Goal: Task Accomplishment & Management: Manage account settings

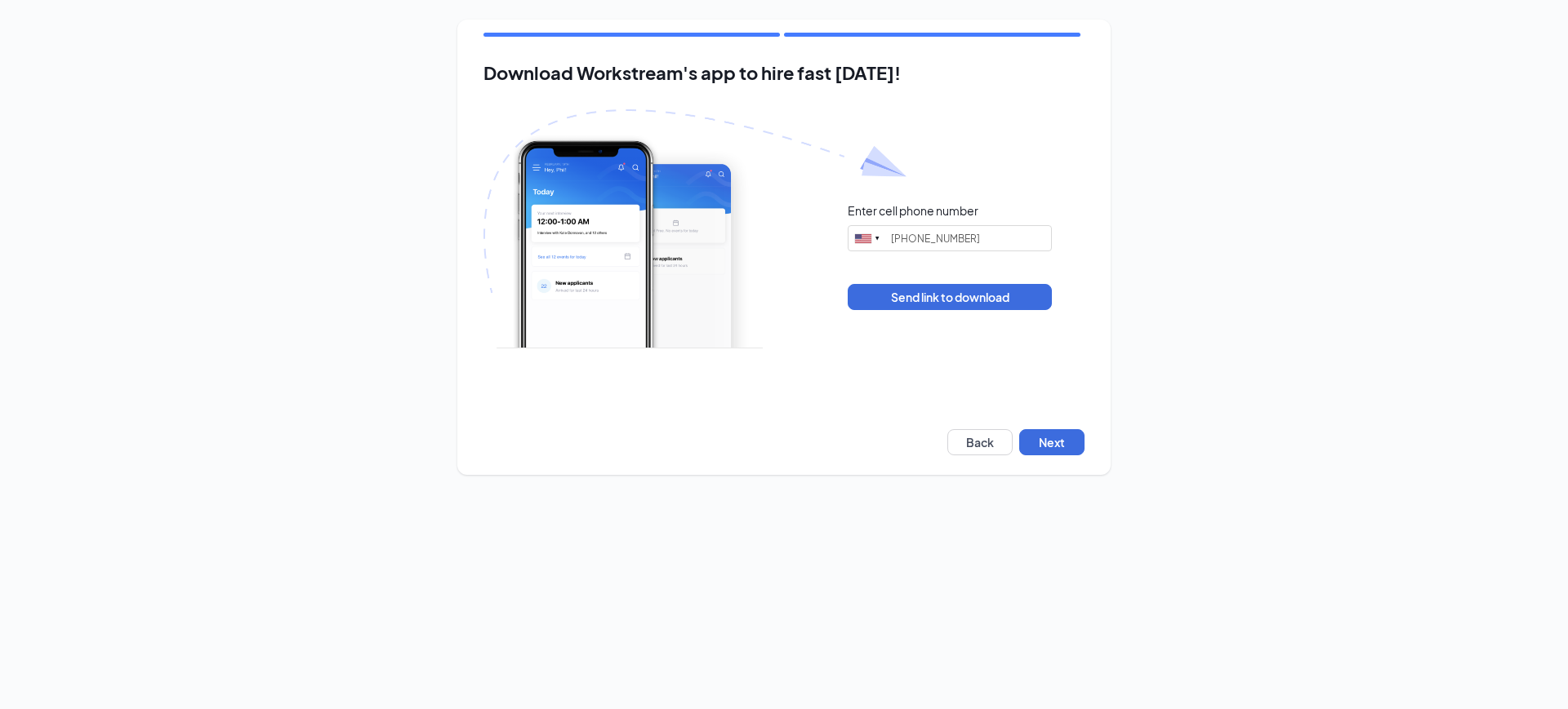
click at [1017, 424] on div "Download Workstream's app to hire fast today! Enter cell phone number United St…" at bounding box center [784, 247] width 653 height 456
click at [1049, 430] on button "Next" at bounding box center [1051, 441] width 65 height 26
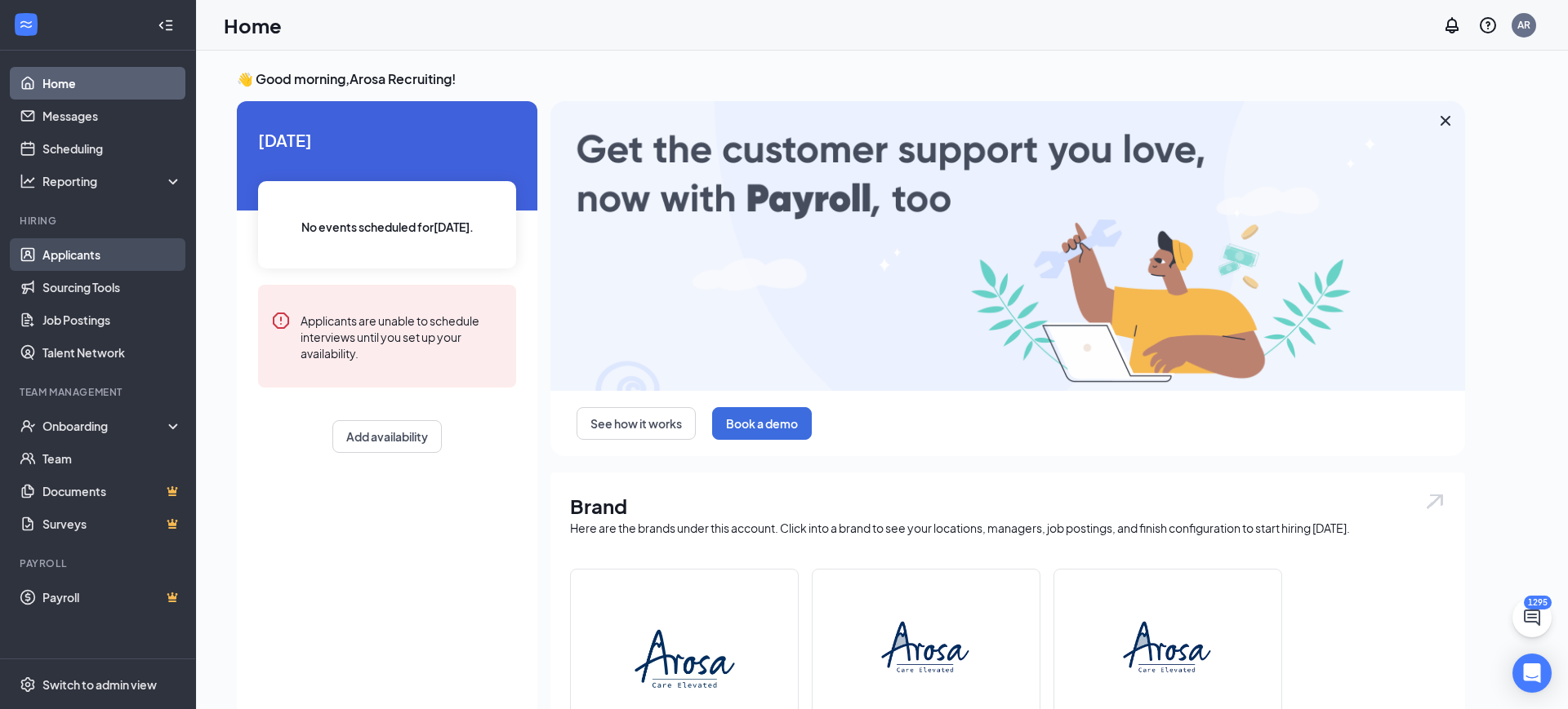
click at [68, 264] on link "Applicants" at bounding box center [112, 254] width 139 height 33
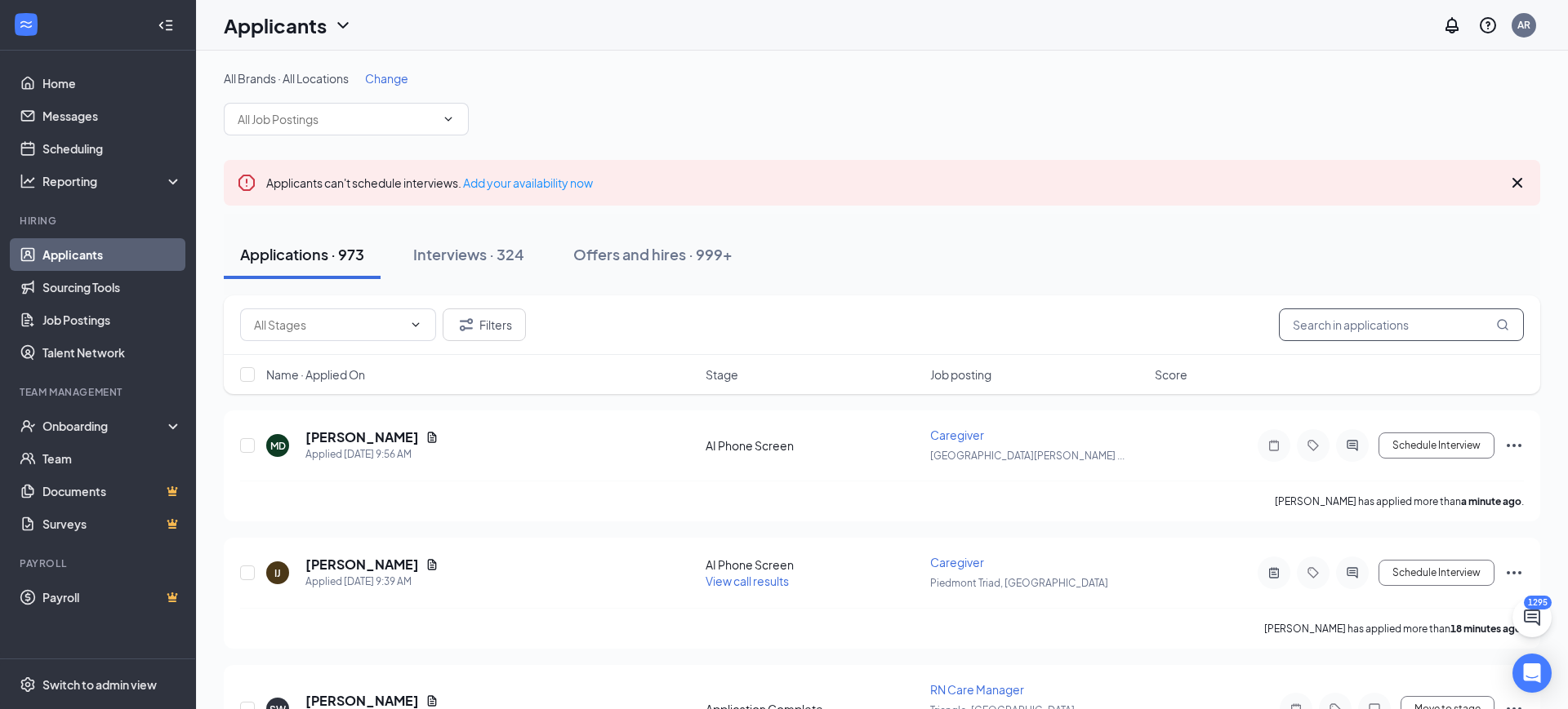
click at [1357, 315] on input "text" at bounding box center [1401, 325] width 245 height 33
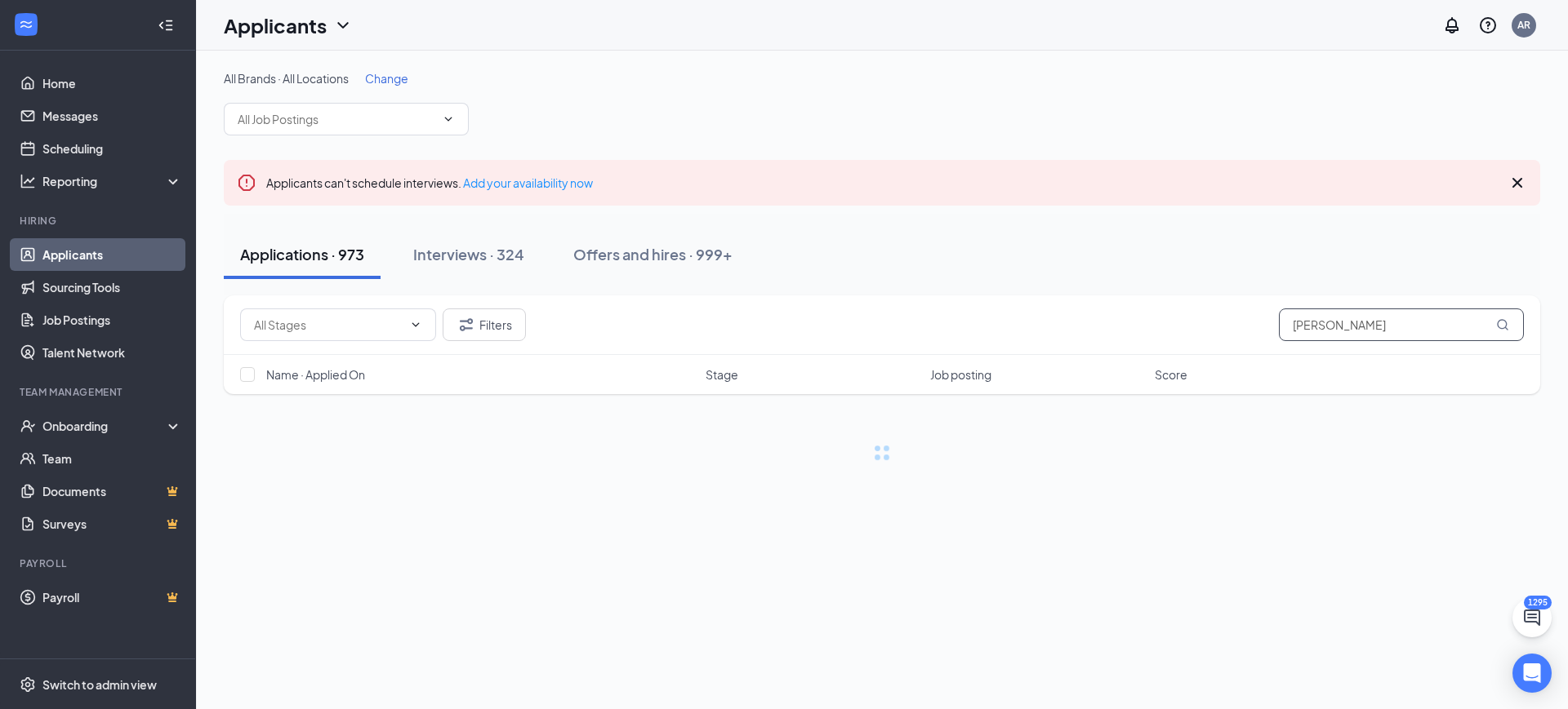
type input "watkins"
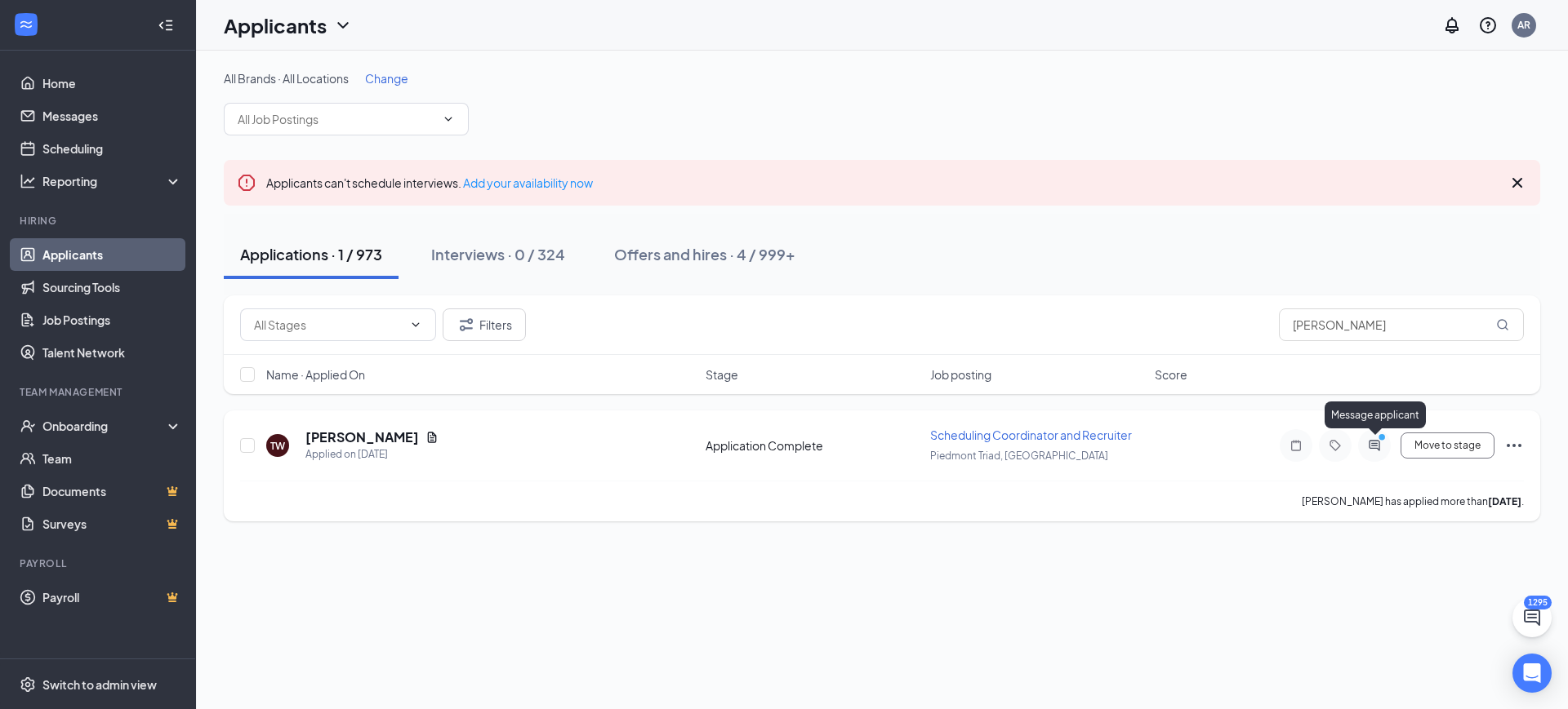
click at [1383, 444] on icon "PrimaryDot" at bounding box center [1384, 439] width 20 height 13
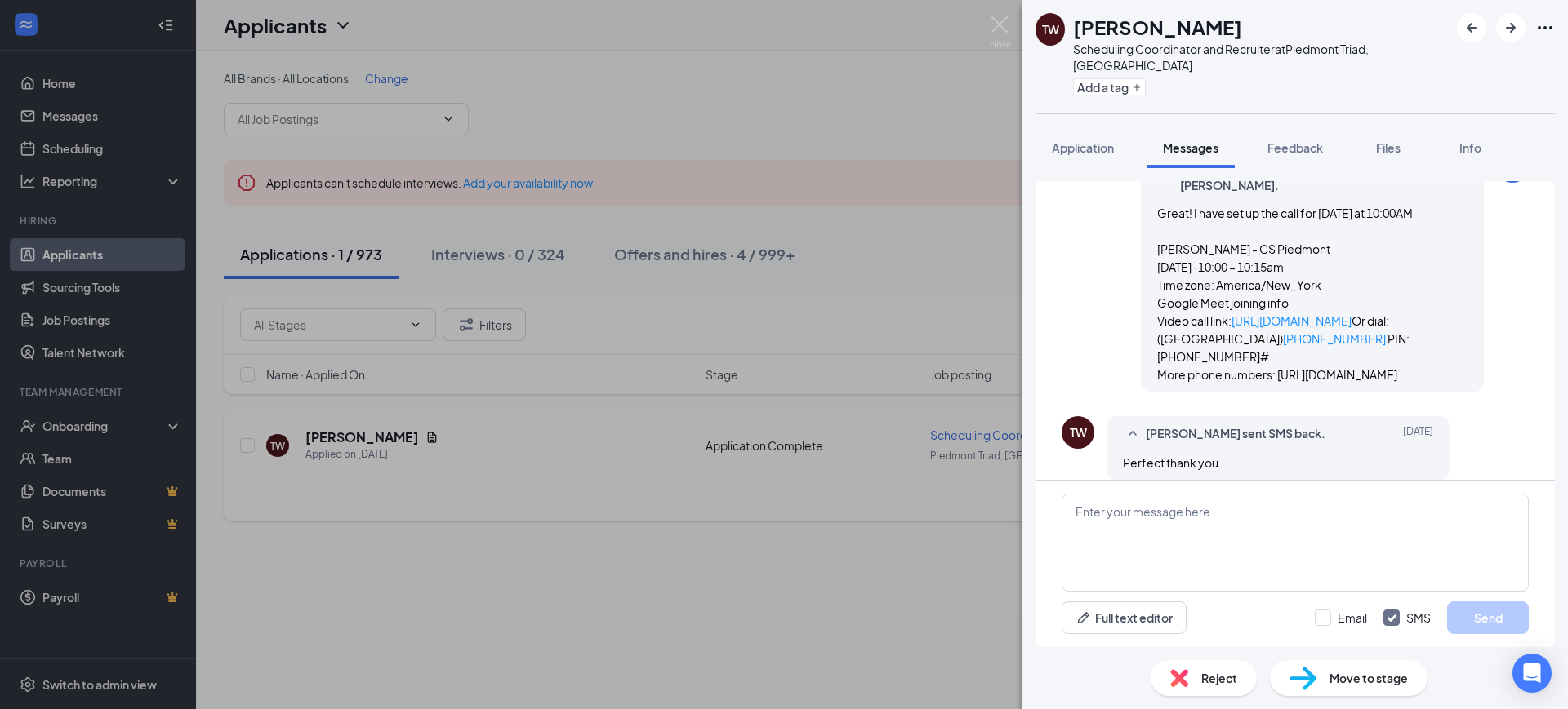
scroll to position [977, 0]
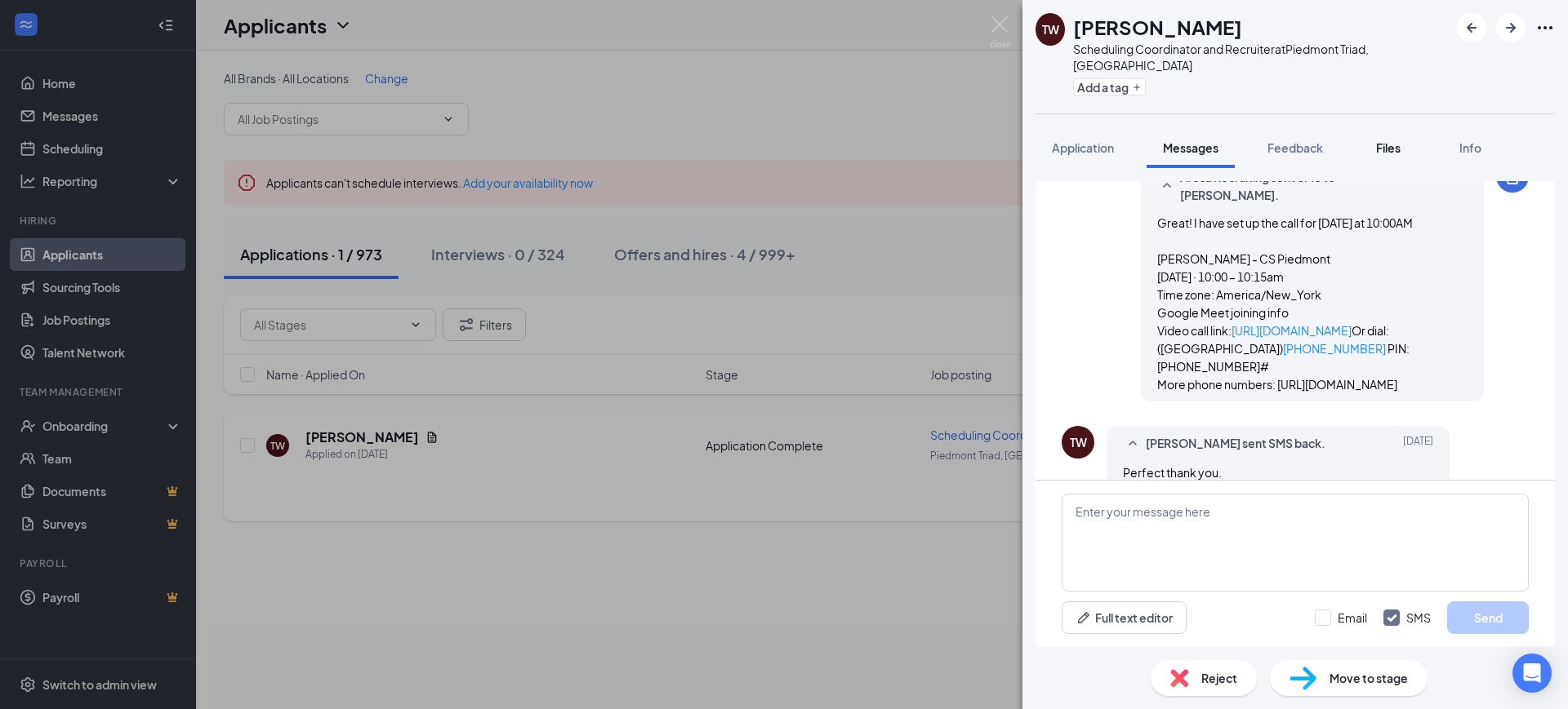
click at [1373, 139] on div "Files" at bounding box center [1388, 147] width 33 height 16
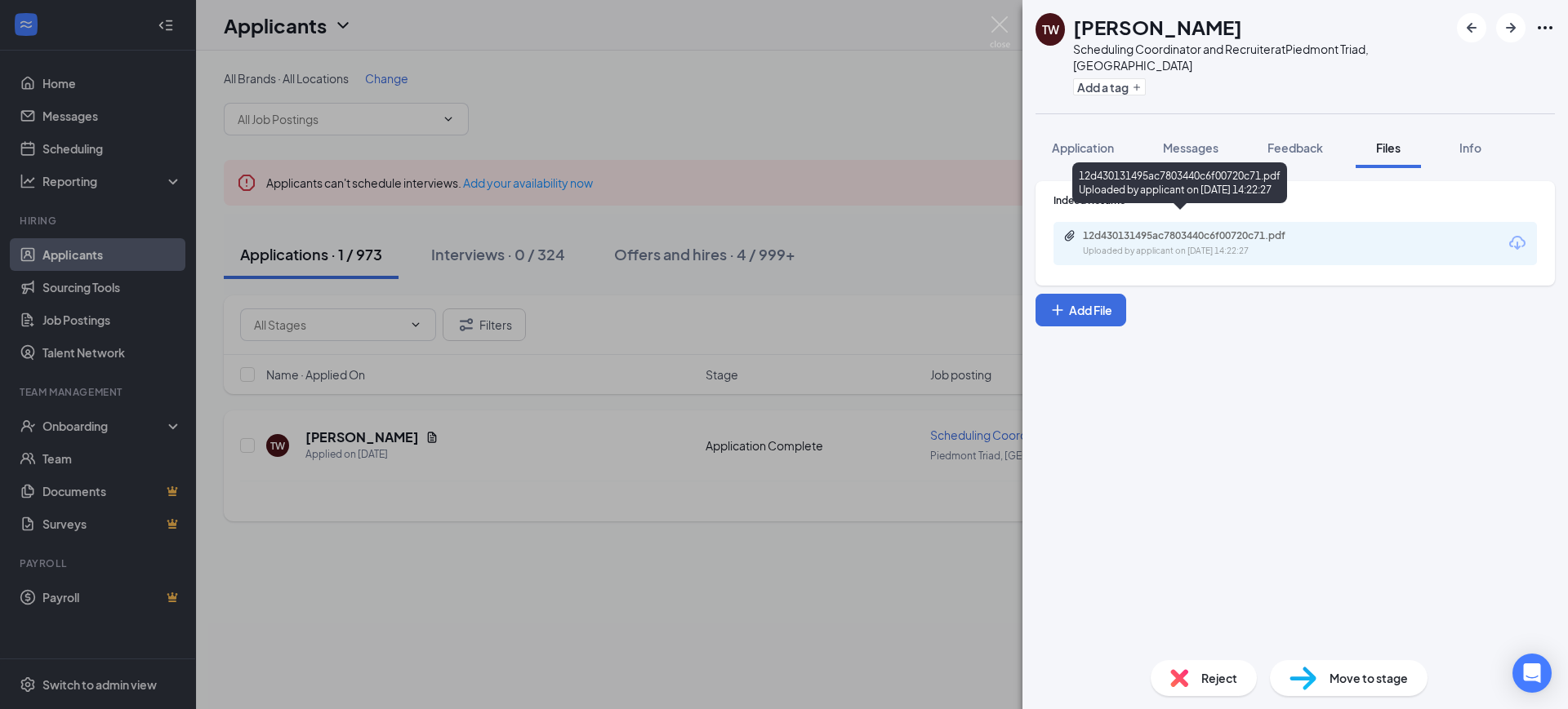
click at [1231, 229] on div "12d430131495ac7803440c6f00720c71.pdf" at bounding box center [1197, 235] width 228 height 13
click at [1232, 169] on div "Indeed Resume 12d430131495ac7803440c6f00720c71.pdf Uploaded by applicant on Sep…" at bounding box center [1295, 408] width 545 height 479
click at [1207, 141] on button "Messages" at bounding box center [1191, 148] width 88 height 41
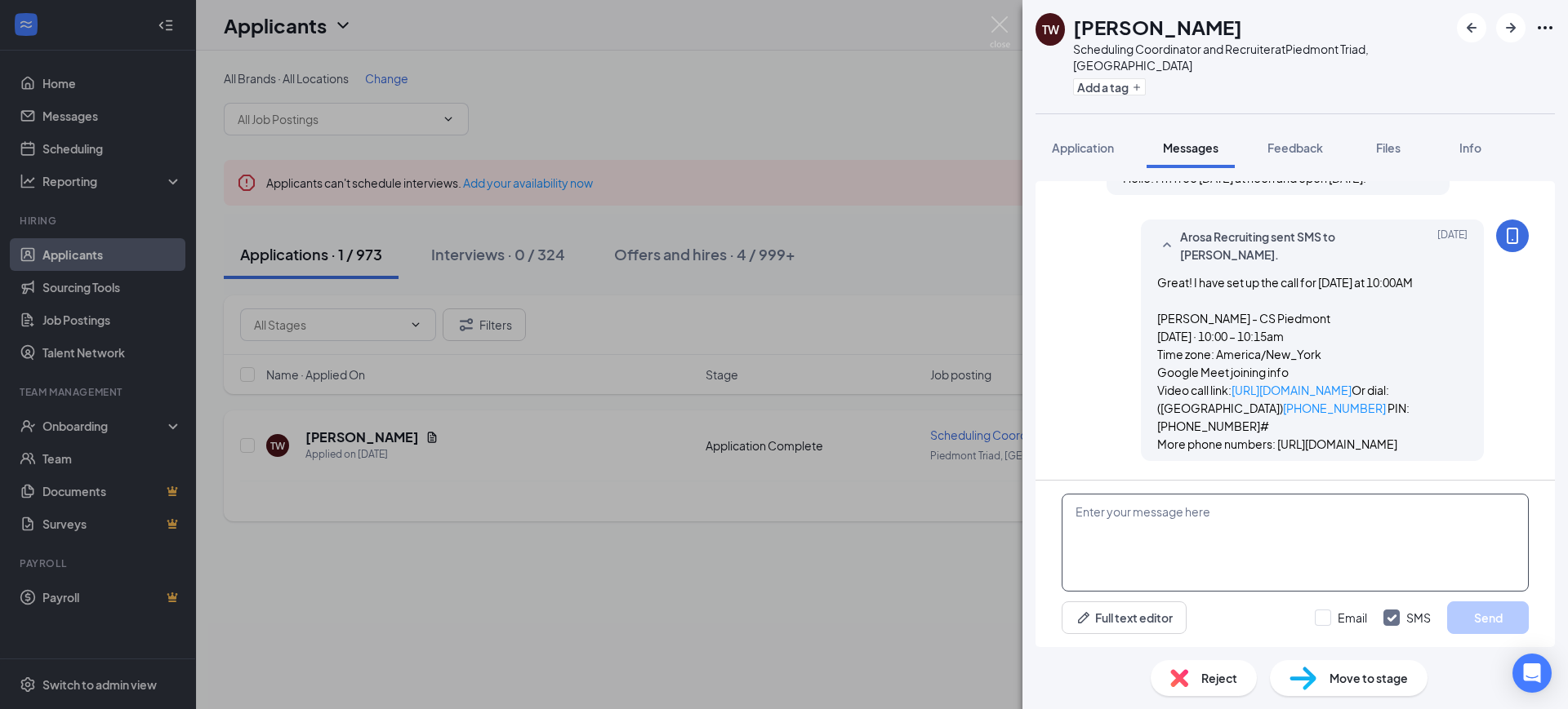
scroll to position [987, 0]
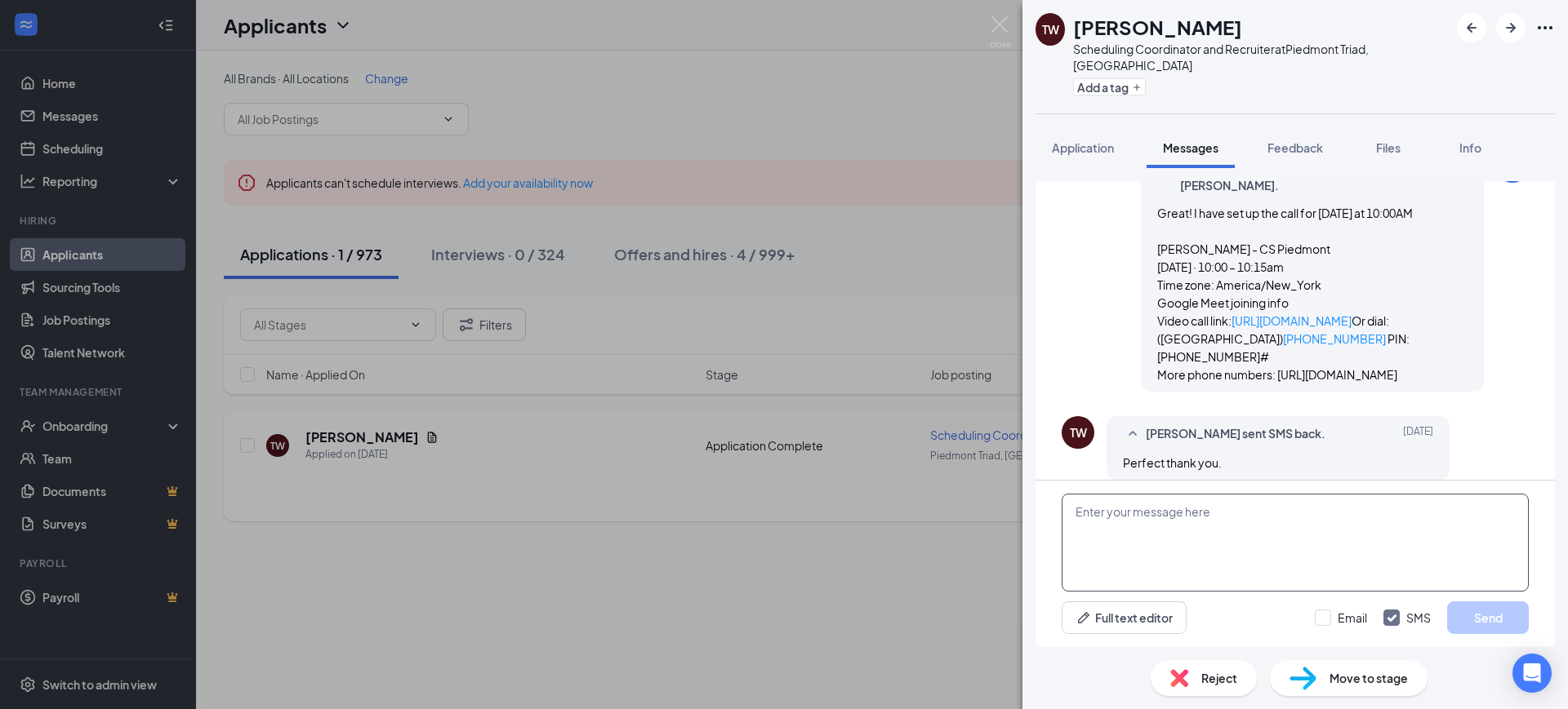
click at [1196, 507] on textarea at bounding box center [1295, 543] width 467 height 98
type textarea "Good morning! Is not still a good time to meet thank you!"
click at [1493, 611] on button "Send" at bounding box center [1489, 617] width 82 height 33
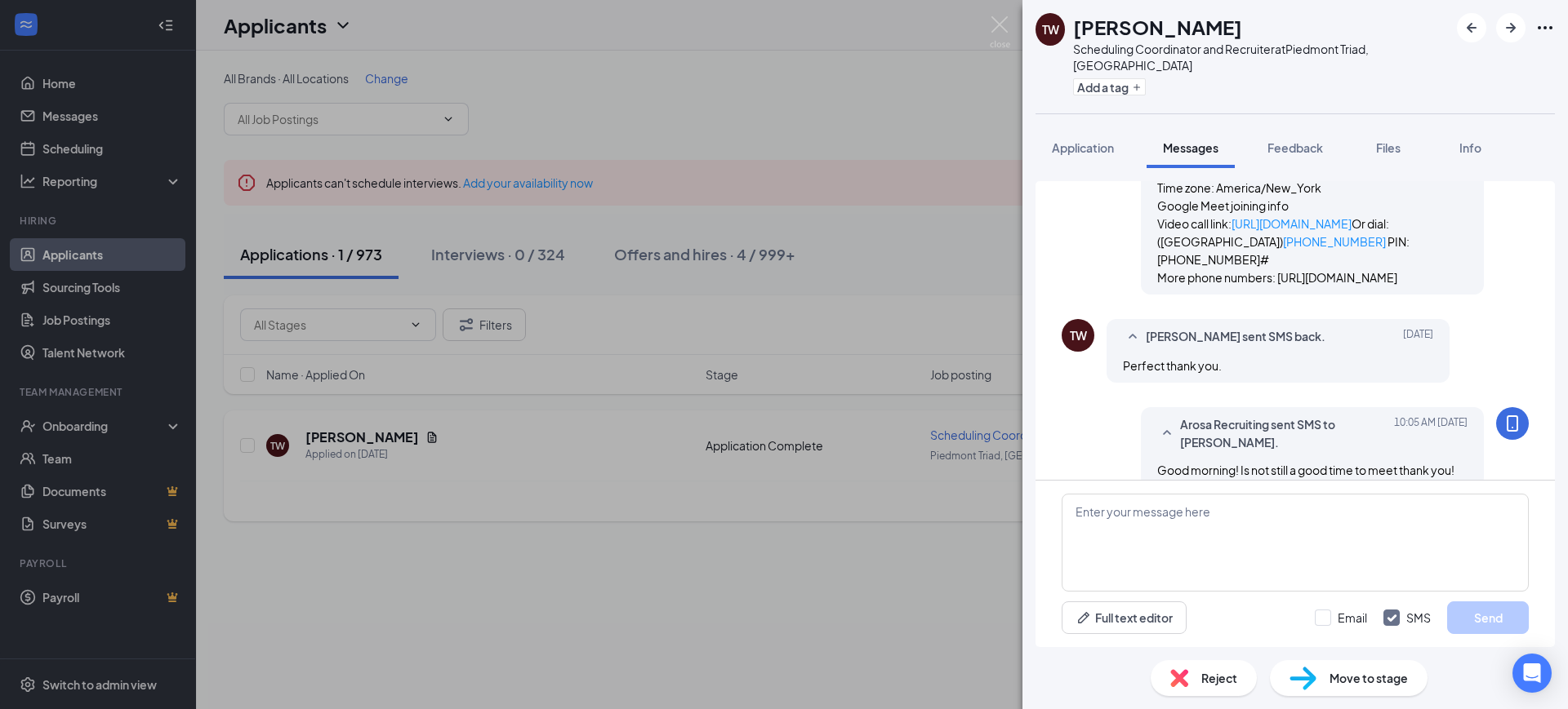
scroll to position [1092, 0]
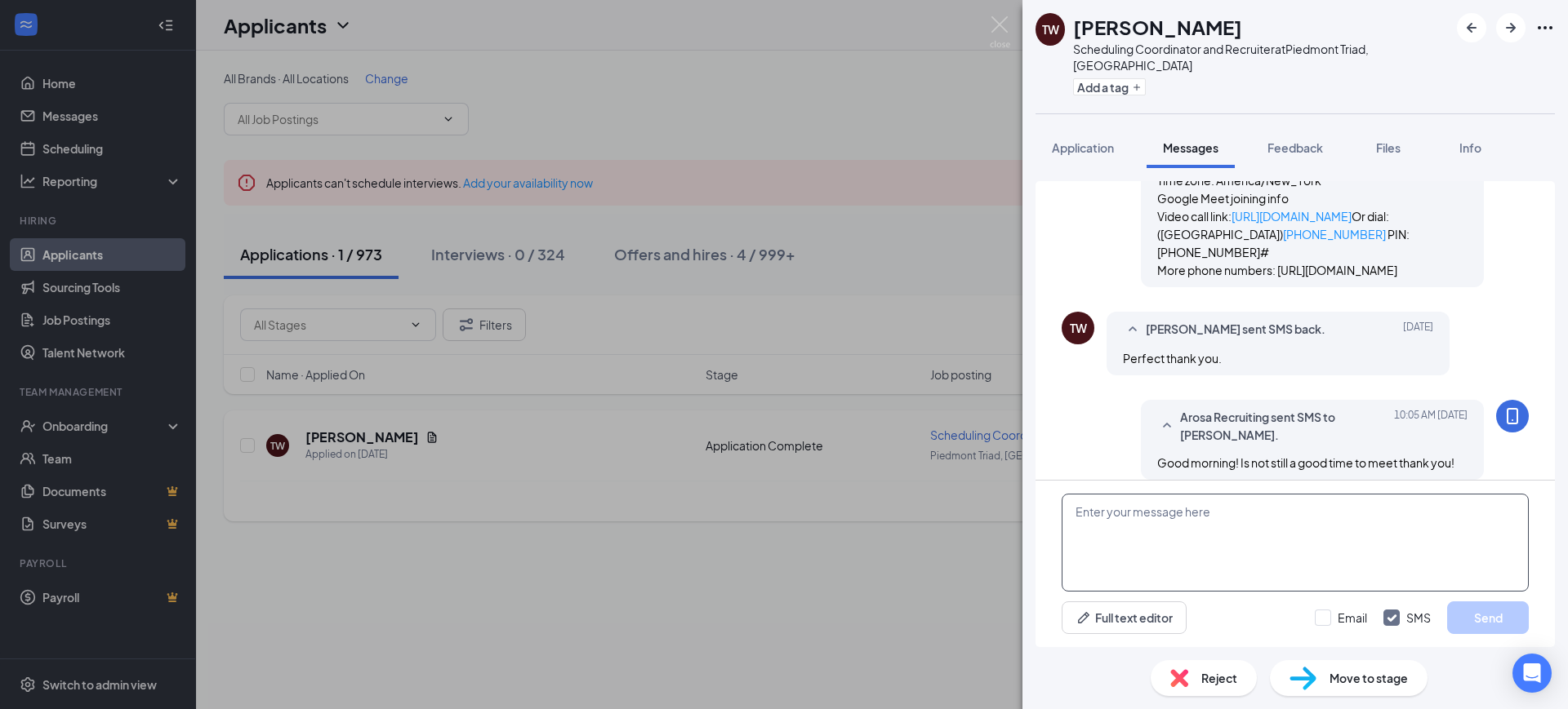
click at [1211, 537] on textarea at bounding box center [1295, 543] width 467 height 98
type textarea "Now* My apologies for the typing mistake"
drag, startPoint x: 1484, startPoint y: 613, endPoint x: 1501, endPoint y: 598, distance: 22.7
click at [1489, 611] on button "Send" at bounding box center [1489, 617] width 82 height 33
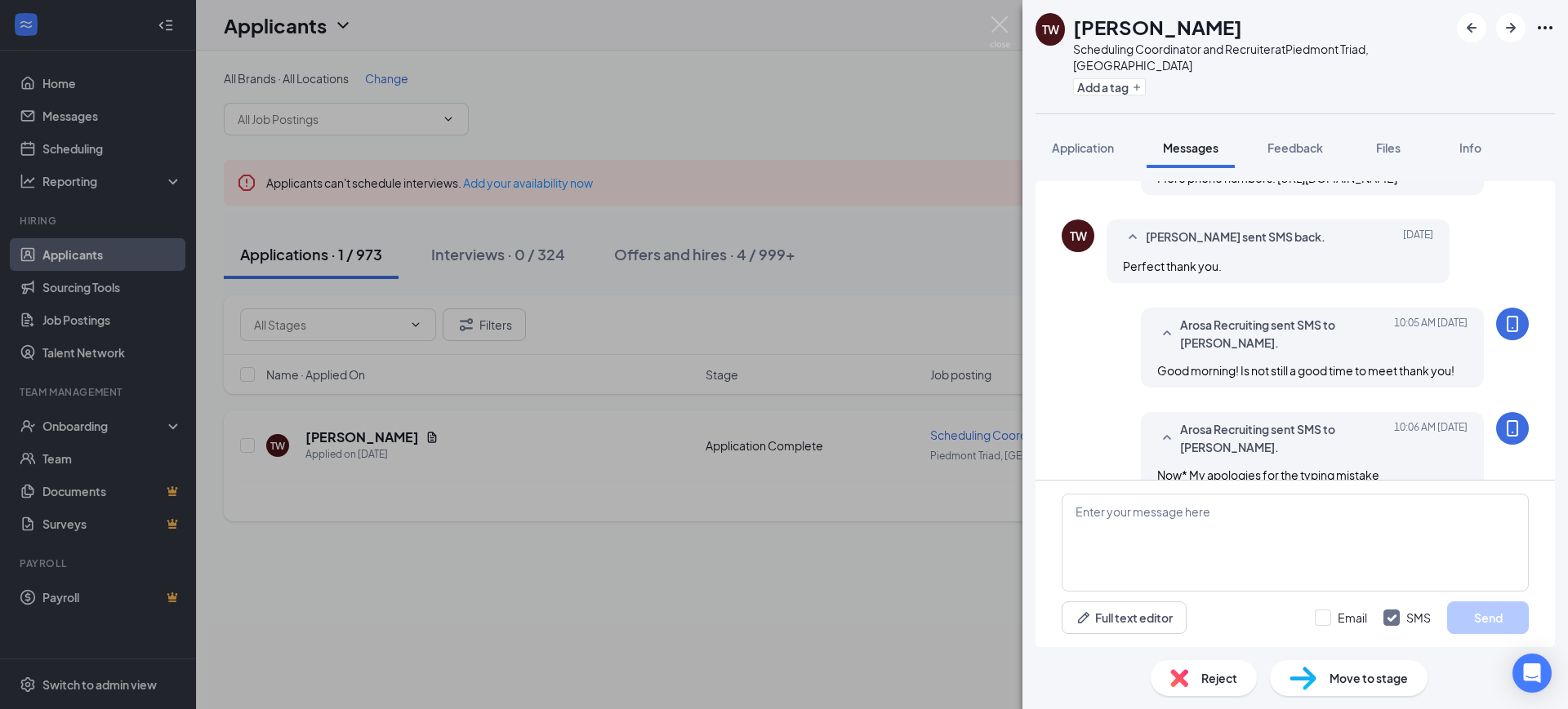
scroll to position [1197, 0]
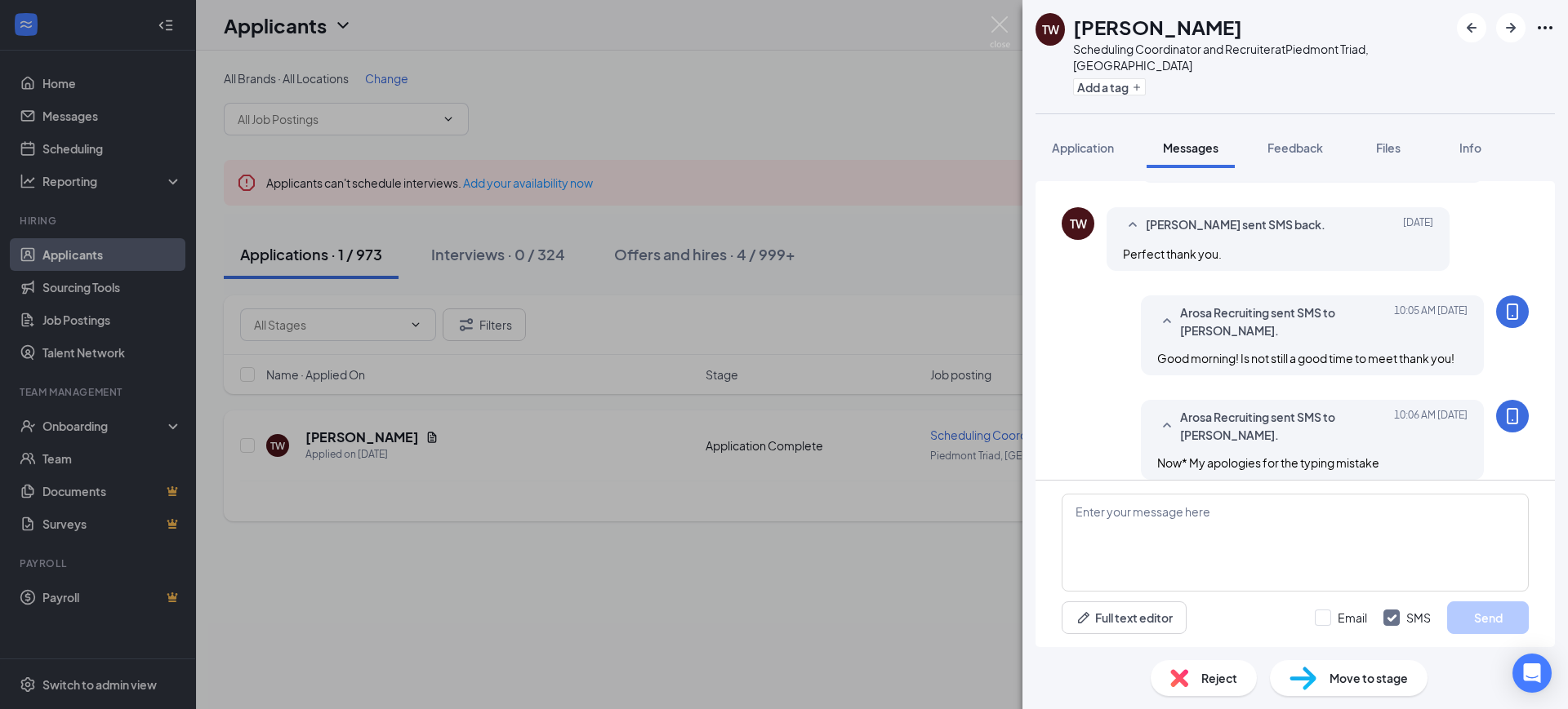
drag, startPoint x: 295, startPoint y: 243, endPoint x: 236, endPoint y: 284, distance: 71.8
click at [296, 243] on div "TW Tamara Watkins Scheduling Coordinator and Recruiter at Piedmont Triad, NC Ad…" at bounding box center [784, 354] width 1568 height 709
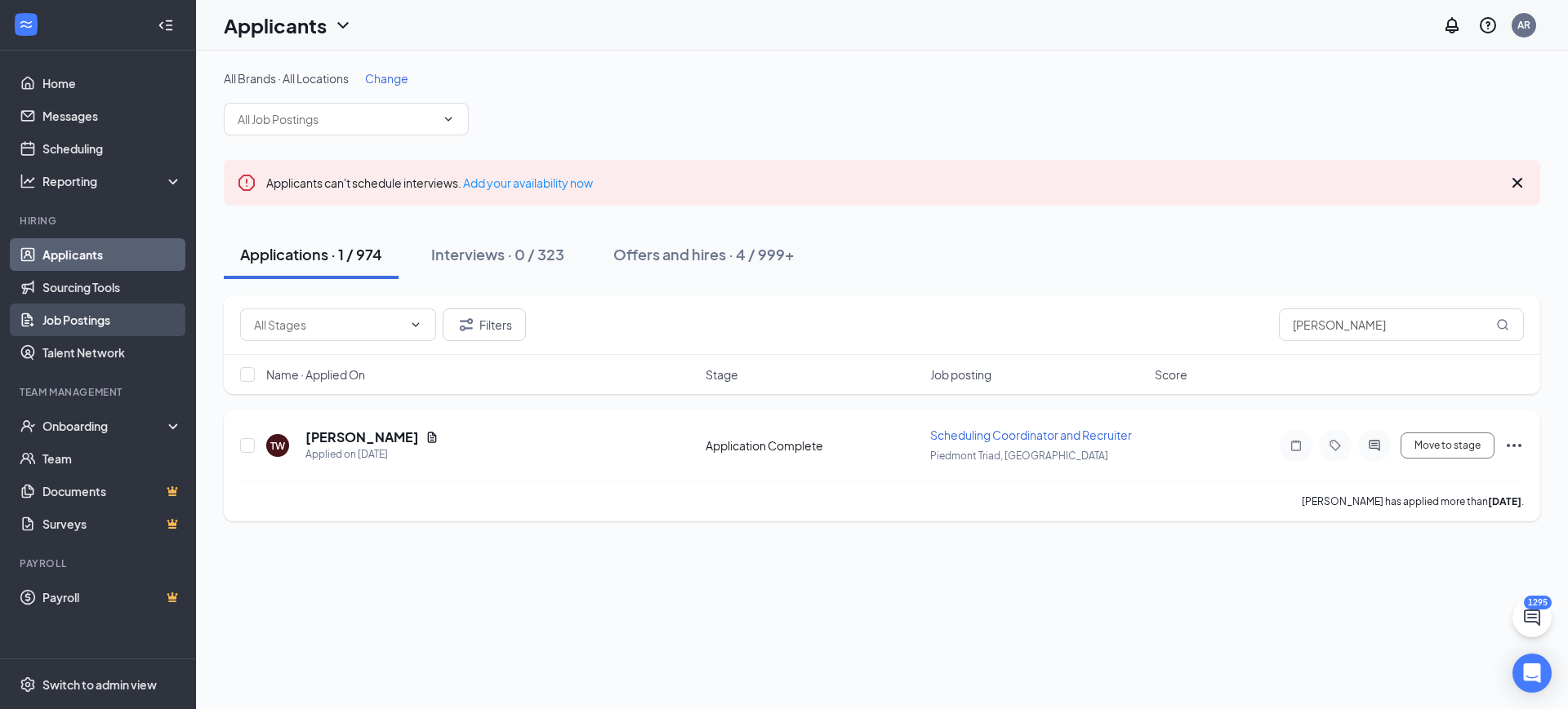
click at [119, 318] on link "Job Postings" at bounding box center [112, 319] width 139 height 33
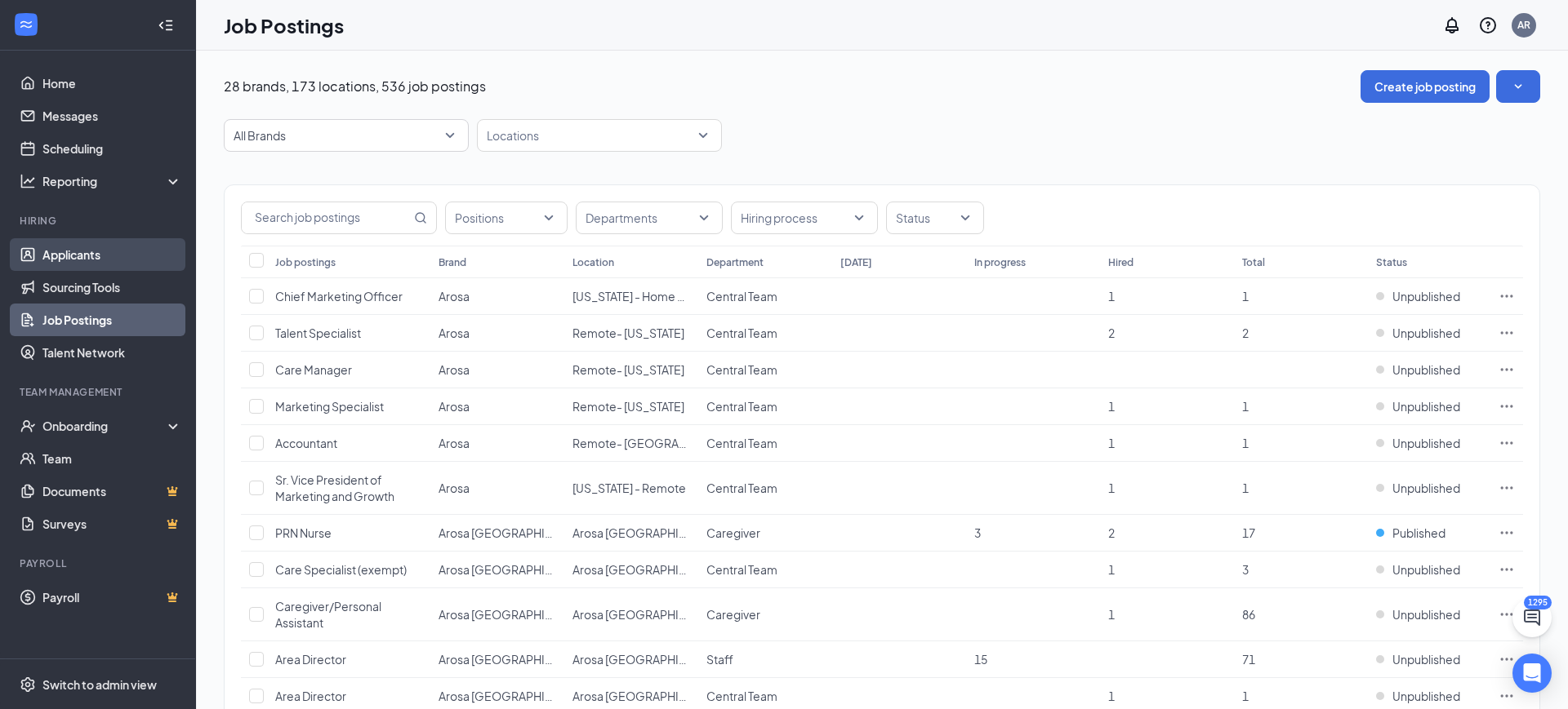
click at [43, 244] on link "Applicants" at bounding box center [112, 254] width 139 height 33
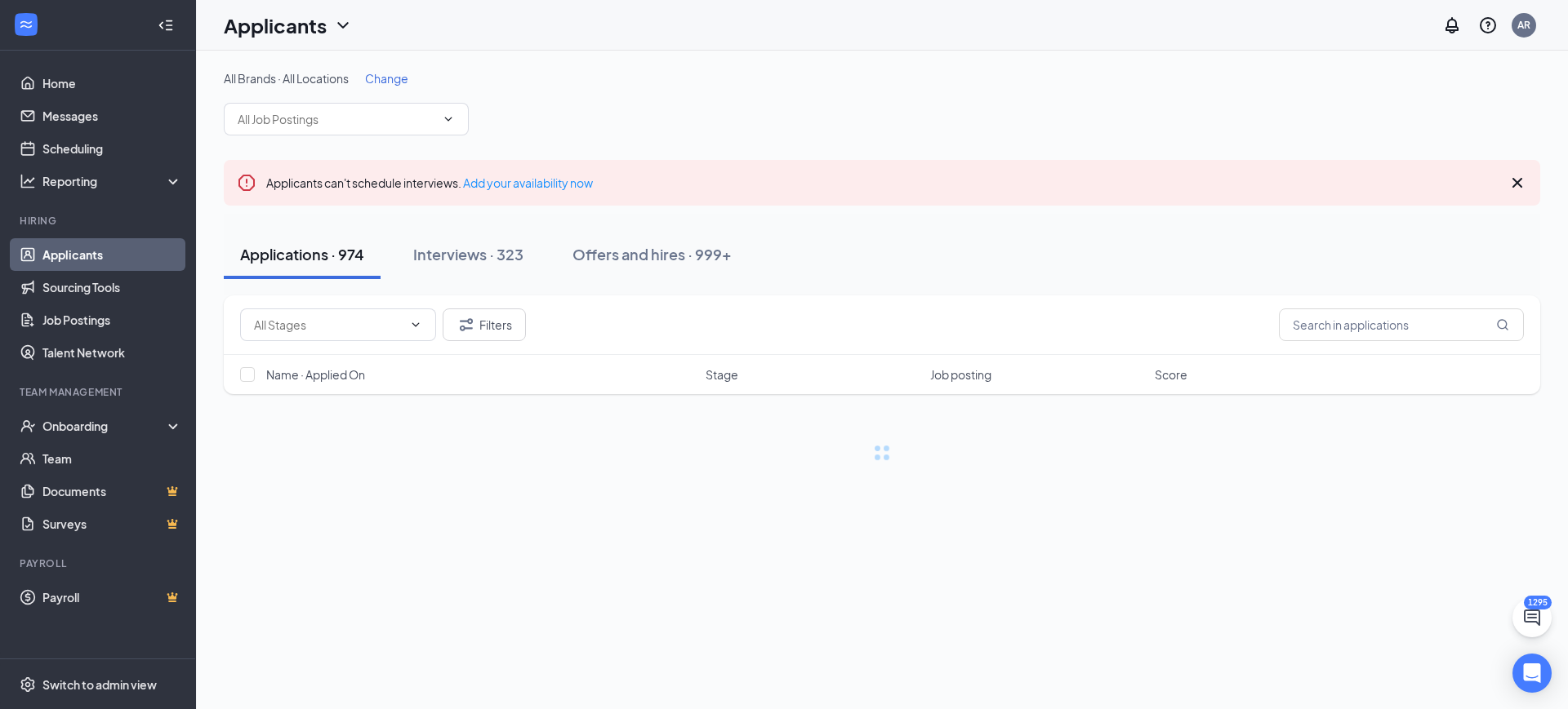
click at [1385, 256] on div "Applications · 974 Interviews · 323 Offers and hires · 999+" at bounding box center [882, 254] width 1316 height 49
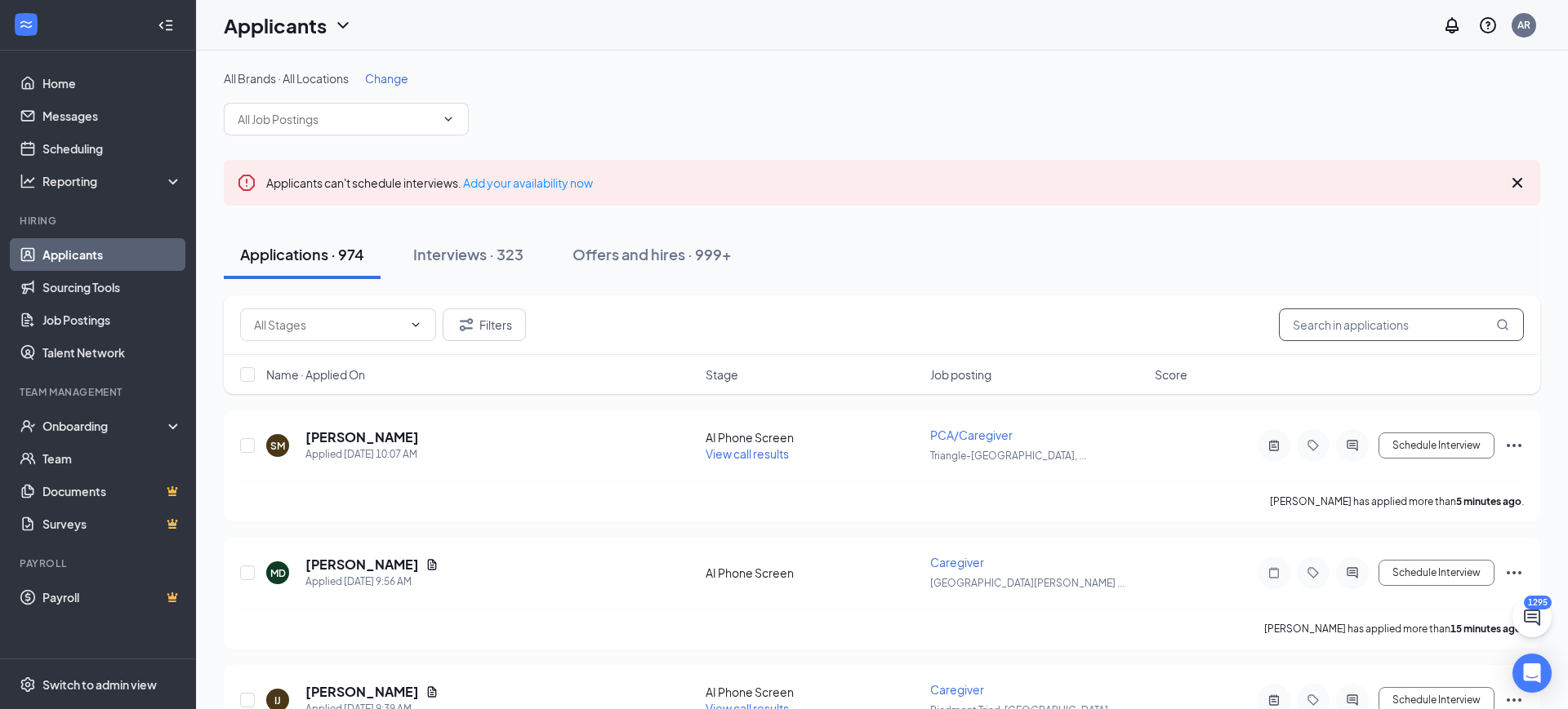
click at [1369, 321] on input "text" at bounding box center [1401, 325] width 245 height 33
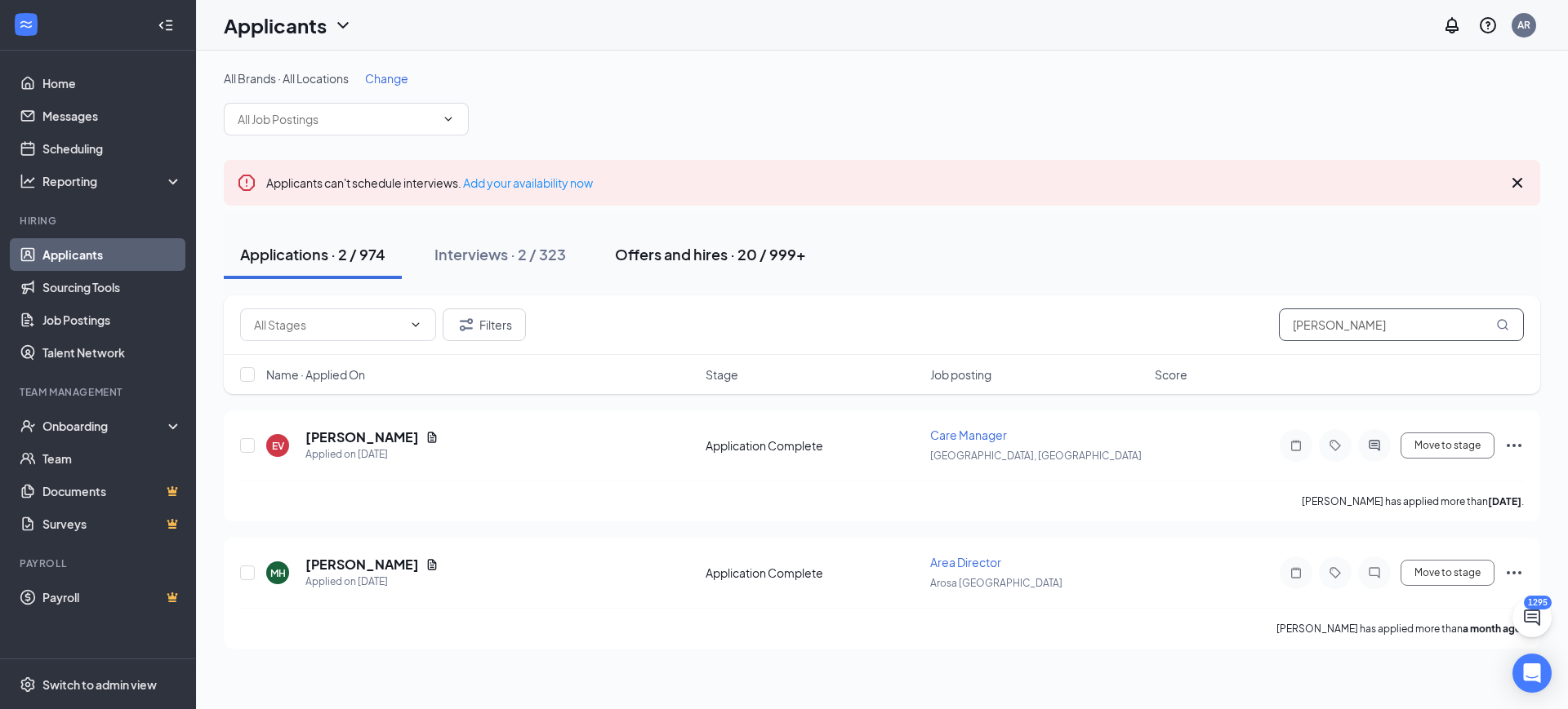
type input "lissa"
click at [681, 250] on div "Offers and hires · 20 / 999+" at bounding box center [710, 254] width 191 height 21
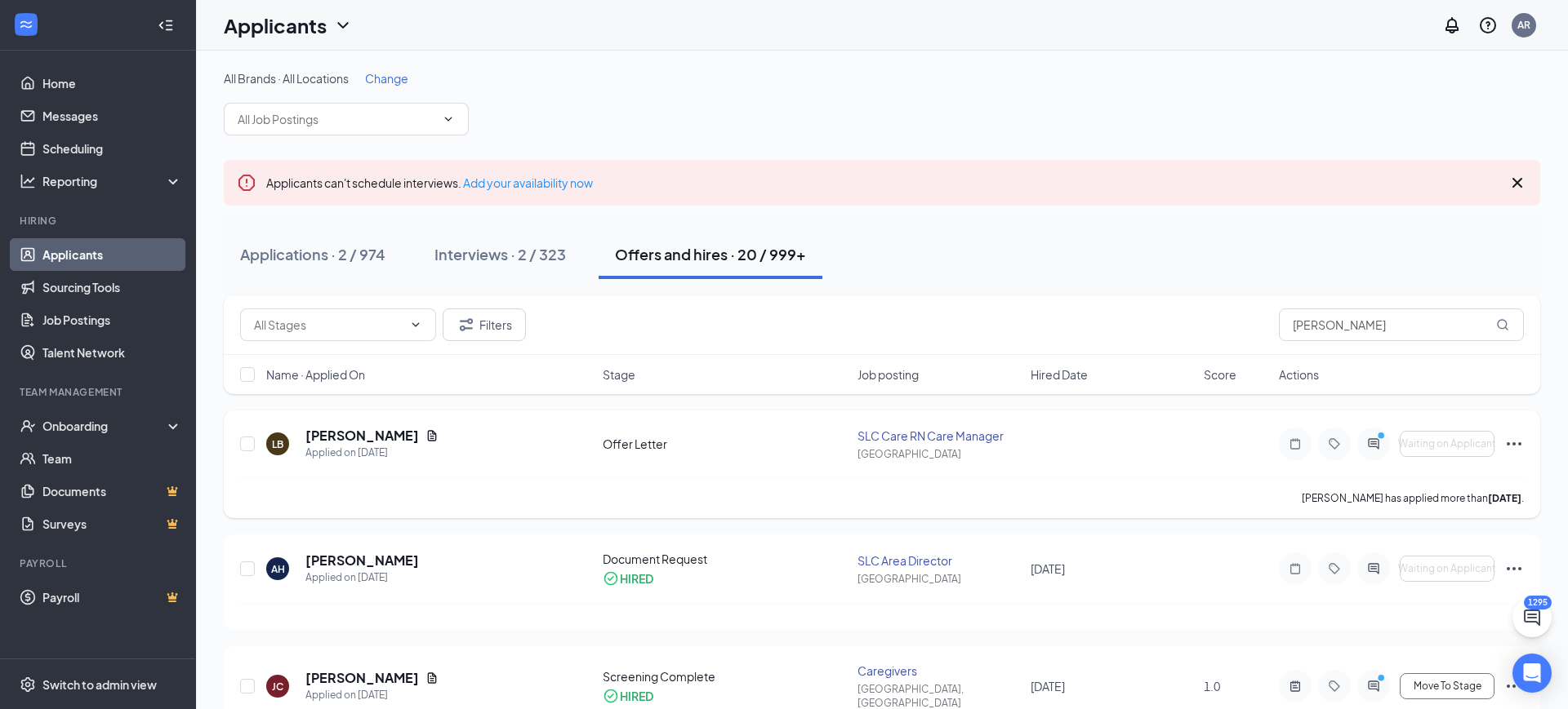
click at [920, 432] on div "SLC Care RN Care Manager" at bounding box center [939, 436] width 163 height 16
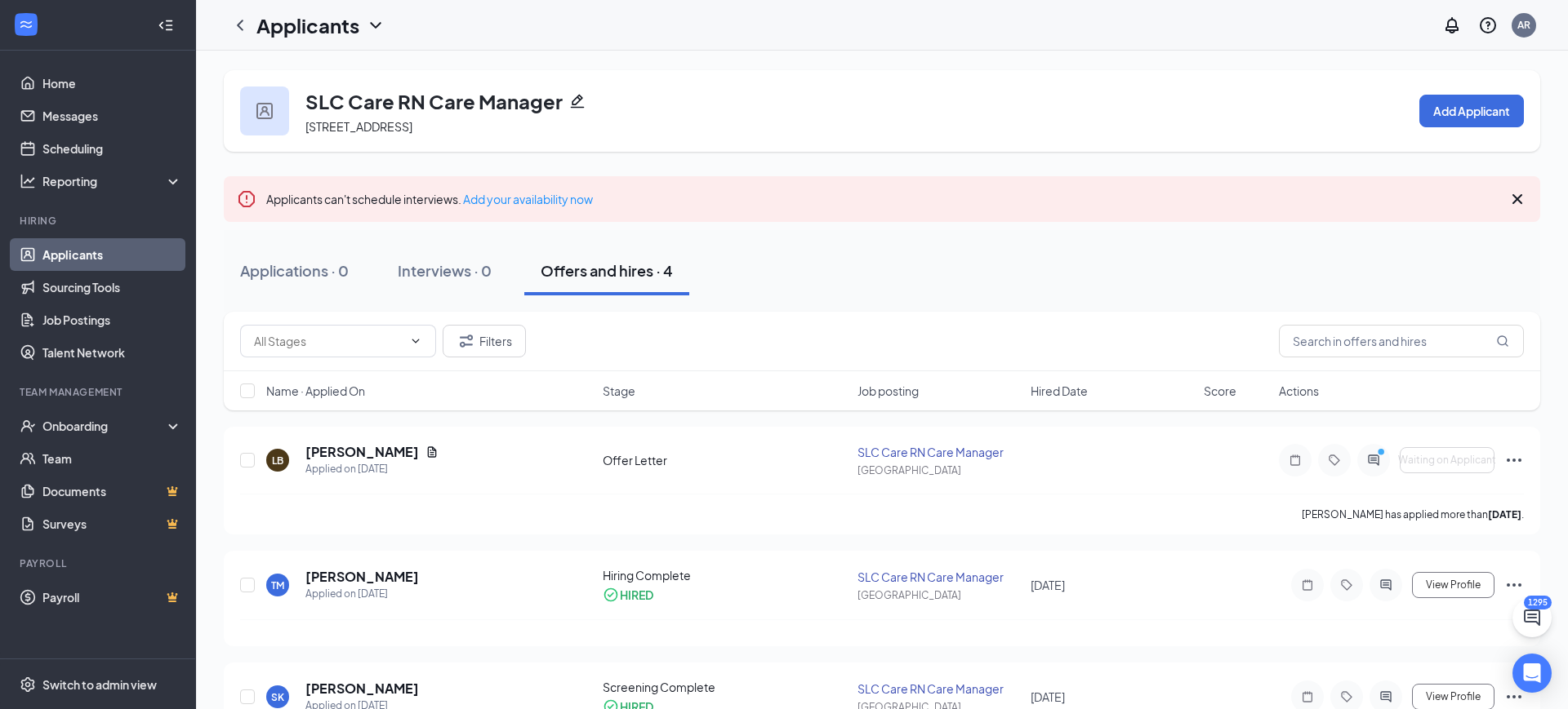
click at [593, 95] on div "SLC Care RN Care Manager 488 E Winchester Suite 150 Murray, UT 84107" at bounding box center [420, 111] width 361 height 49
click at [586, 95] on div "SLC Care RN Care Manager 488 E Winchester Suite 150 Murray, UT 84107" at bounding box center [420, 111] width 361 height 49
click at [573, 108] on icon "Pencil" at bounding box center [577, 101] width 16 height 16
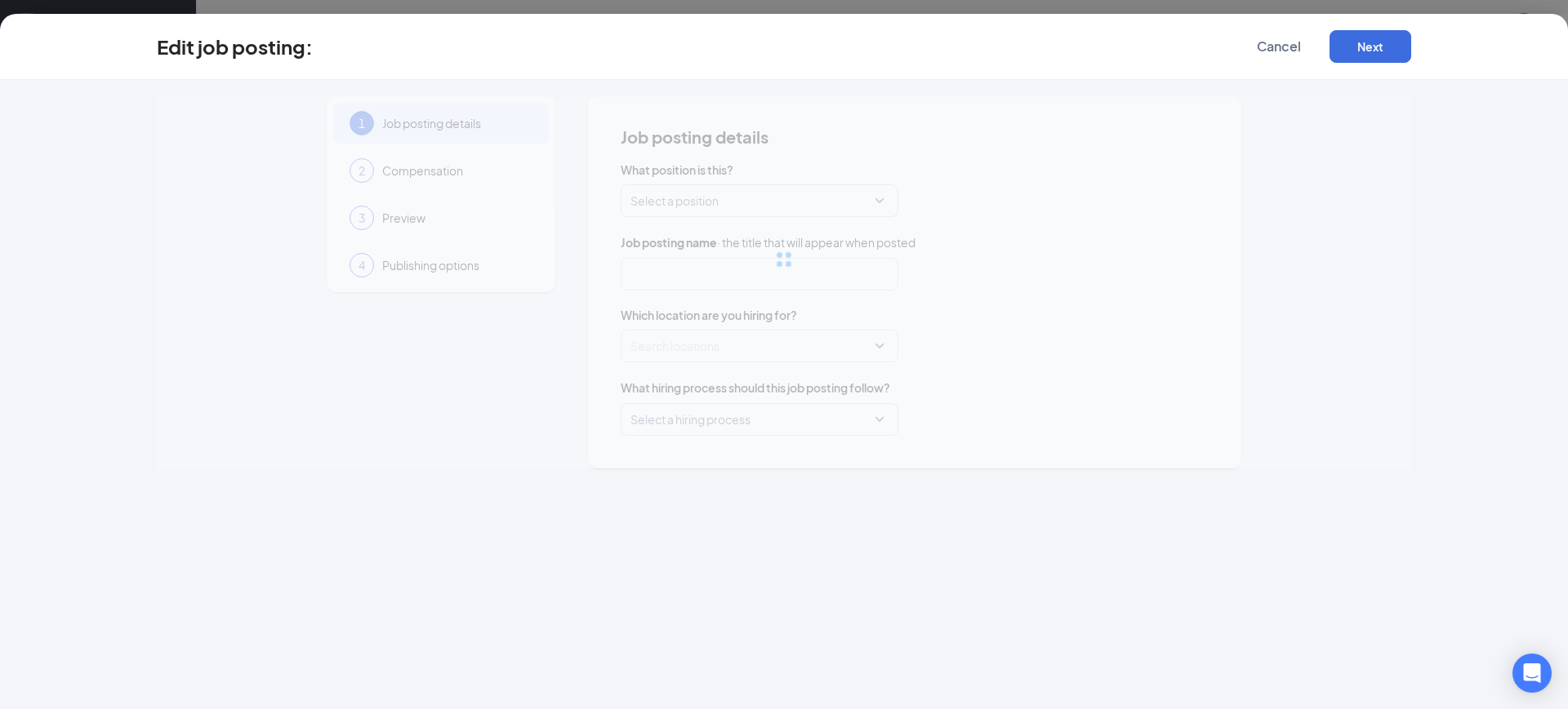
type input "SLC Care RN Care Manager"
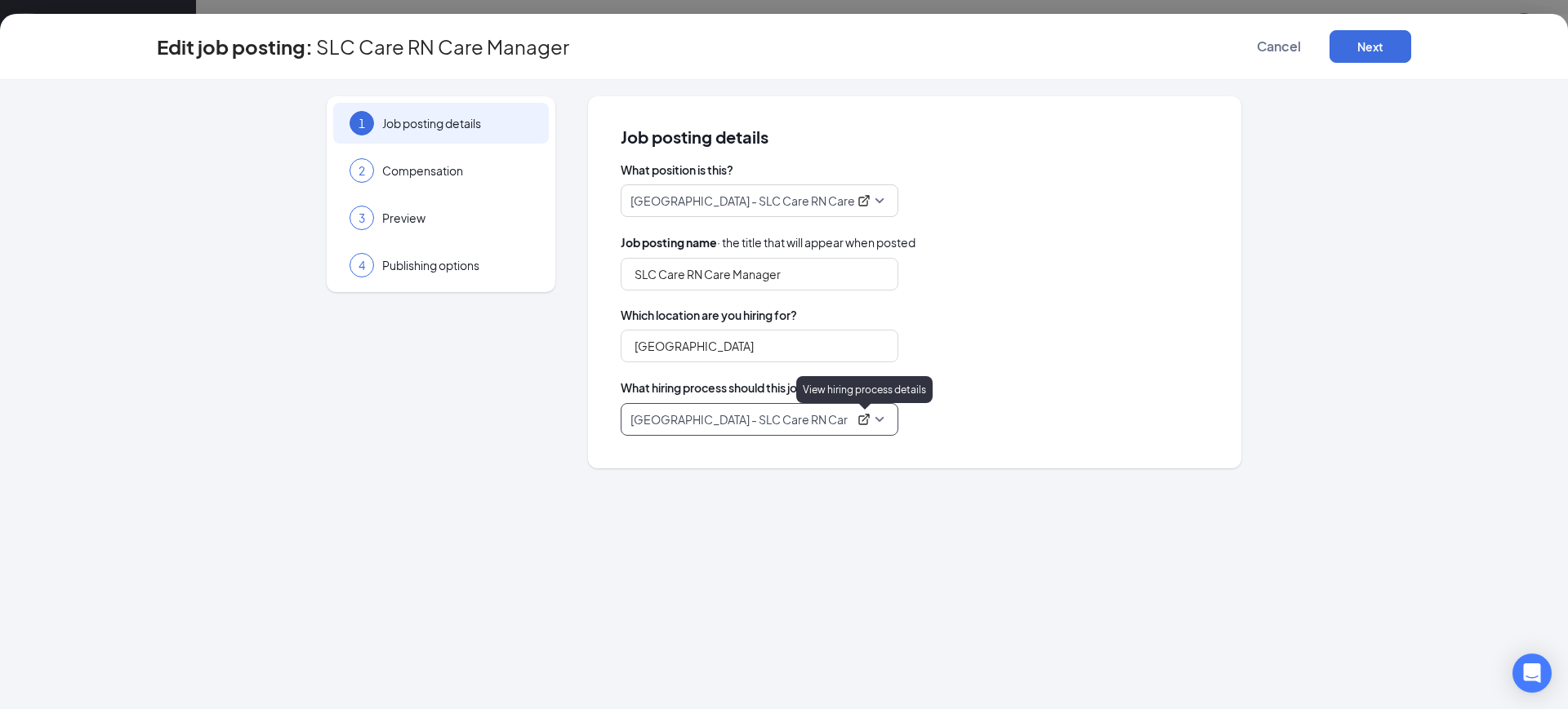
click at [866, 423] on icon "ExternalLink" at bounding box center [864, 419] width 13 height 13
click at [745, 345] on input "[GEOGRAPHIC_DATA]" at bounding box center [759, 346] width 278 height 33
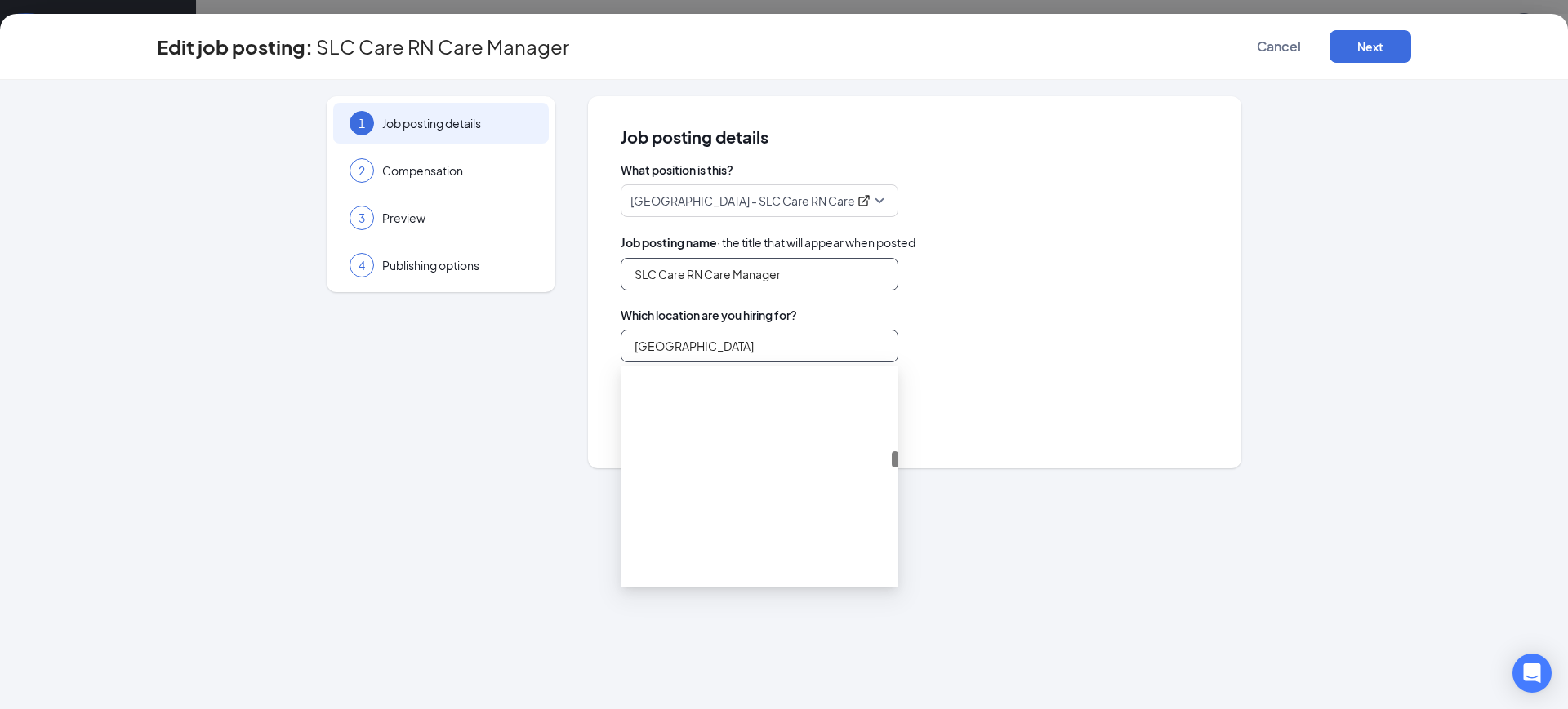
scroll to position [1913, 0]
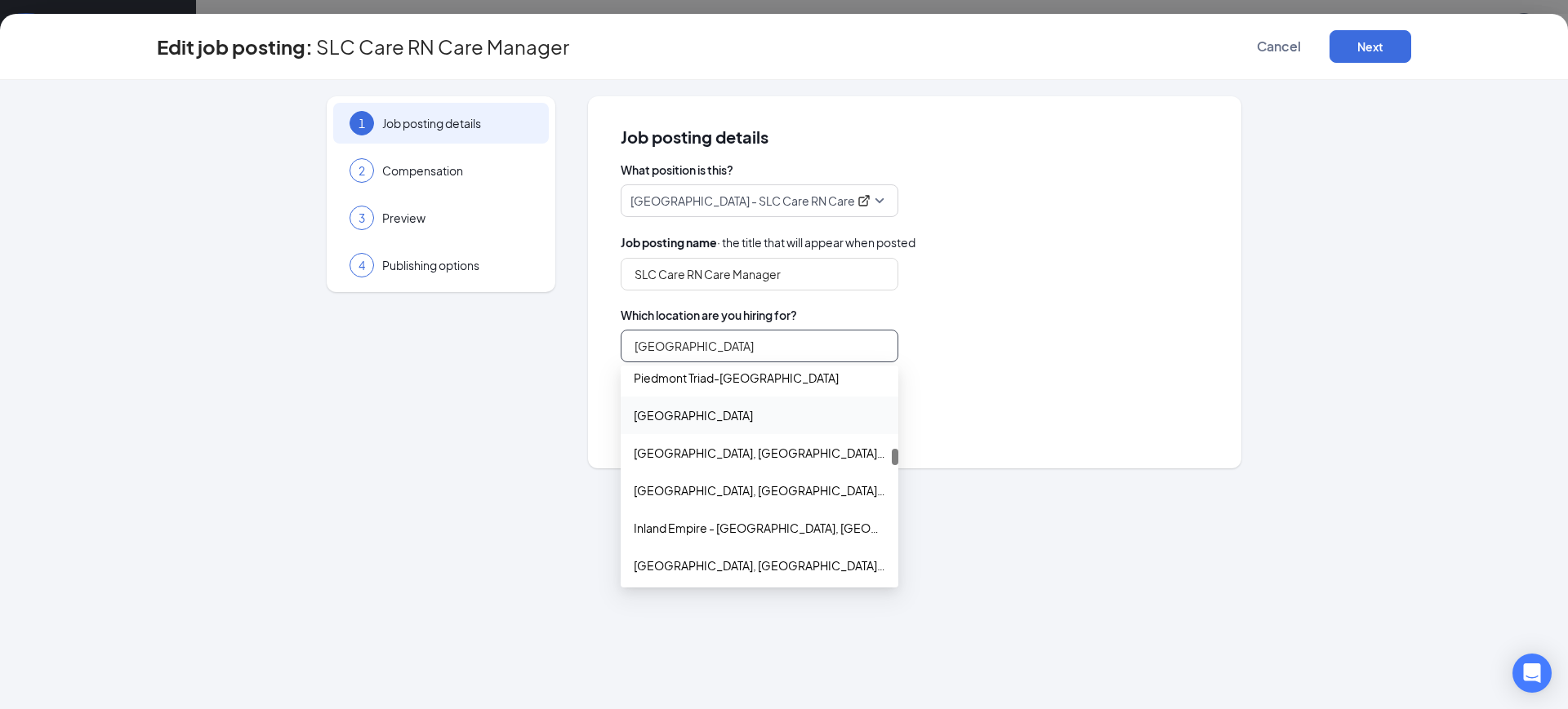
drag, startPoint x: 734, startPoint y: 339, endPoint x: 548, endPoint y: 336, distance: 186.0
click at [548, 336] on div "1 Job posting details 2 Compensation 3 Preview 4 Publishing options Job posting…" at bounding box center [784, 282] width 1255 height 372
type input "a"
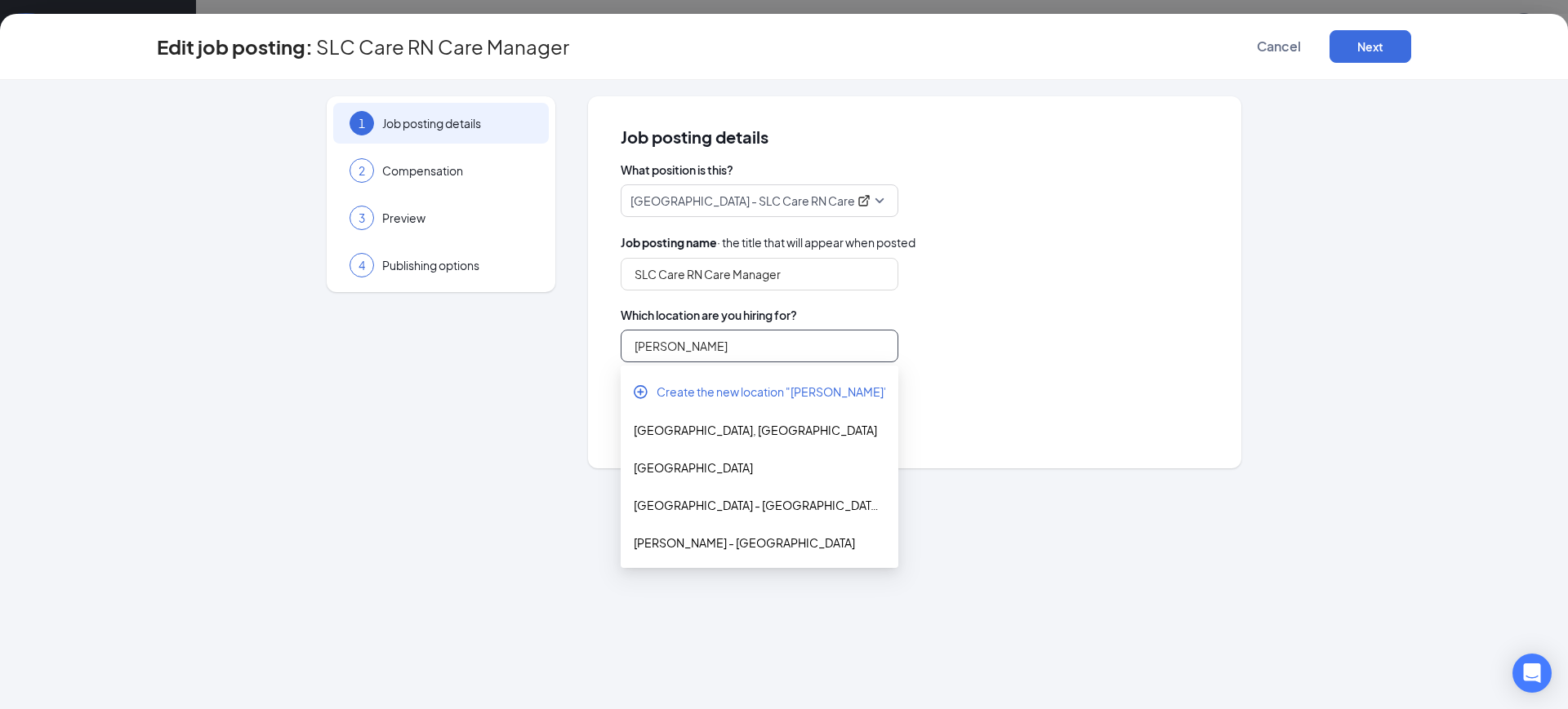
scroll to position [0, 0]
click at [710, 469] on div "[GEOGRAPHIC_DATA]" at bounding box center [759, 467] width 252 height 18
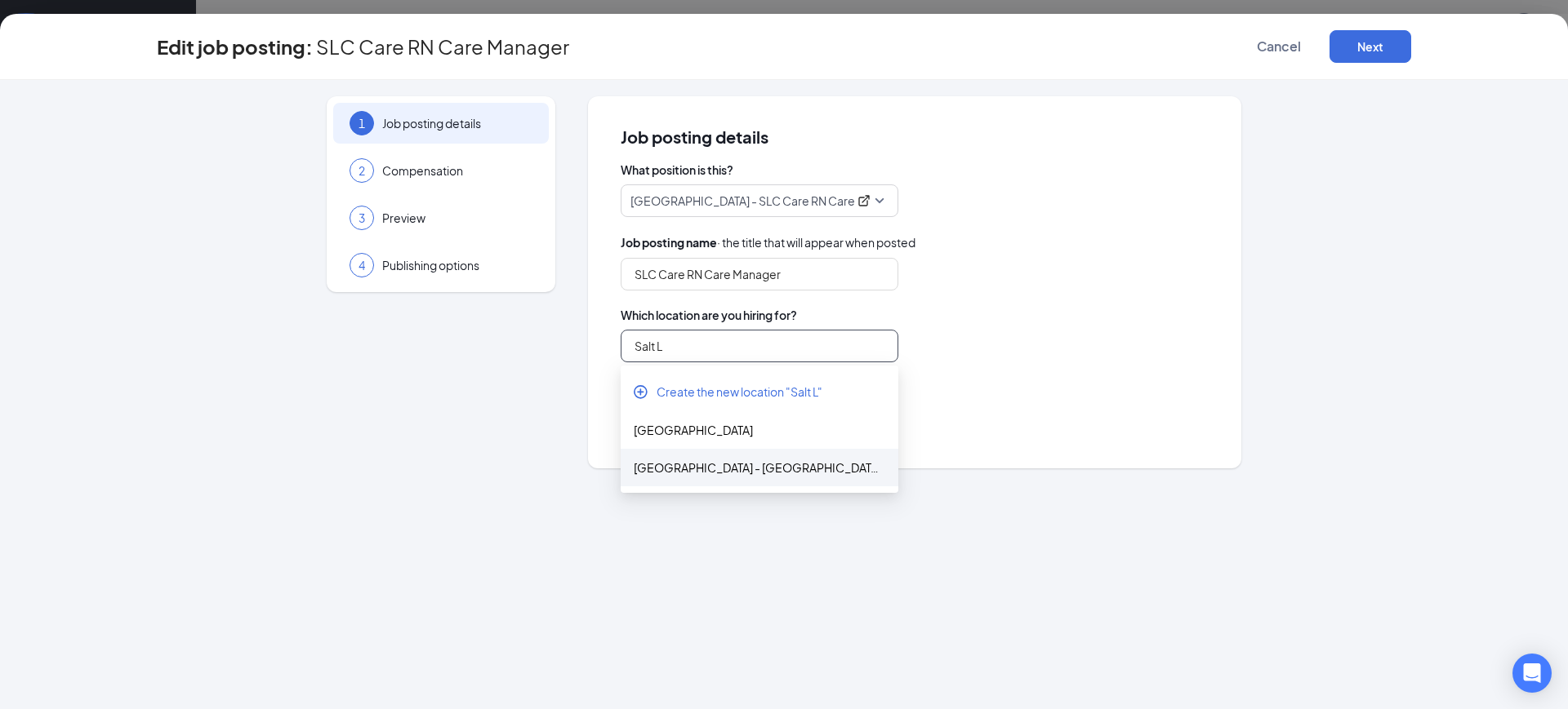
click at [731, 466] on div "[GEOGRAPHIC_DATA] - [GEOGRAPHIC_DATA], [US_STATE]" at bounding box center [759, 467] width 252 height 18
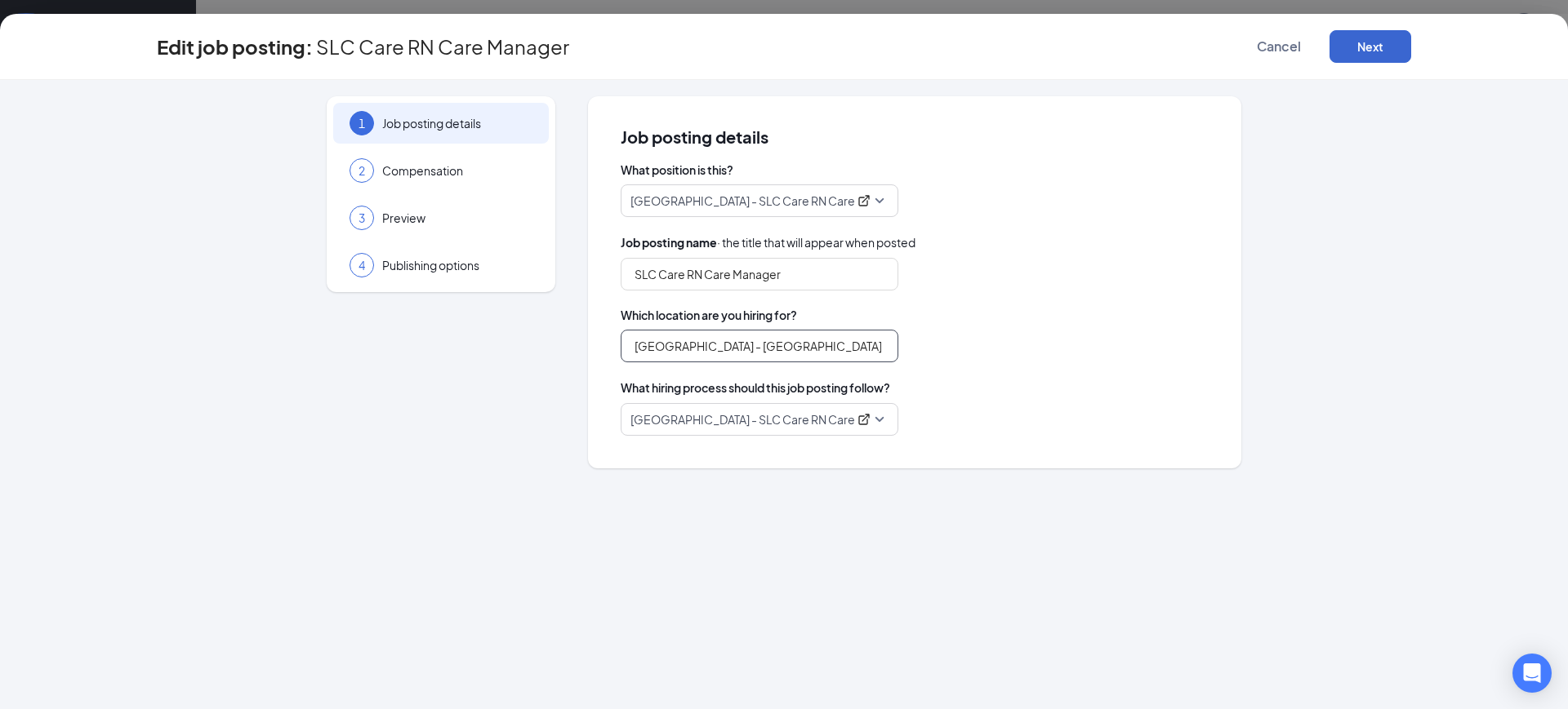
type input "[GEOGRAPHIC_DATA] - [GEOGRAPHIC_DATA], [US_STATE]"
click at [1369, 40] on button "Next" at bounding box center [1371, 46] width 82 height 33
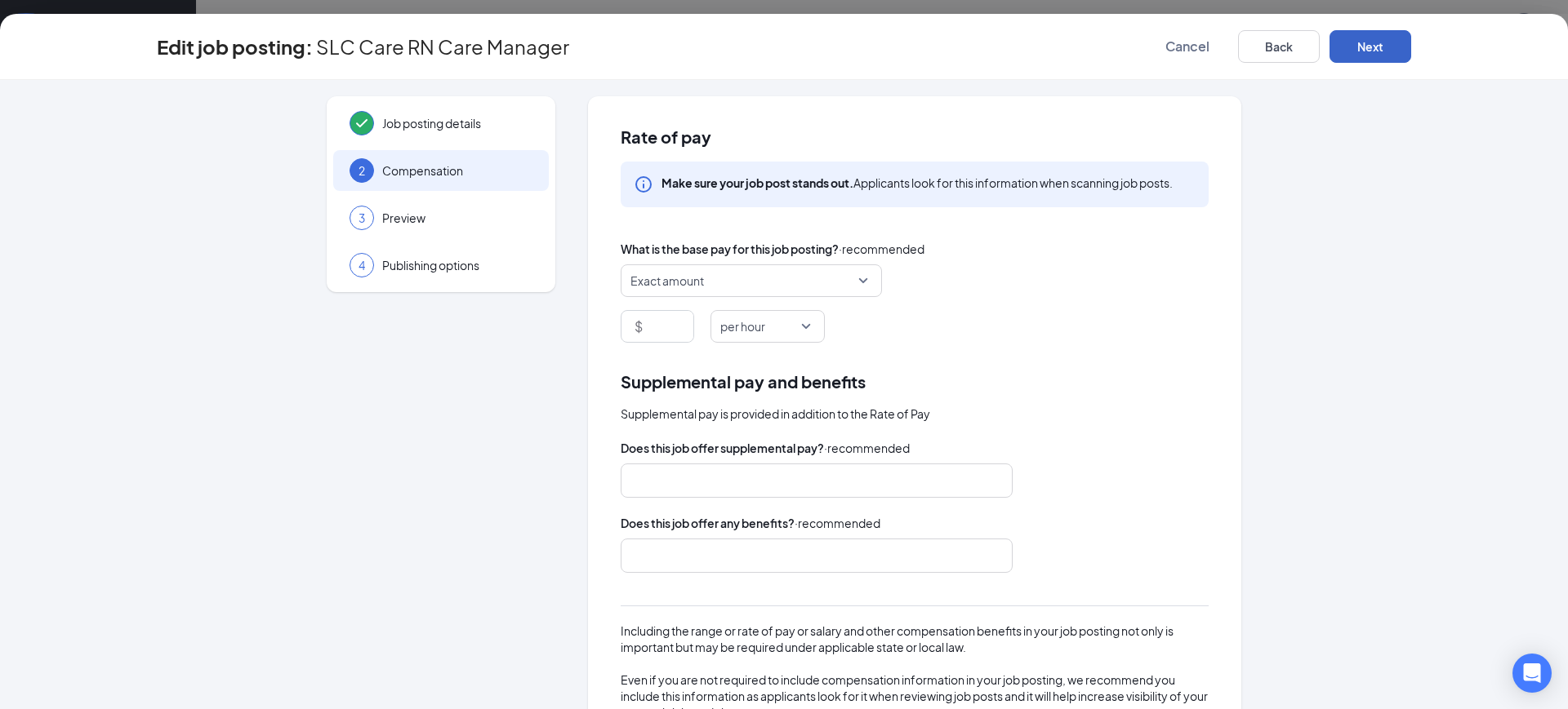
click at [1362, 44] on button "Next" at bounding box center [1371, 46] width 82 height 33
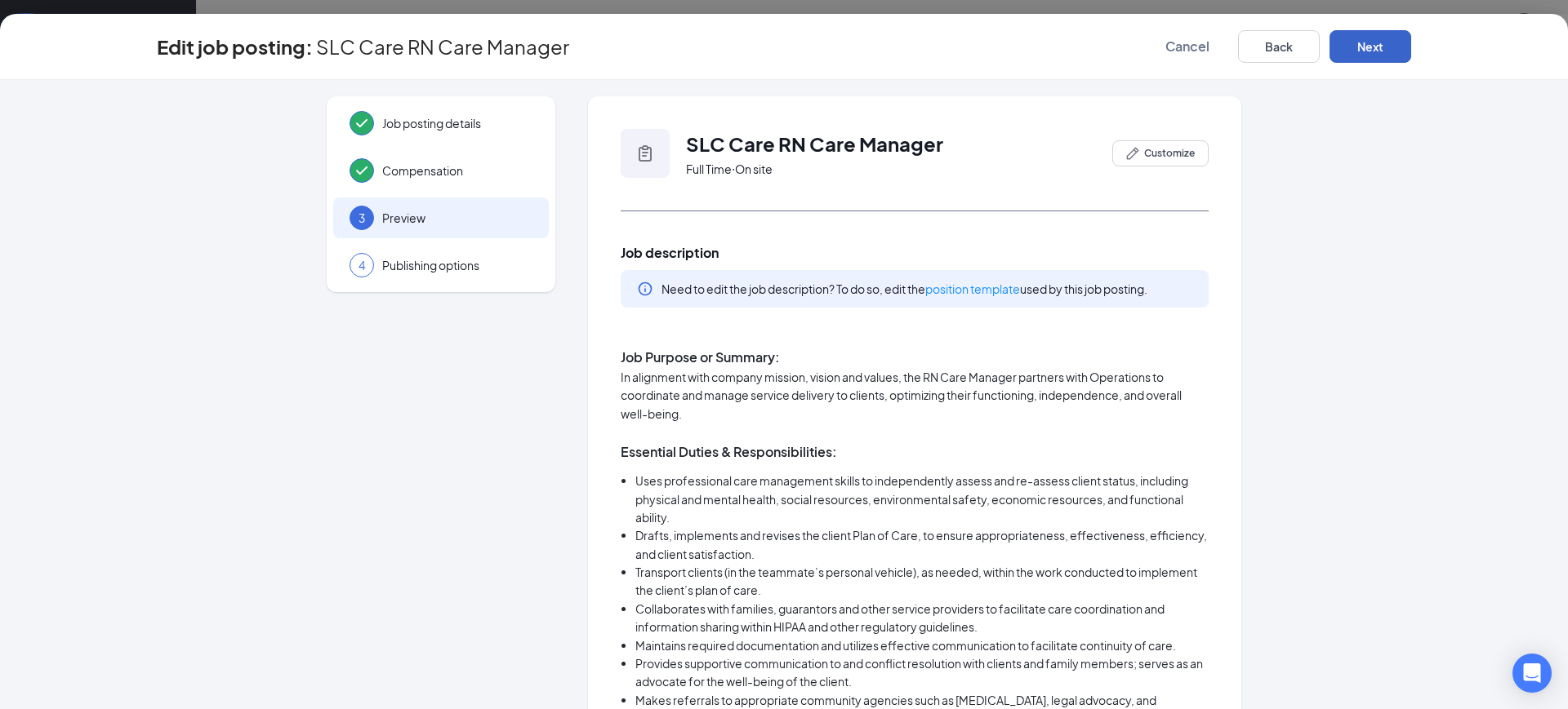
click at [1362, 44] on button "Next" at bounding box center [1371, 46] width 82 height 33
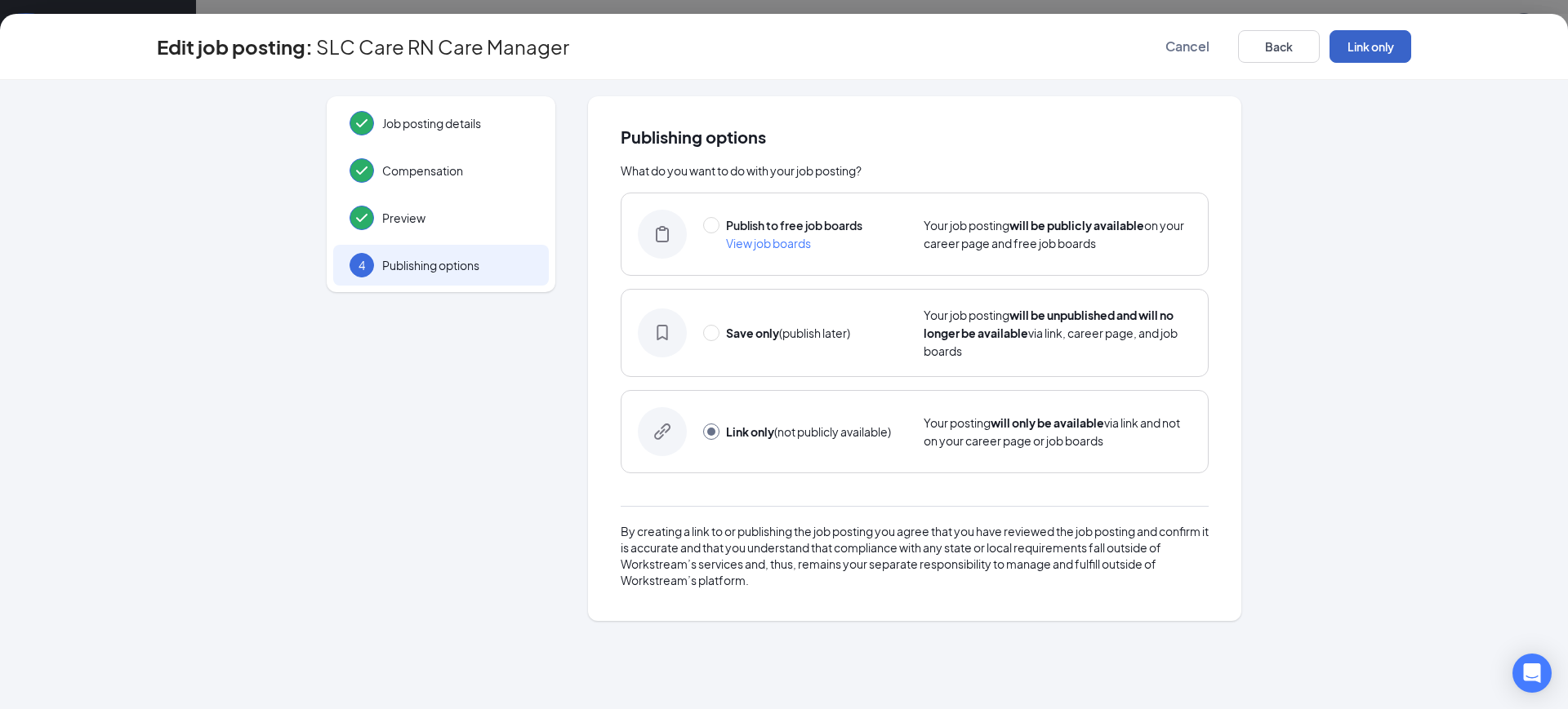
click at [1362, 44] on button "Link only" at bounding box center [1371, 46] width 82 height 33
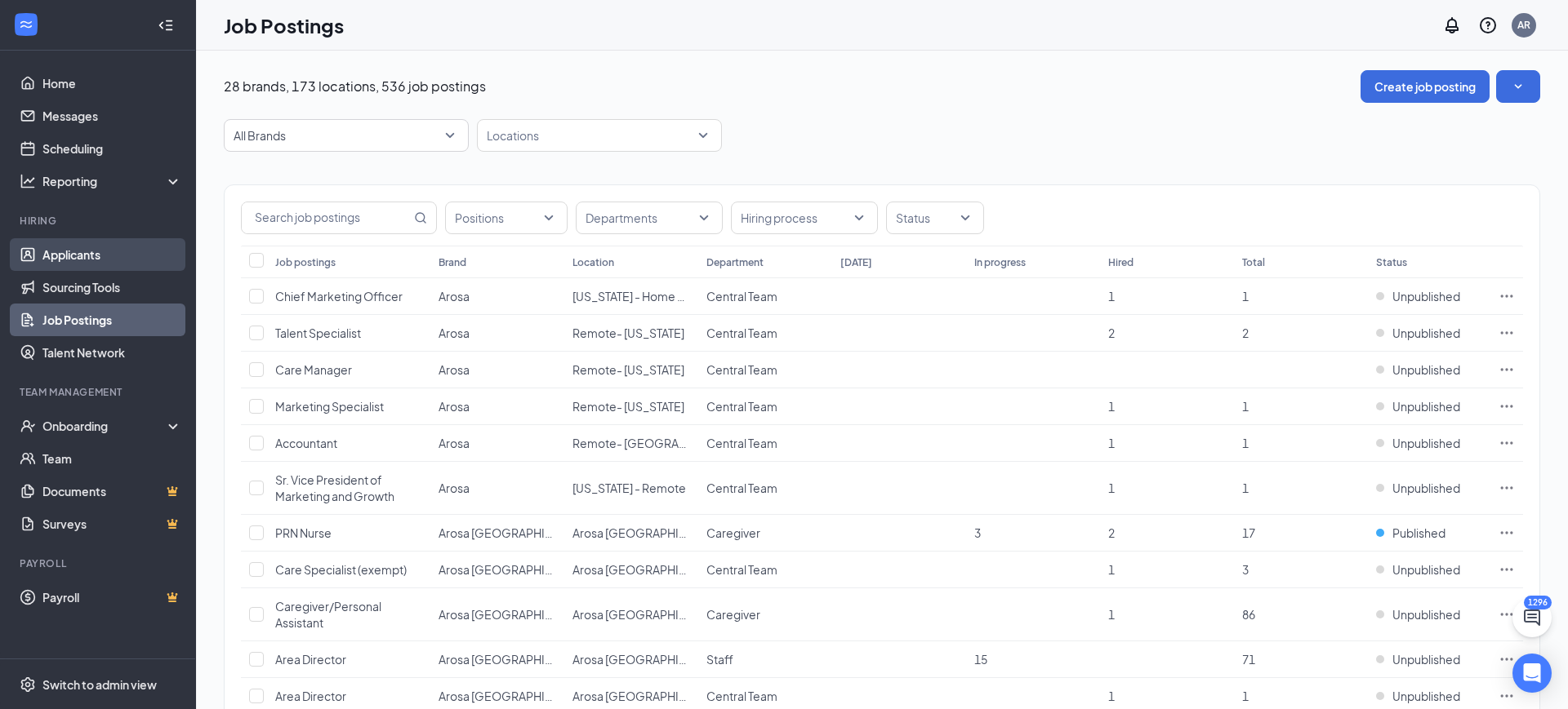
click at [100, 238] on link "Applicants" at bounding box center [112, 254] width 139 height 33
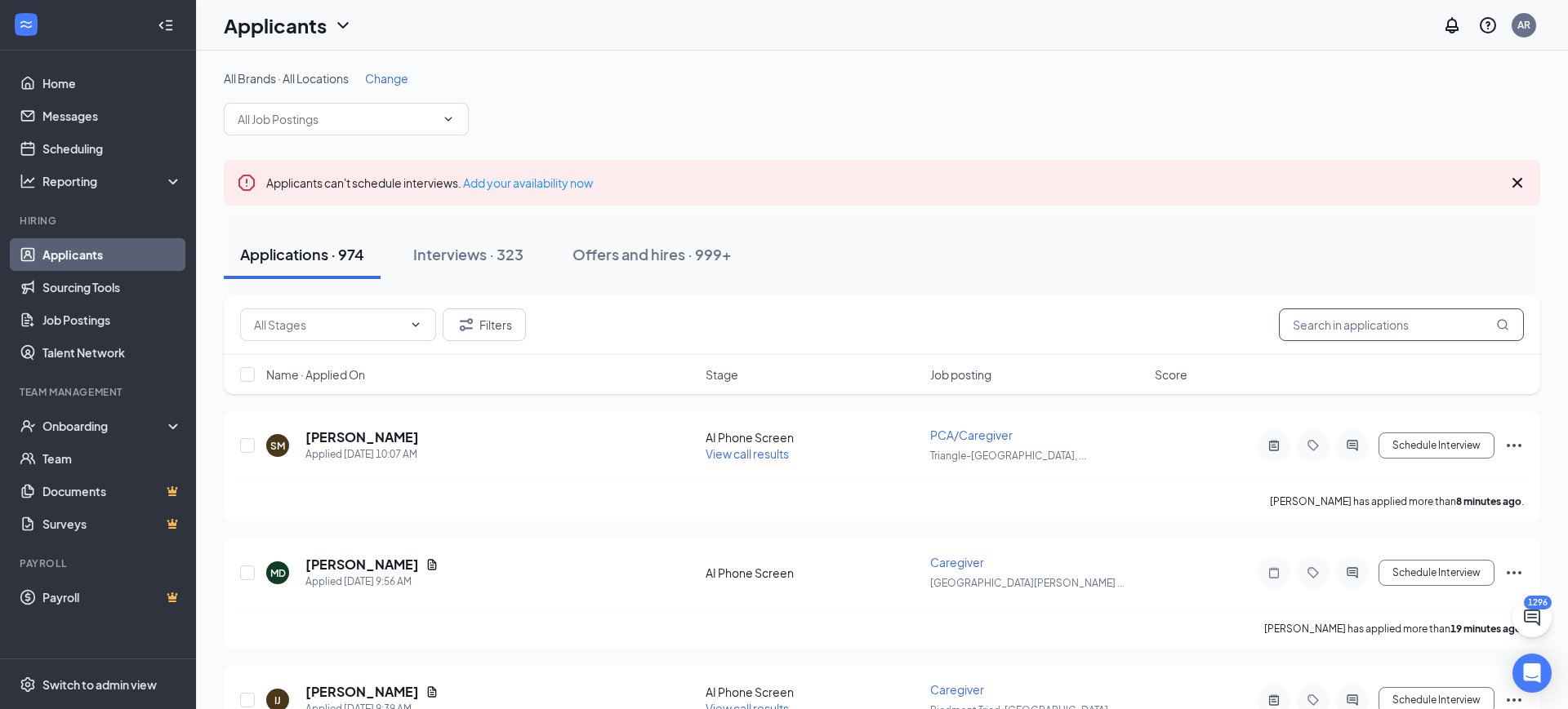
click at [1417, 319] on input "text" at bounding box center [1401, 325] width 245 height 33
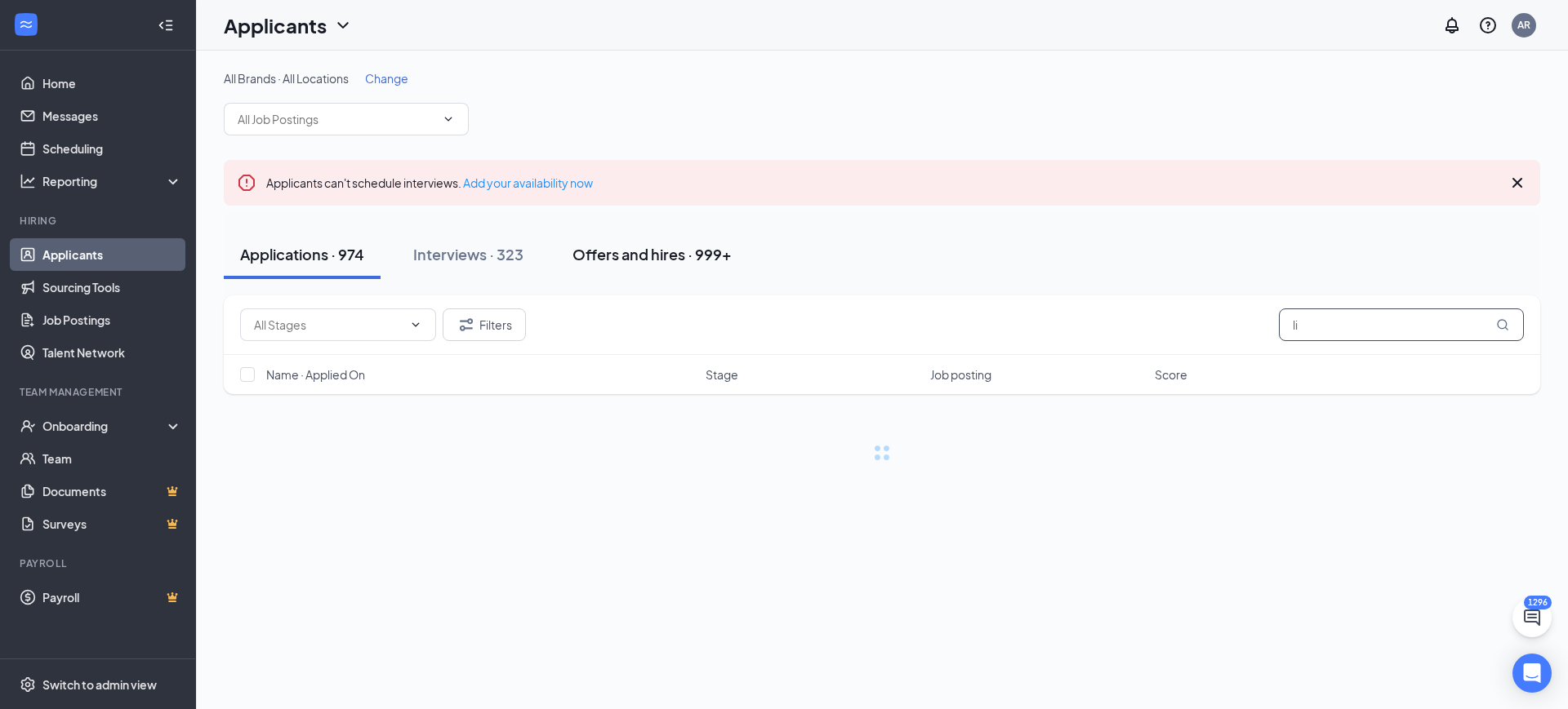
type input "li"
click at [668, 247] on div "Offers and hires · 999+" at bounding box center [652, 254] width 159 height 21
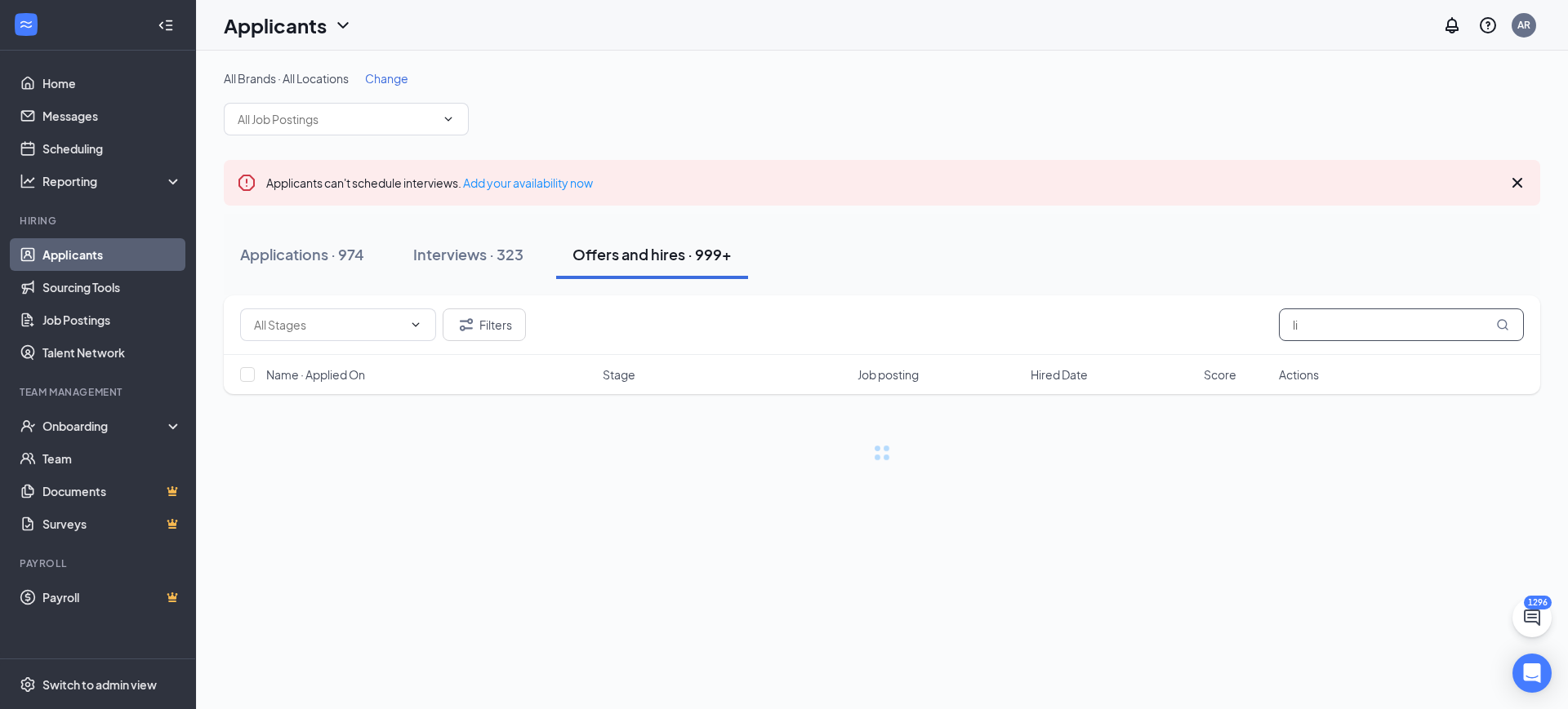
click at [1327, 313] on input "li" at bounding box center [1401, 325] width 245 height 33
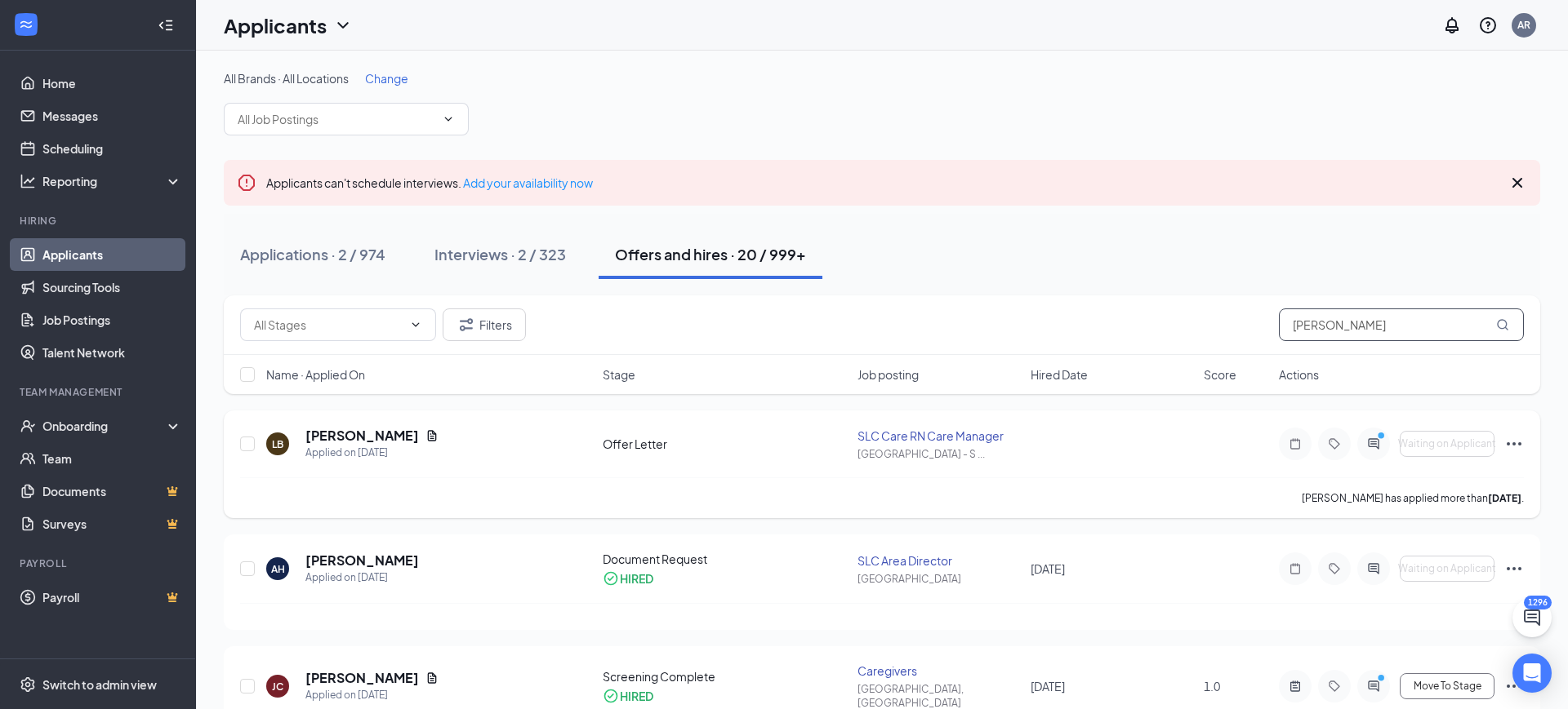
type input "lissa"
click at [1510, 443] on icon "Ellipses" at bounding box center [1514, 444] width 20 height 20
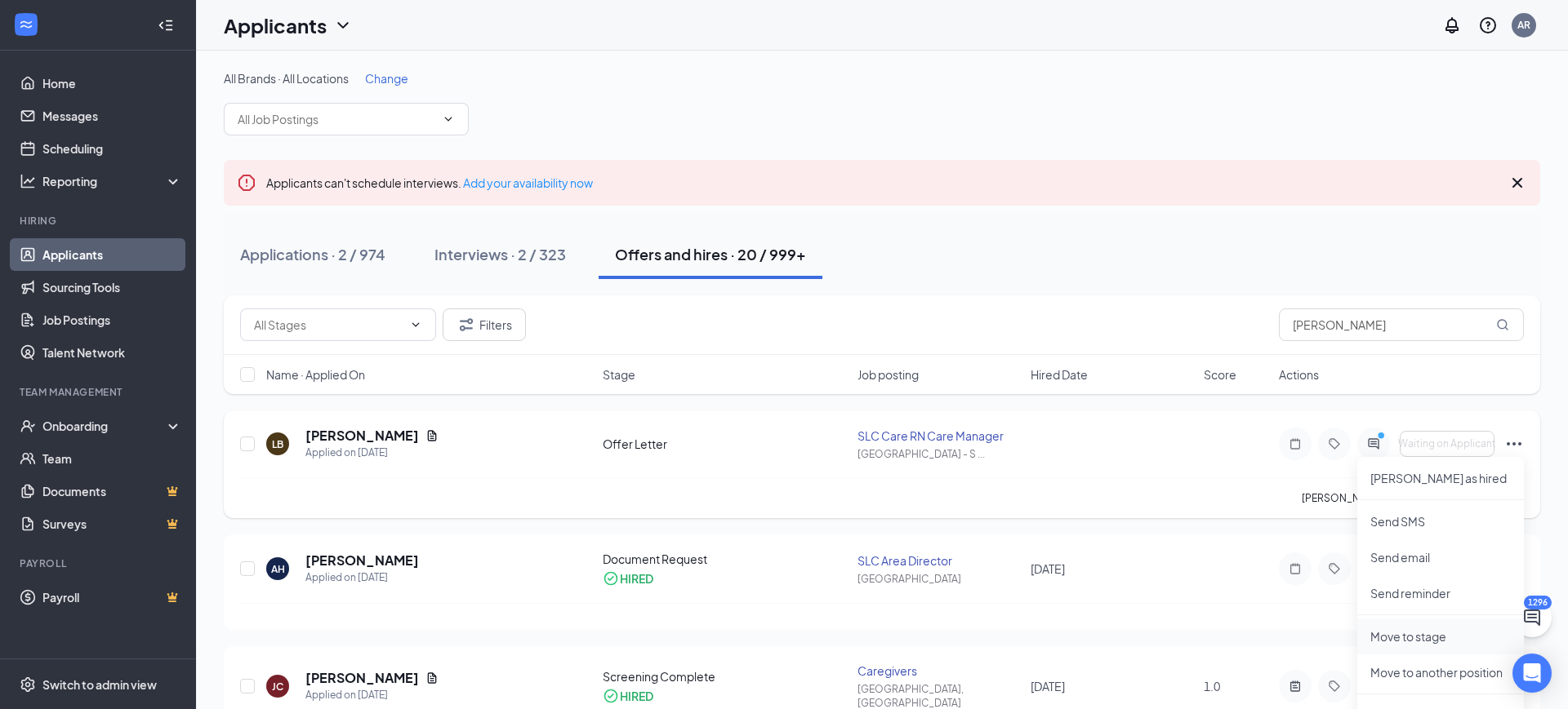
click at [1415, 632] on p "Move to stage" at bounding box center [1440, 637] width 140 height 16
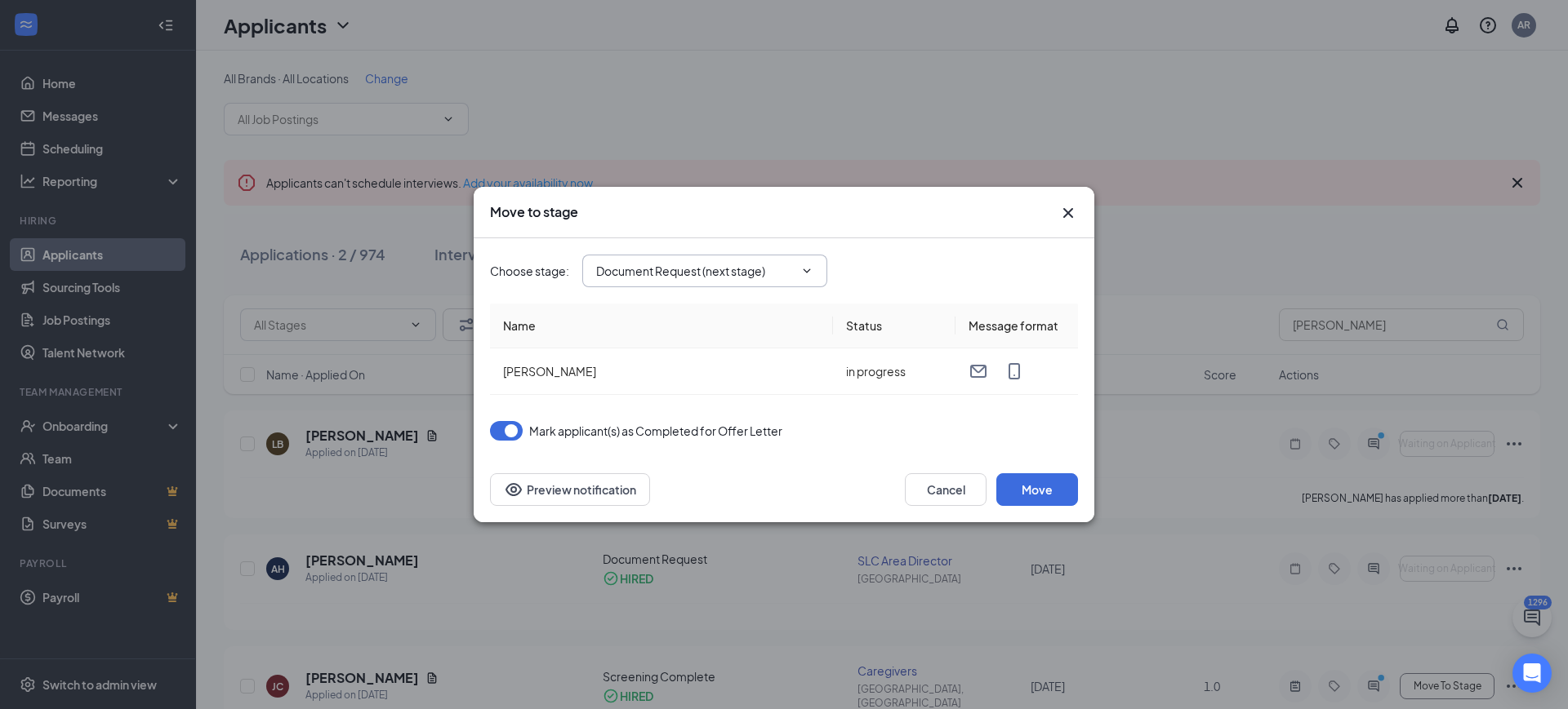
click at [671, 284] on span "Document Request (next stage)" at bounding box center [704, 271] width 245 height 33
click at [678, 274] on input "Document Request (next stage)" at bounding box center [694, 271] width 197 height 18
click at [675, 263] on div "Application" at bounding box center [718, 257] width 219 height 18
type input "Application"
click at [1058, 482] on button "Move" at bounding box center [1037, 490] width 82 height 33
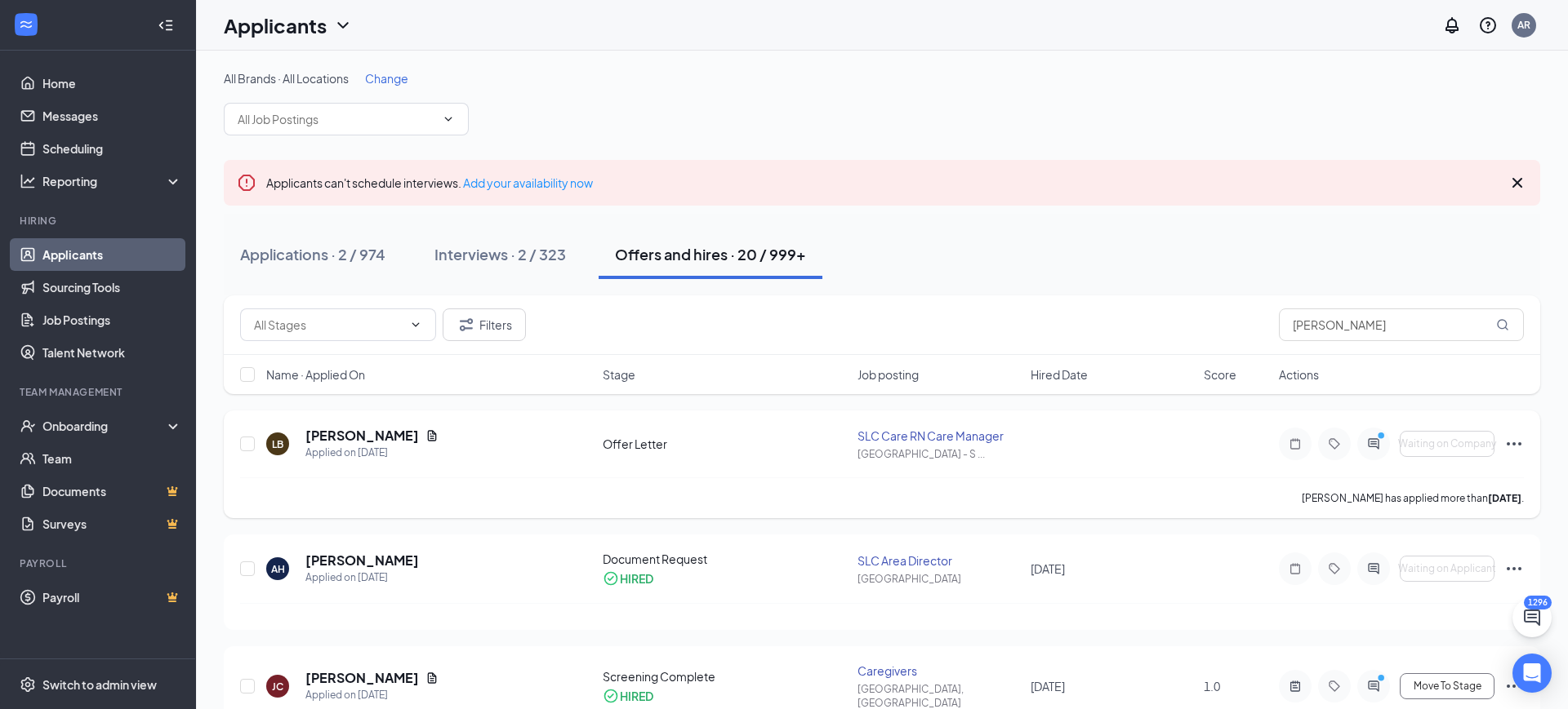
click at [1521, 439] on icon "Ellipses" at bounding box center [1514, 444] width 20 height 20
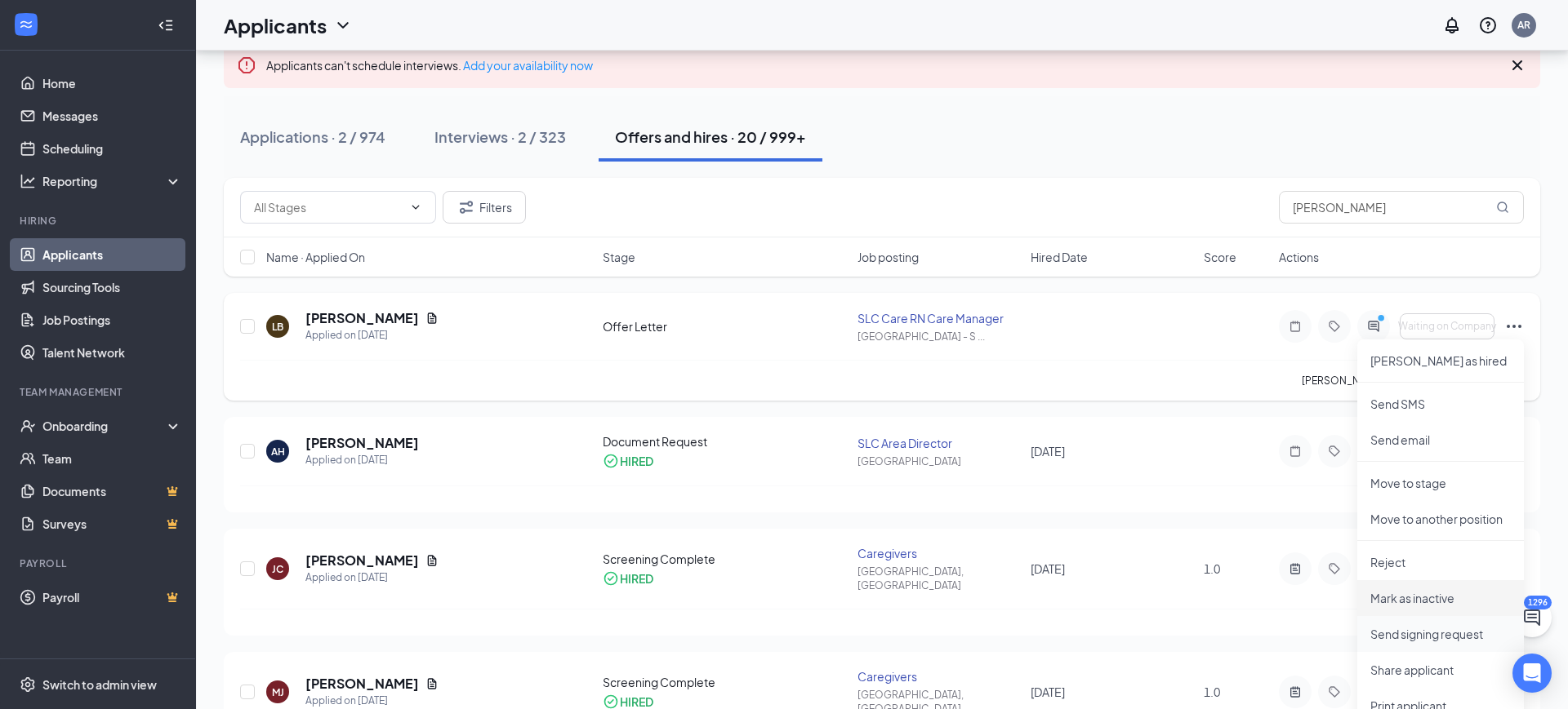
scroll to position [147, 0]
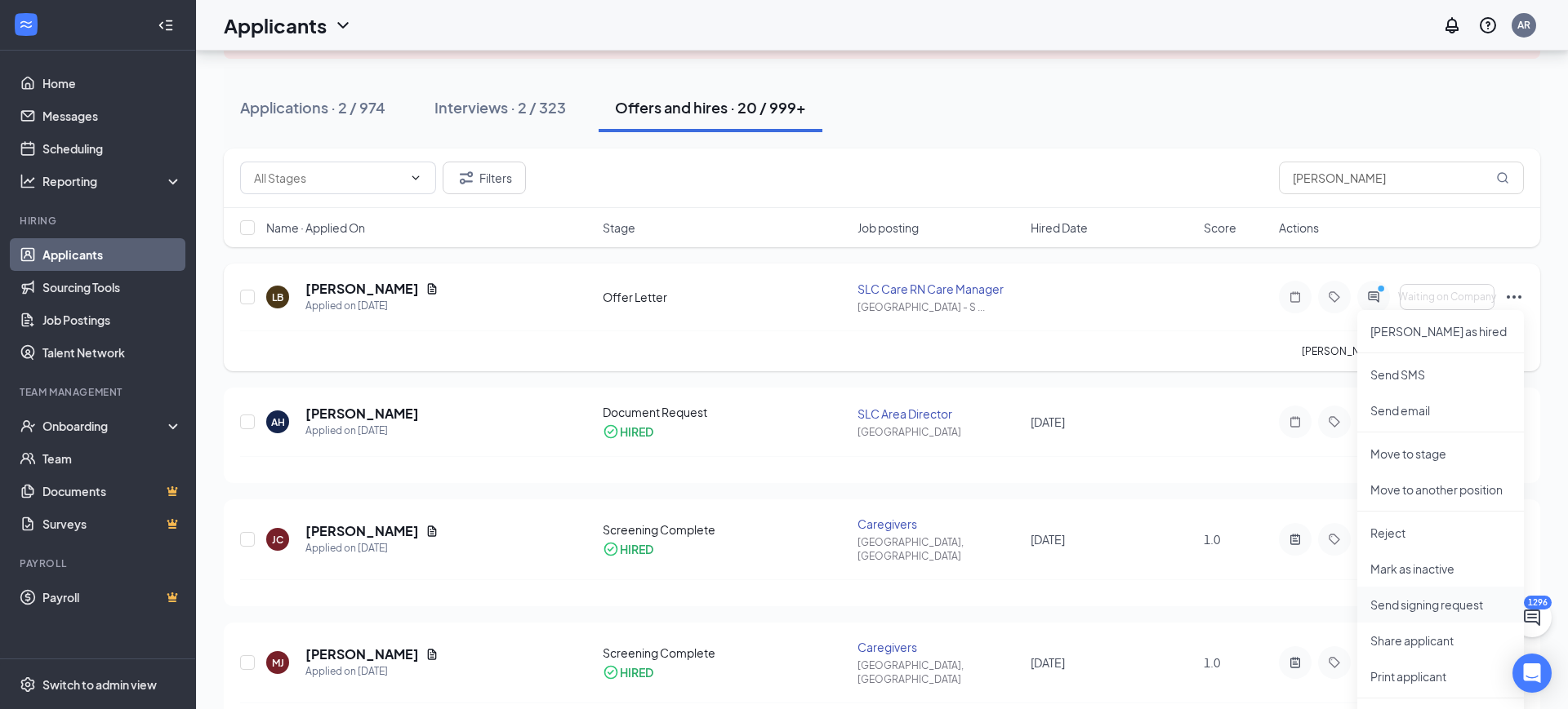
click at [1424, 606] on p "Send signing request" at bounding box center [1440, 605] width 140 height 16
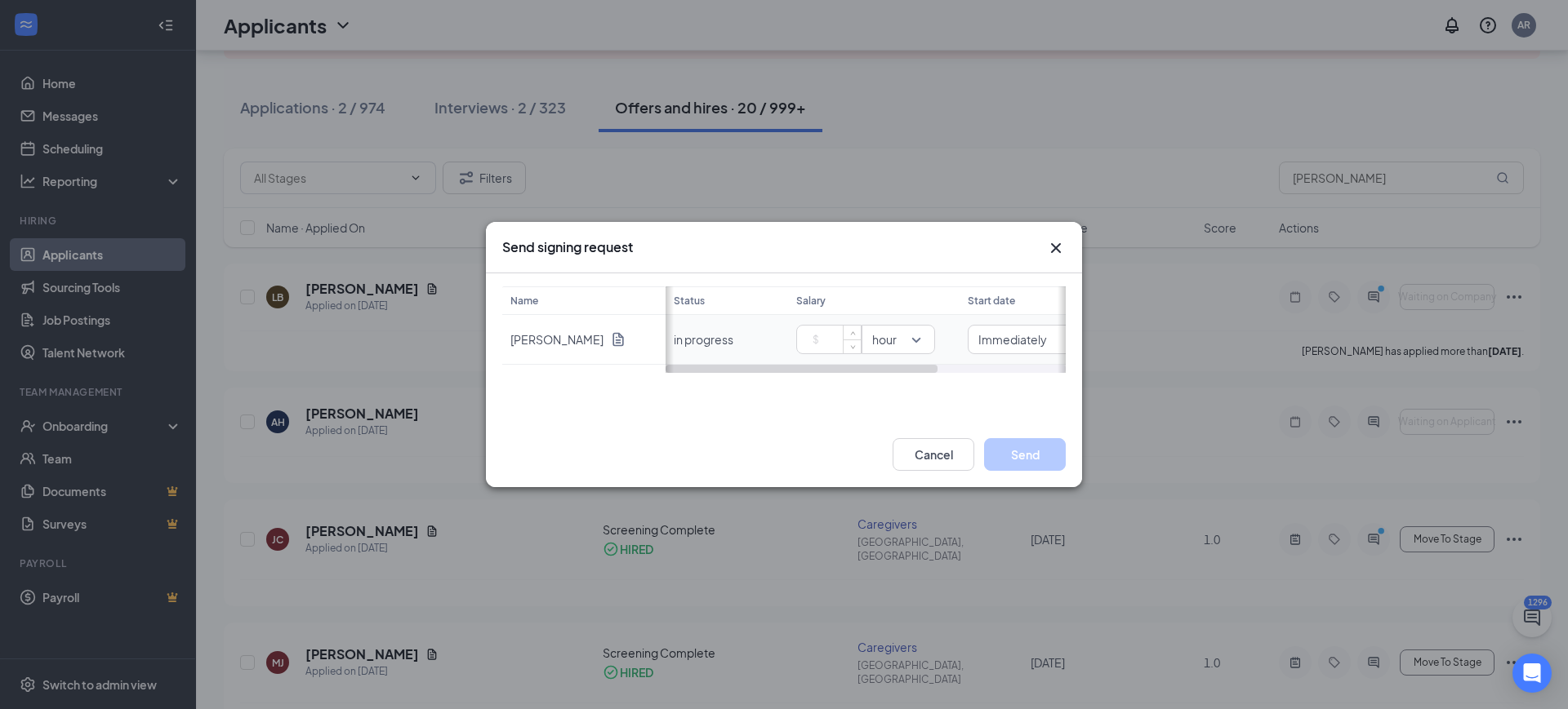
click at [833, 332] on input at bounding box center [832, 339] width 57 height 24
click at [1054, 246] on icon "Cross" at bounding box center [1056, 248] width 20 height 20
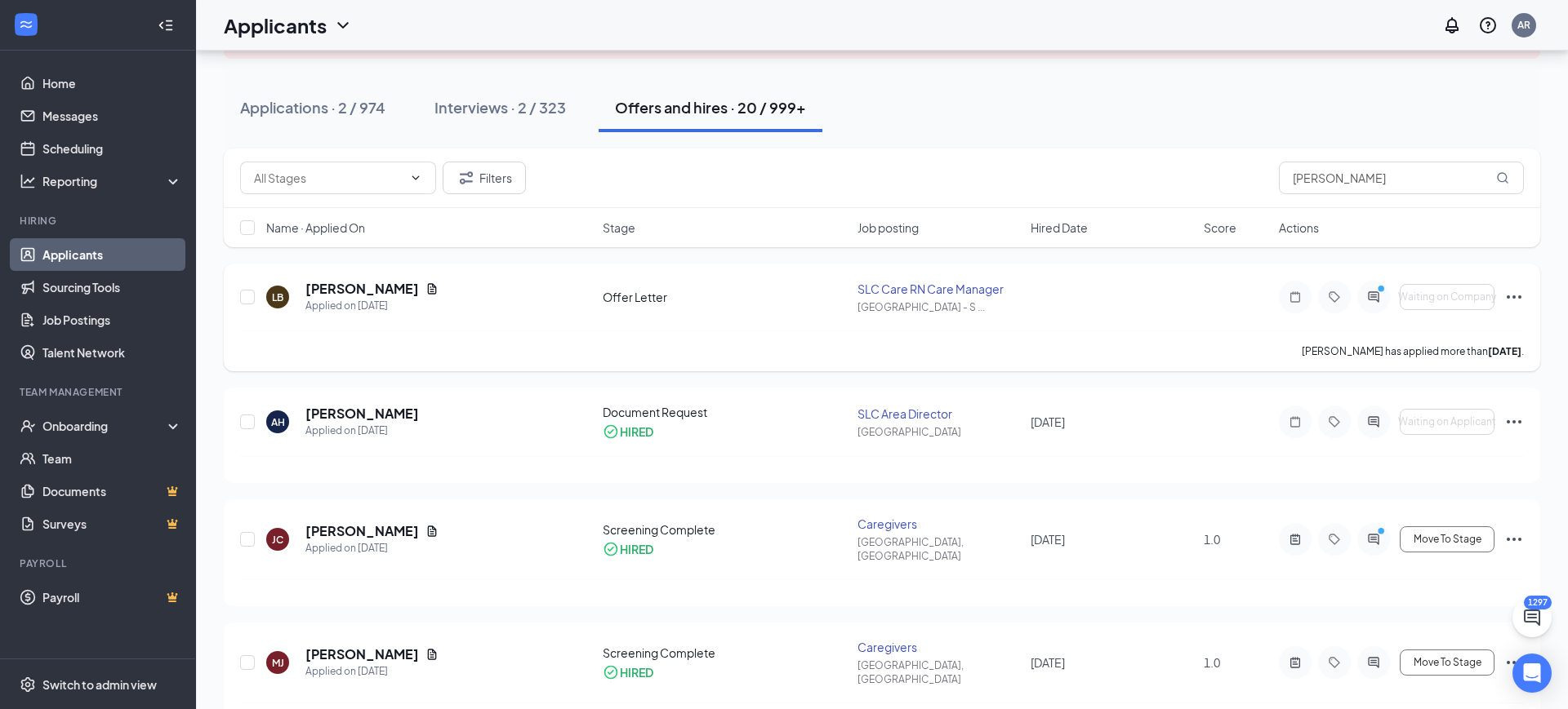
click at [940, 284] on div "SLC Care RN Care Manager" at bounding box center [939, 289] width 163 height 16
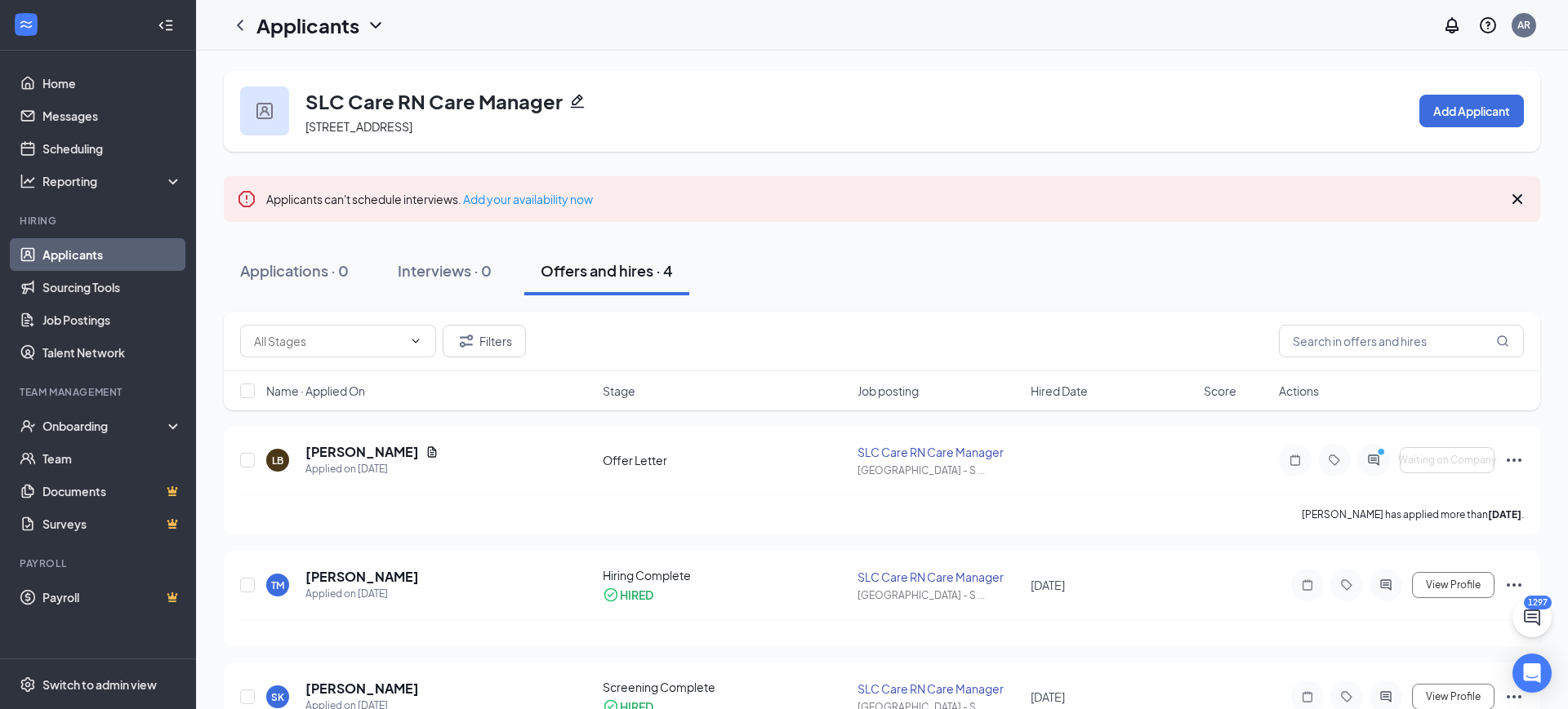
click at [573, 102] on icon "Pencil" at bounding box center [577, 101] width 16 height 16
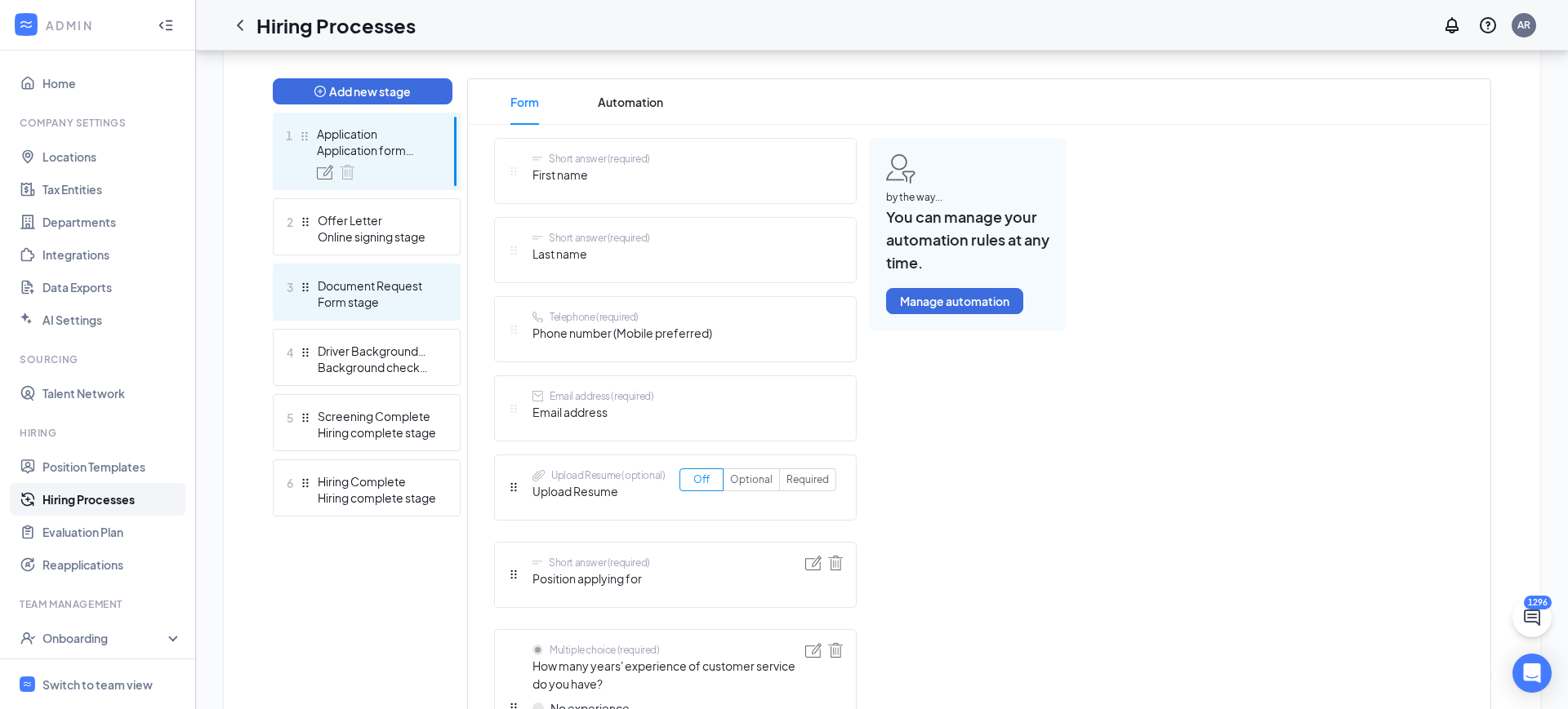
scroll to position [404, 0]
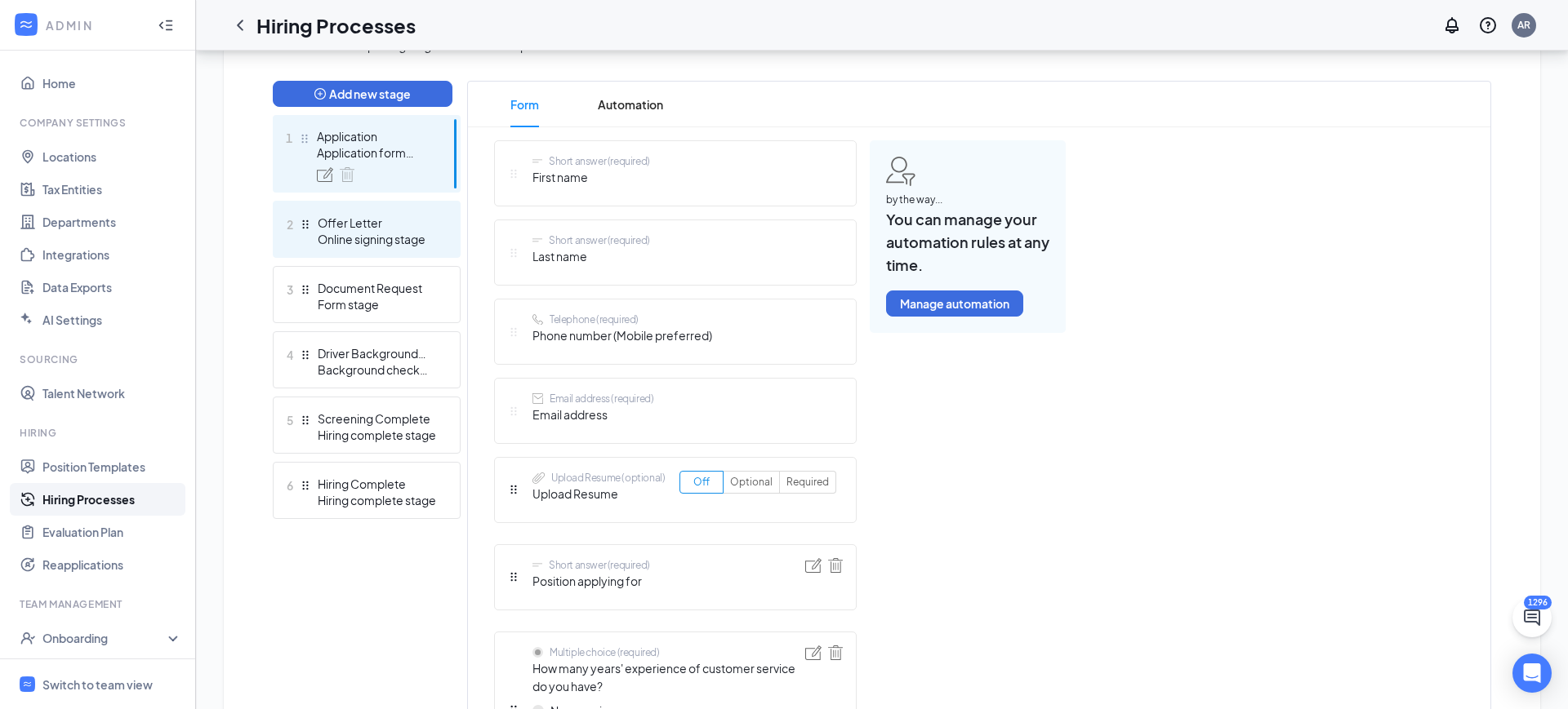
click at [382, 204] on div "2 Offer Letter Online signing stage" at bounding box center [367, 229] width 187 height 57
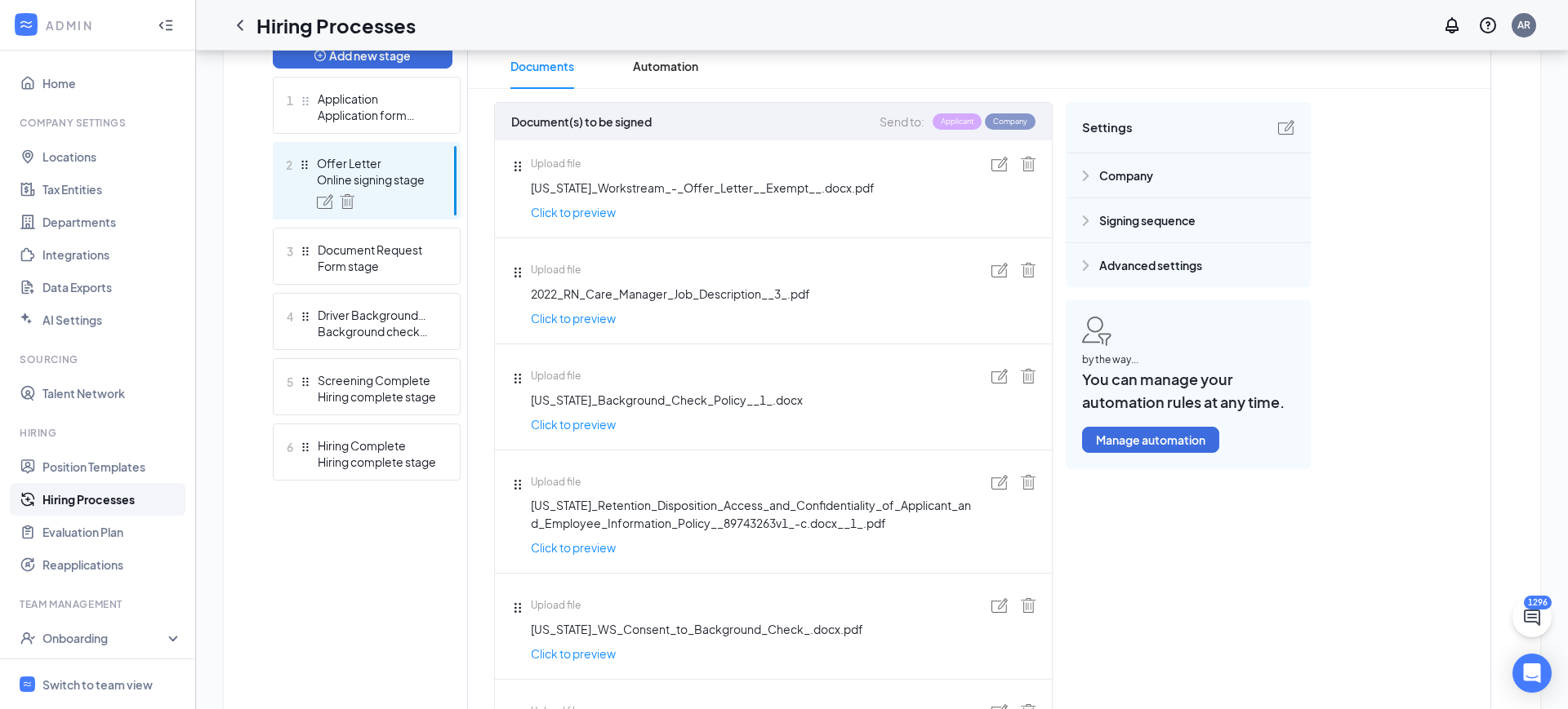
scroll to position [441, 0]
click at [1000, 164] on img at bounding box center [1000, 165] width 16 height 14
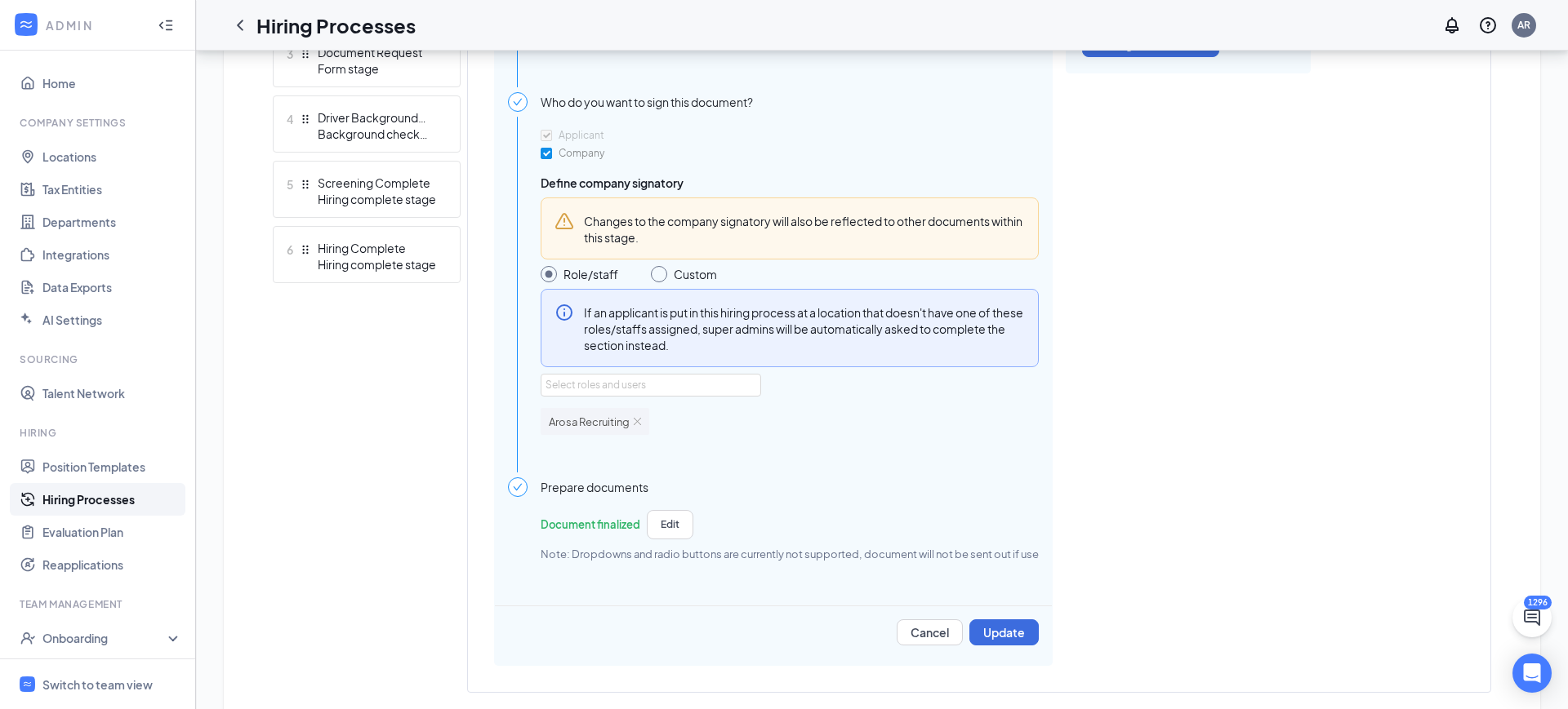
scroll to position [664, 0]
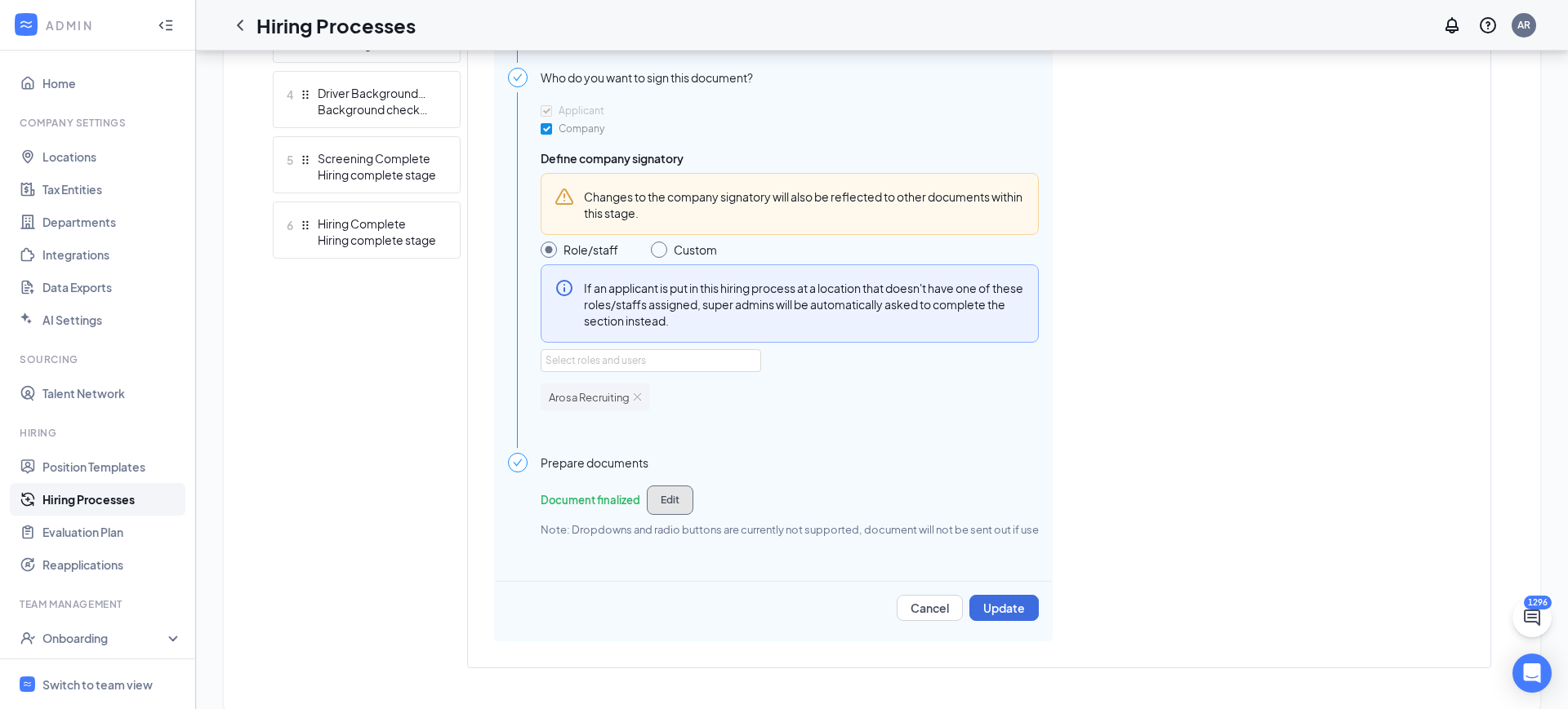
click at [656, 507] on button "Edit" at bounding box center [670, 500] width 46 height 29
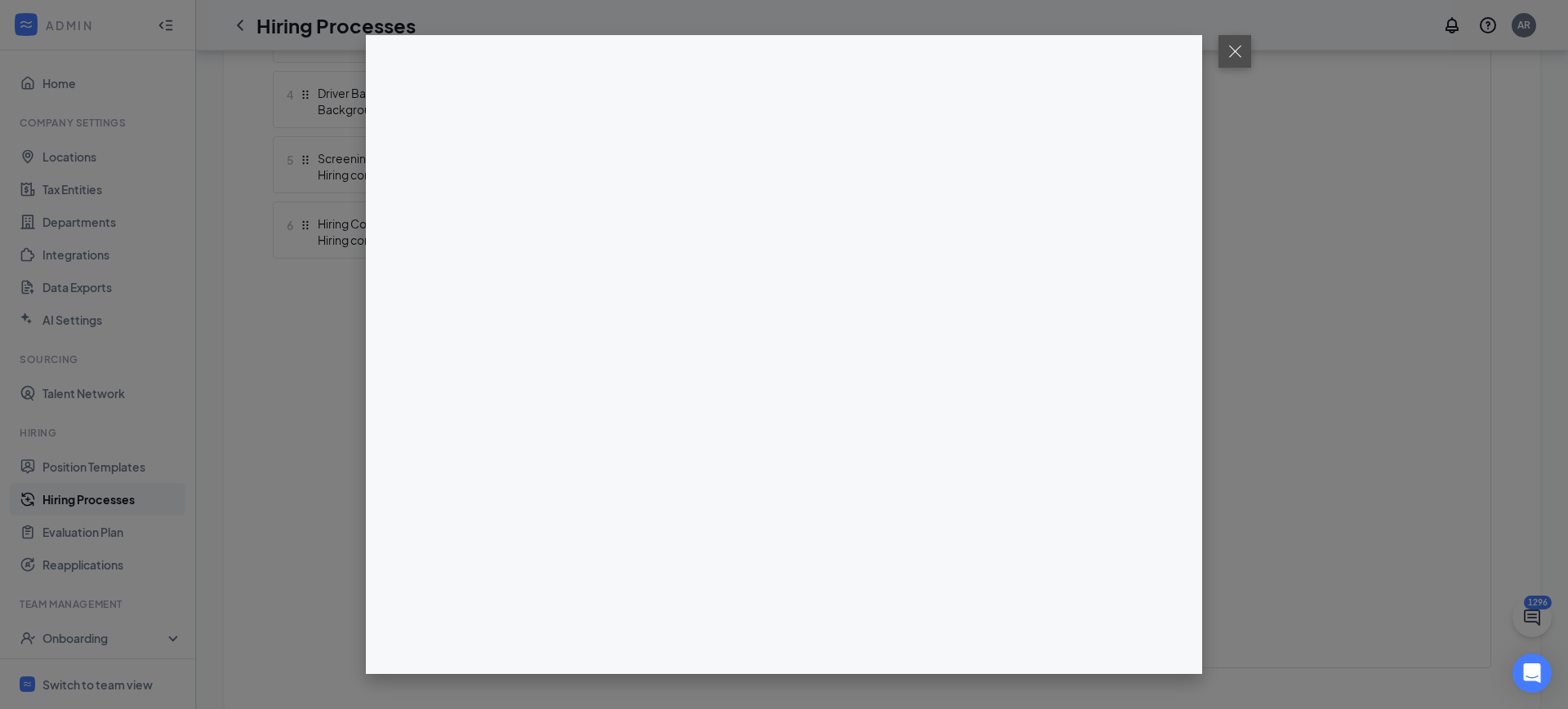
click at [1246, 60] on button at bounding box center [1234, 51] width 33 height 33
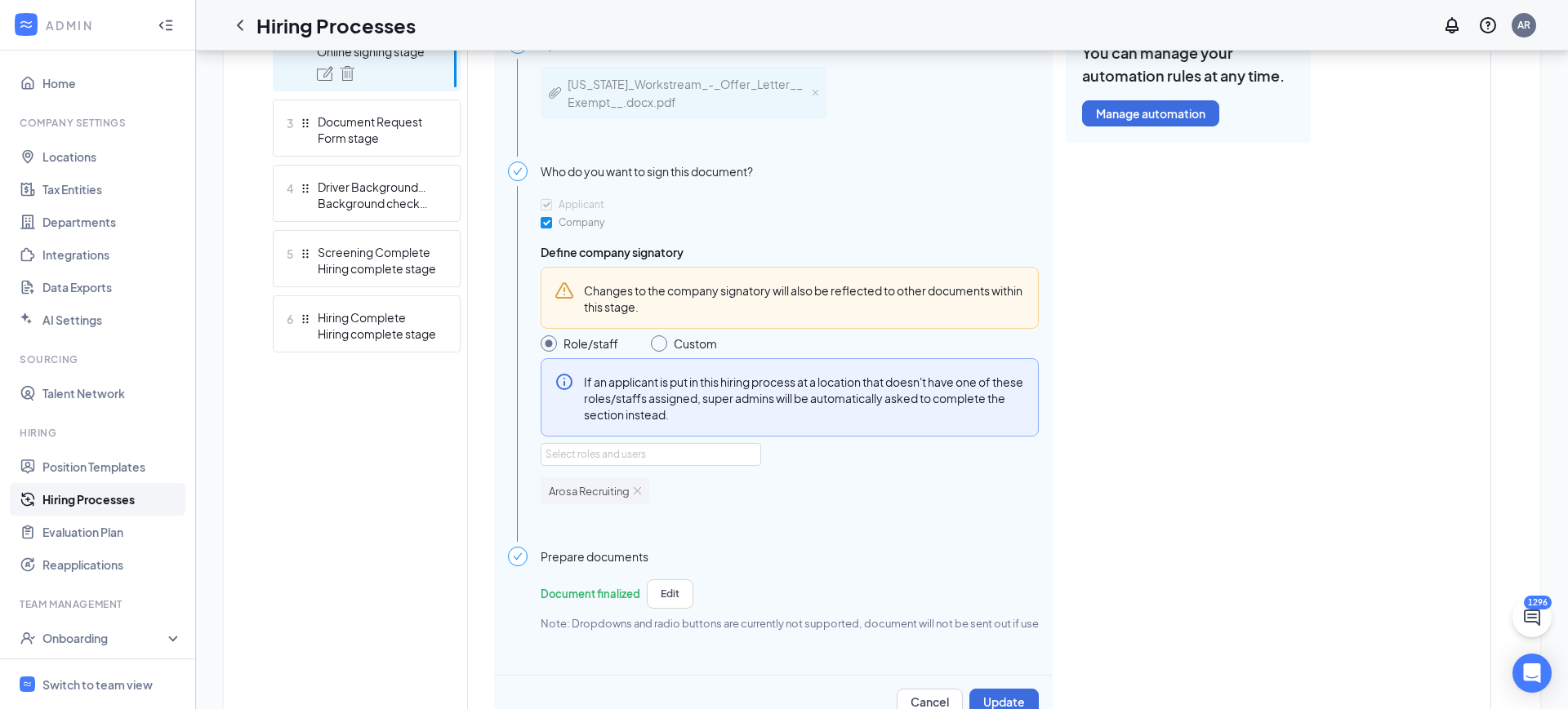
scroll to position [466, 0]
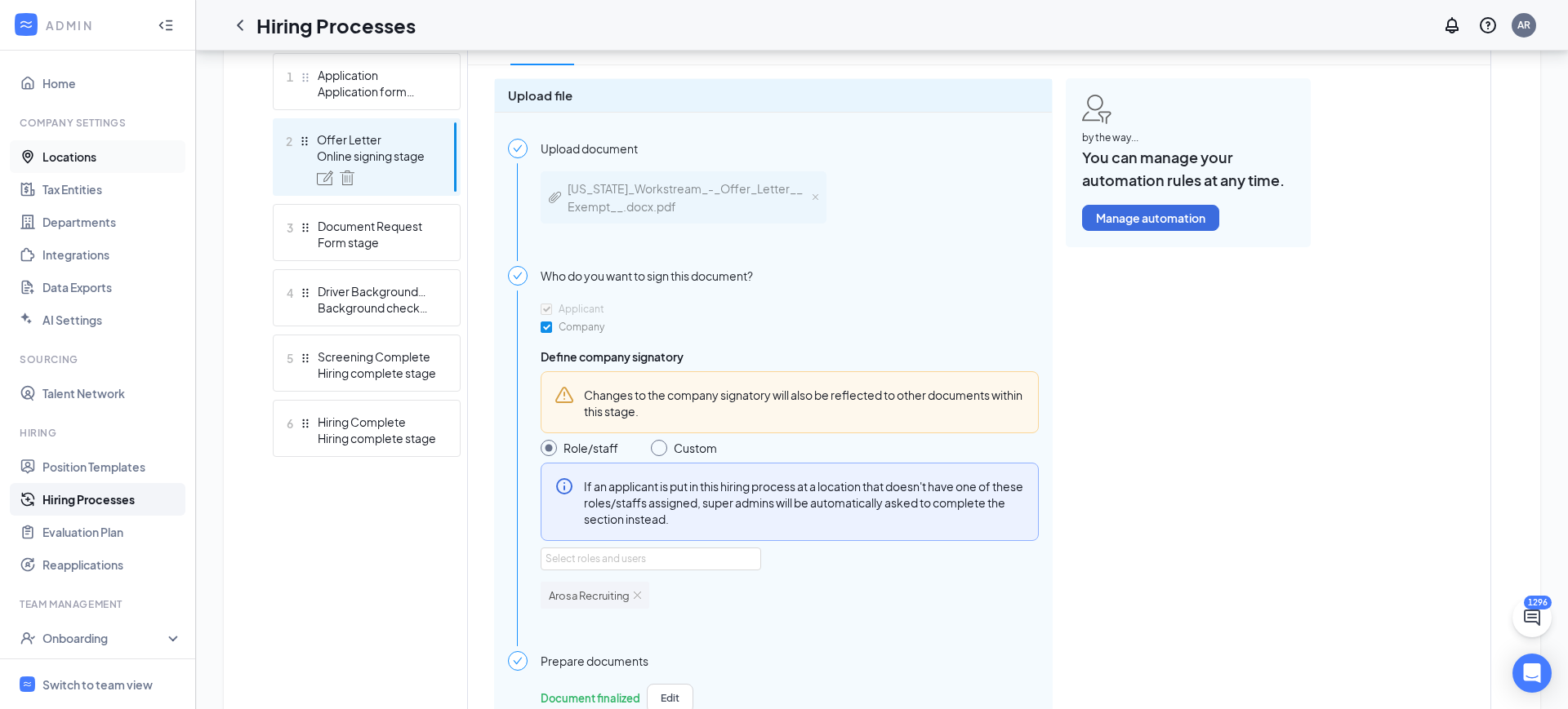
click at [92, 153] on link "Locations" at bounding box center [112, 156] width 139 height 33
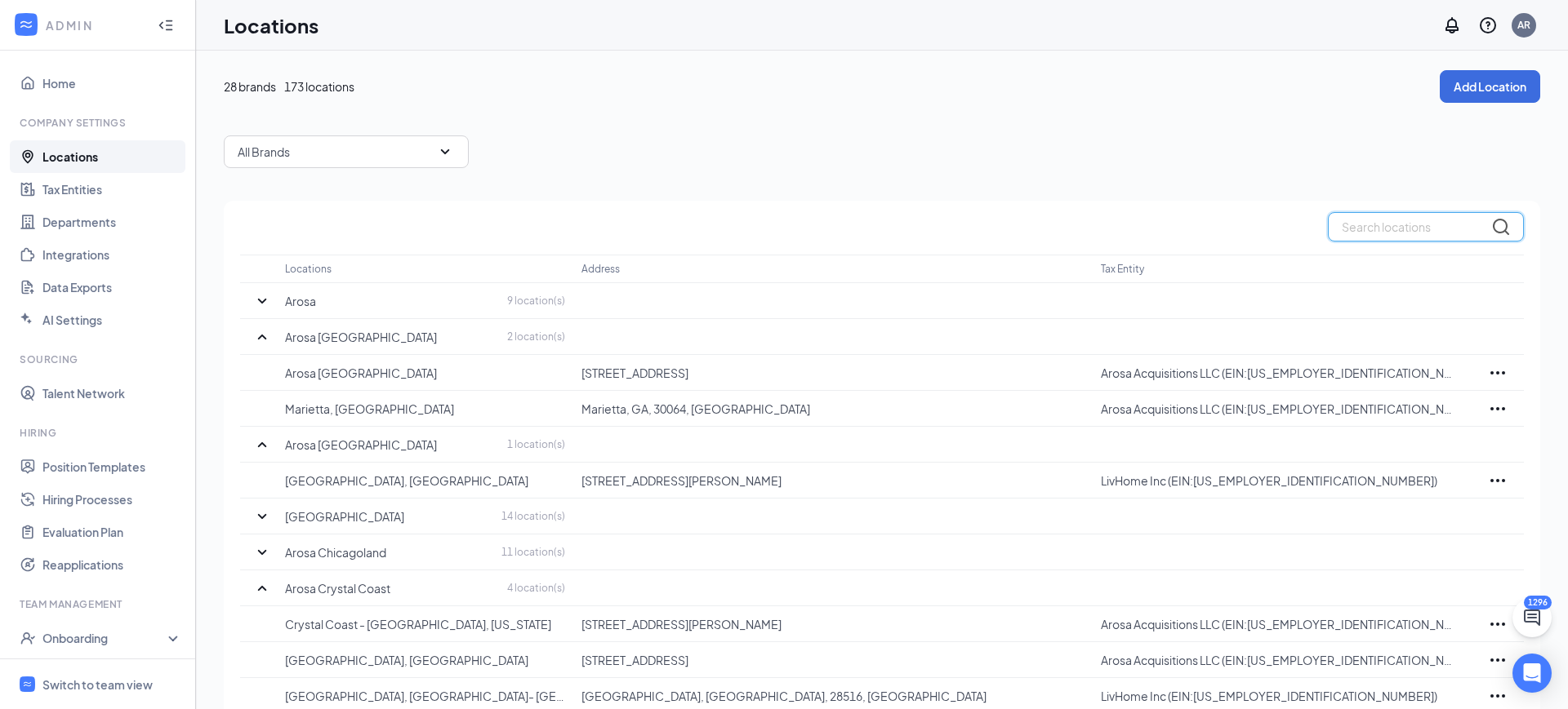
drag, startPoint x: 1439, startPoint y: 238, endPoint x: 1428, endPoint y: 227, distance: 15.6
click at [1437, 236] on input "text" at bounding box center [1426, 227] width 196 height 29
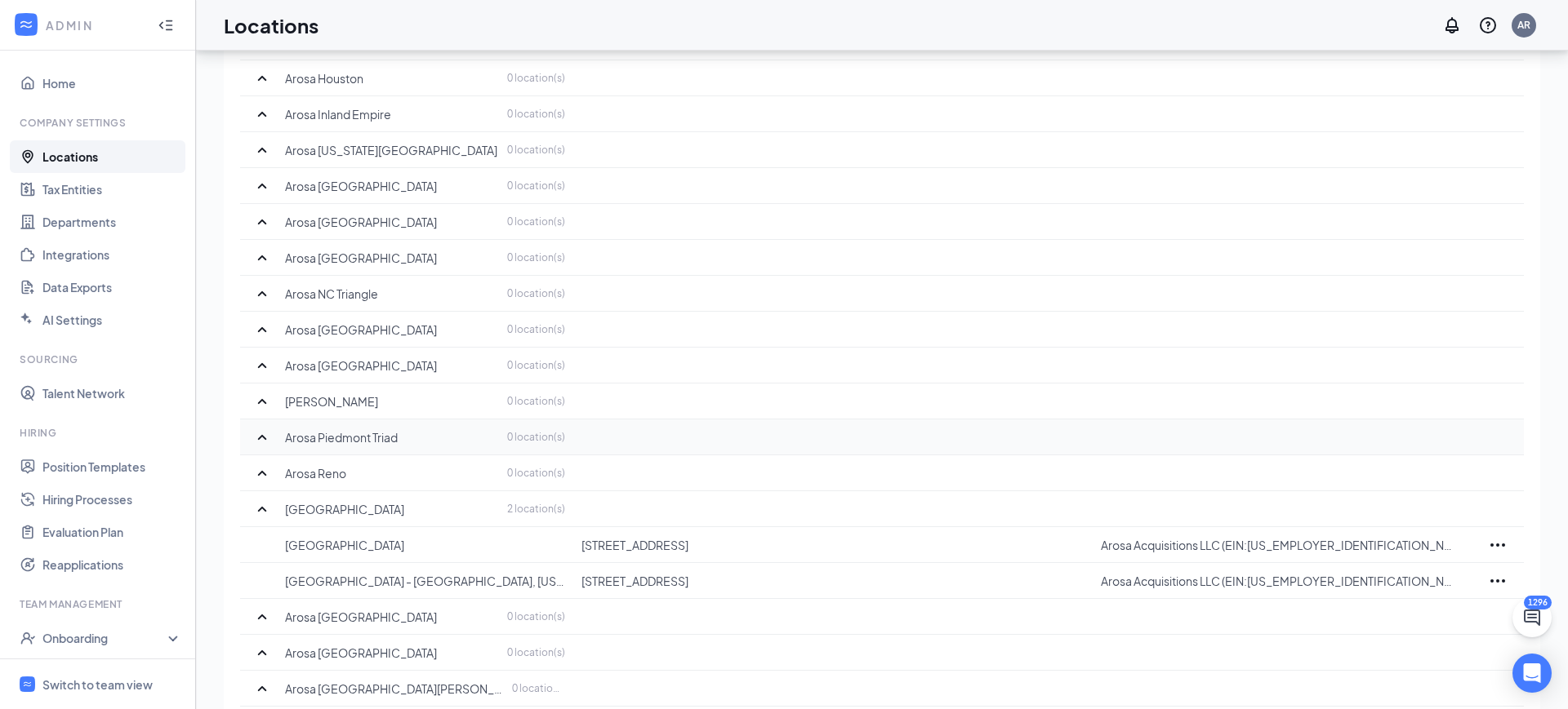
scroll to position [573, 0]
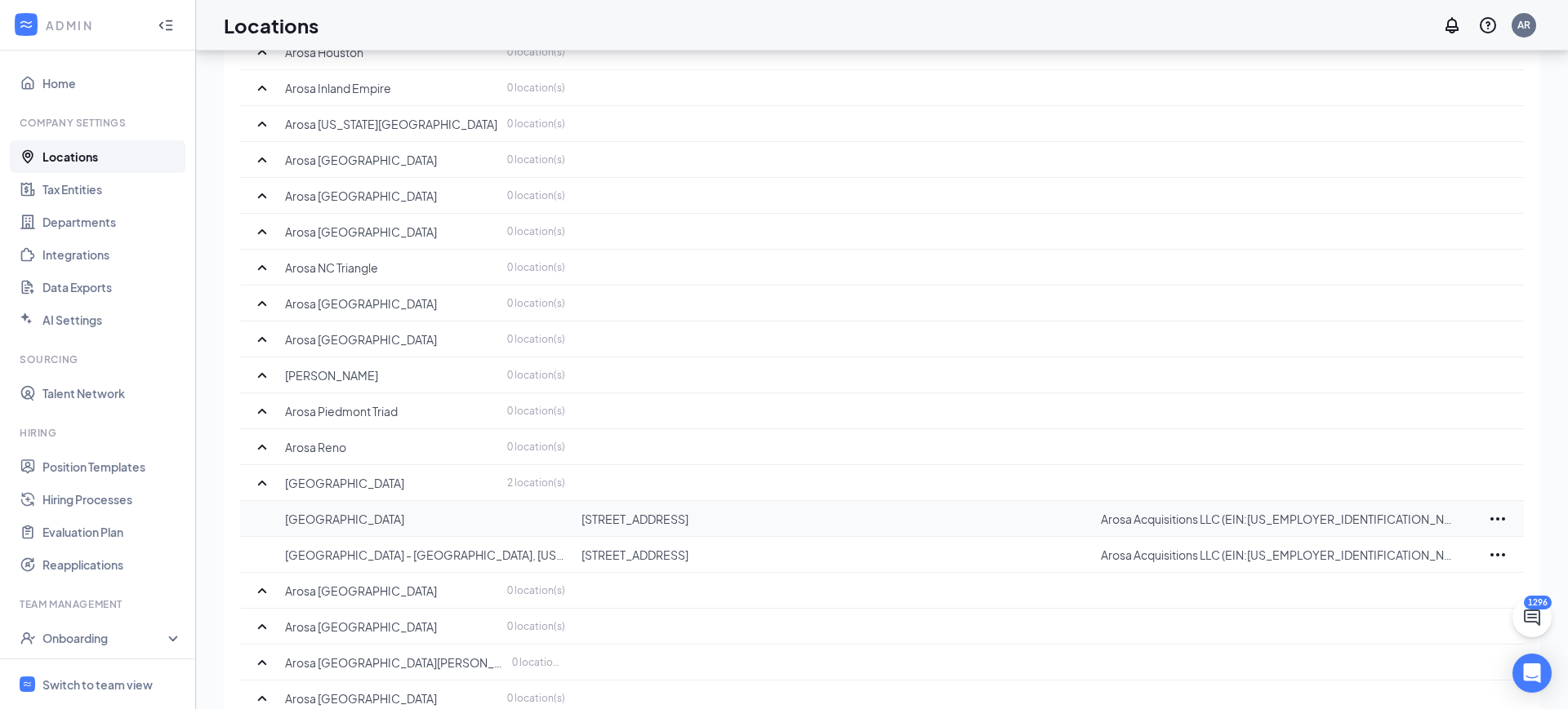
type input "salt"
click at [1501, 509] on icon "Ellipses" at bounding box center [1497, 519] width 20 height 20
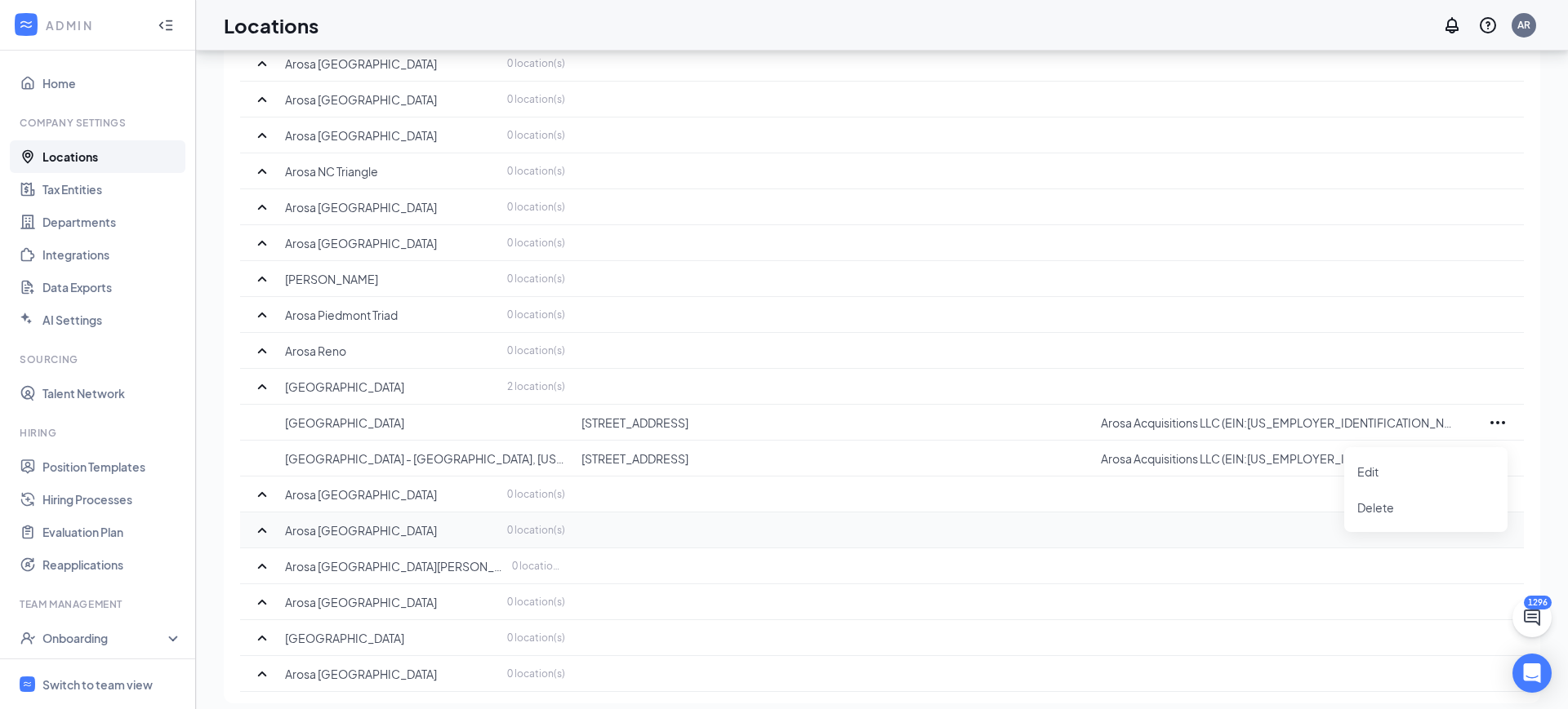
scroll to position [682, 0]
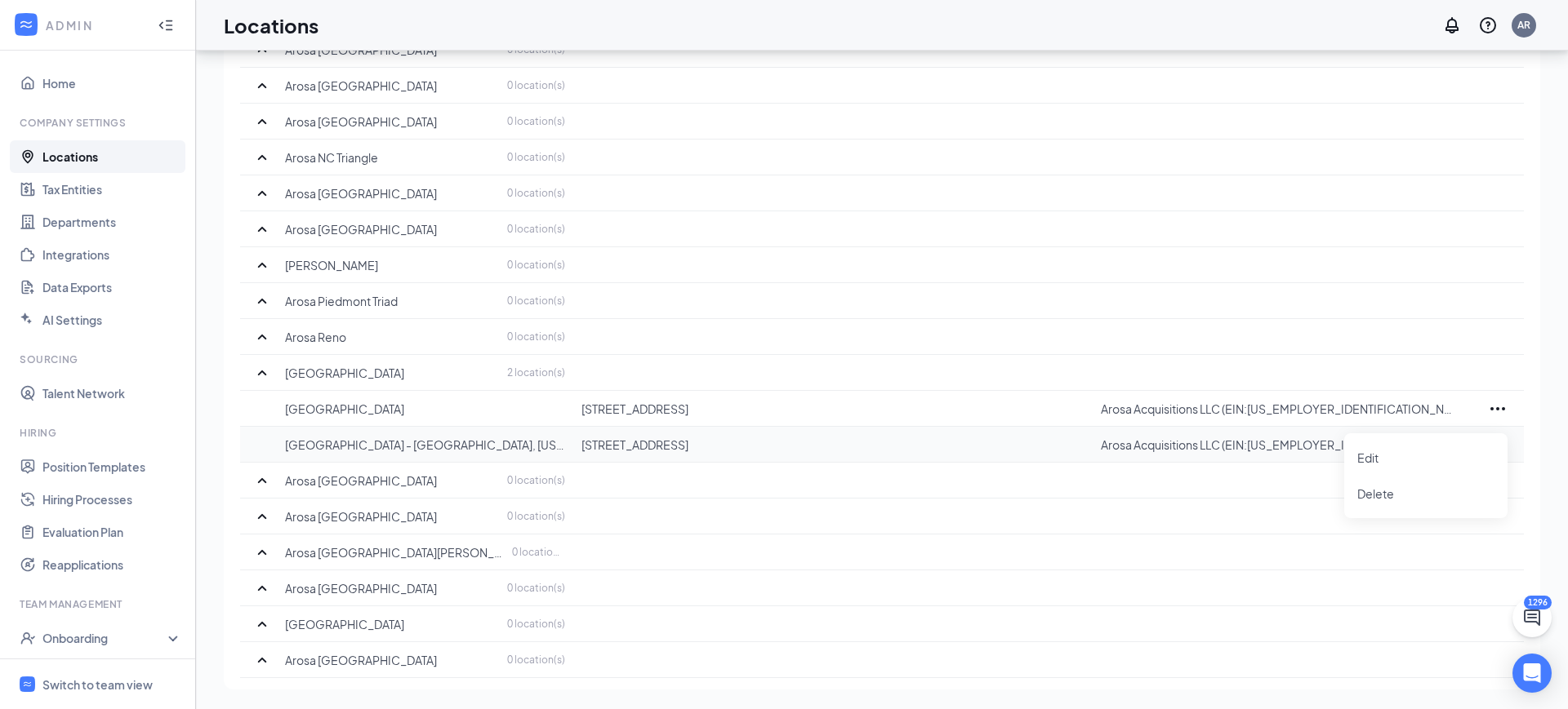
click at [336, 451] on p "Salt Lake City - SLC, Utah" at bounding box center [425, 445] width 280 height 16
click at [344, 403] on p "[GEOGRAPHIC_DATA]" at bounding box center [425, 408] width 280 height 16
click at [1492, 401] on icon "Ellipses" at bounding box center [1497, 409] width 20 height 20
click at [101, 493] on link "Hiring Processes" at bounding box center [112, 499] width 139 height 33
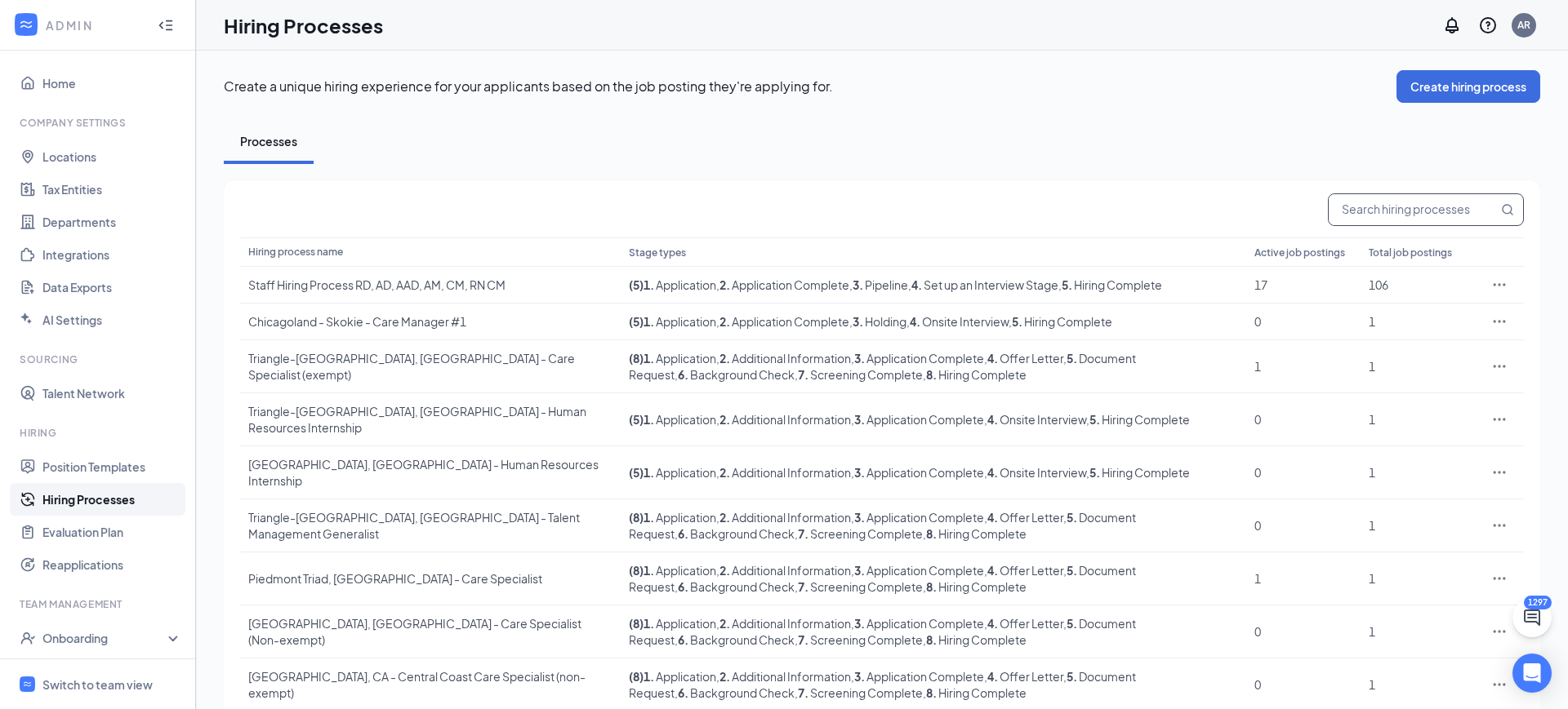
click at [1405, 202] on input "text" at bounding box center [1413, 210] width 169 height 31
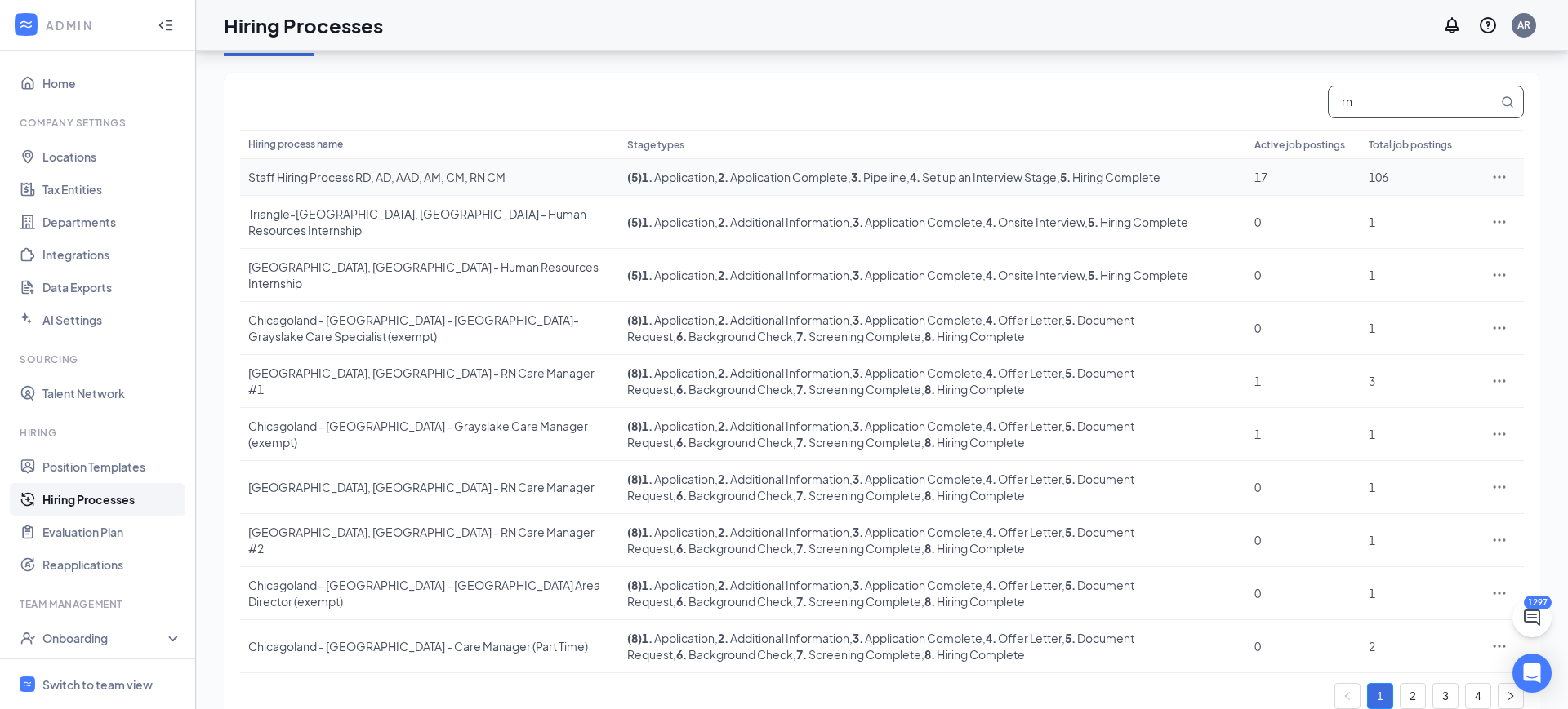
scroll to position [103, 0]
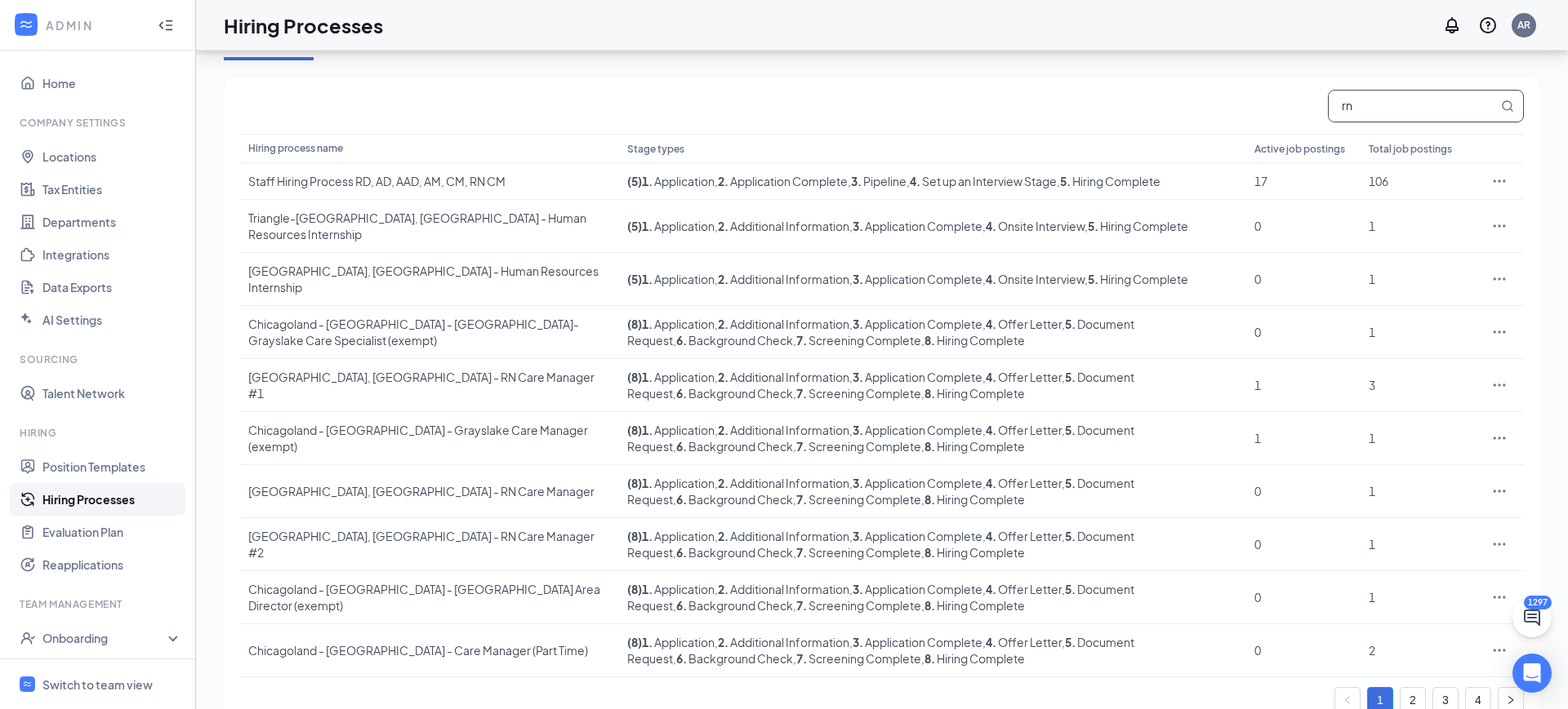
type input "r"
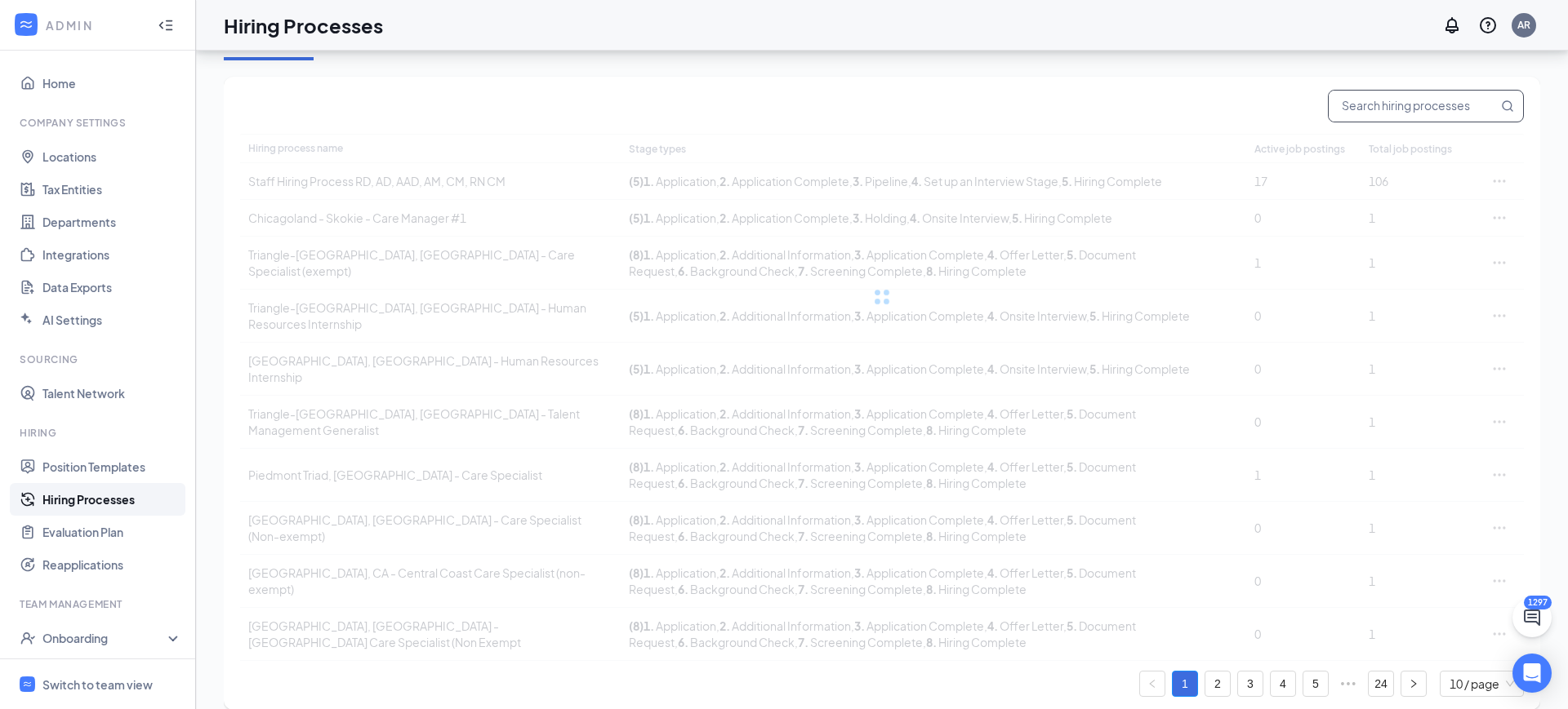
scroll to position [0, 0]
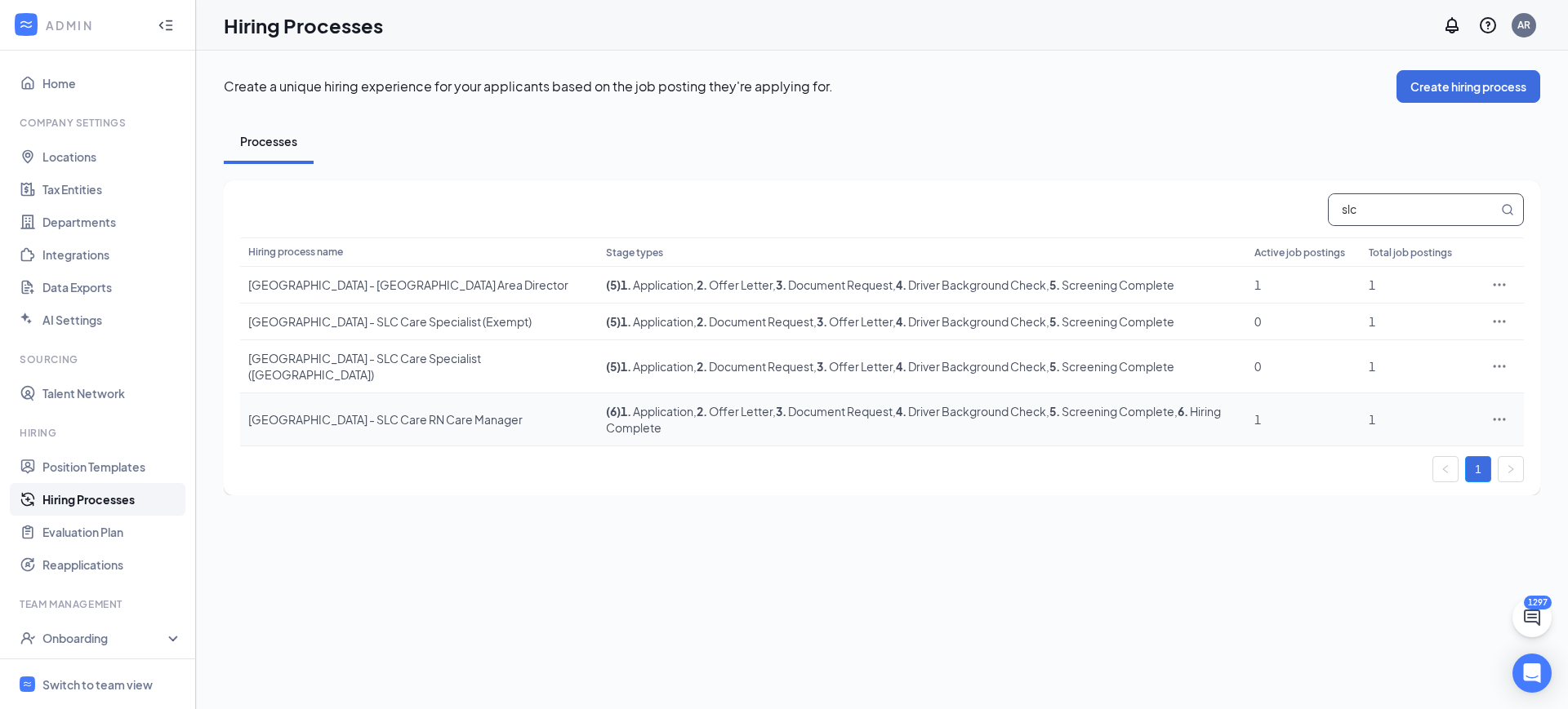
type input "slc"
click at [1500, 418] on icon "Ellipses" at bounding box center [1500, 419] width 12 height 3
click at [1390, 419] on span "Edit" at bounding box center [1423, 428] width 140 height 18
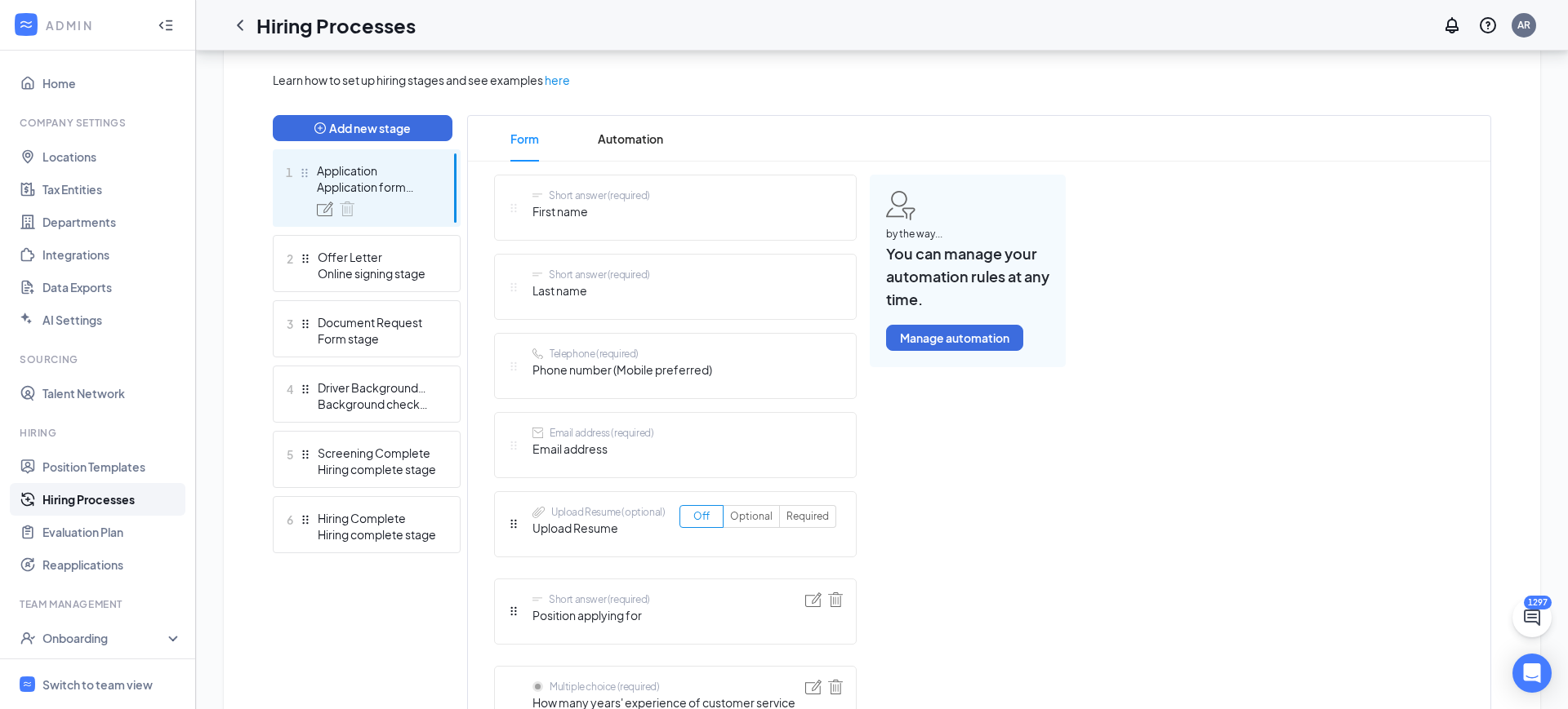
scroll to position [373, 0]
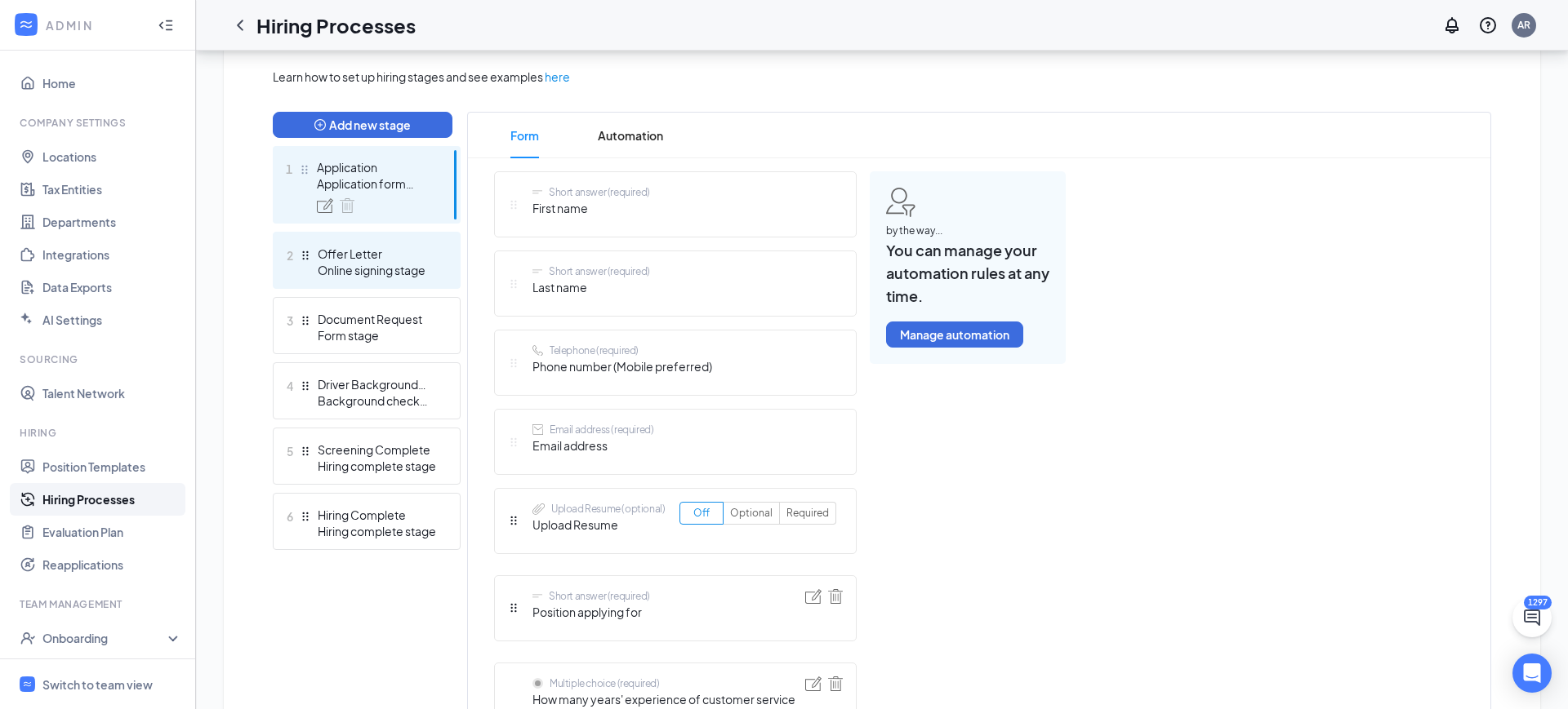
click at [342, 242] on div "2 Offer Letter Online signing stage" at bounding box center [367, 260] width 187 height 57
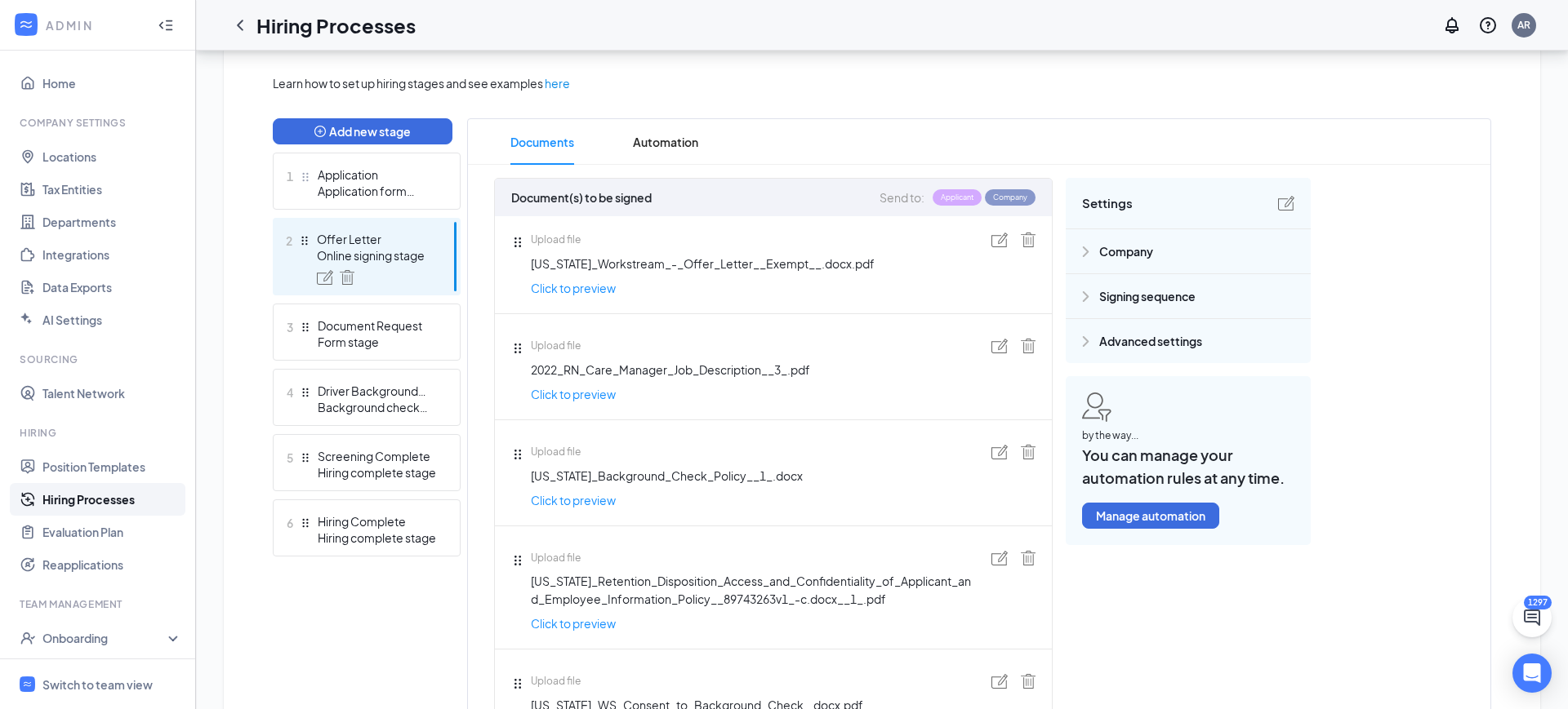
scroll to position [369, 0]
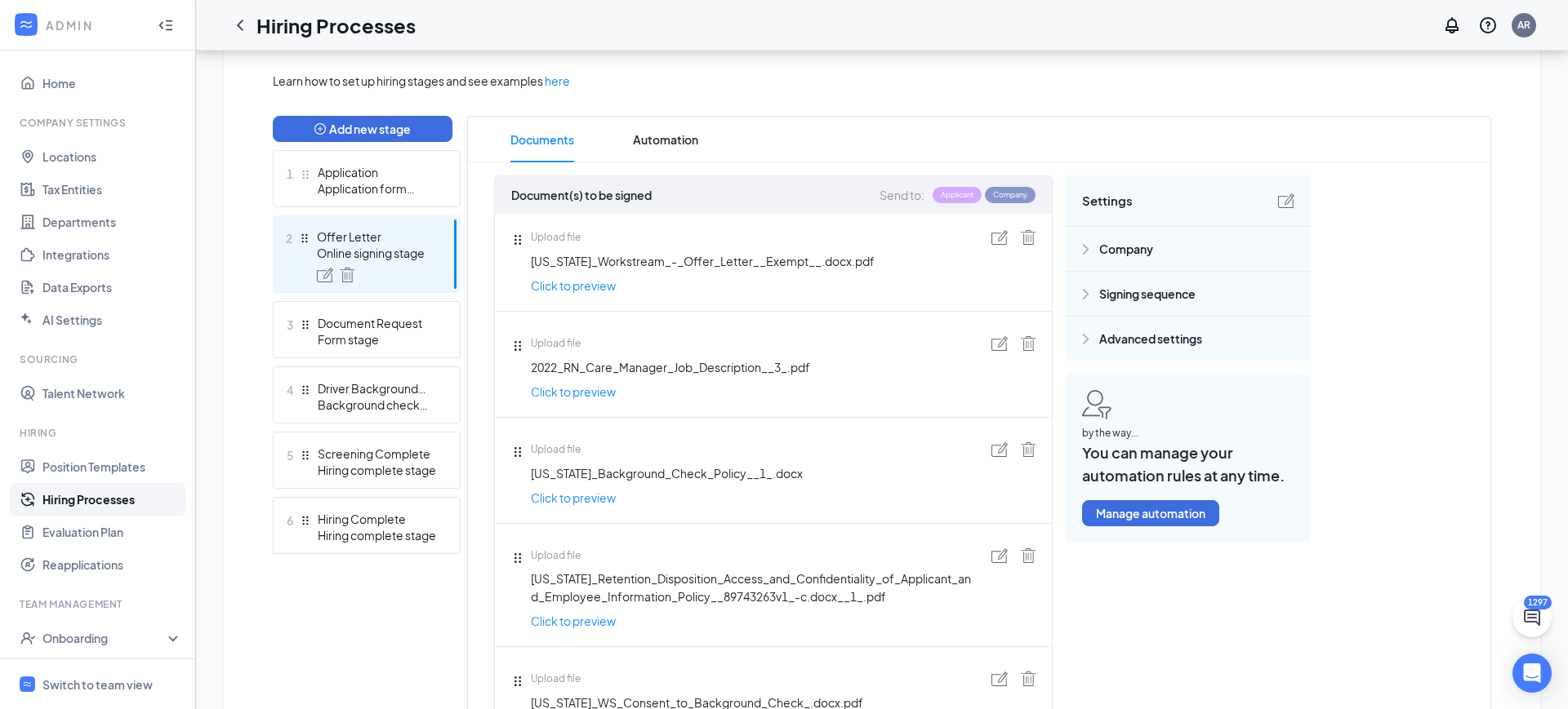
click at [996, 241] on img at bounding box center [1000, 237] width 16 height 14
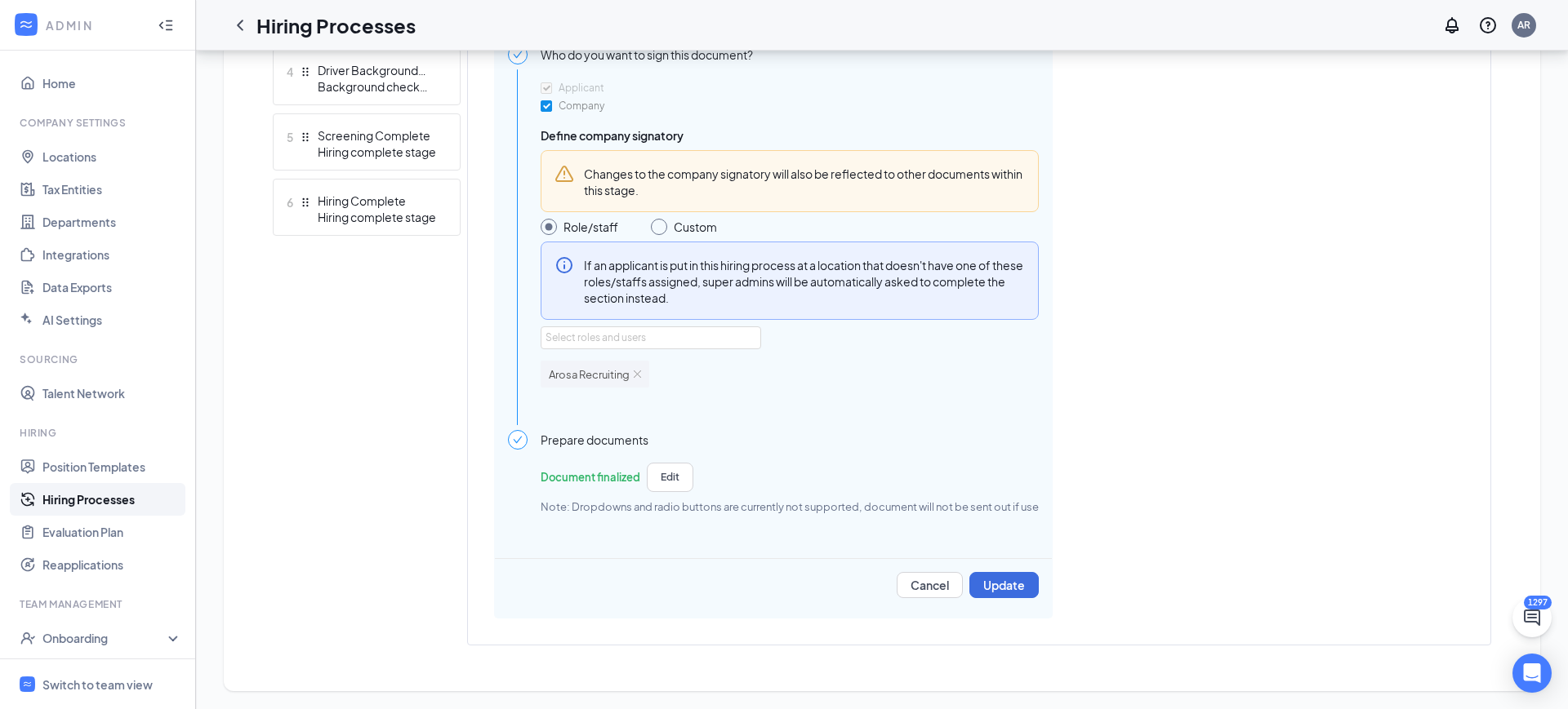
scroll to position [680, 0]
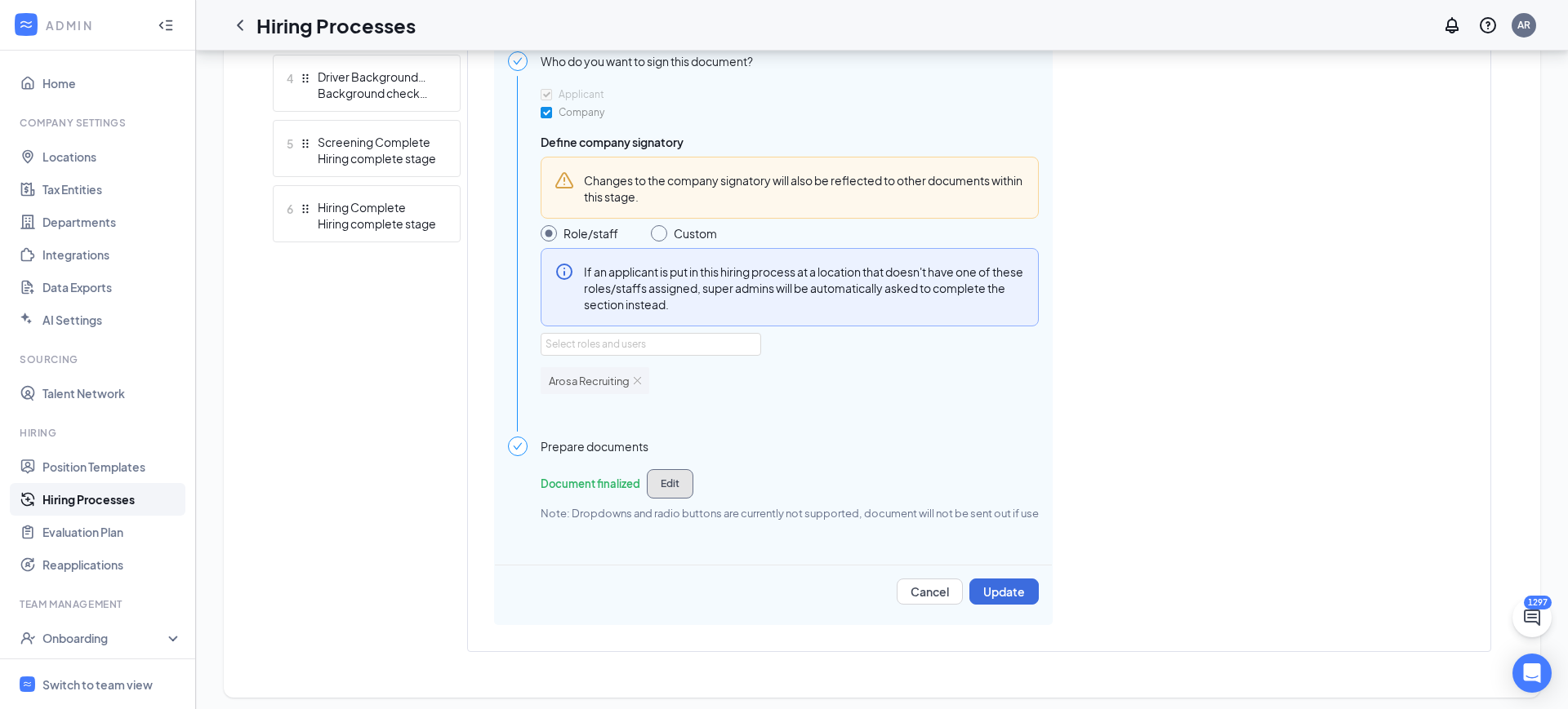
click at [650, 485] on button "Edit" at bounding box center [670, 483] width 46 height 29
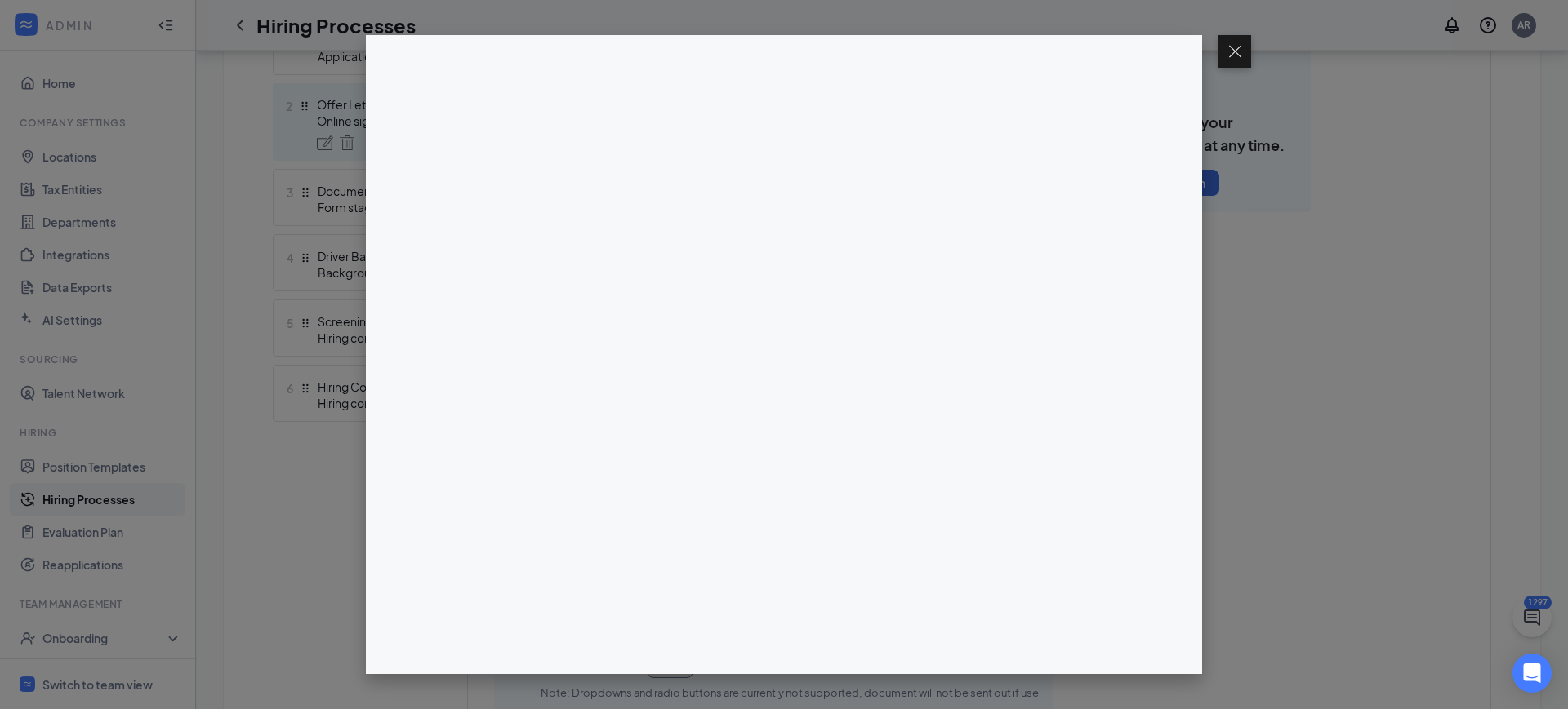
scroll to position [688, 0]
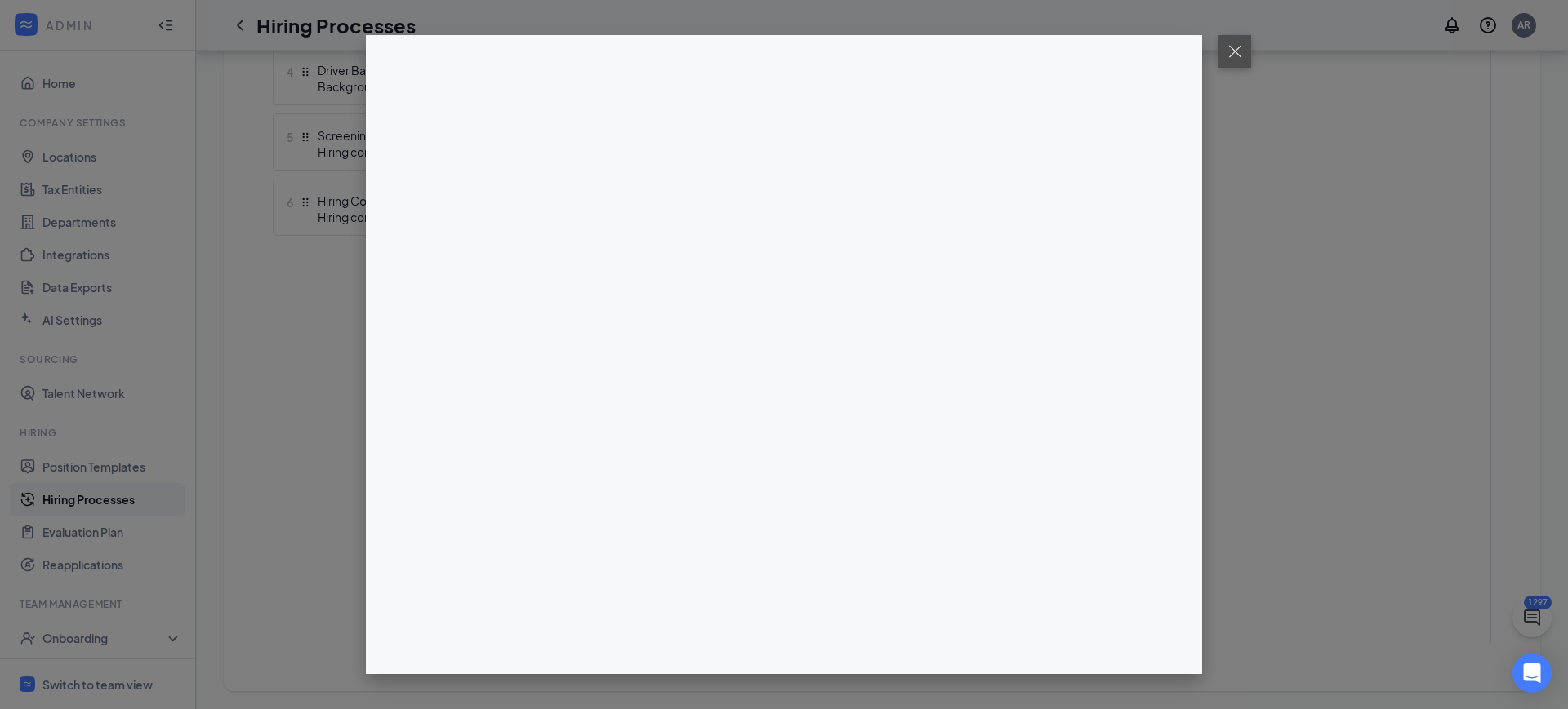
click at [1242, 47] on button at bounding box center [1234, 51] width 33 height 33
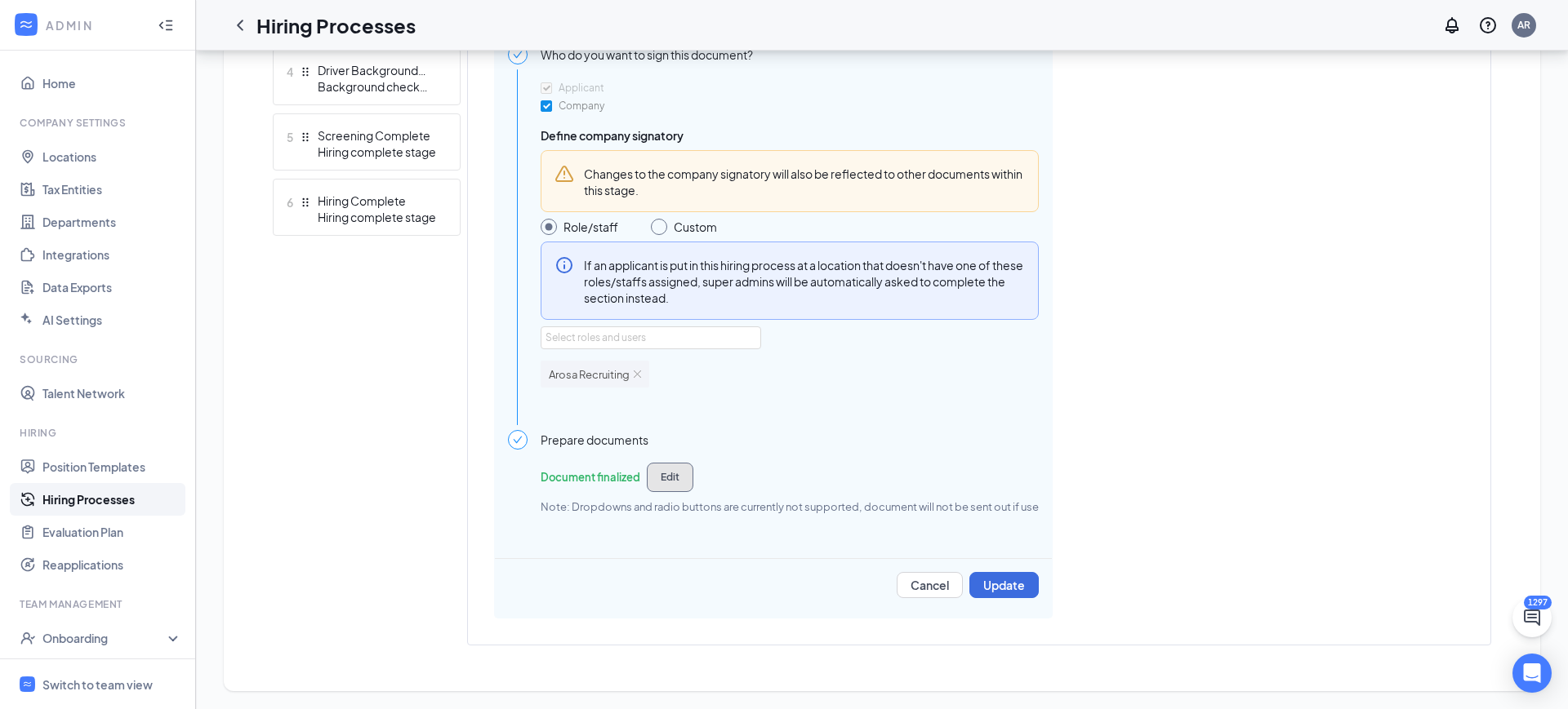
click at [662, 481] on button "Edit" at bounding box center [670, 477] width 46 height 29
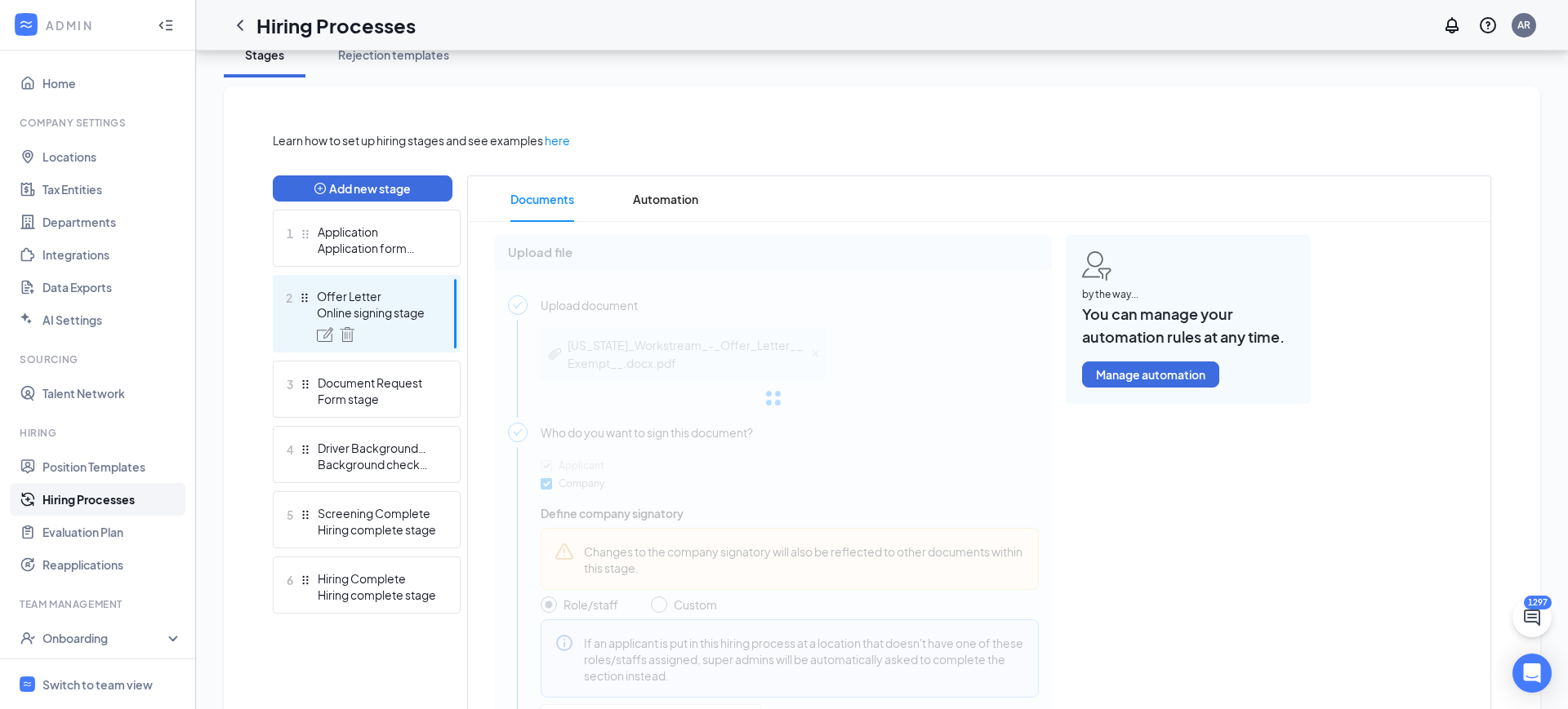
scroll to position [317, 0]
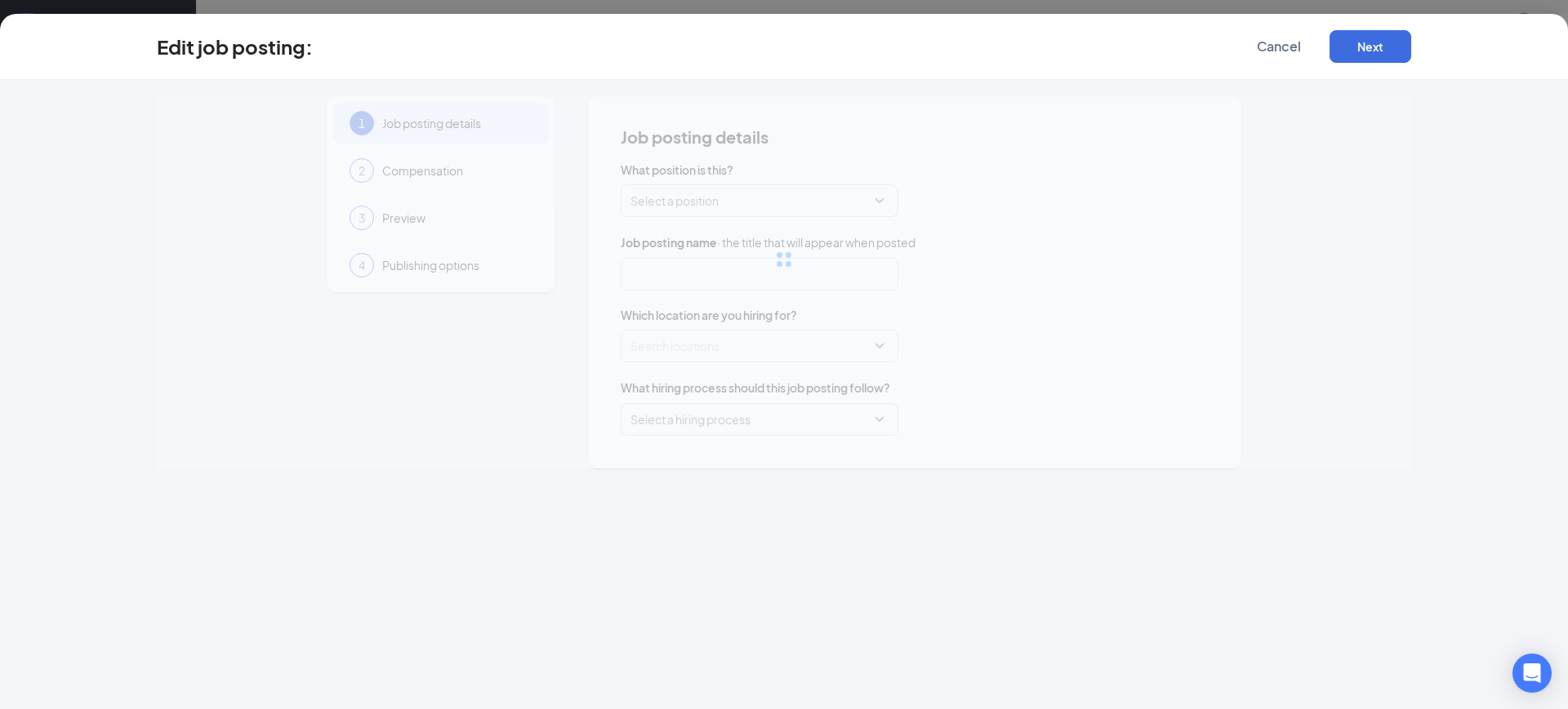
type input "SLC Care RN Care Manager"
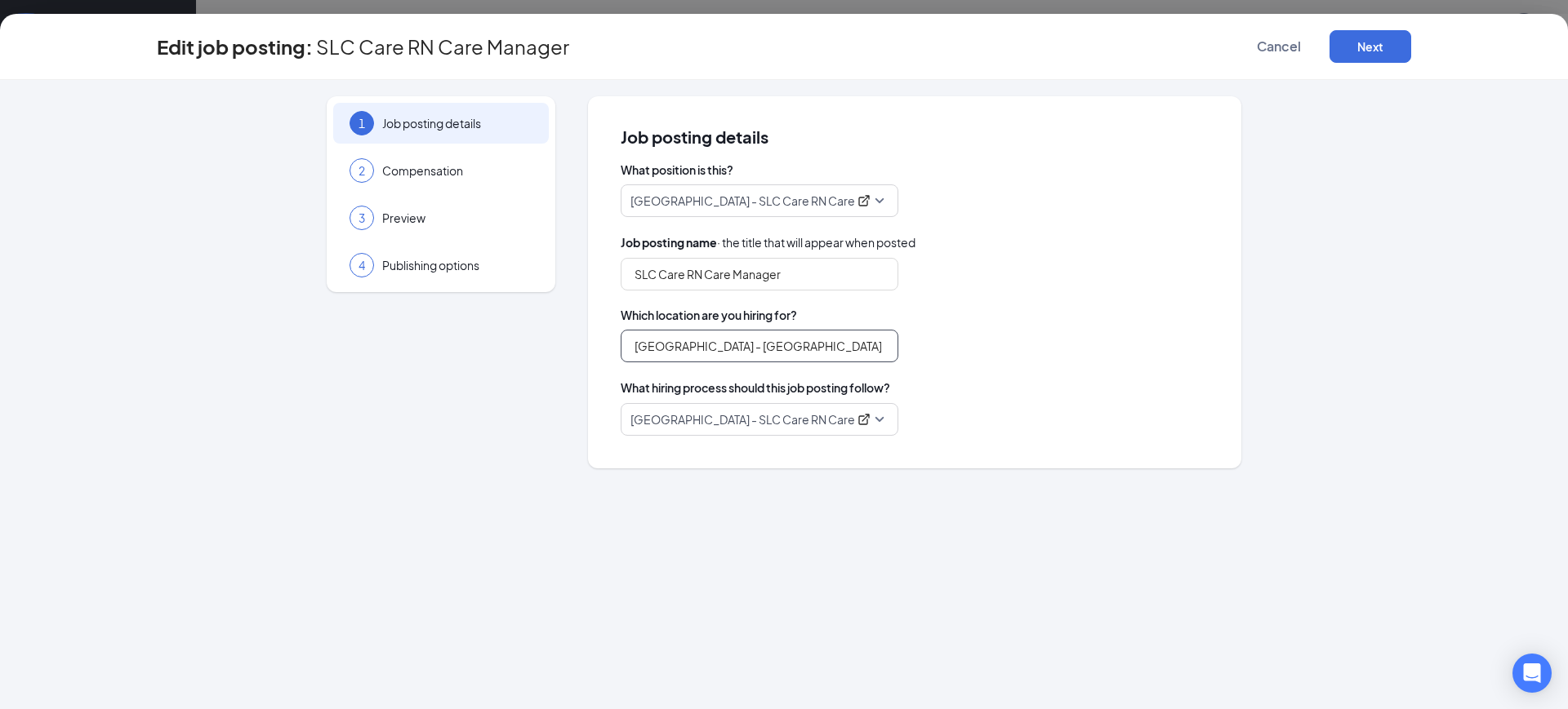
click at [825, 347] on input "[GEOGRAPHIC_DATA] - [GEOGRAPHIC_DATA], [US_STATE]" at bounding box center [759, 346] width 278 height 33
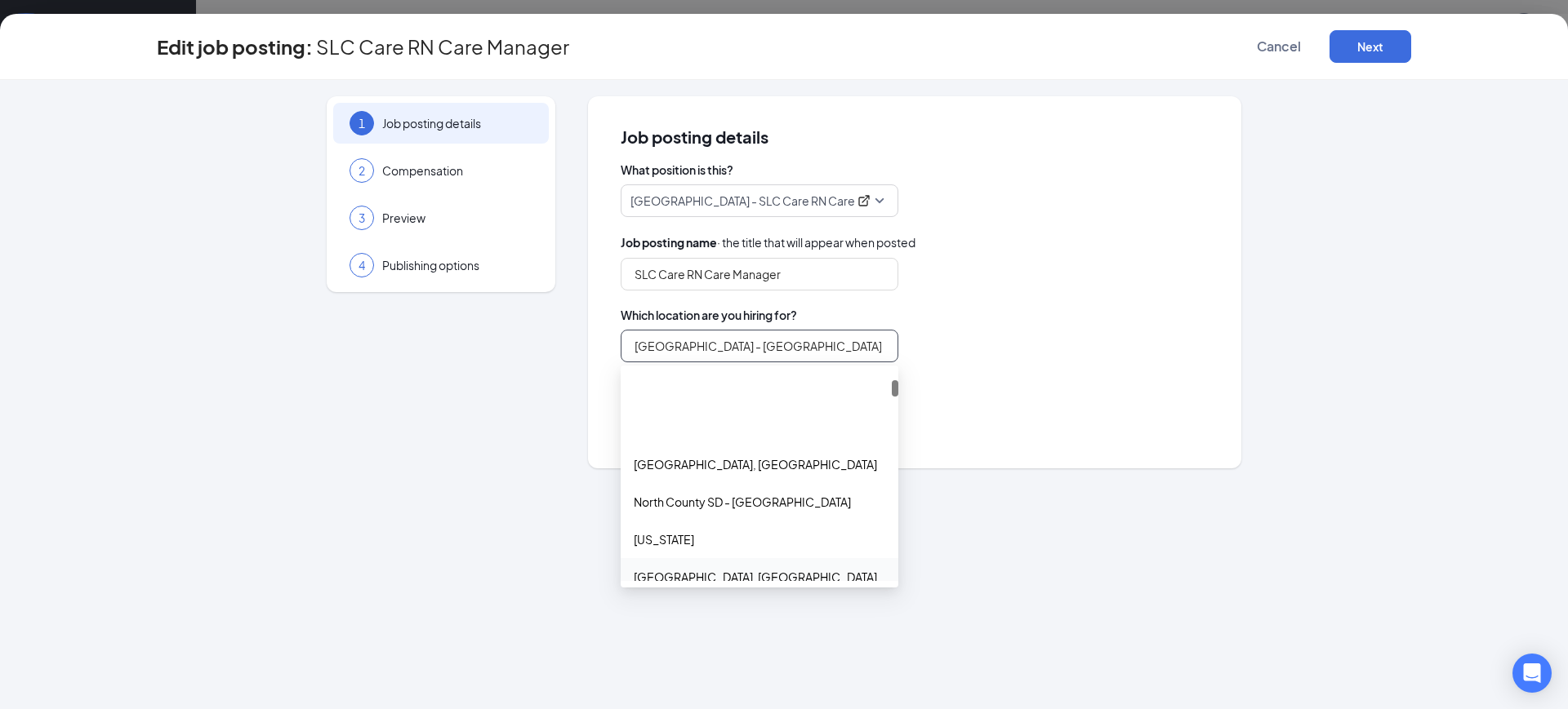
scroll to position [186, 0]
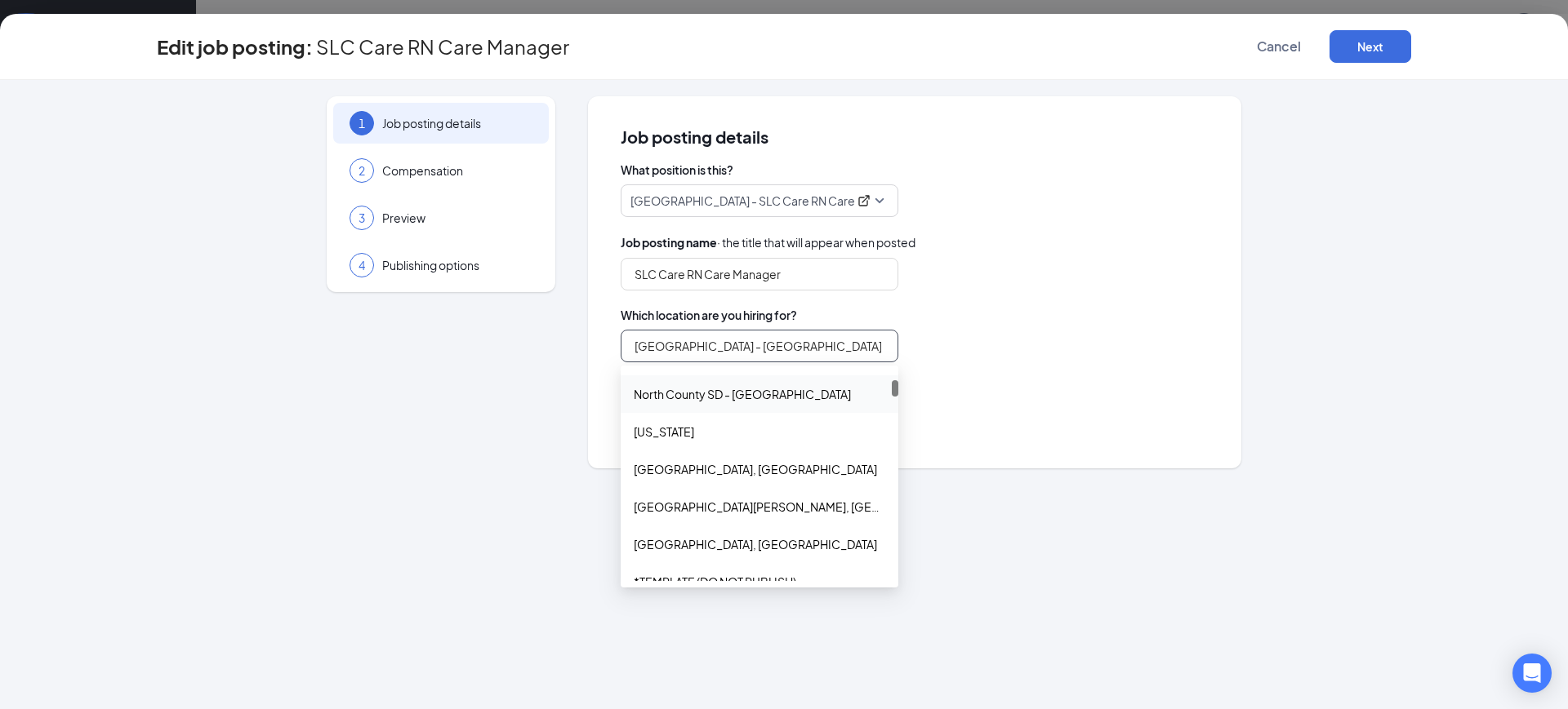
drag, startPoint x: 799, startPoint y: 335, endPoint x: 403, endPoint y: 433, distance: 407.9
click at [404, 436] on div "1 Job posting details 2 Compensation 3 Preview 4 Publishing options Job posting…" at bounding box center [784, 282] width 1255 height 372
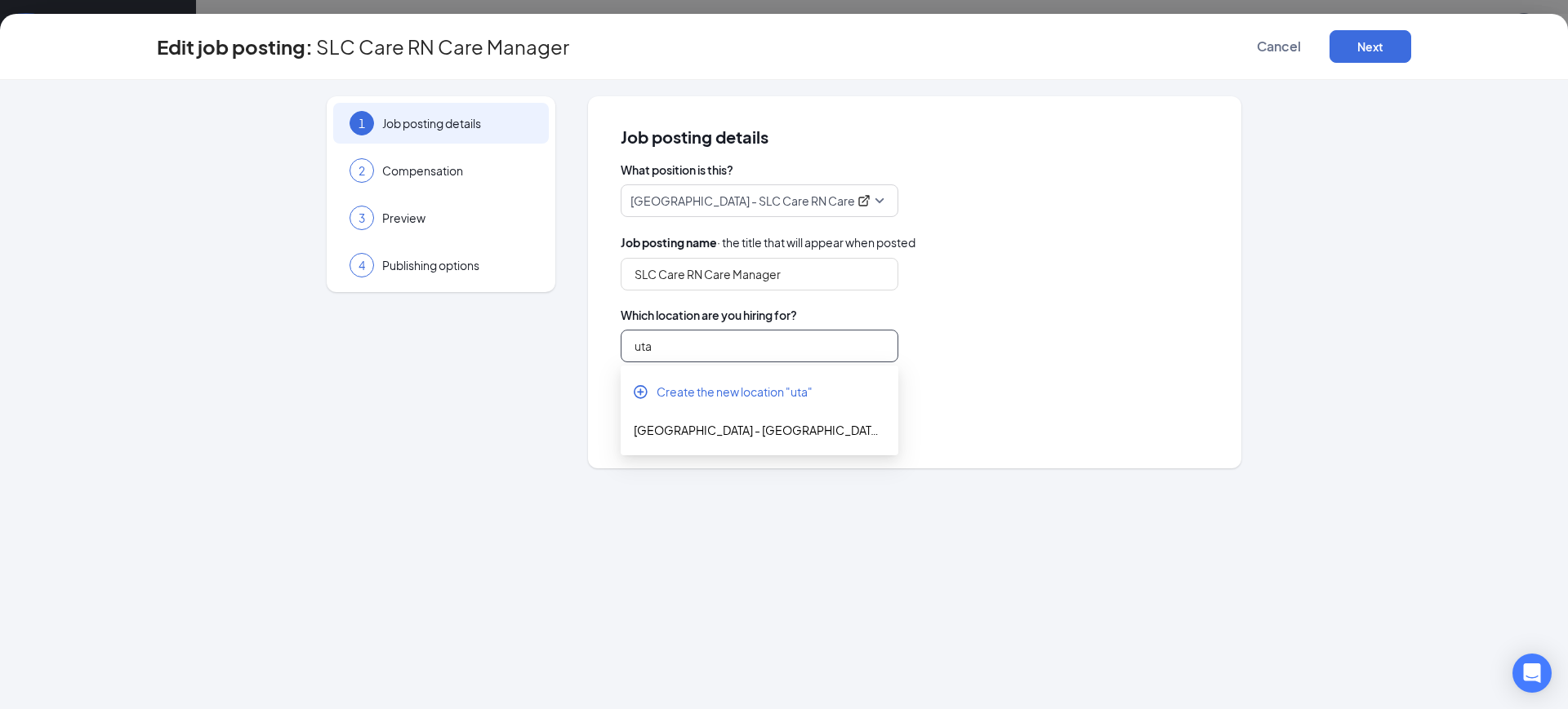
scroll to position [0, 0]
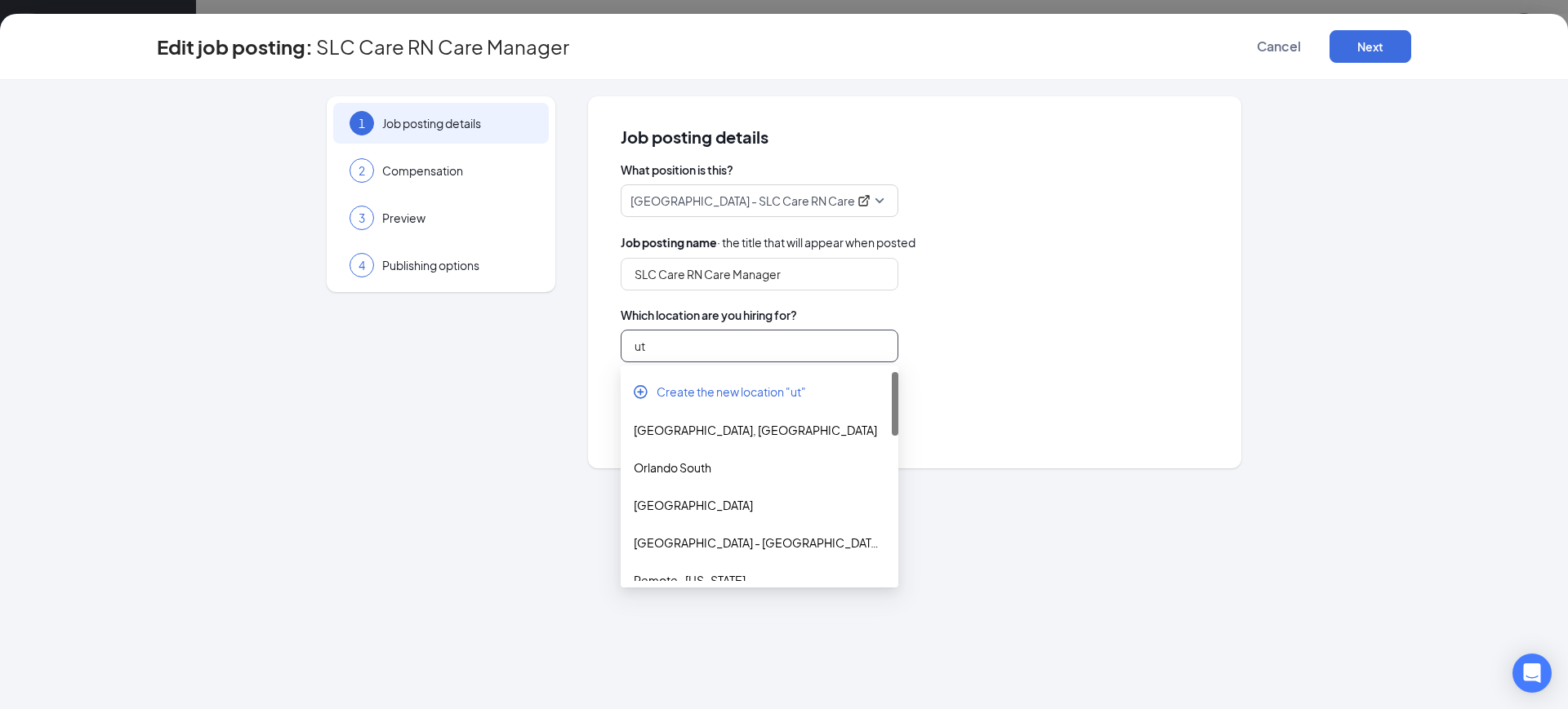
type input "u"
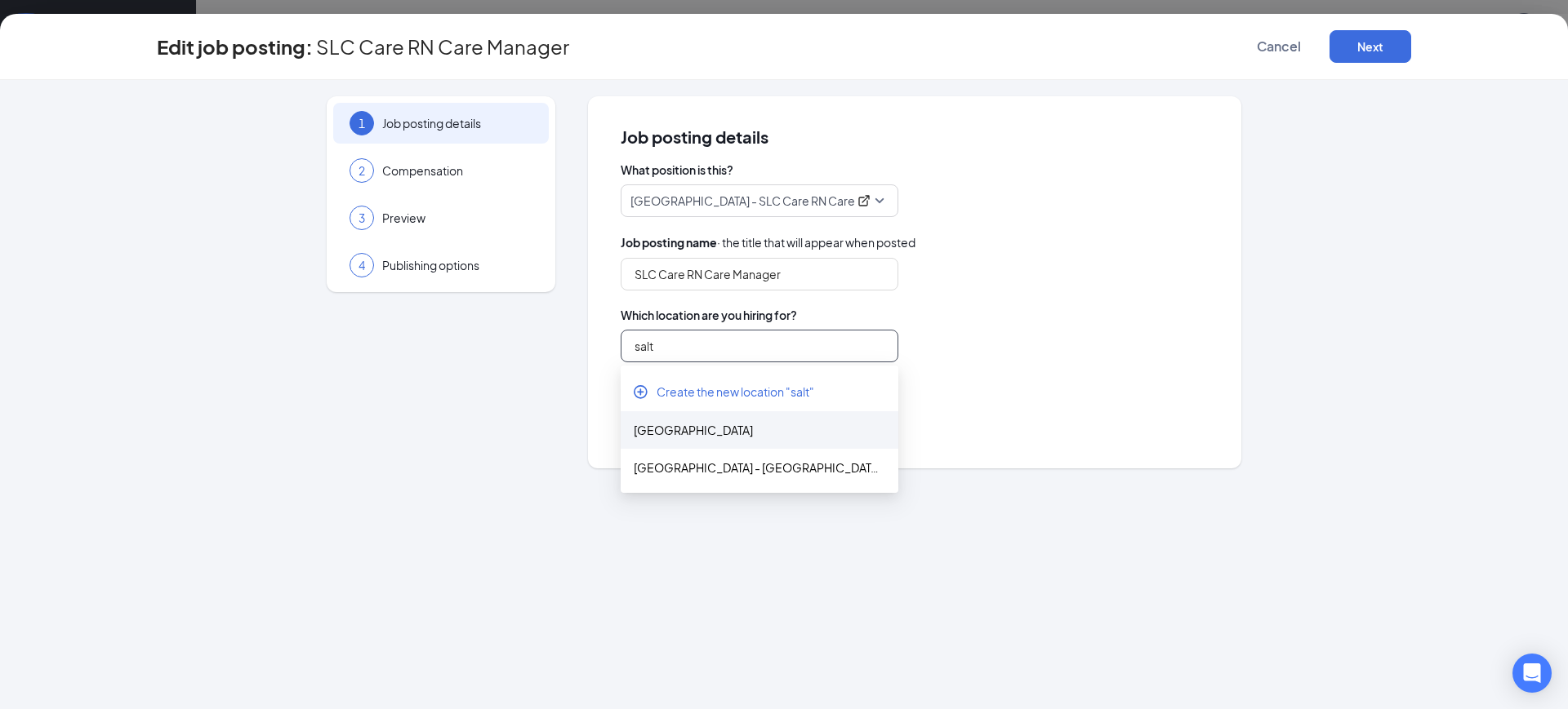
click at [718, 422] on div "[GEOGRAPHIC_DATA]" at bounding box center [759, 430] width 252 height 18
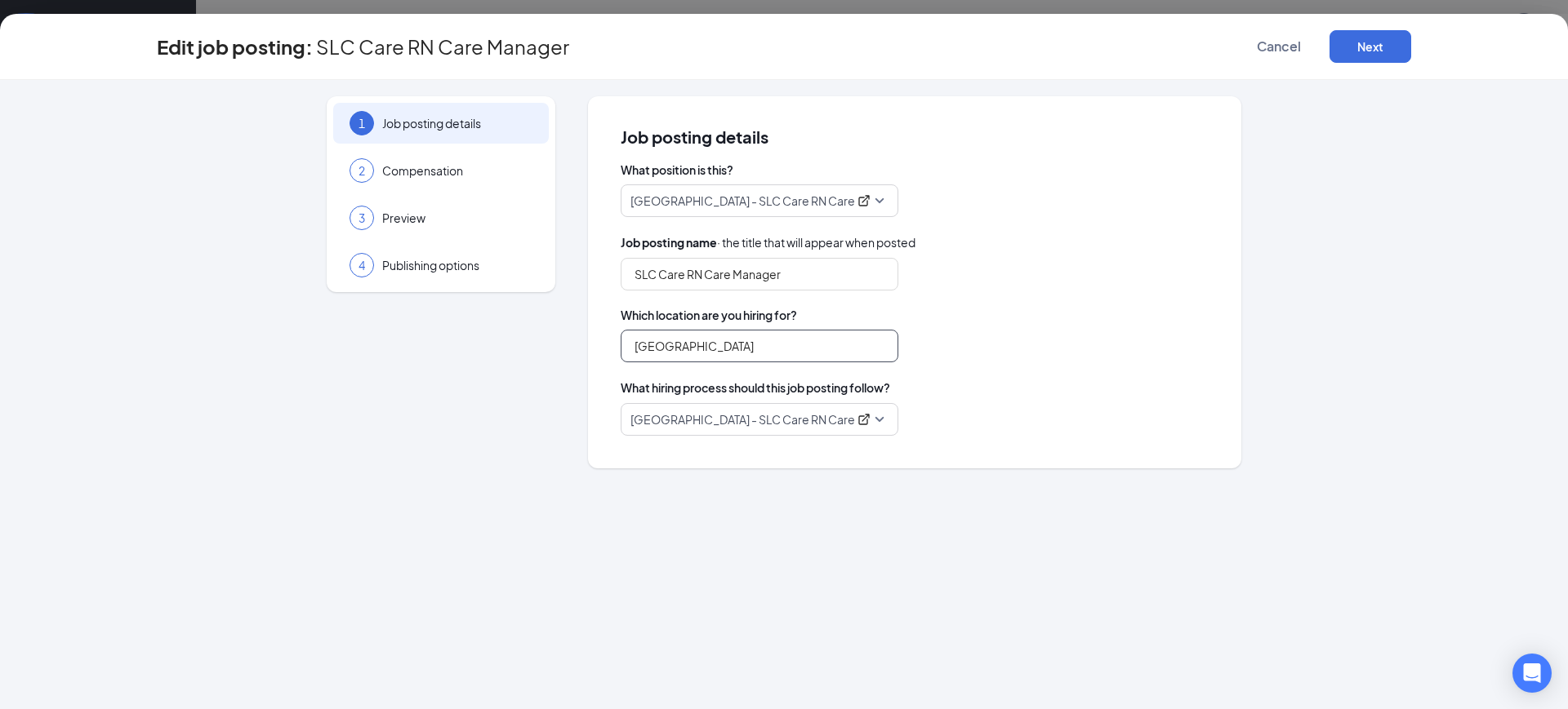
type input "[GEOGRAPHIC_DATA]"
click at [1355, 29] on div "Edit job posting: SLC Care RN Care Manager Cancel Next" at bounding box center [784, 47] width 1568 height 66
click at [1348, 34] on button "Next" at bounding box center [1371, 46] width 82 height 33
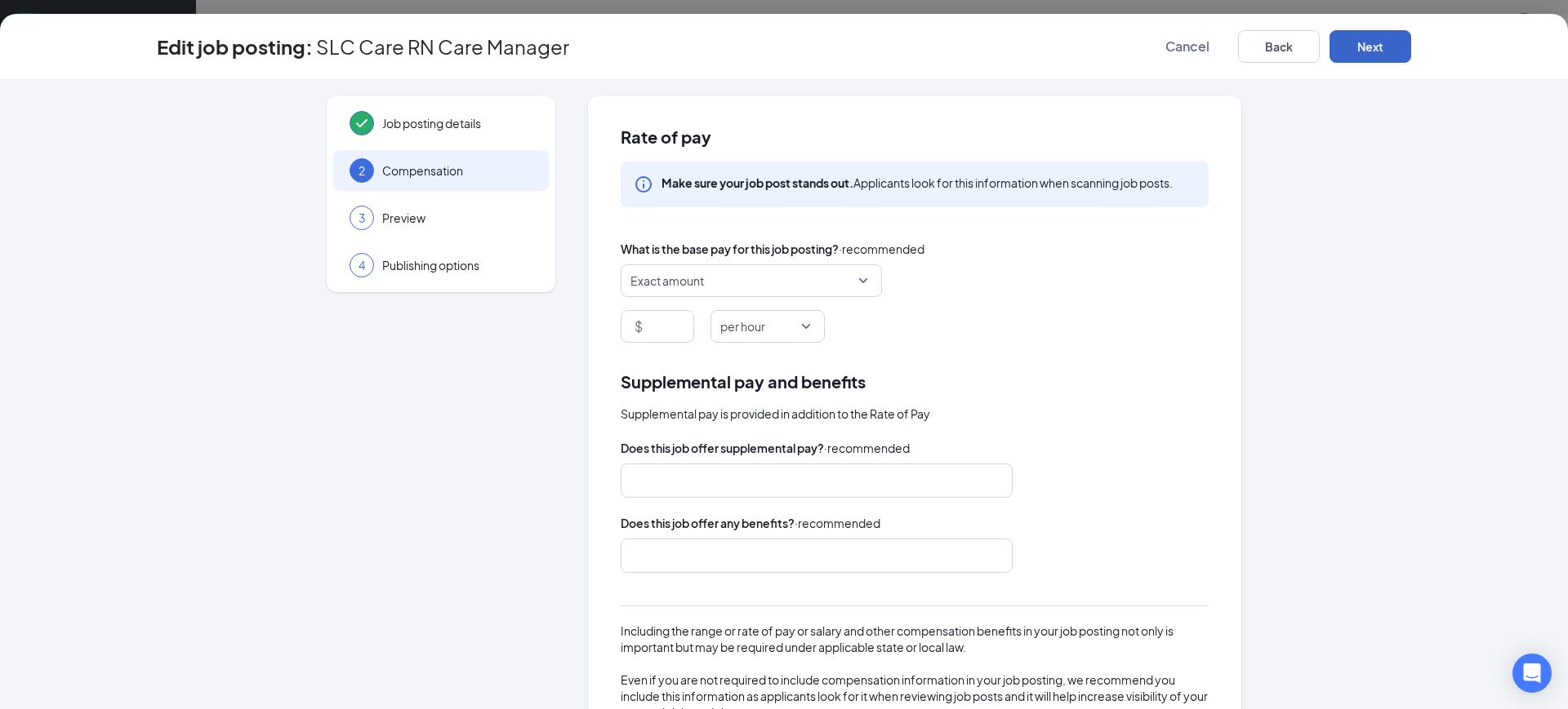
click at [1347, 37] on button "Next" at bounding box center [1371, 46] width 82 height 33
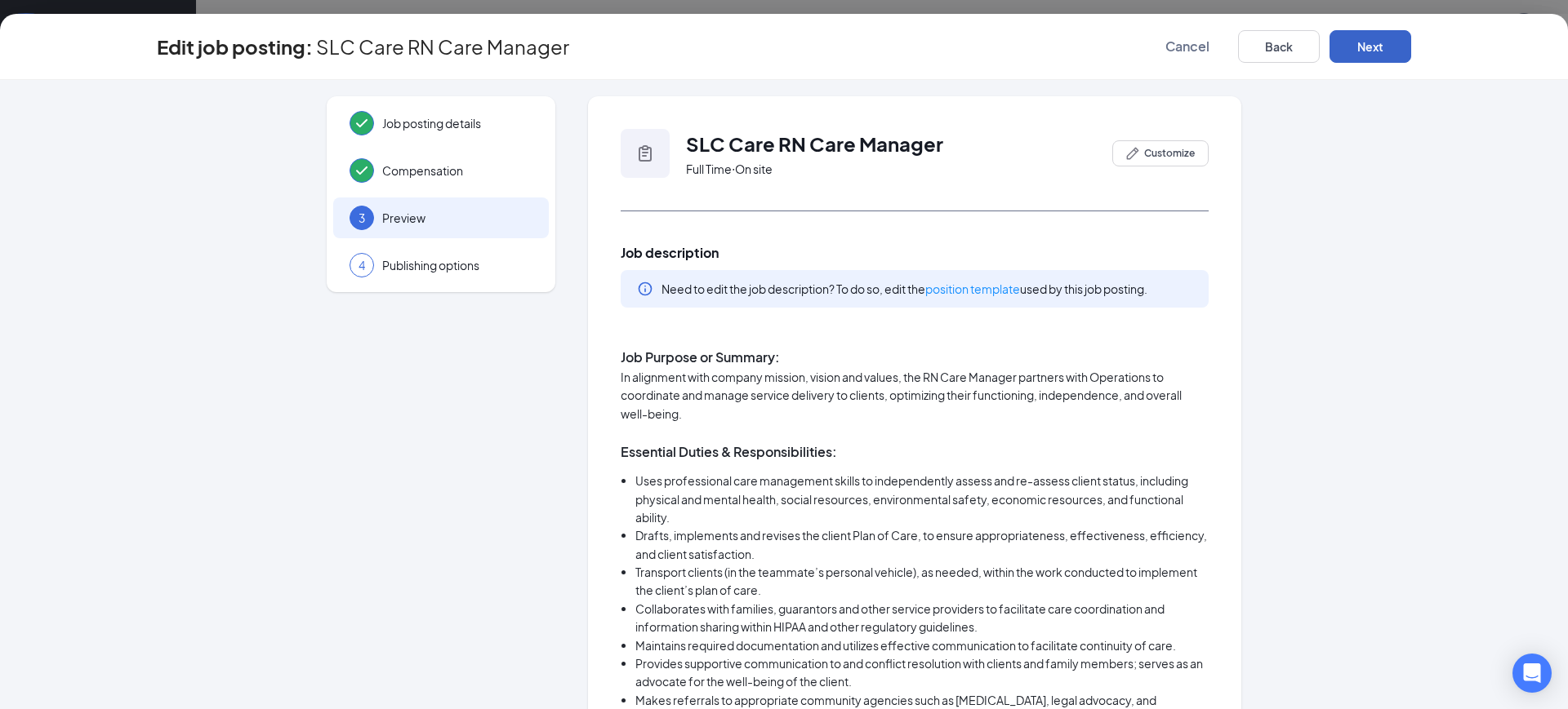
click at [1347, 37] on button "Next" at bounding box center [1371, 46] width 82 height 33
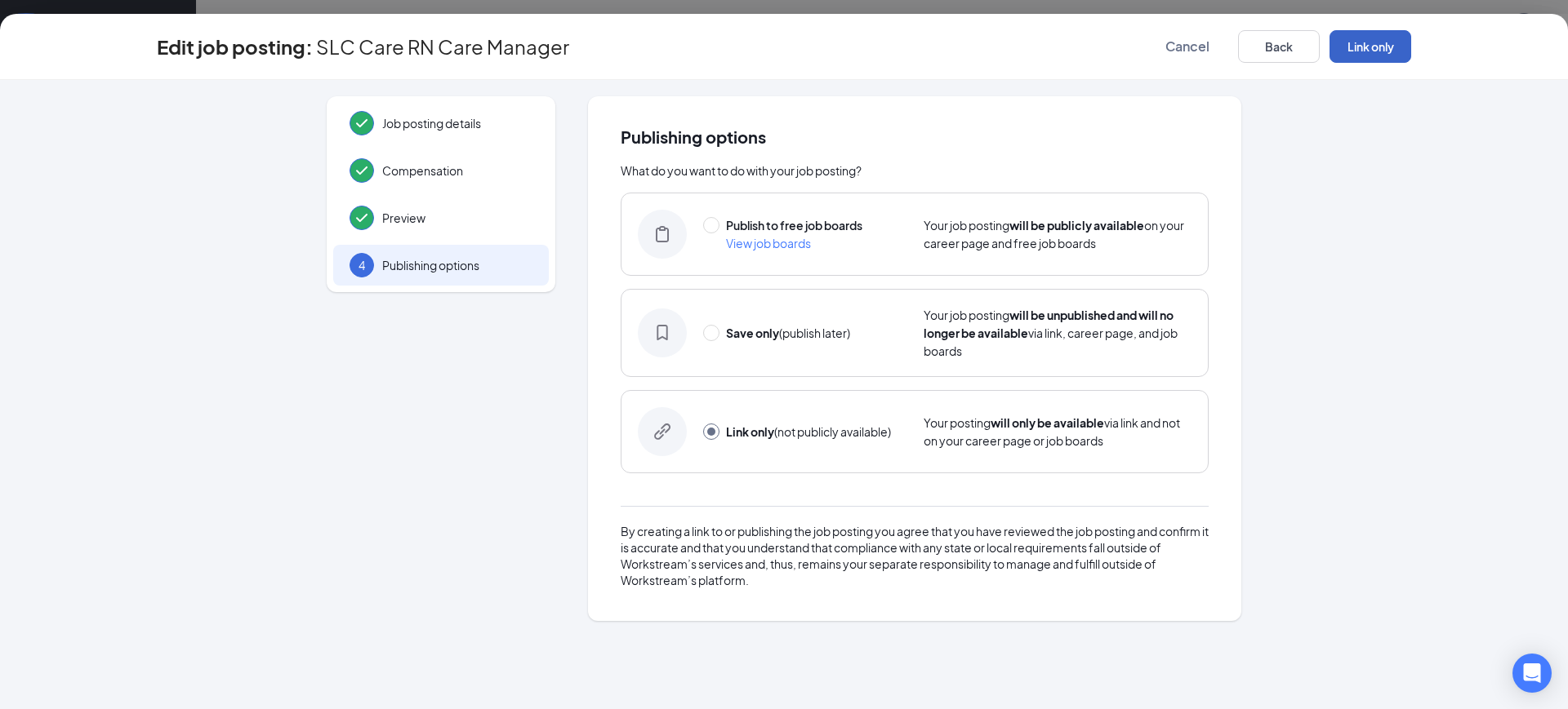
click at [1347, 37] on button "Link only" at bounding box center [1371, 46] width 82 height 33
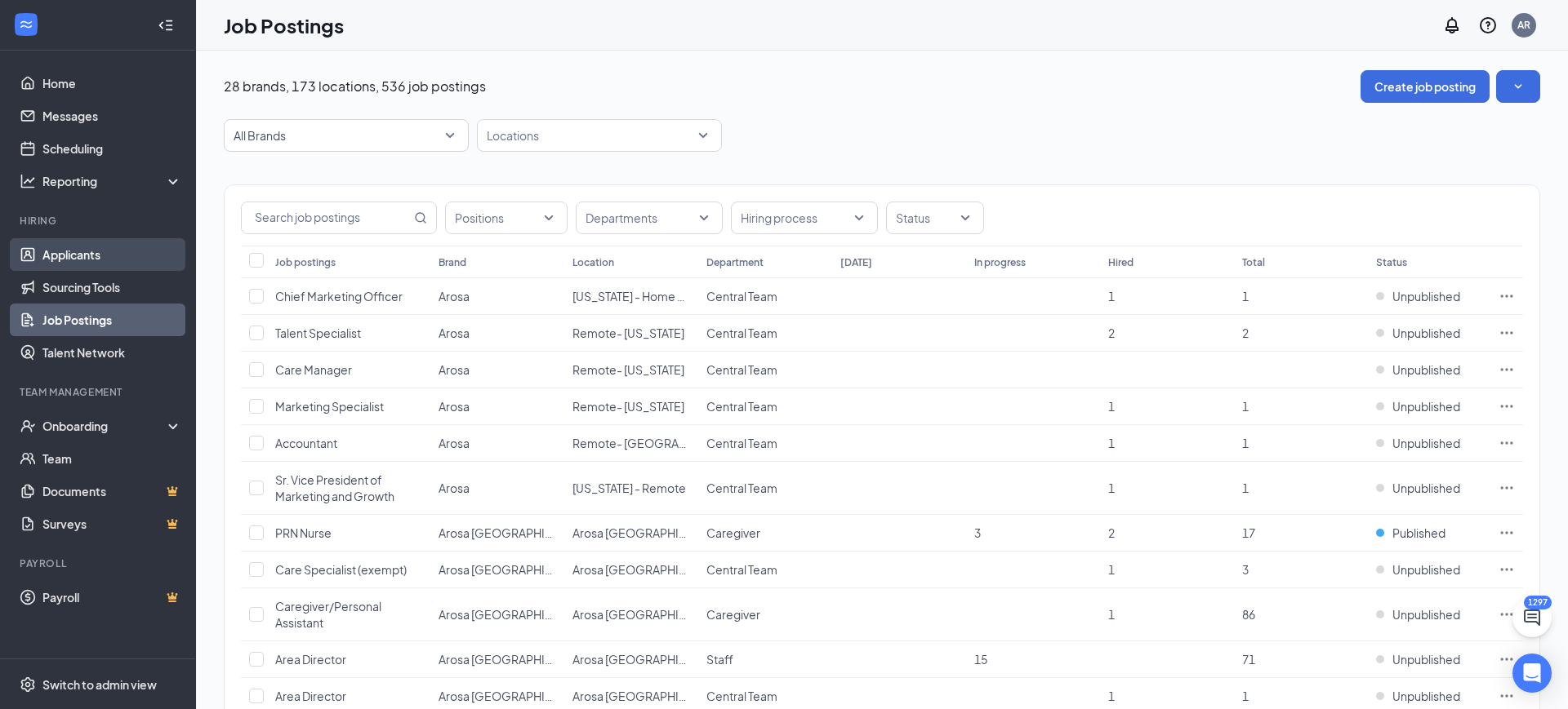
click at [64, 260] on link "Applicants" at bounding box center [112, 254] width 139 height 33
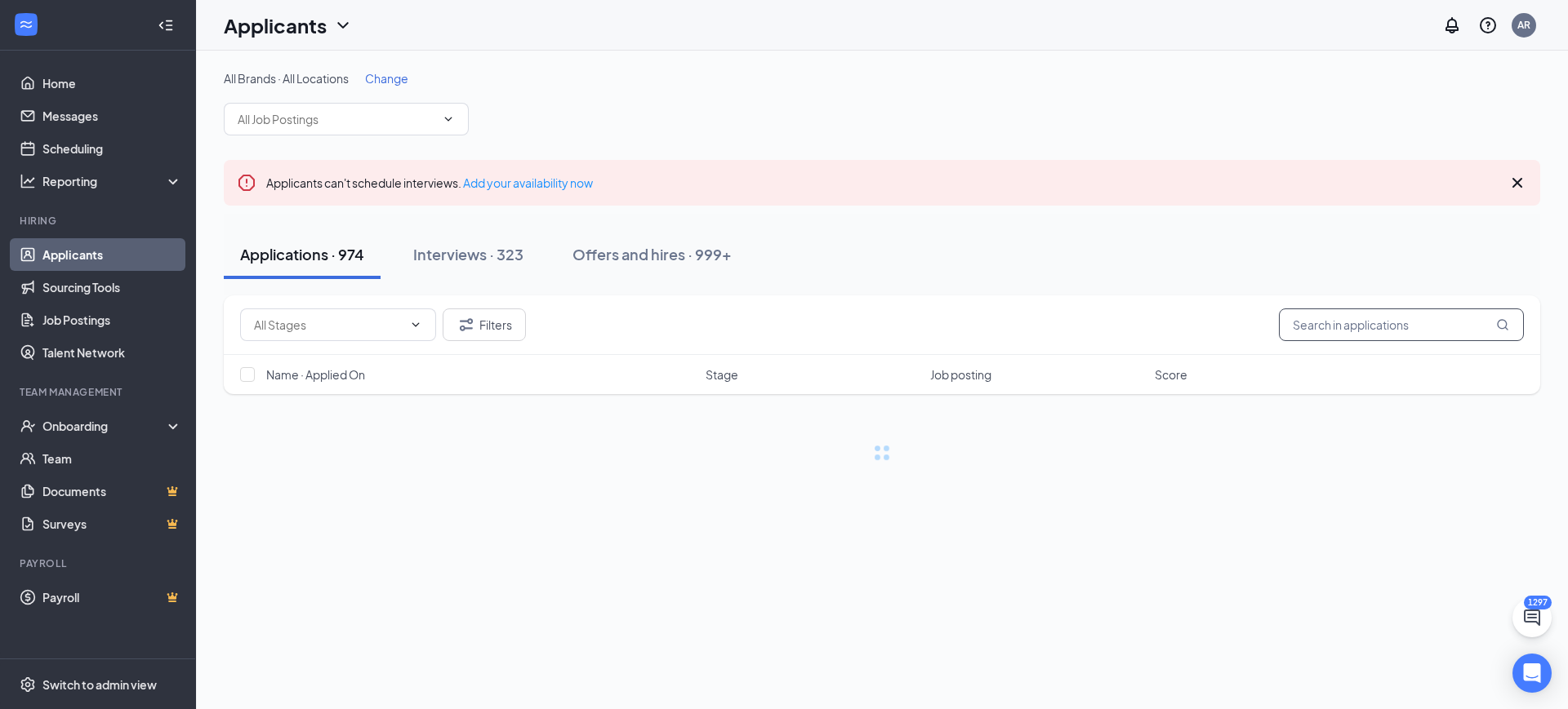
click at [1392, 323] on input "text" at bounding box center [1401, 325] width 245 height 33
type input "cass"
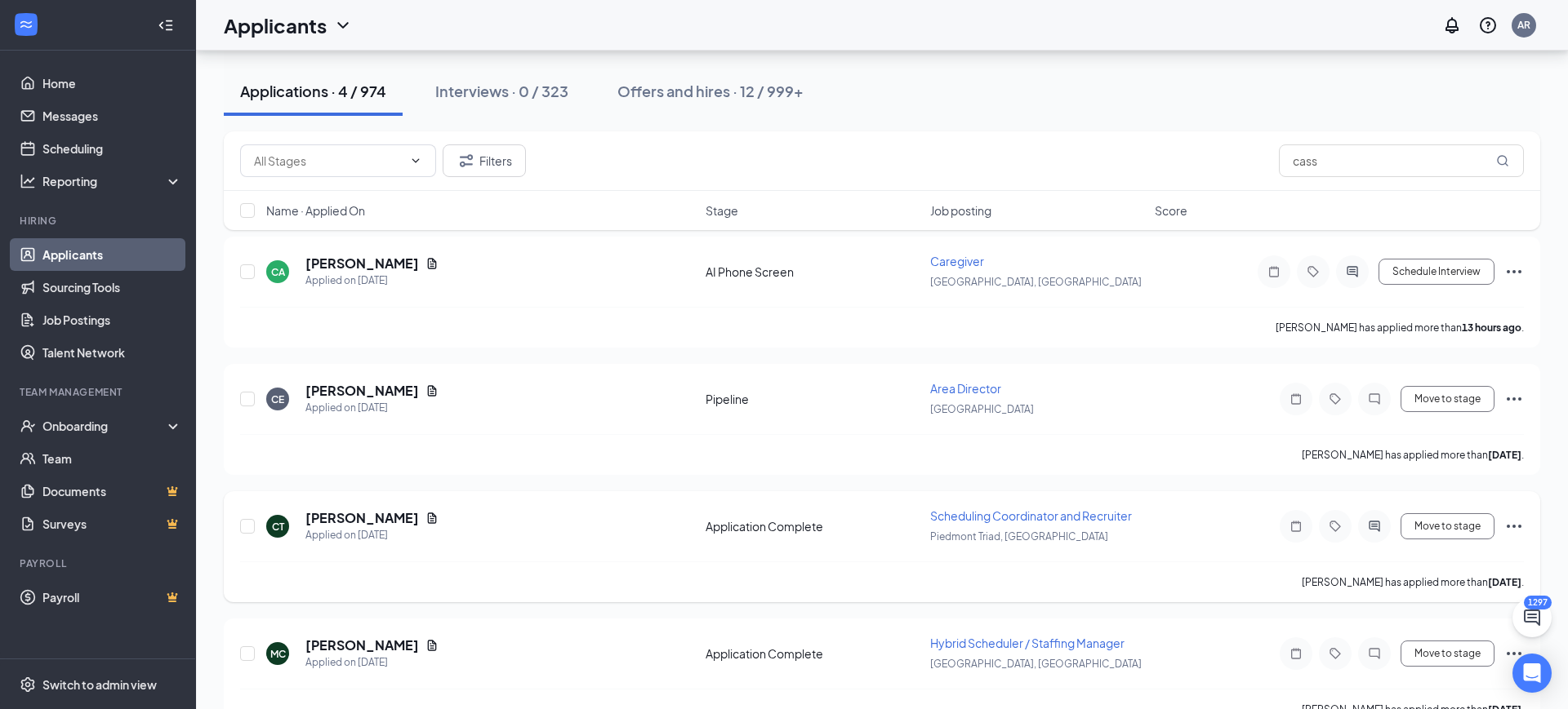
scroll to position [187, 0]
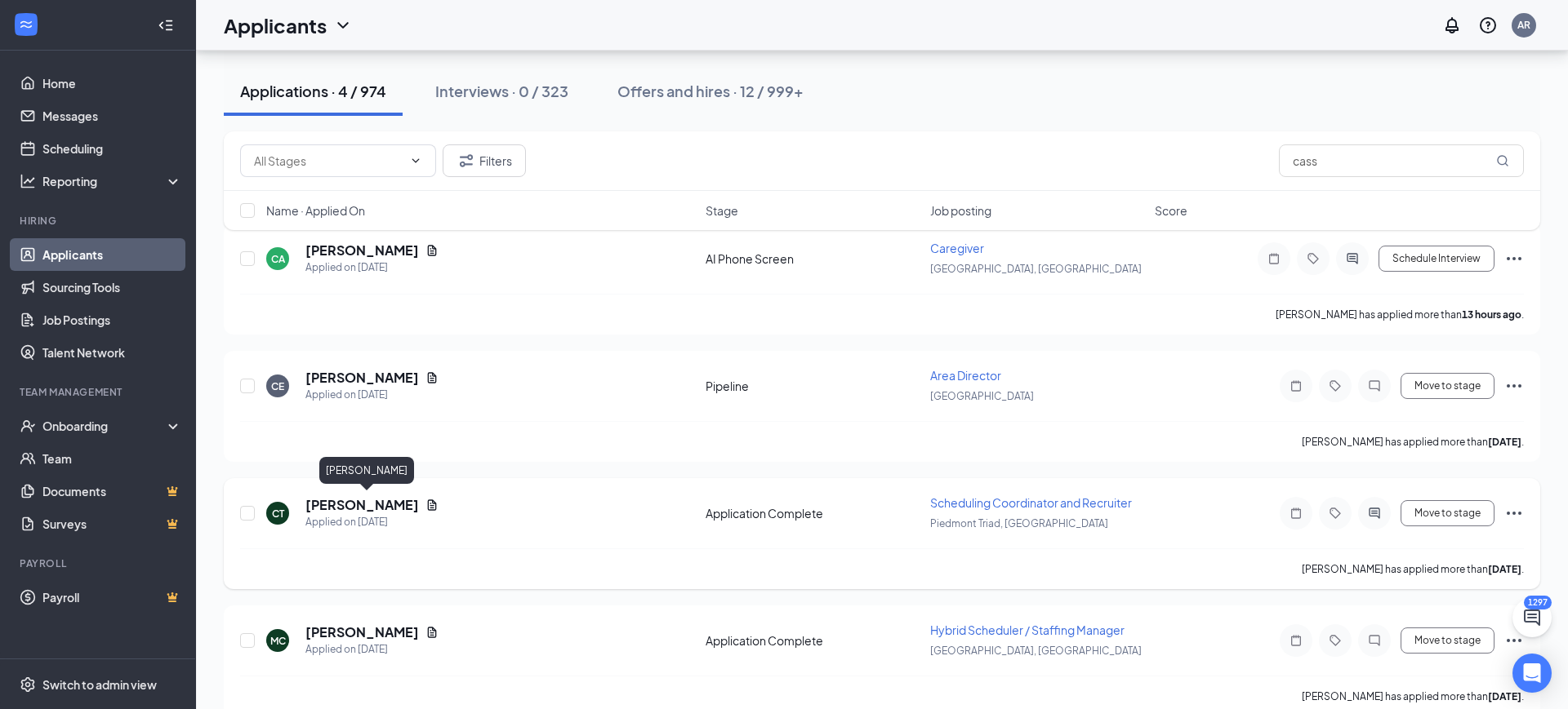
click at [419, 505] on h5 "Cassandra Taylor White" at bounding box center [361, 505] width 113 height 18
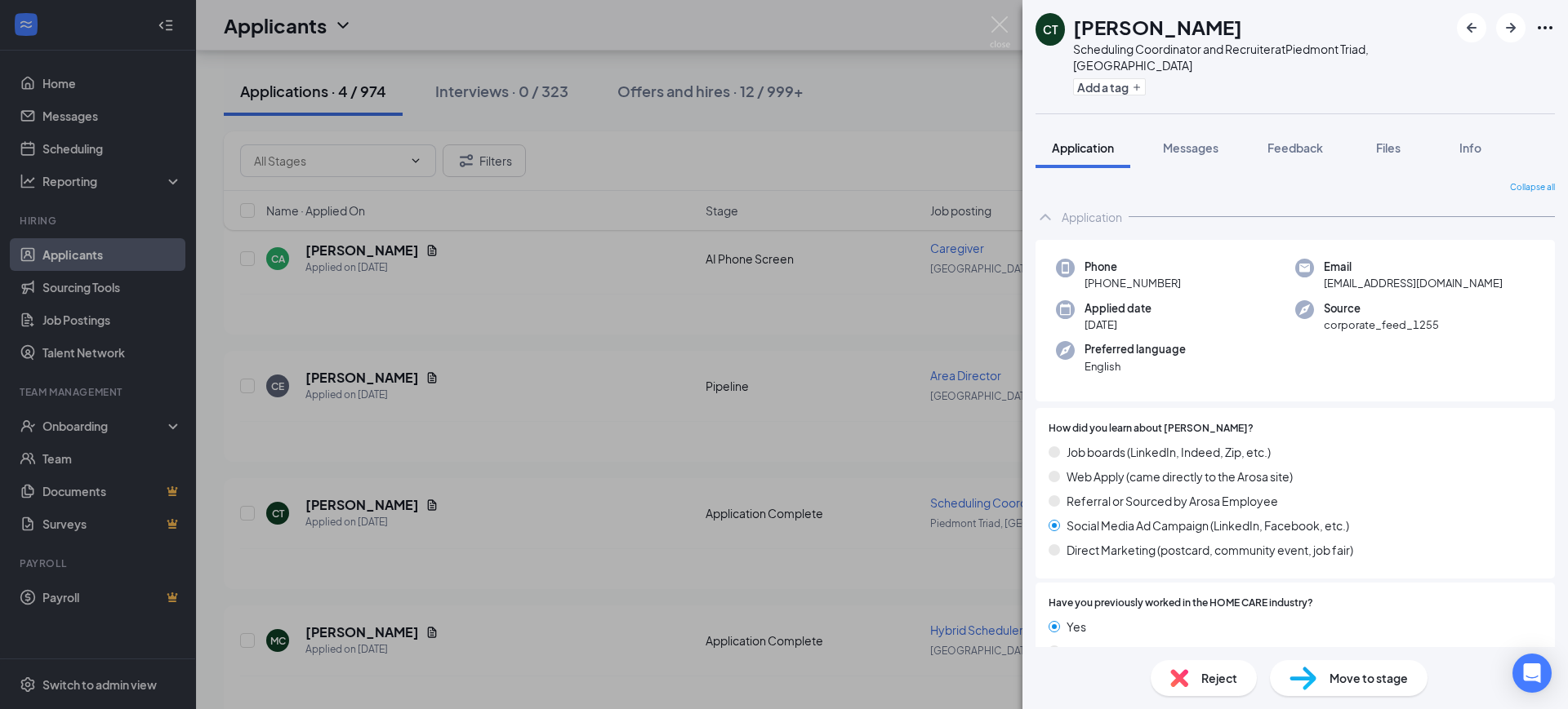
click at [1392, 110] on div "CT Cassandra Taylor White Scheduling Coordinator and Recruiter at Piedmont Tria…" at bounding box center [1295, 354] width 545 height 709
click at [1413, 135] on button "Files" at bounding box center [1388, 148] width 65 height 41
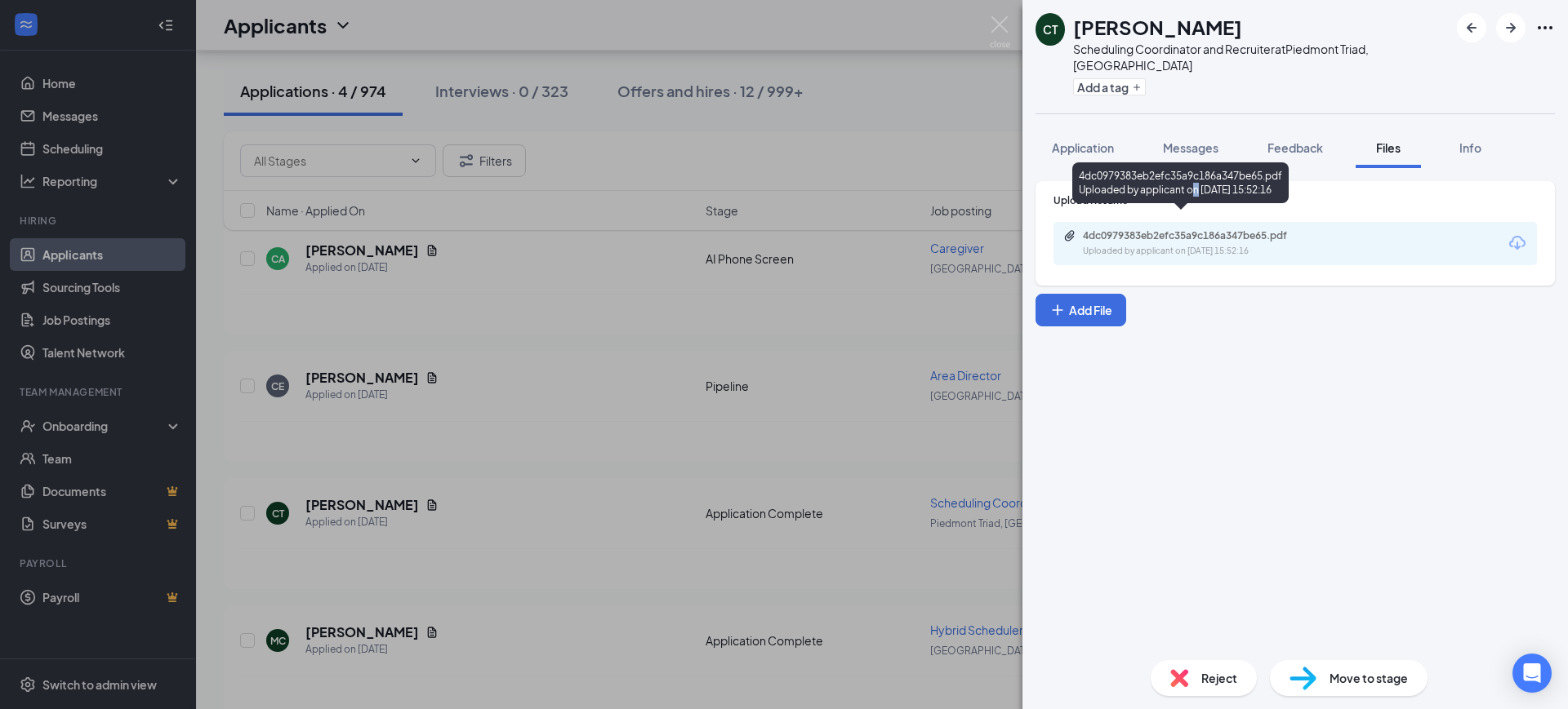
click at [1194, 208] on div "4dc0979383eb2efc35a9c186a347be65.pdf Uploaded by applicant on Sep 11, 2025 at 1…" at bounding box center [1181, 185] width 217 height 47
click at [1178, 245] on div "Uploaded by applicant on Sep 11, 2025 at 15:52:16" at bounding box center [1205, 251] width 245 height 13
click at [1102, 139] on div "Application" at bounding box center [1083, 147] width 62 height 16
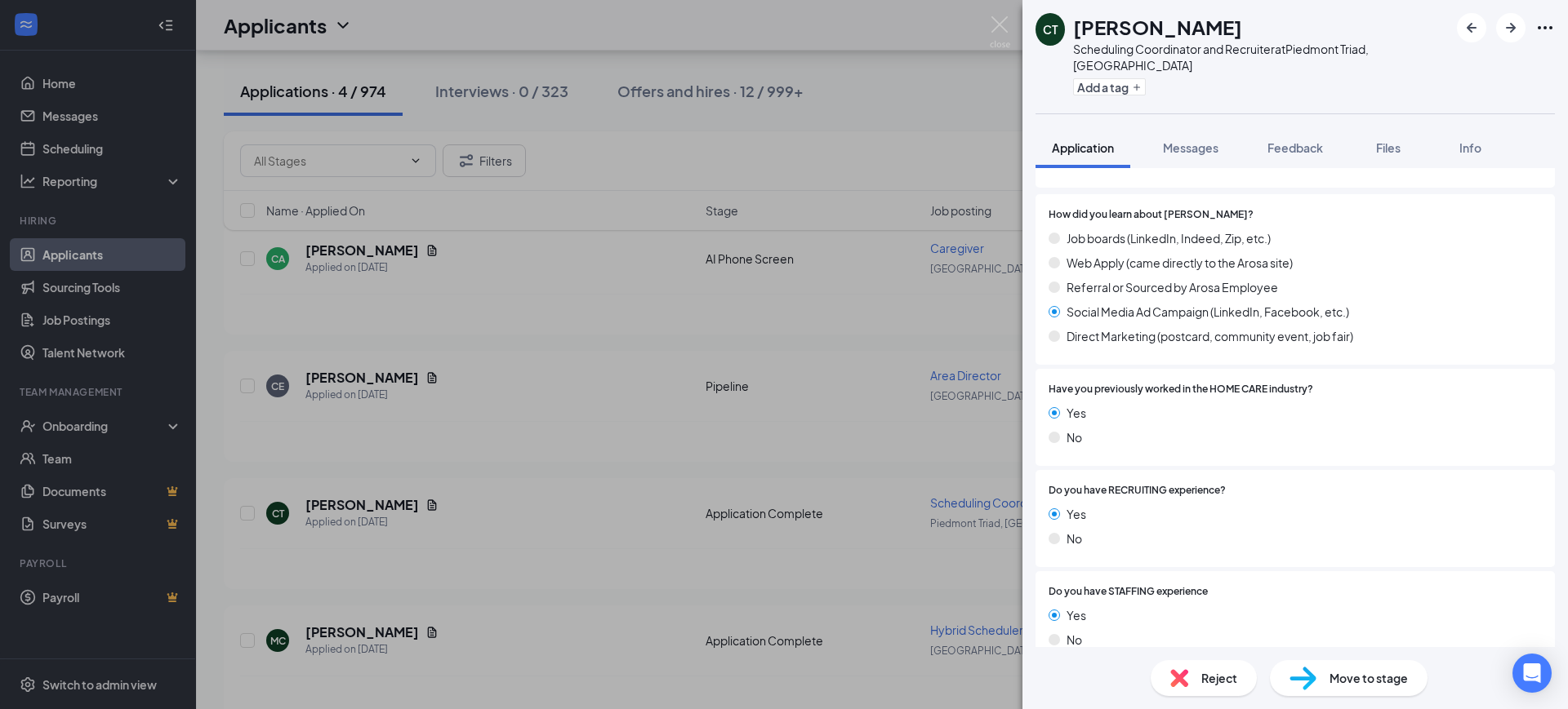
scroll to position [225, 0]
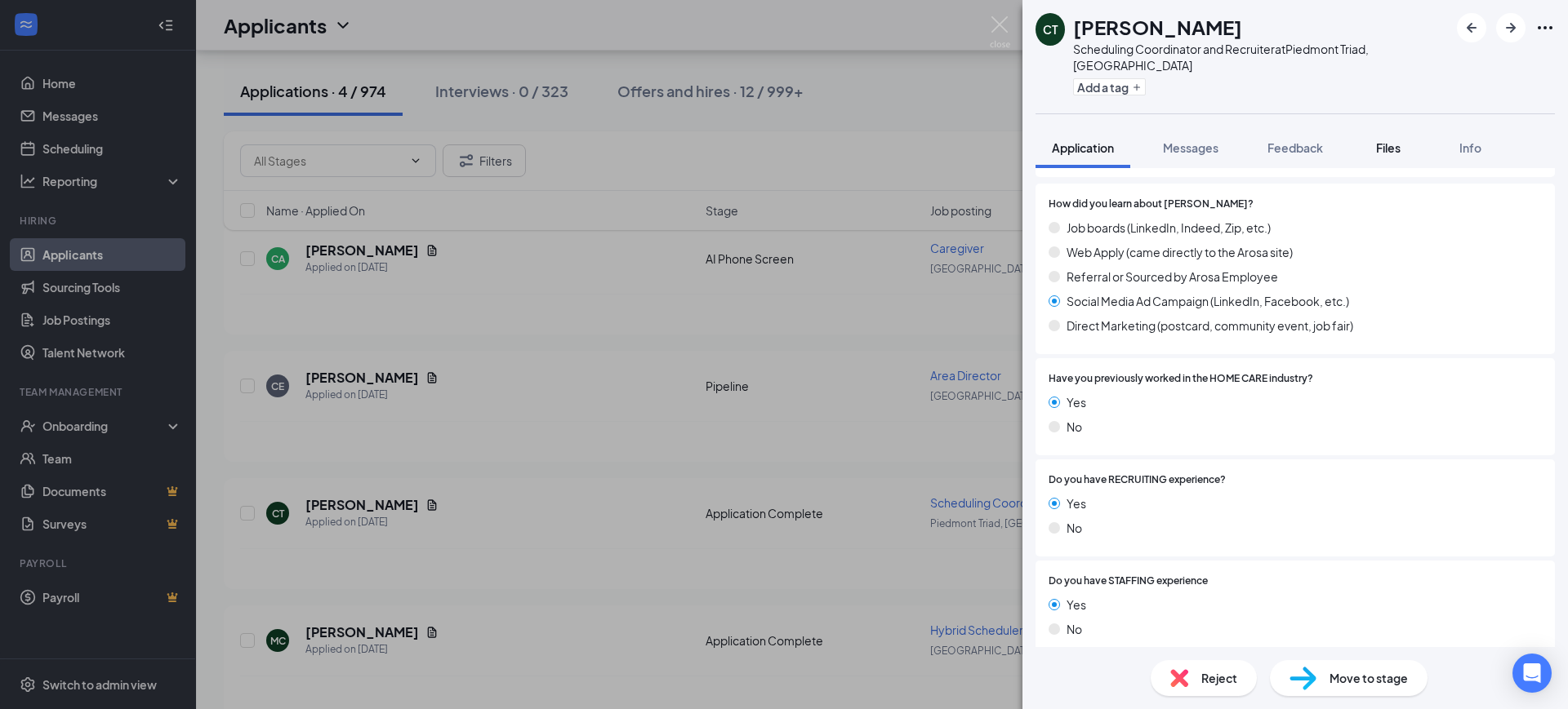
click at [1378, 140] on span "Files" at bounding box center [1388, 147] width 24 height 14
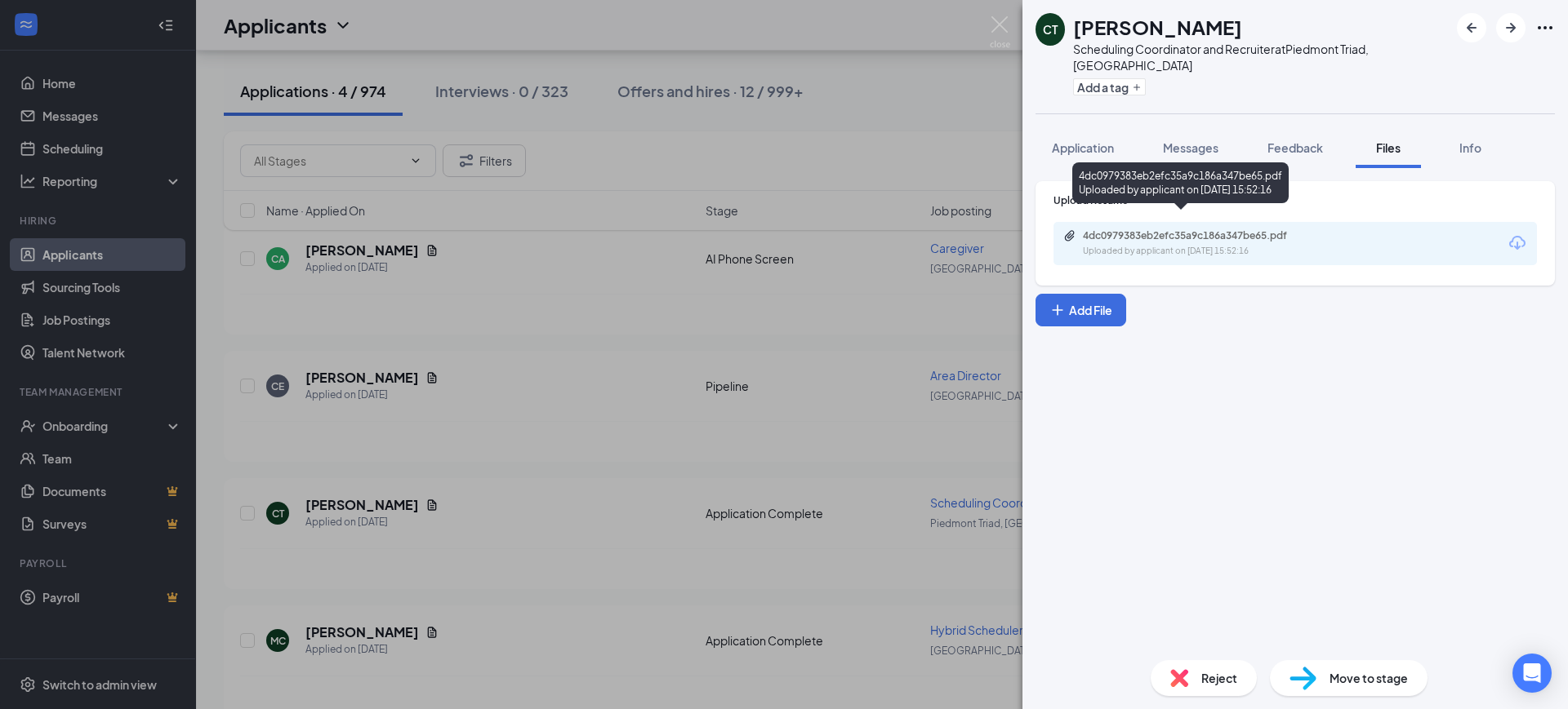
click at [1105, 229] on div "4dc0979383eb2efc35a9c186a347be65.pdf" at bounding box center [1197, 235] width 228 height 13
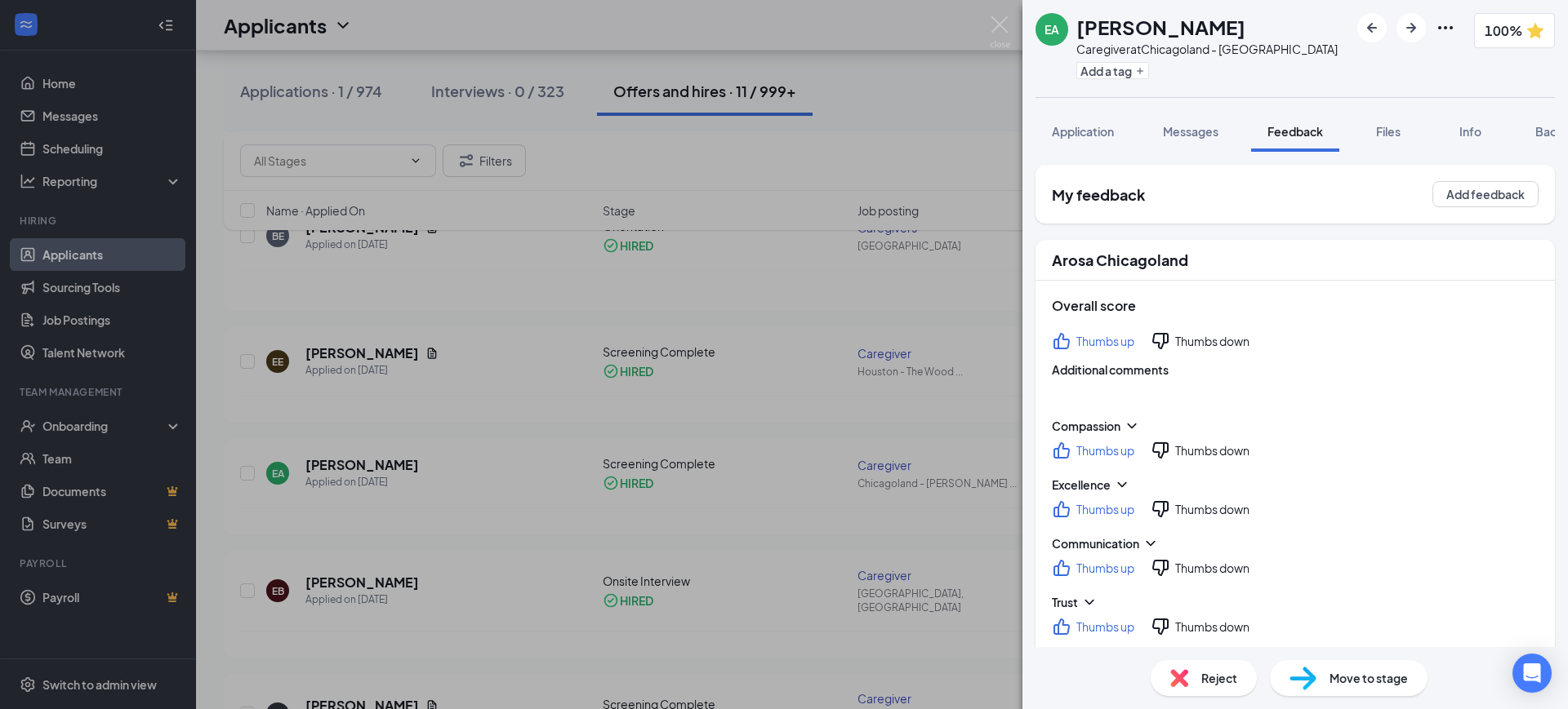
scroll to position [915, 0]
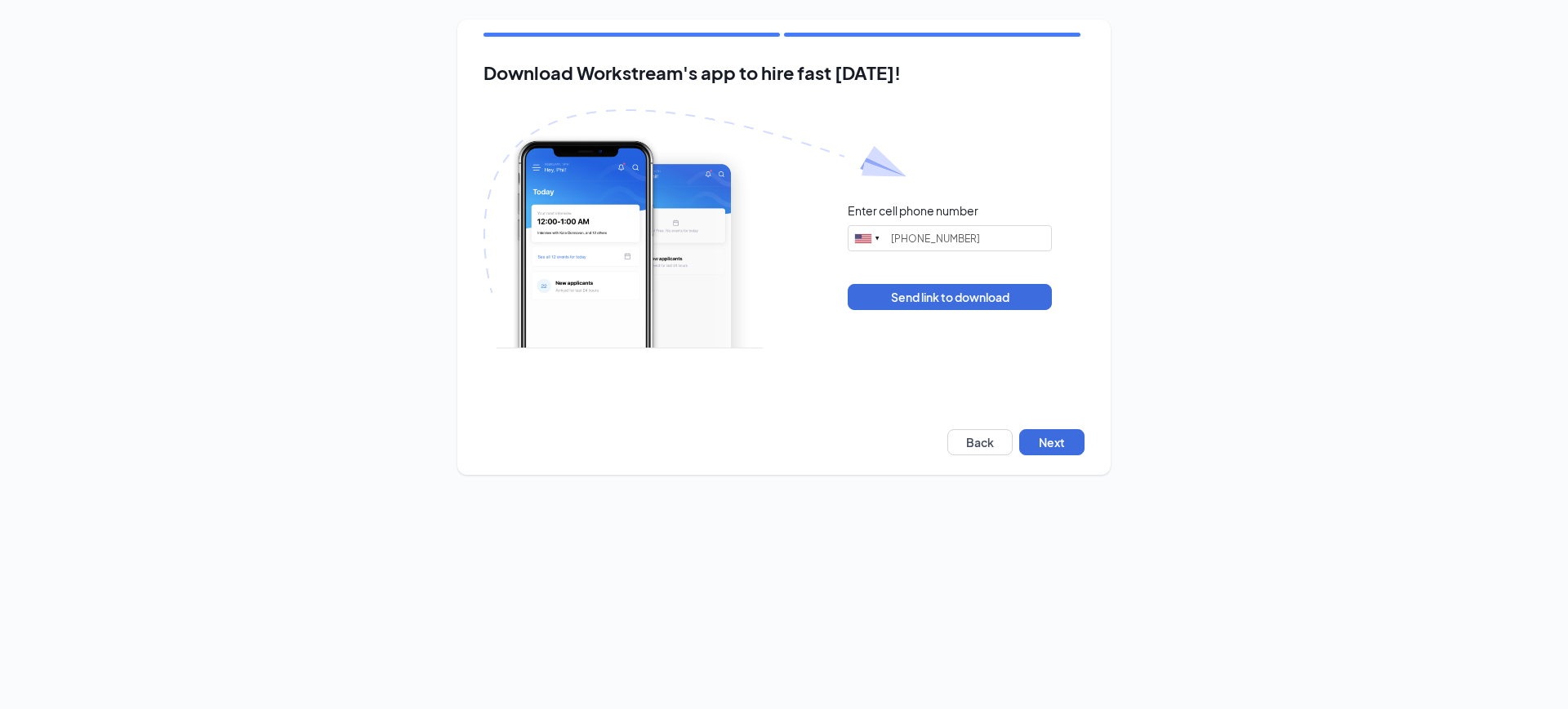
click at [1044, 465] on div "Download Workstream's app to hire fast [DATE]! Enter cell phone number [GEOGRAP…" at bounding box center [784, 247] width 653 height 456
click at [1044, 456] on div "Download Workstream's app to hire fast [DATE]! Enter cell phone number [GEOGRAP…" at bounding box center [784, 247] width 653 height 456
click at [1044, 451] on button "Next" at bounding box center [1051, 441] width 65 height 26
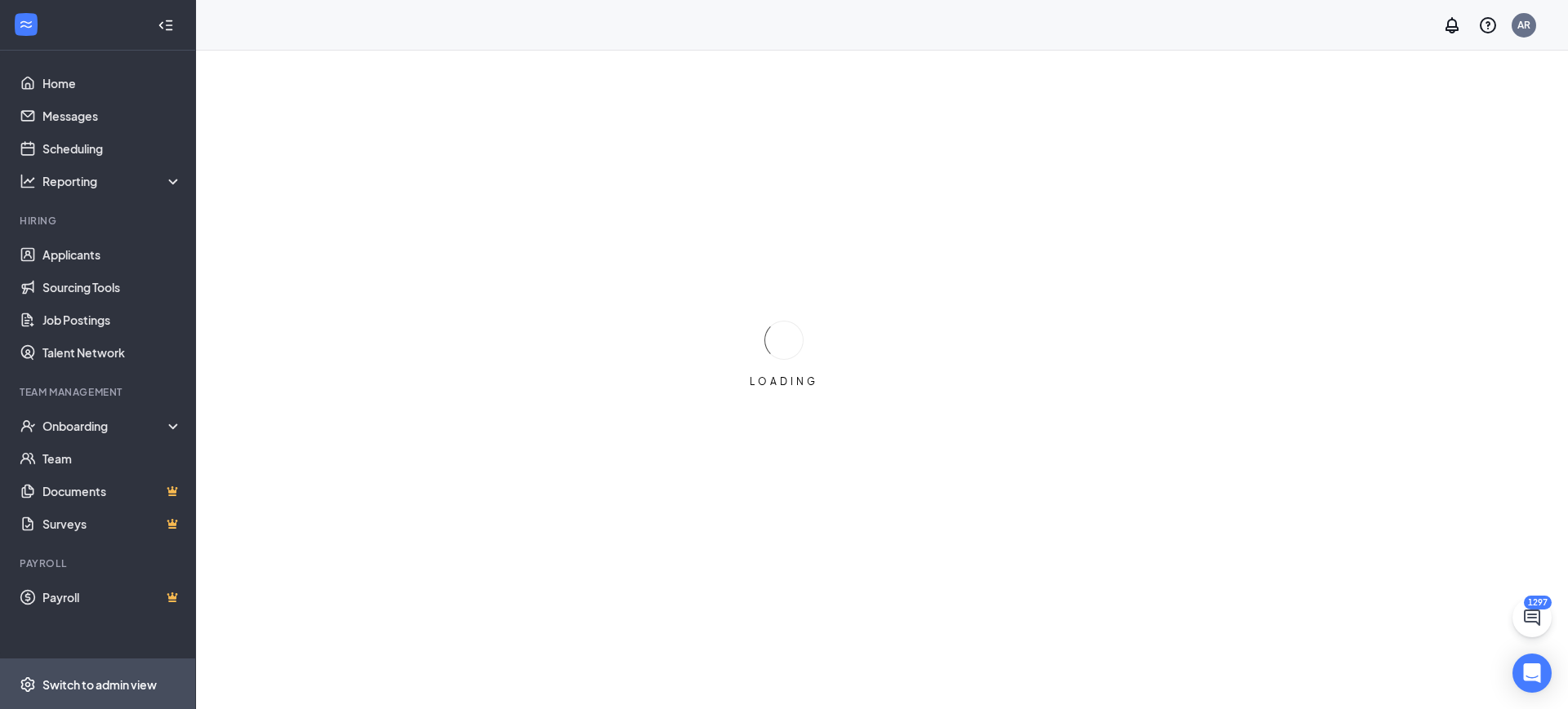
click at [112, 680] on div "Switch to admin view" at bounding box center [100, 685] width 114 height 16
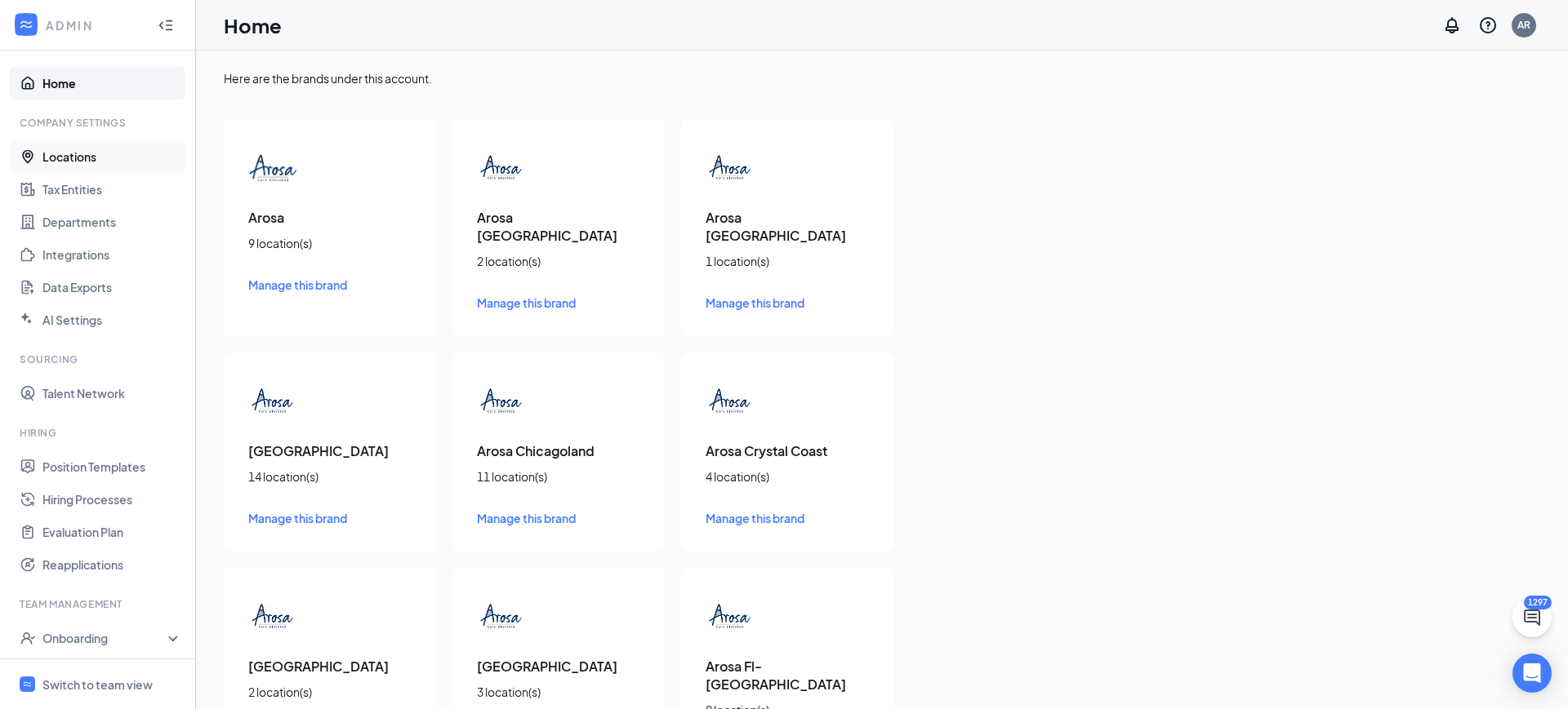
click at [136, 155] on link "Locations" at bounding box center [112, 156] width 139 height 33
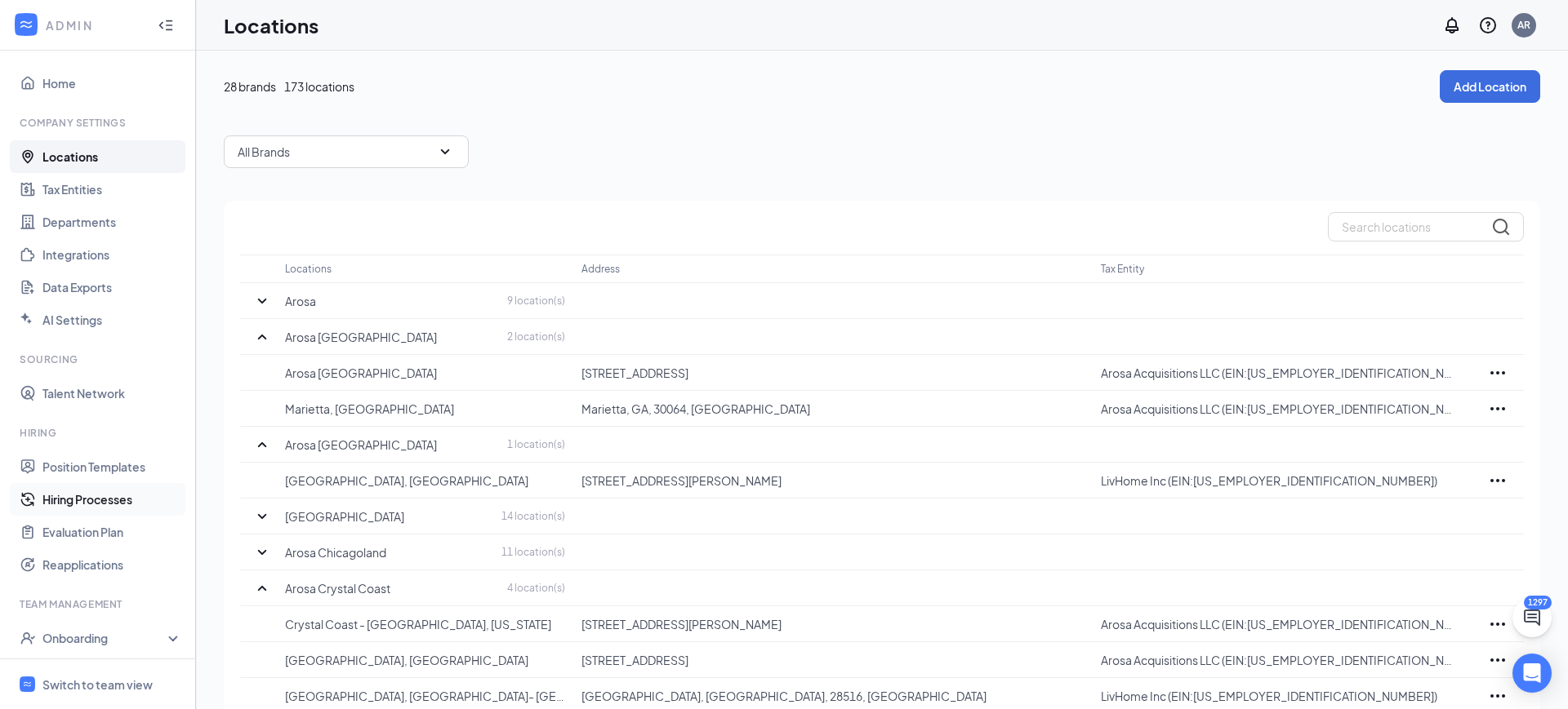
click at [104, 492] on link "Hiring Processes" at bounding box center [112, 499] width 139 height 33
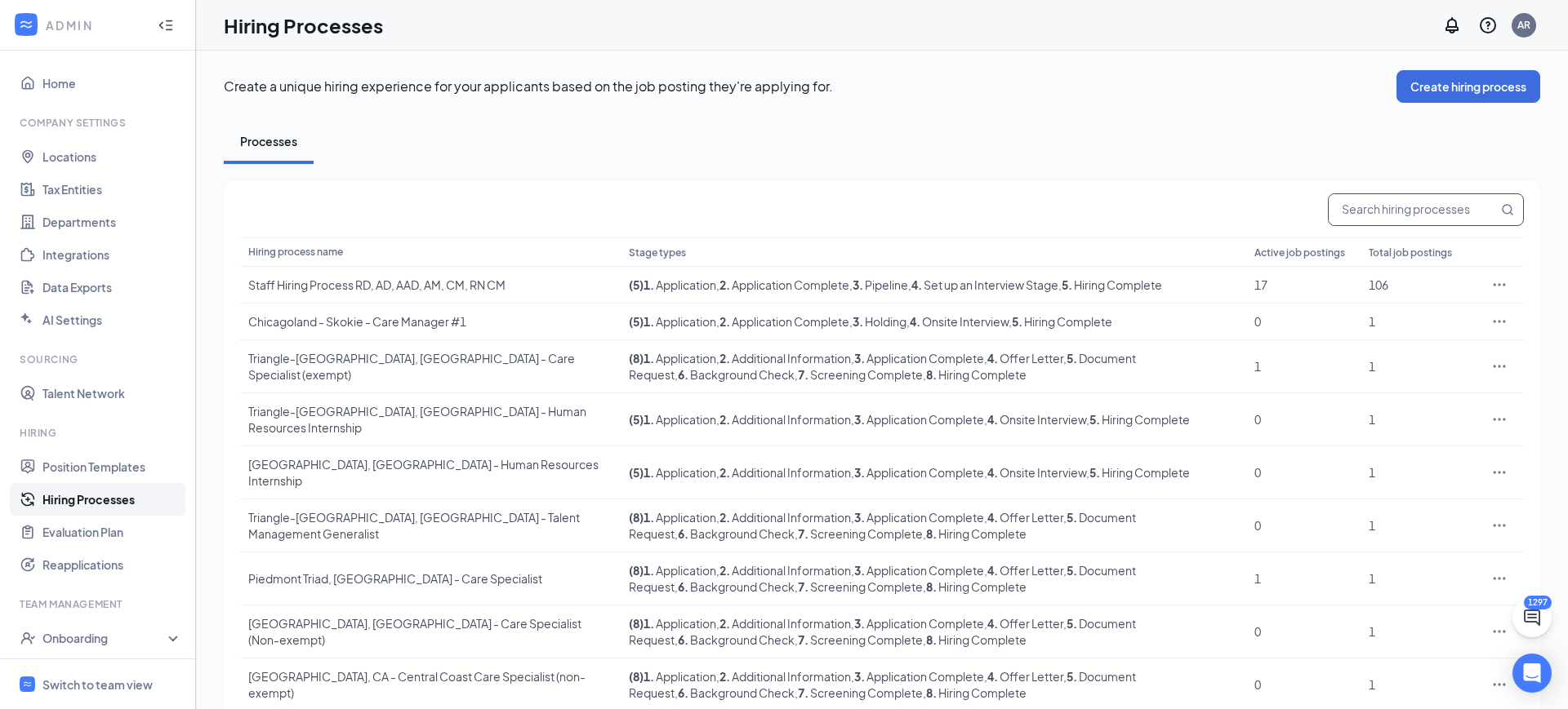
click at [1382, 213] on input "text" at bounding box center [1413, 210] width 169 height 31
click at [110, 674] on span "Switch to team view" at bounding box center [112, 684] width 139 height 50
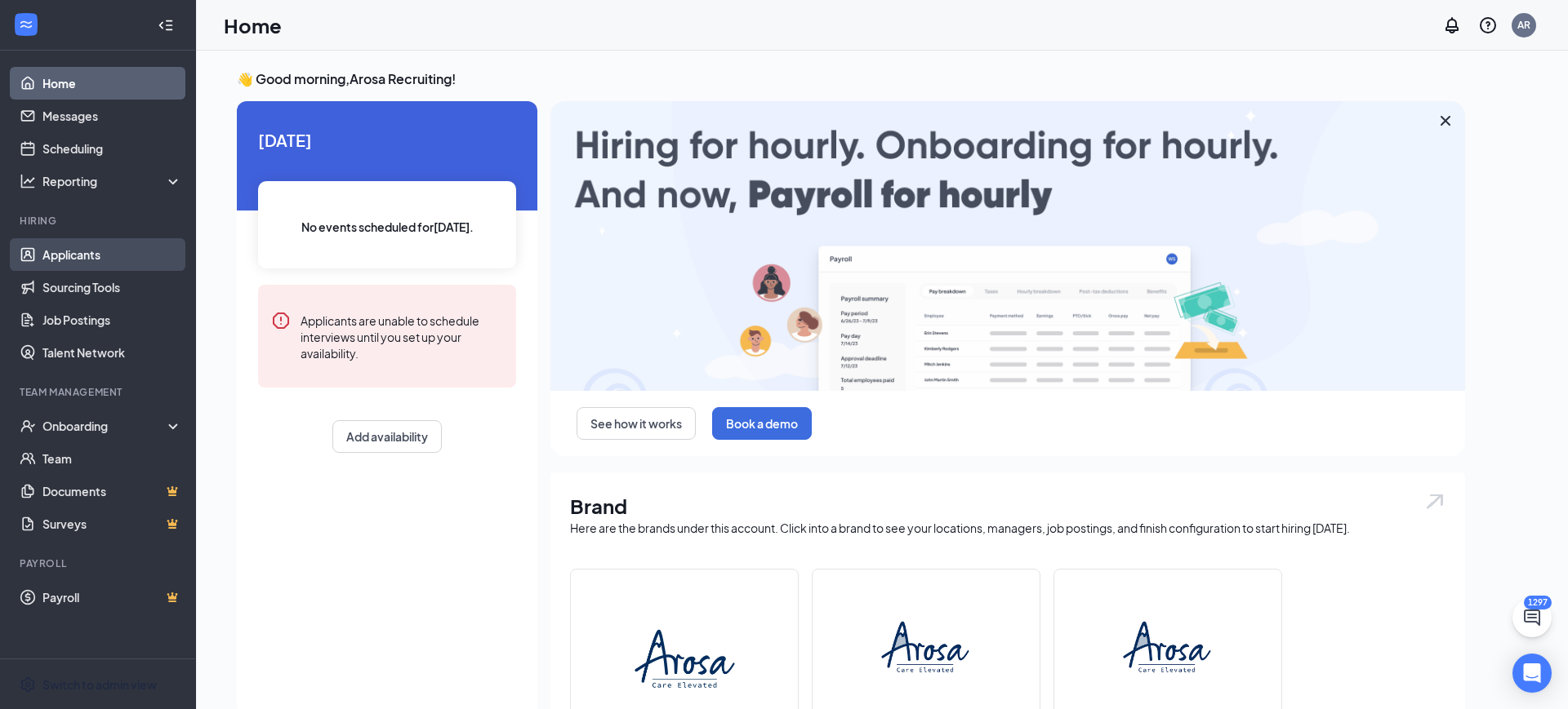
click at [59, 240] on link "Applicants" at bounding box center [112, 254] width 139 height 33
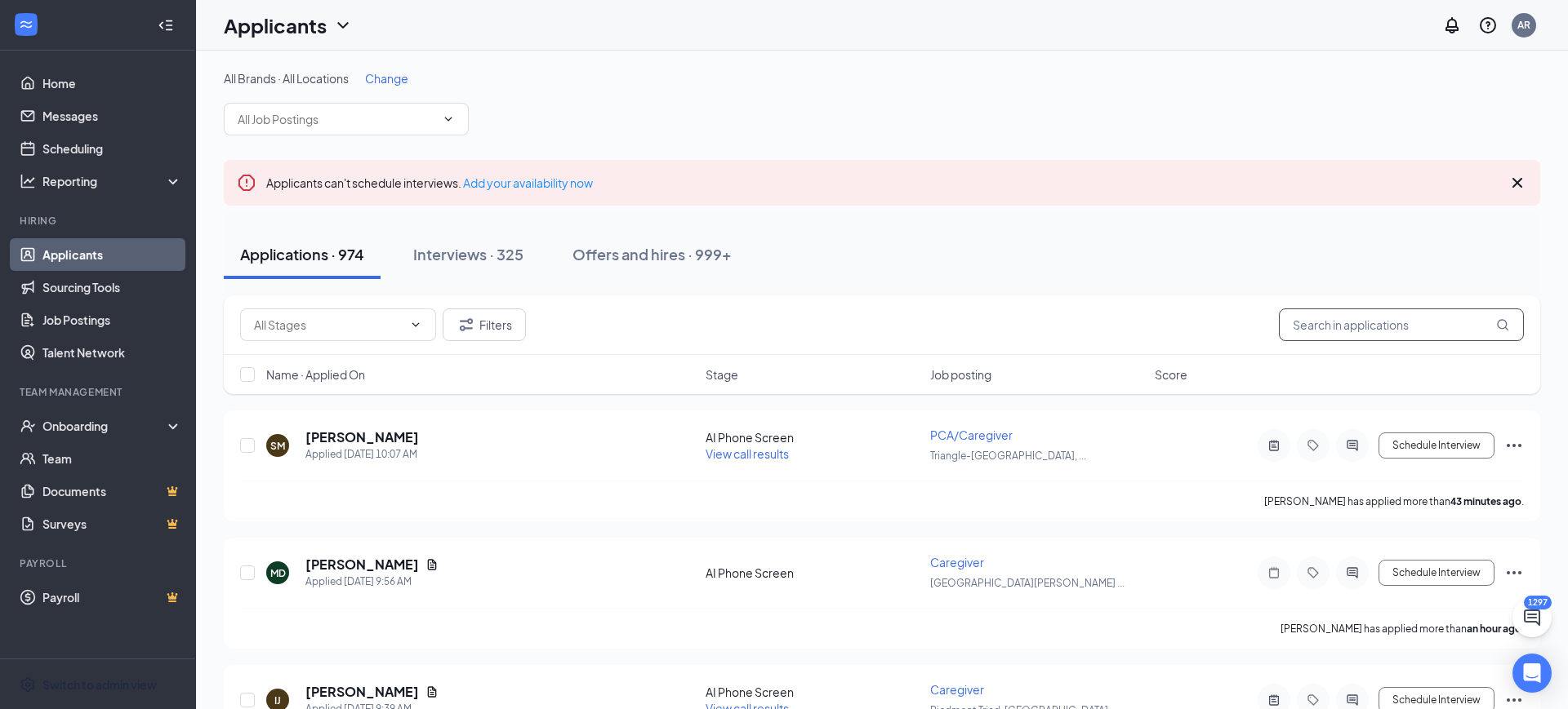
click at [1384, 316] on input "text" at bounding box center [1401, 325] width 245 height 33
type input "lissa"
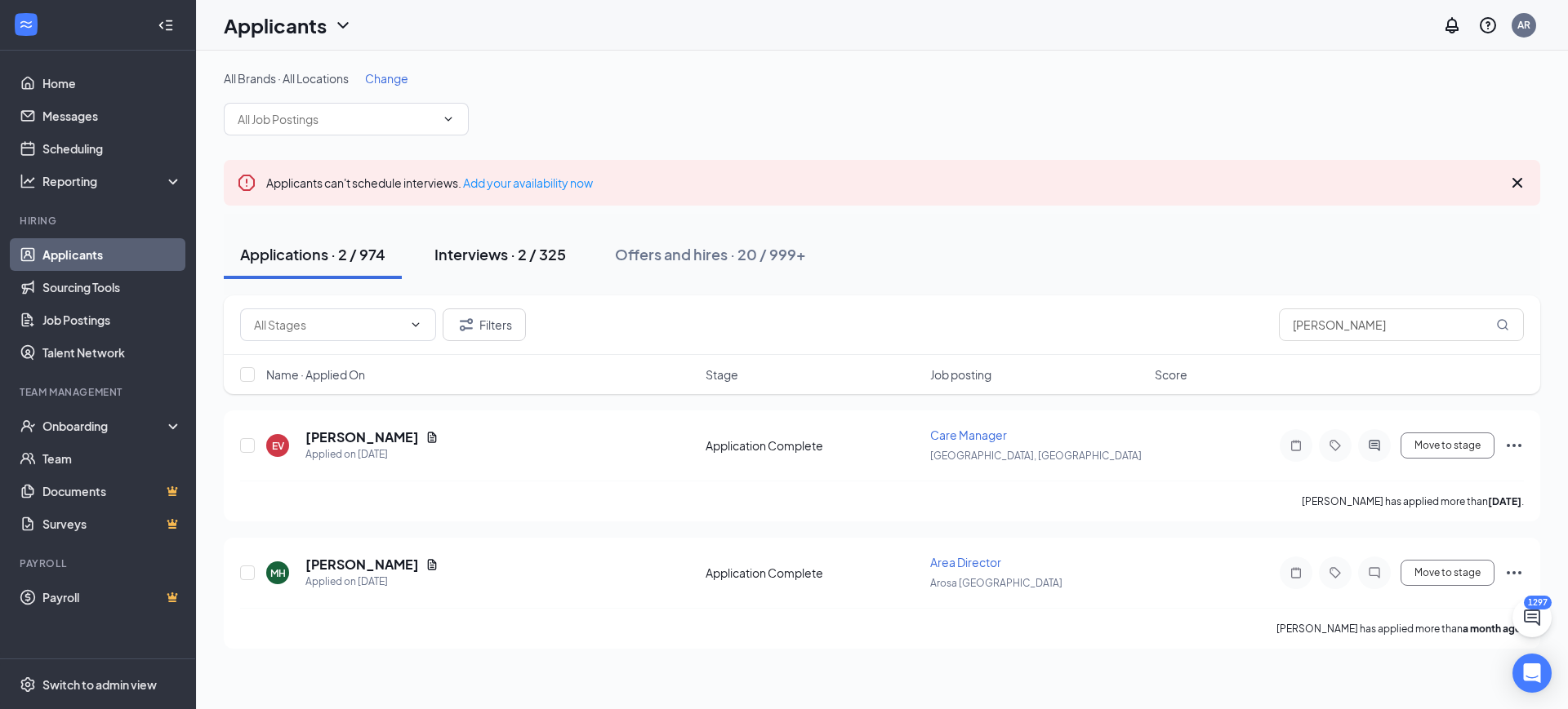
click at [543, 251] on div "Interviews · 2 / 325" at bounding box center [500, 254] width 131 height 21
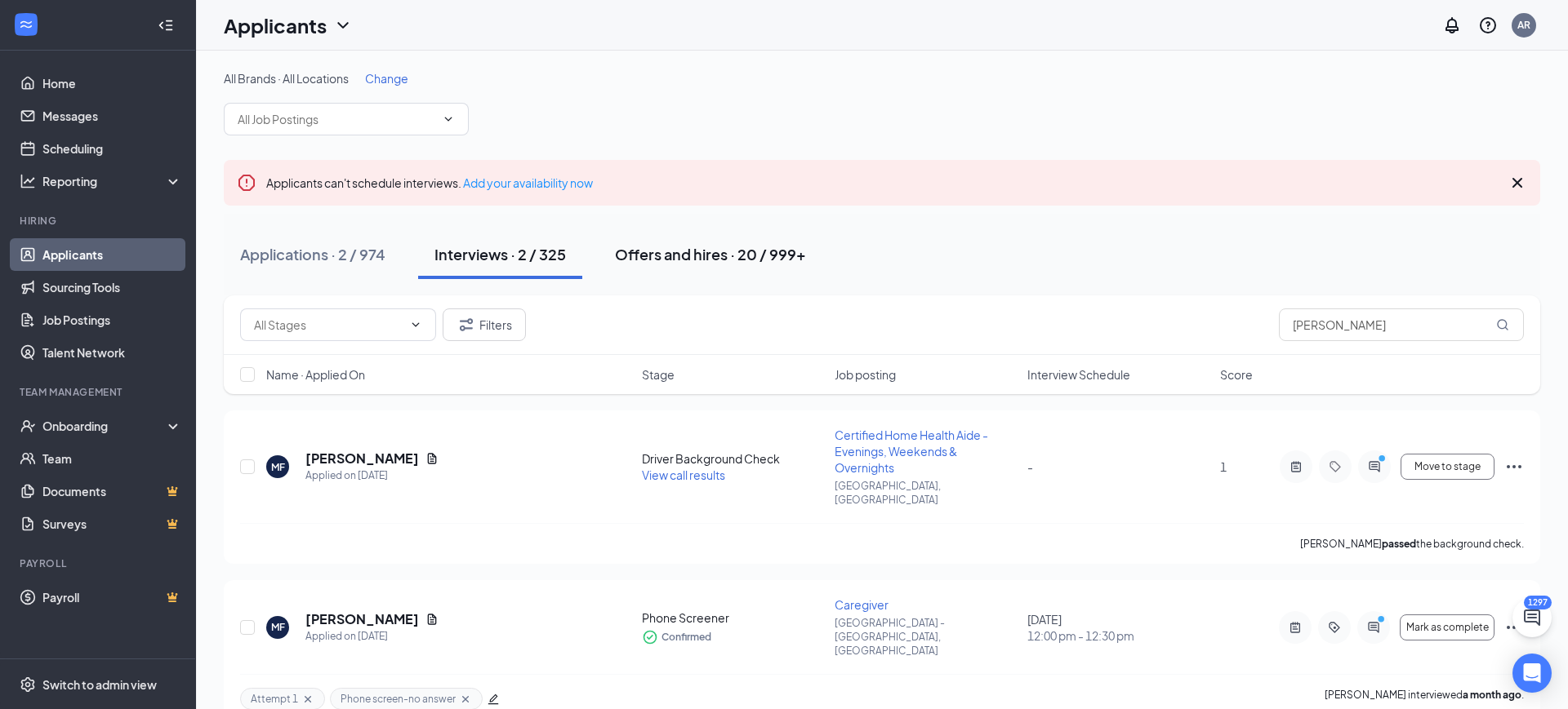
click at [747, 244] on div "Offers and hires · 20 / 999+" at bounding box center [710, 254] width 191 height 21
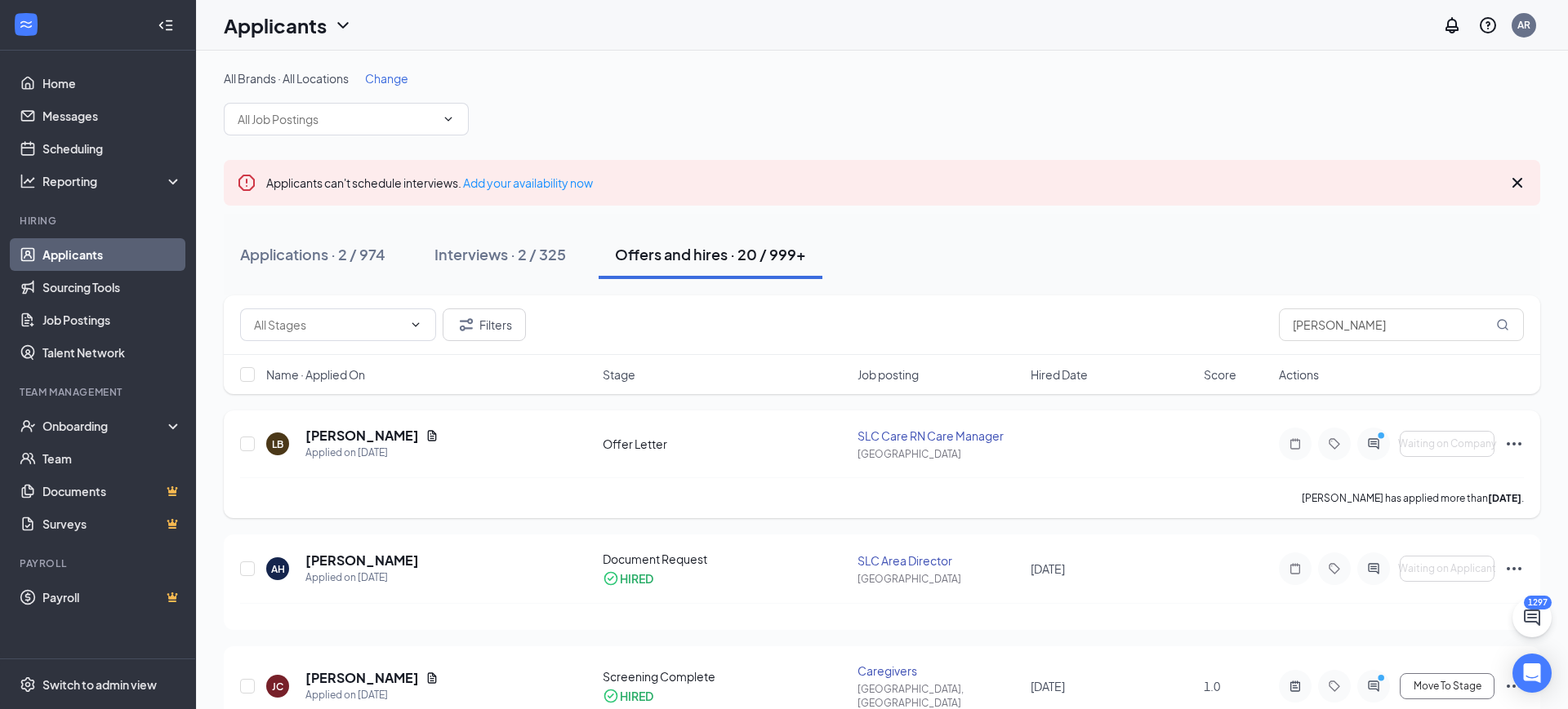
click at [966, 433] on div "SLC Care RN Care Manager" at bounding box center [939, 436] width 163 height 16
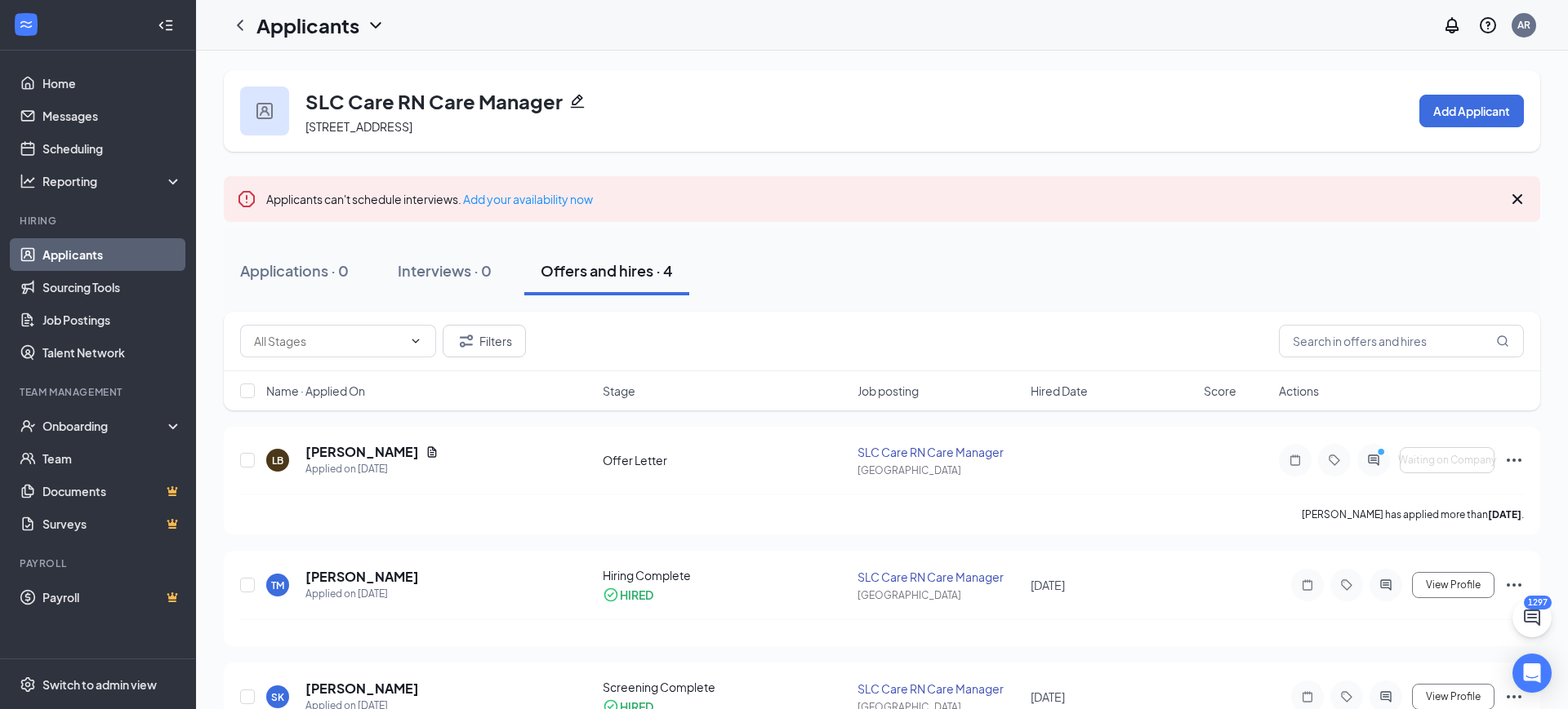
click at [577, 102] on icon "Pencil" at bounding box center [577, 101] width 16 height 16
click at [1512, 454] on icon "Ellipses" at bounding box center [1514, 460] width 20 height 20
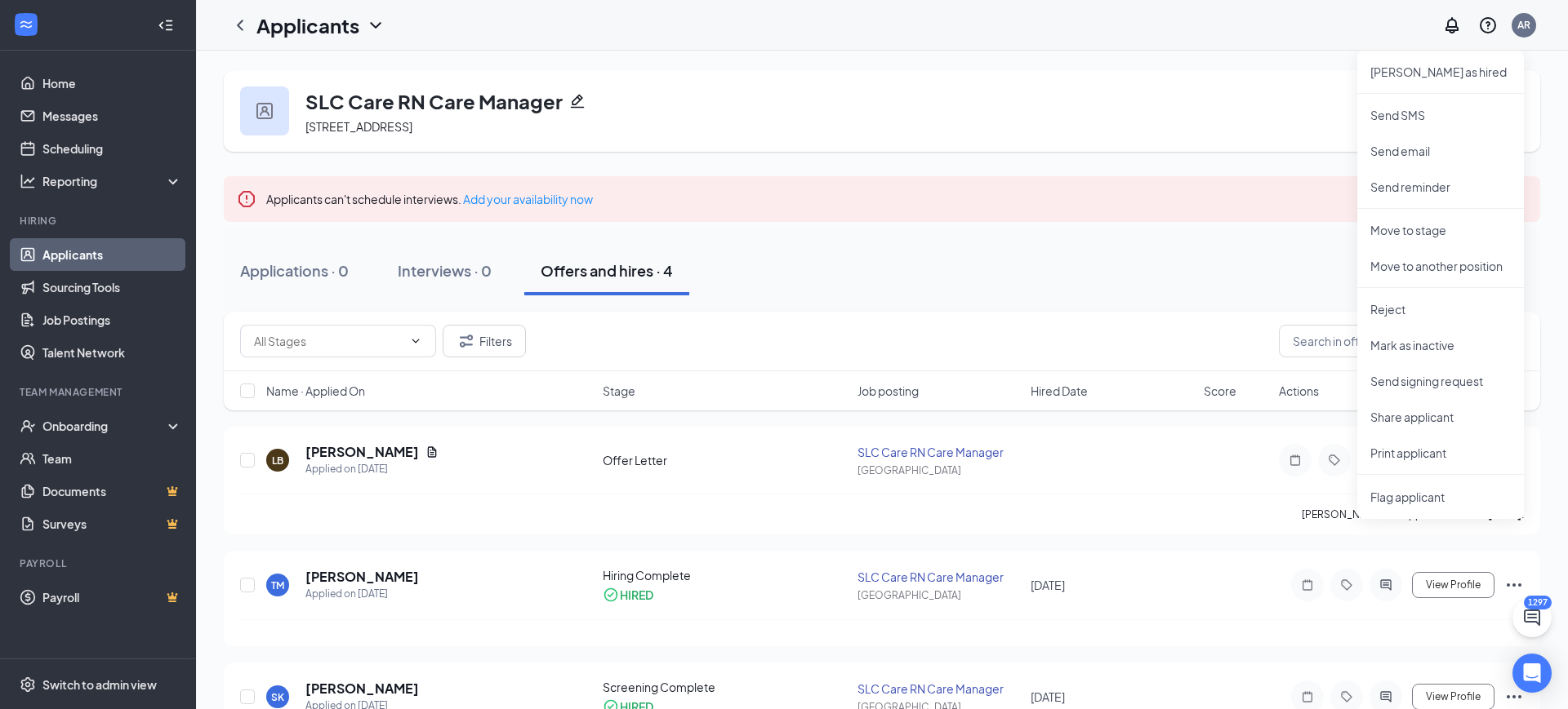
click at [1237, 255] on div "Applications · 0 Interviews · 0 Offers and hires · 4" at bounding box center [882, 270] width 1316 height 49
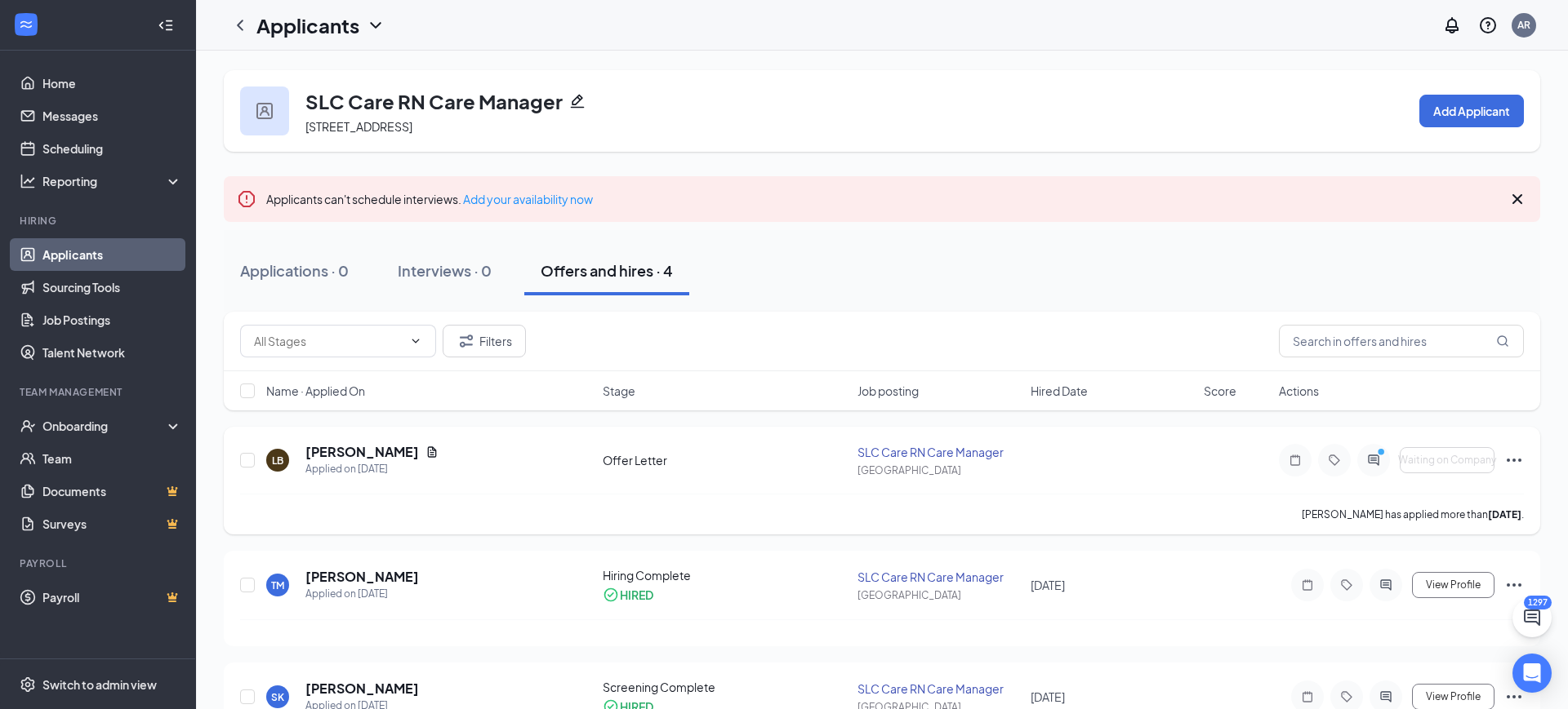
click at [1523, 458] on icon "Ellipses" at bounding box center [1514, 460] width 20 height 20
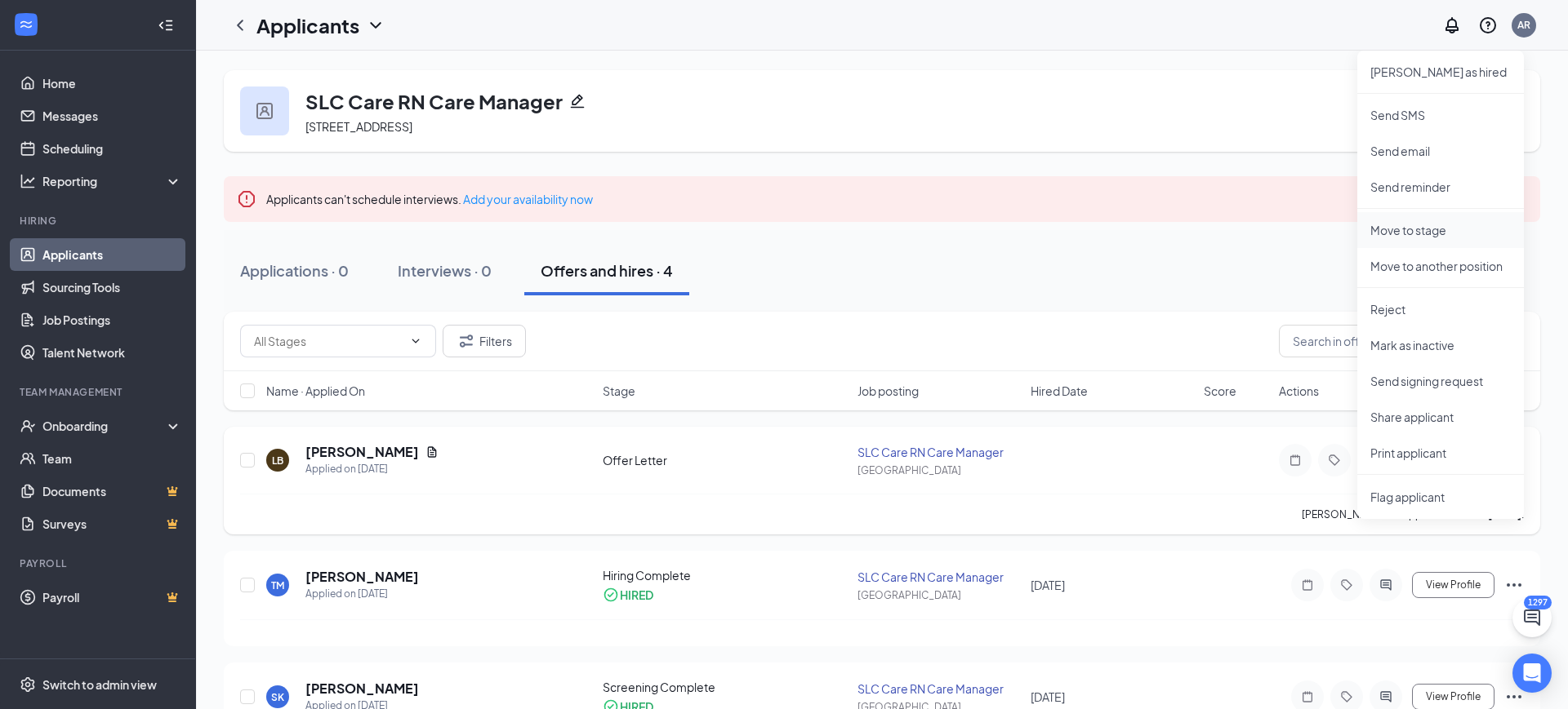
click at [1447, 240] on li "Move to stage" at bounding box center [1440, 230] width 167 height 36
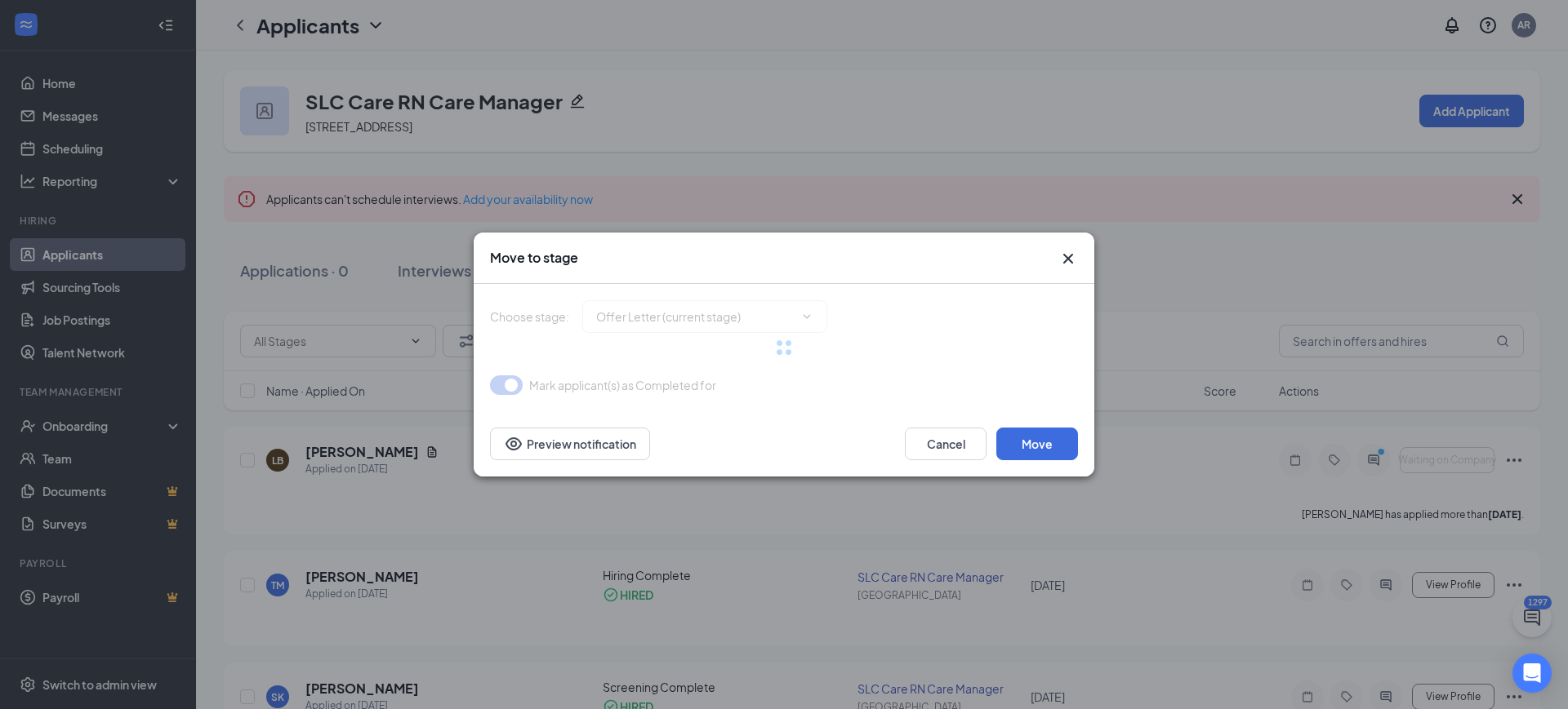
type input "Document Request (next stage)"
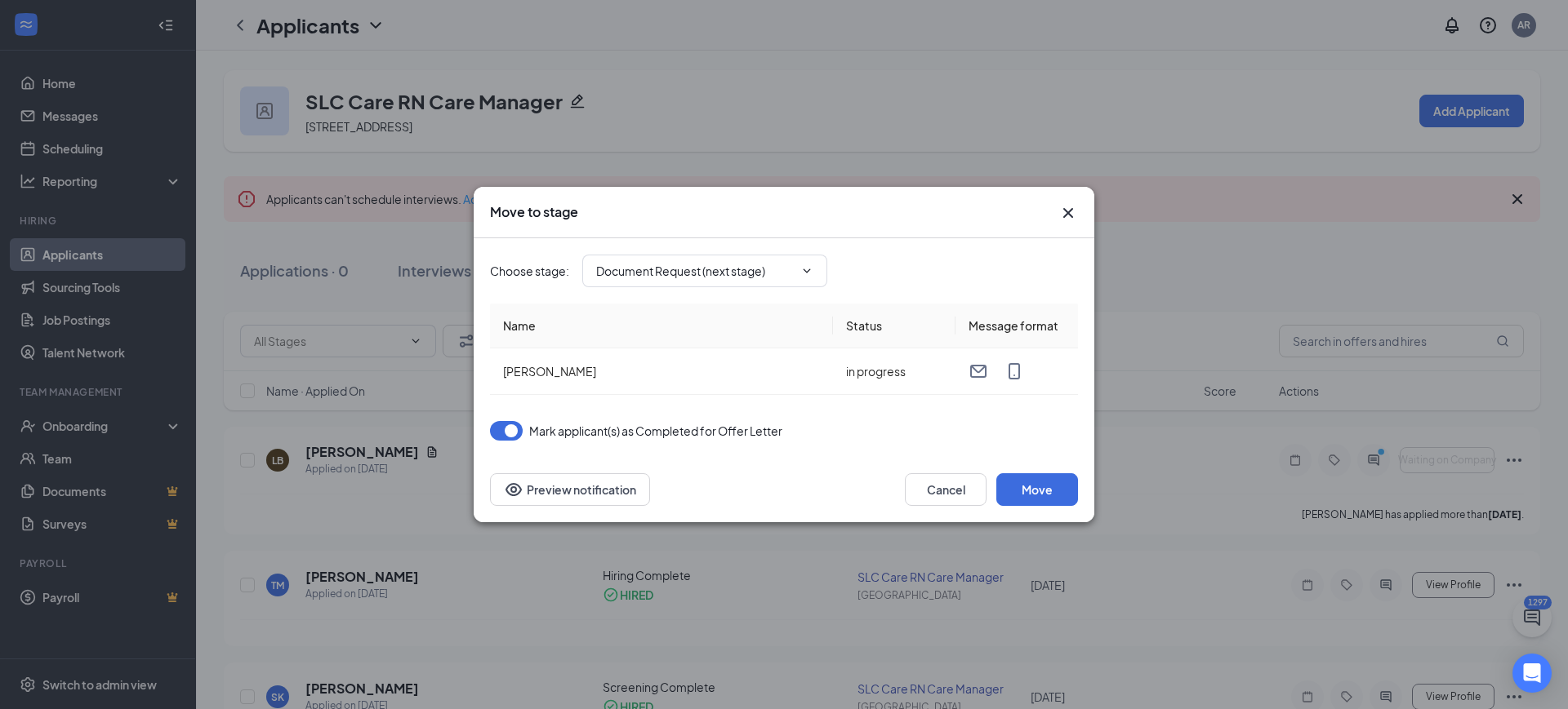
click at [1073, 220] on icon "Cross" at bounding box center [1068, 213] width 20 height 20
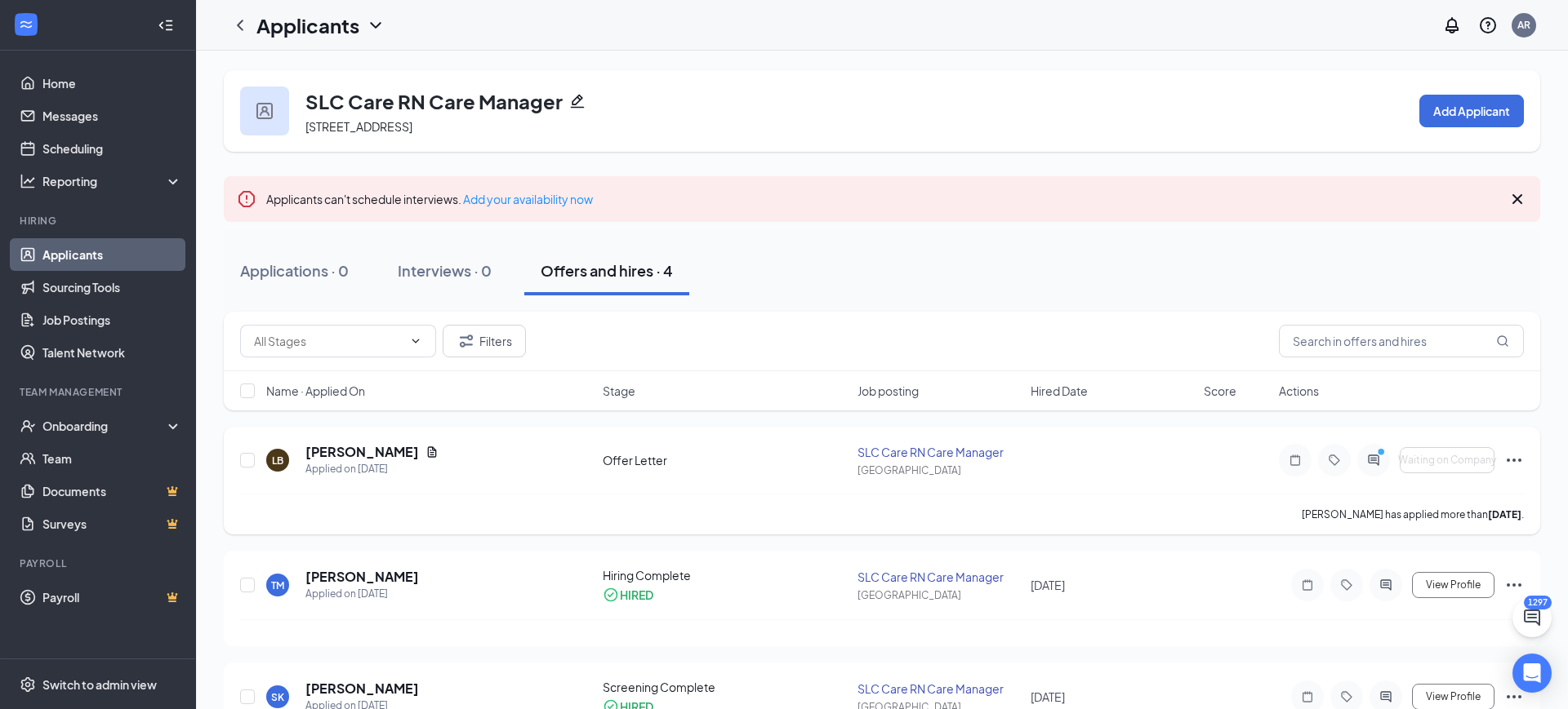
click at [1522, 468] on icon "Ellipses" at bounding box center [1514, 460] width 20 height 20
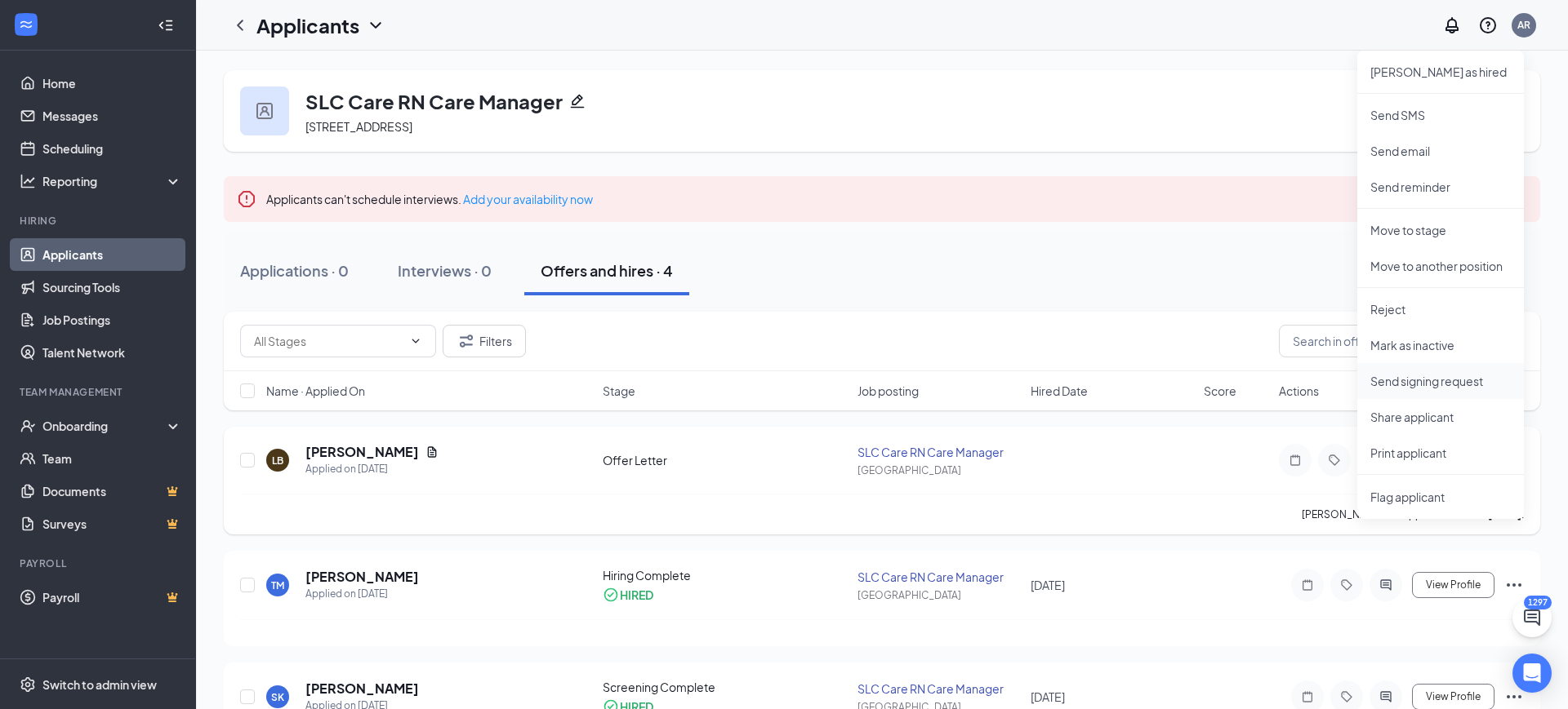
click at [1425, 381] on p "Send signing request" at bounding box center [1440, 381] width 140 height 16
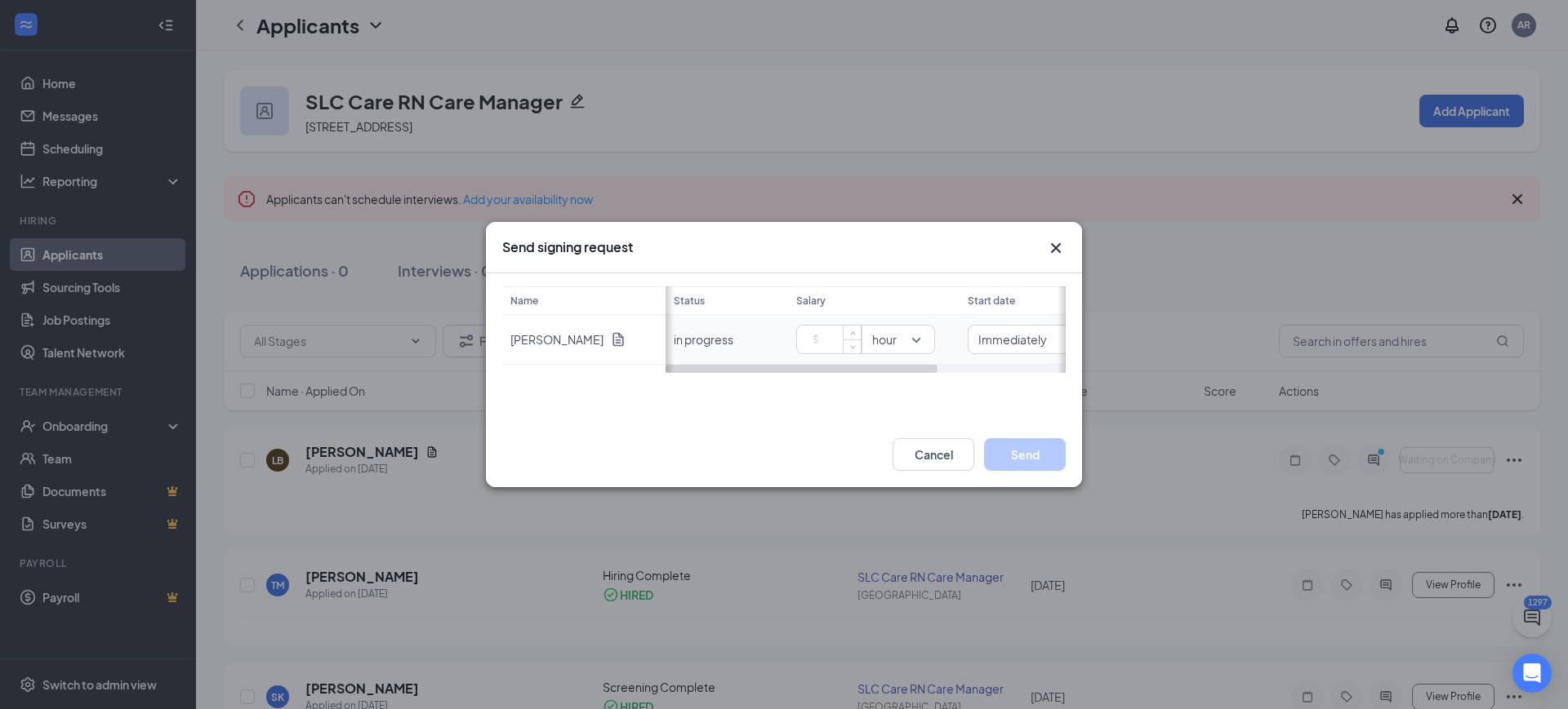
click at [818, 342] on input at bounding box center [832, 339] width 57 height 24
click at [901, 340] on div "Name Lissa Brock Status Salary Start date in progress 95000 hour Immediately" at bounding box center [784, 329] width 563 height 87
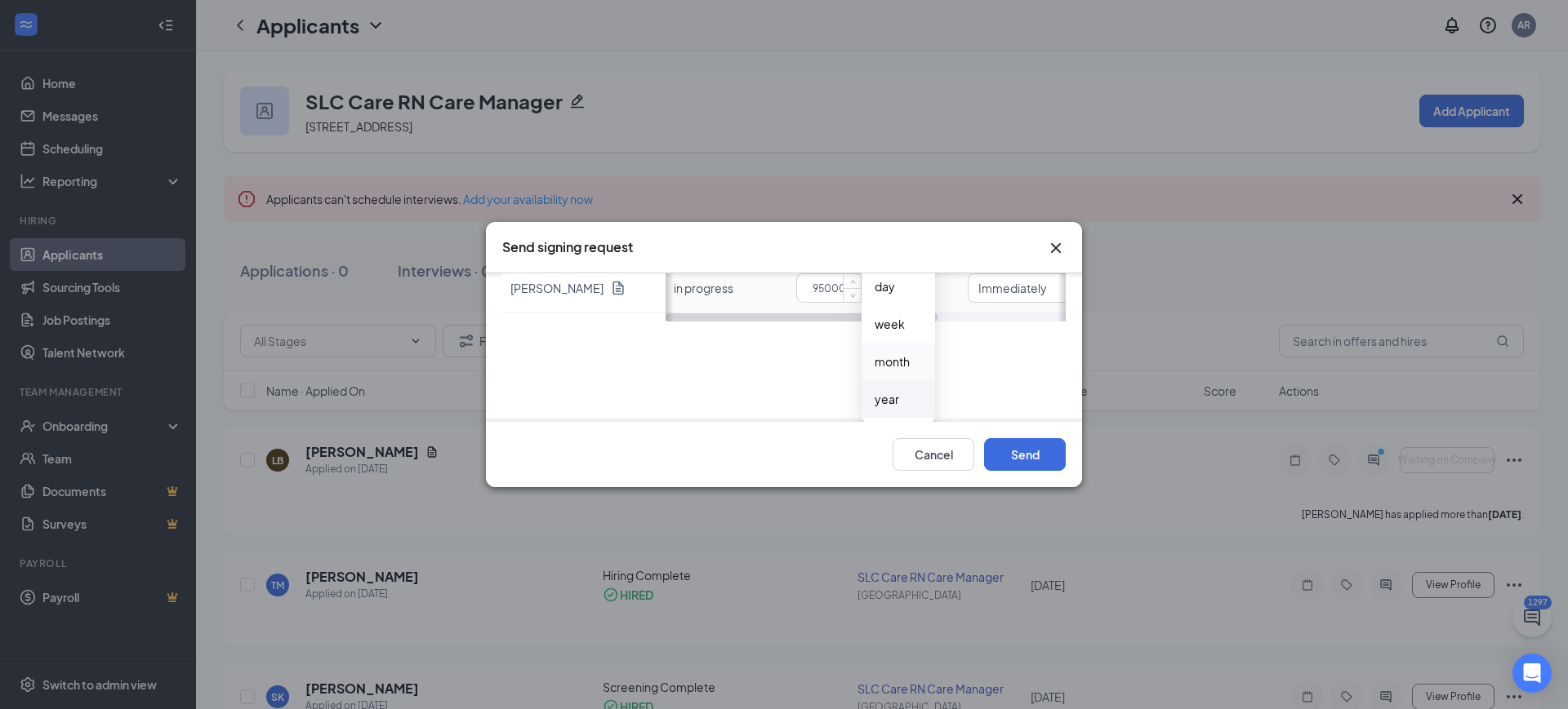
scroll to position [54, 0]
type input "95000"
click at [899, 393] on span "year" at bounding box center [898, 397] width 47 height 18
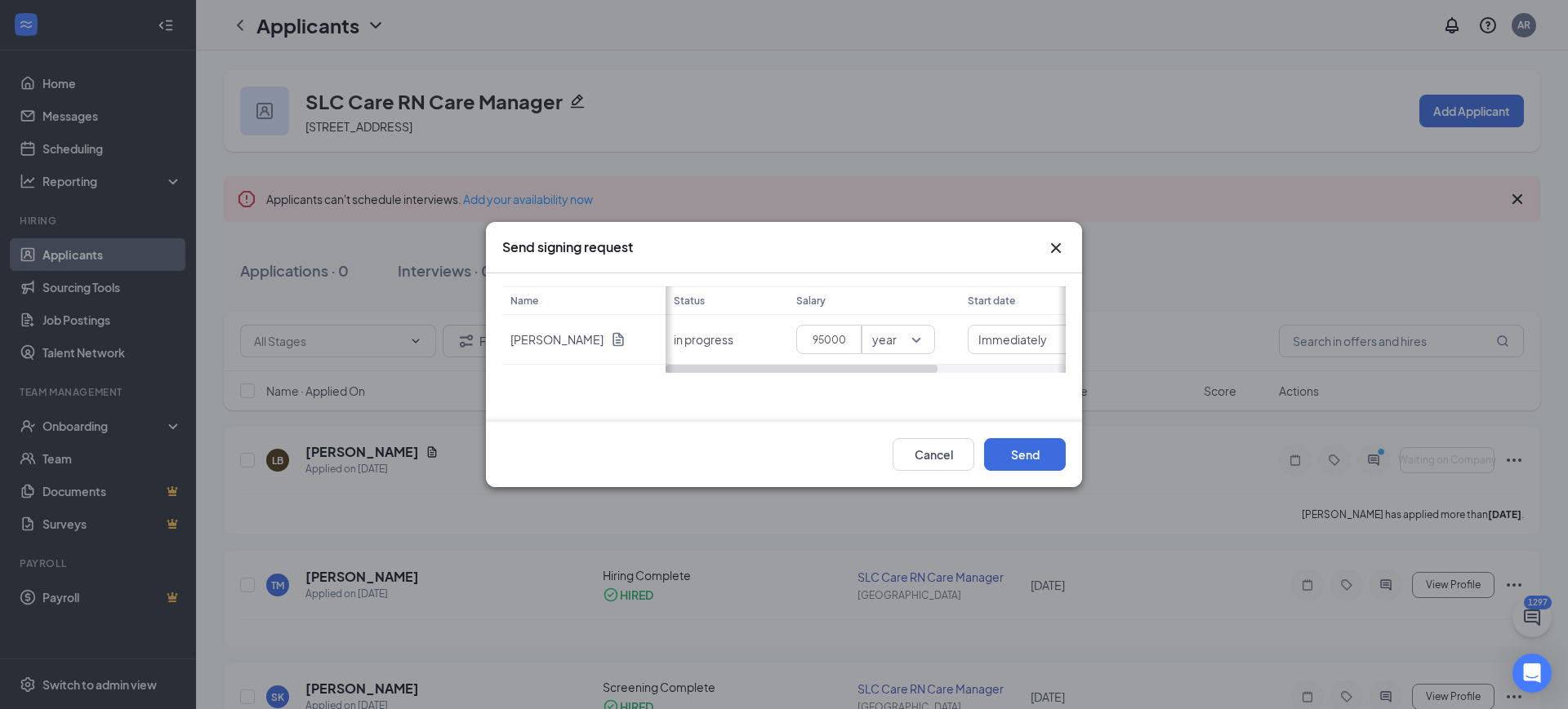
scroll to position [0, 0]
click at [1027, 332] on div "Name Lissa Brock Status Salary Start date in progress 95000 year year Immediate…" at bounding box center [784, 329] width 563 height 87
click at [1015, 400] on div "Specific date" at bounding box center [1033, 413] width 130 height 37
drag, startPoint x: 830, startPoint y: 368, endPoint x: 1000, endPoint y: 372, distance: 170.0
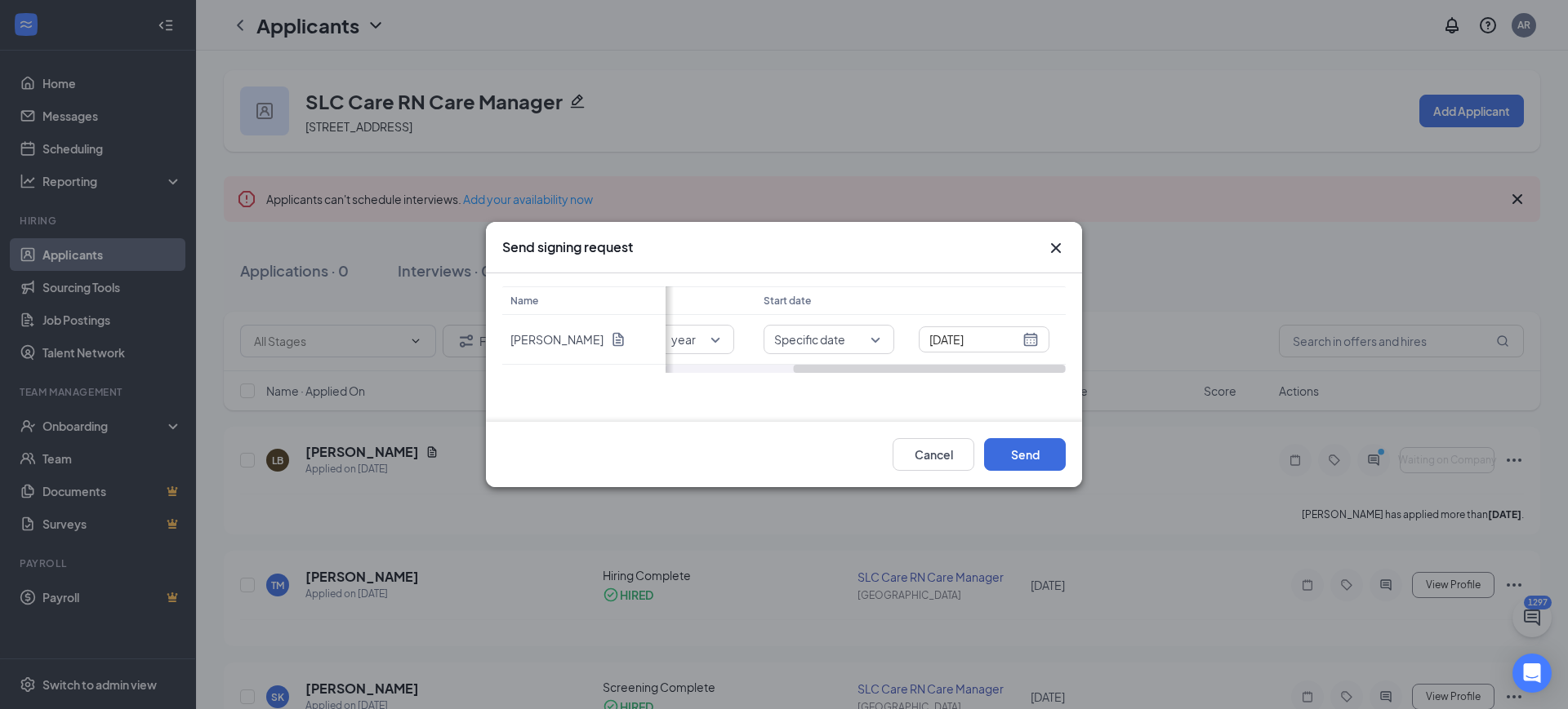
click at [1000, 372] on div at bounding box center [930, 368] width 272 height 8
click at [1030, 338] on div "Sep 16, 2025" at bounding box center [983, 340] width 110 height 18
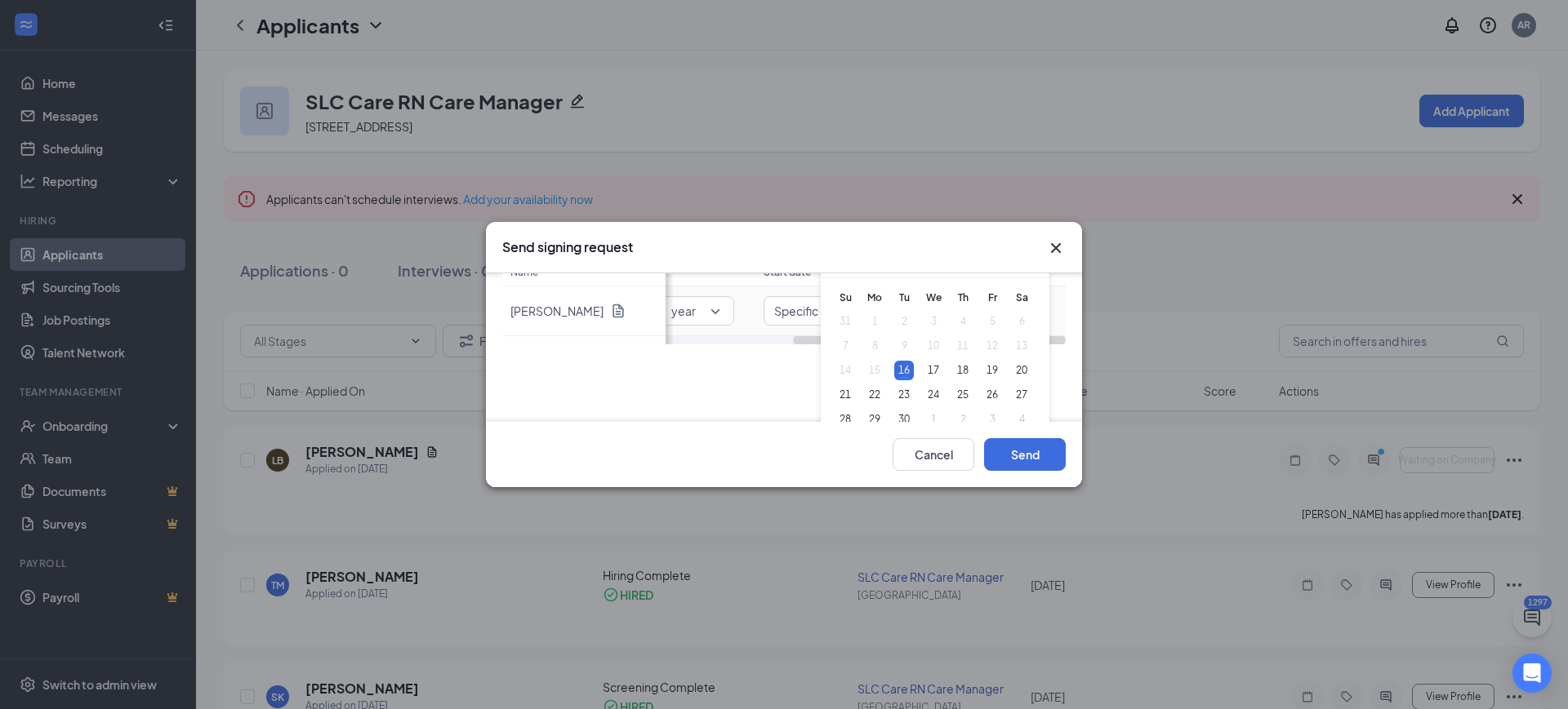
scroll to position [62, 0]
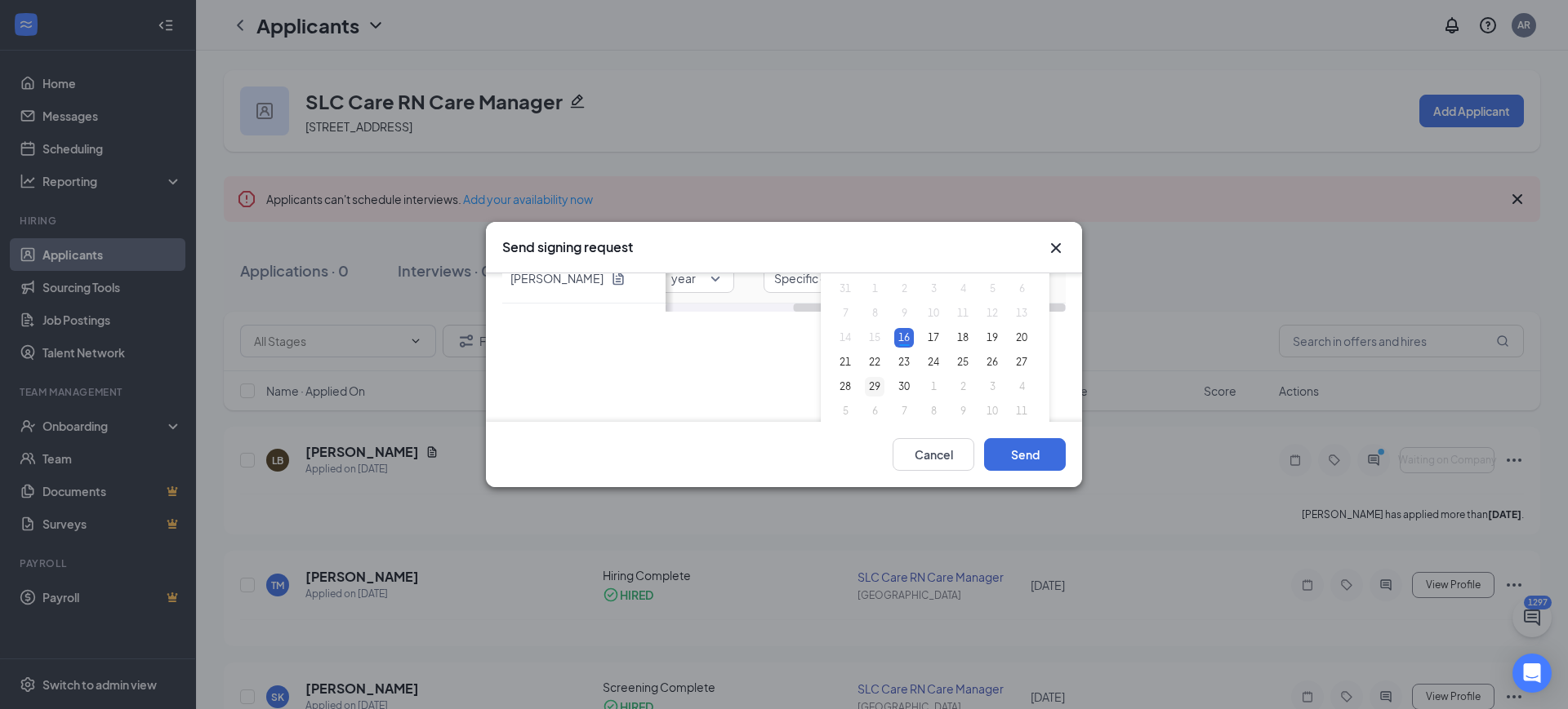
type input "Sep 29, 2025"
click at [873, 383] on div "29" at bounding box center [875, 387] width 20 height 20
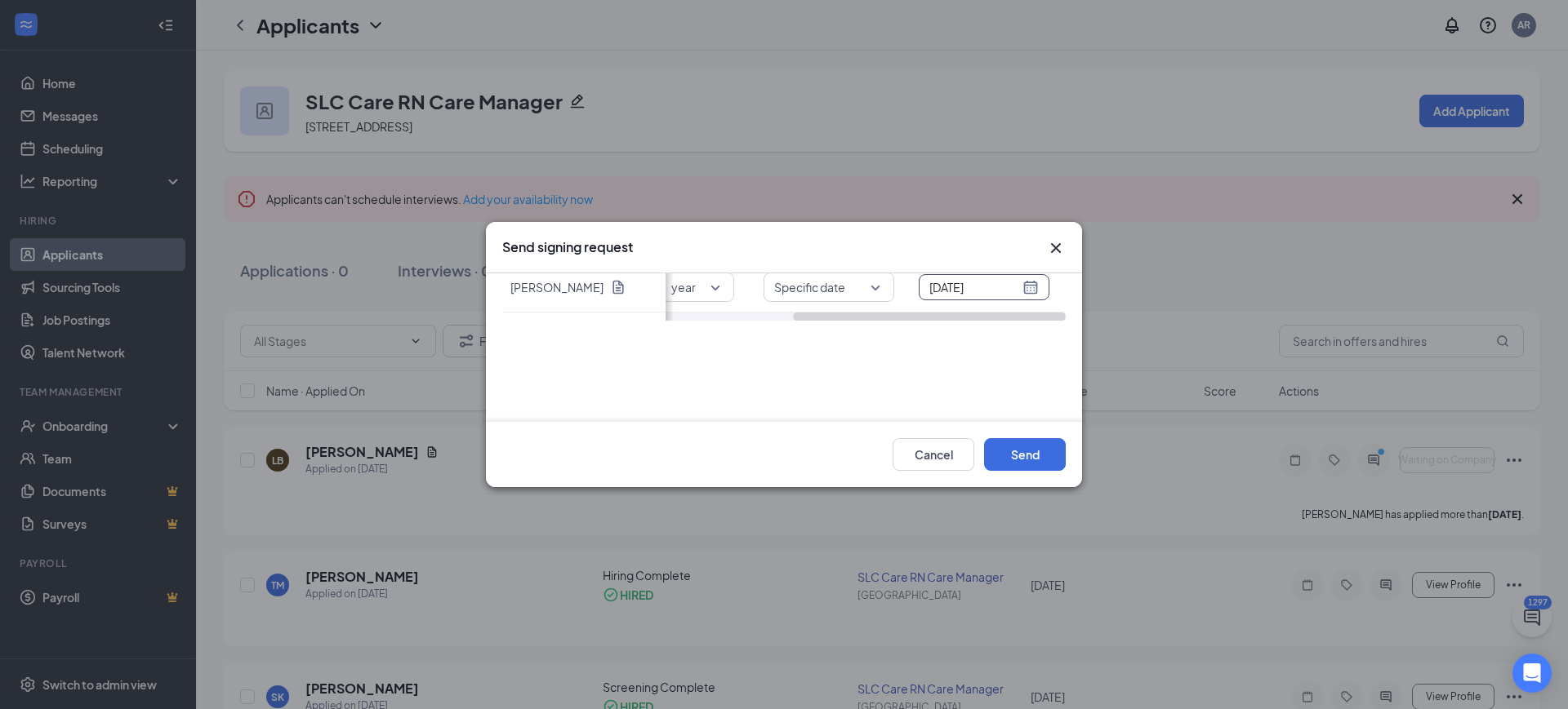
scroll to position [0, 0]
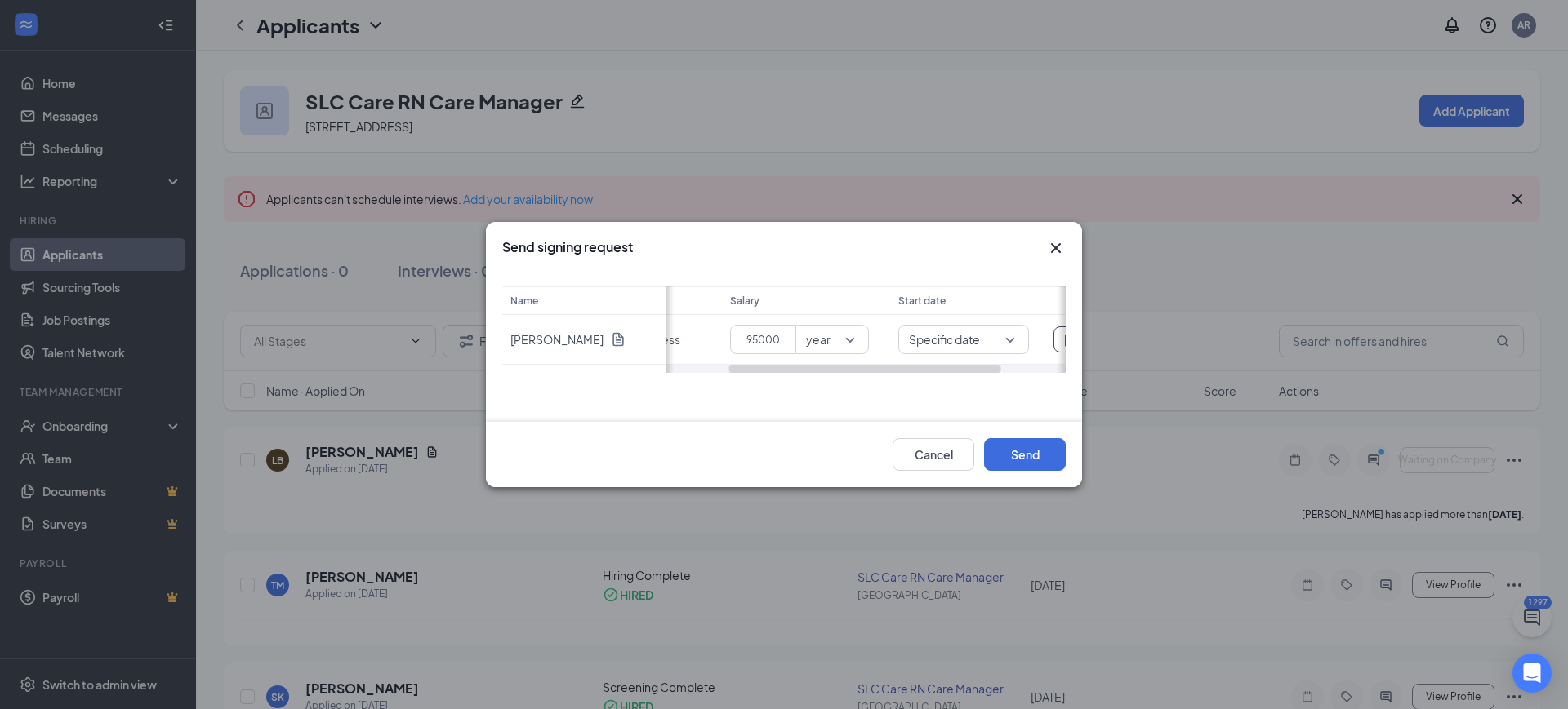
drag, startPoint x: 856, startPoint y: 367, endPoint x: 763, endPoint y: 389, distance: 95.6
click at [763, 389] on div "Name Lissa Brock Status Salary Start date in progress 95000 year Specific date …" at bounding box center [784, 348] width 596 height 149
click at [1007, 454] on button "Send" at bounding box center [1025, 454] width 82 height 33
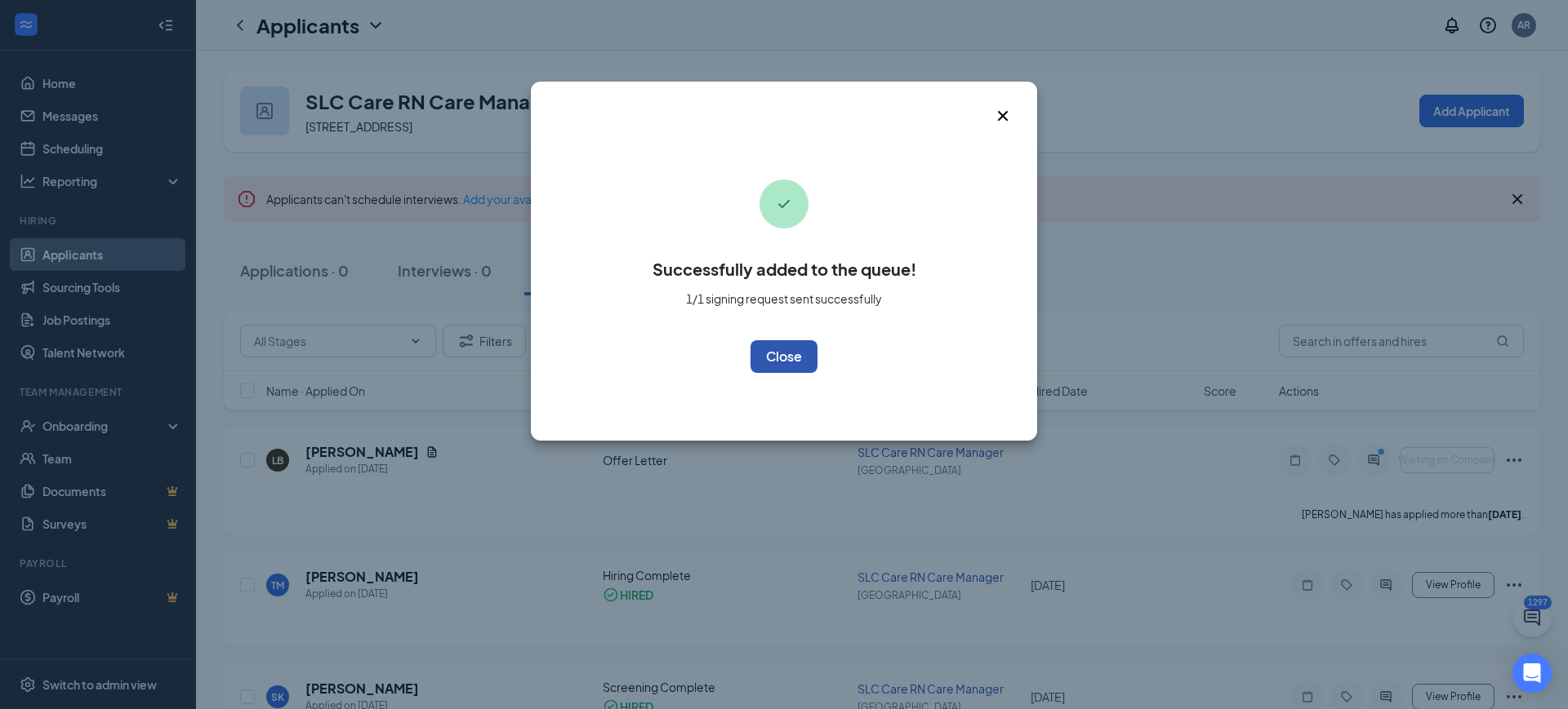
click at [784, 361] on button "OK" at bounding box center [784, 357] width 67 height 33
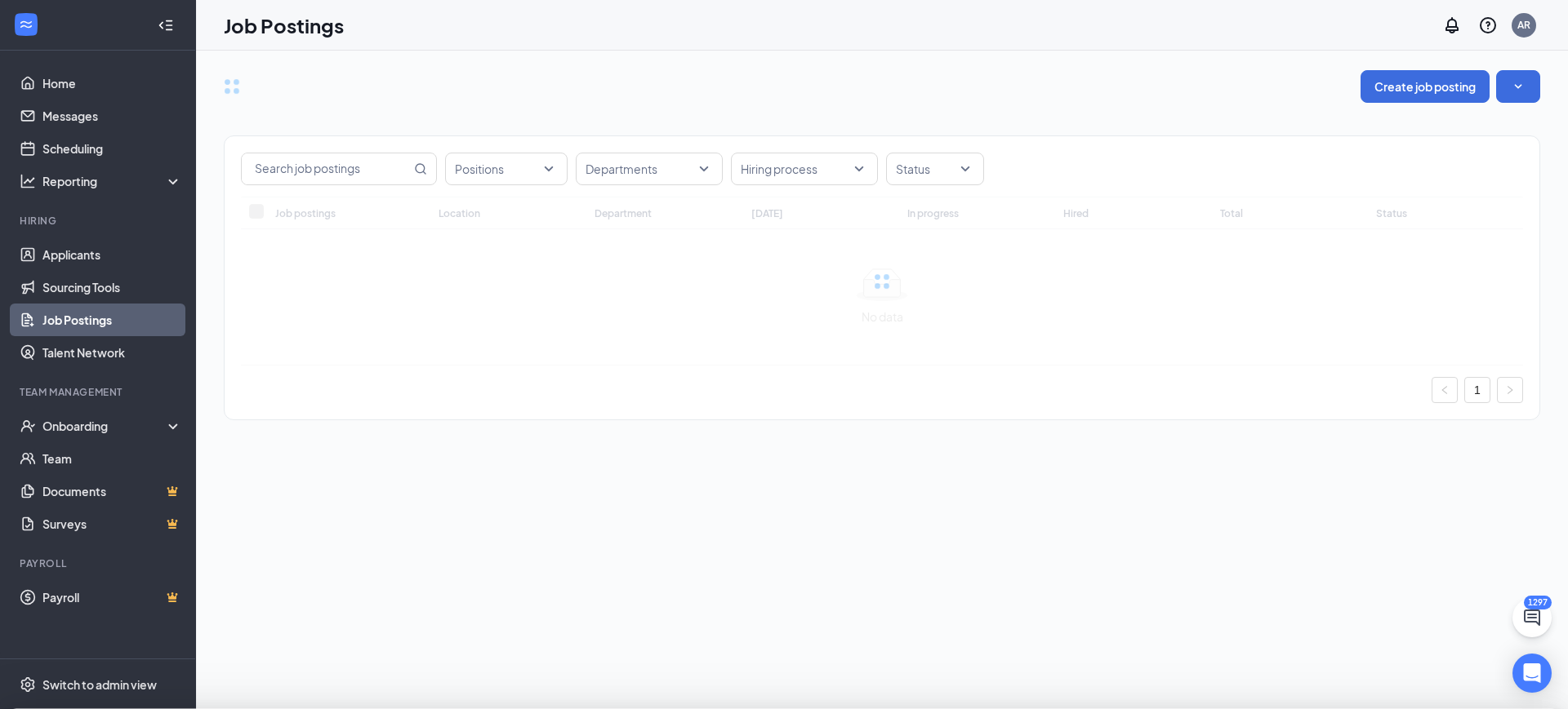
type input "SLC Care RN Care Manager"
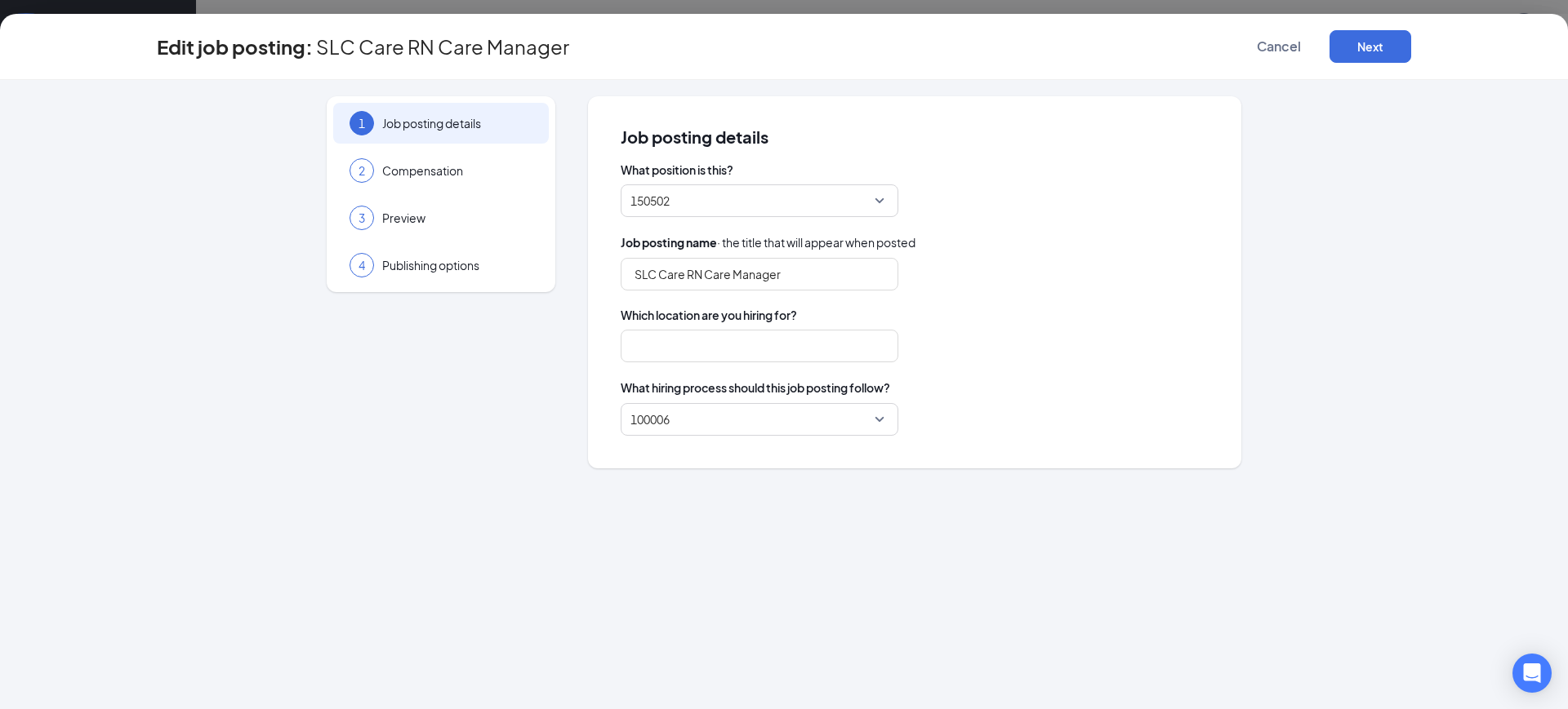
type input "[GEOGRAPHIC_DATA]"
click at [726, 319] on span "Which location are you hiring for?" at bounding box center [915, 315] width 588 height 16
click at [730, 328] on div "Which location are you hiring for? [GEOGRAPHIC_DATA]" at bounding box center [915, 334] width 588 height 55
click at [729, 342] on input "[GEOGRAPHIC_DATA]" at bounding box center [759, 346] width 278 height 33
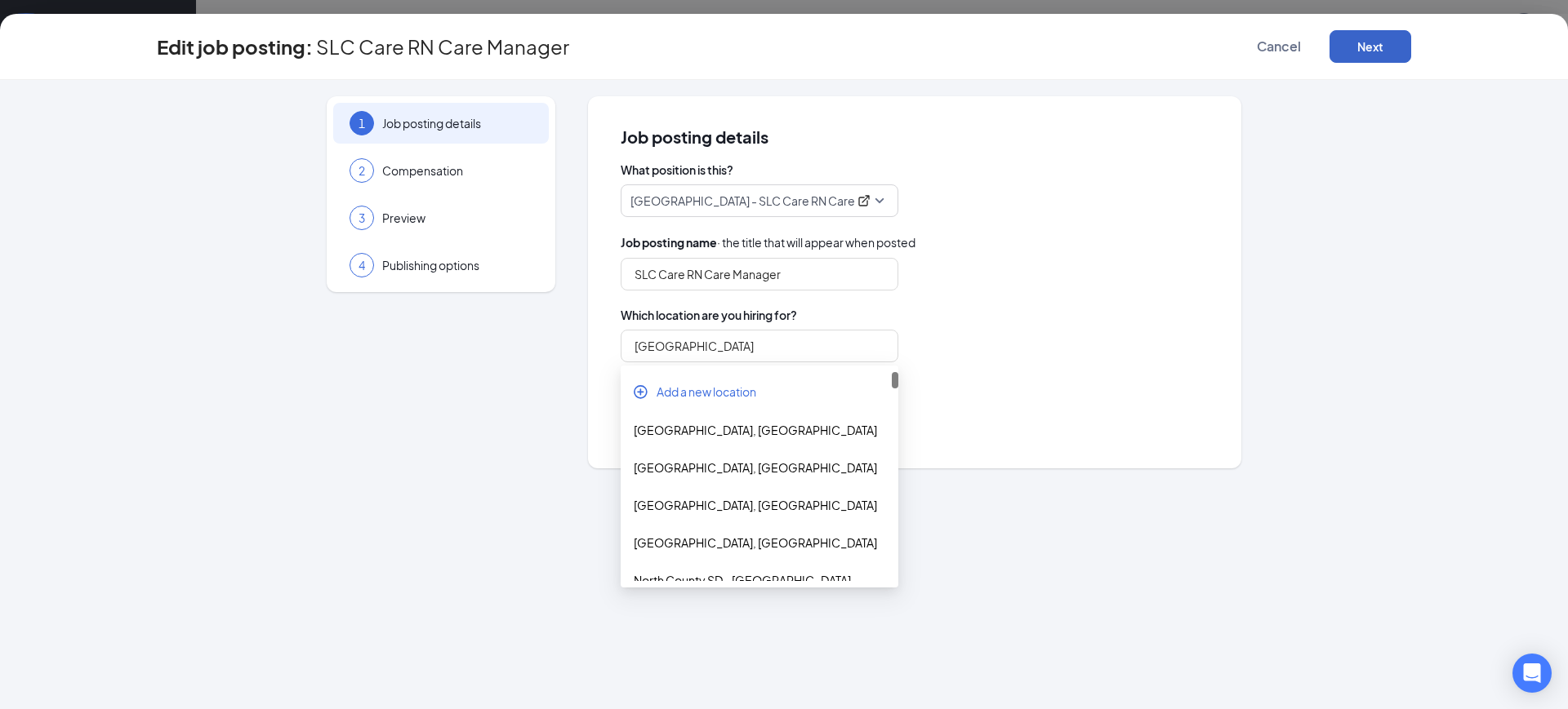
click at [1378, 48] on button "Next" at bounding box center [1371, 46] width 82 height 33
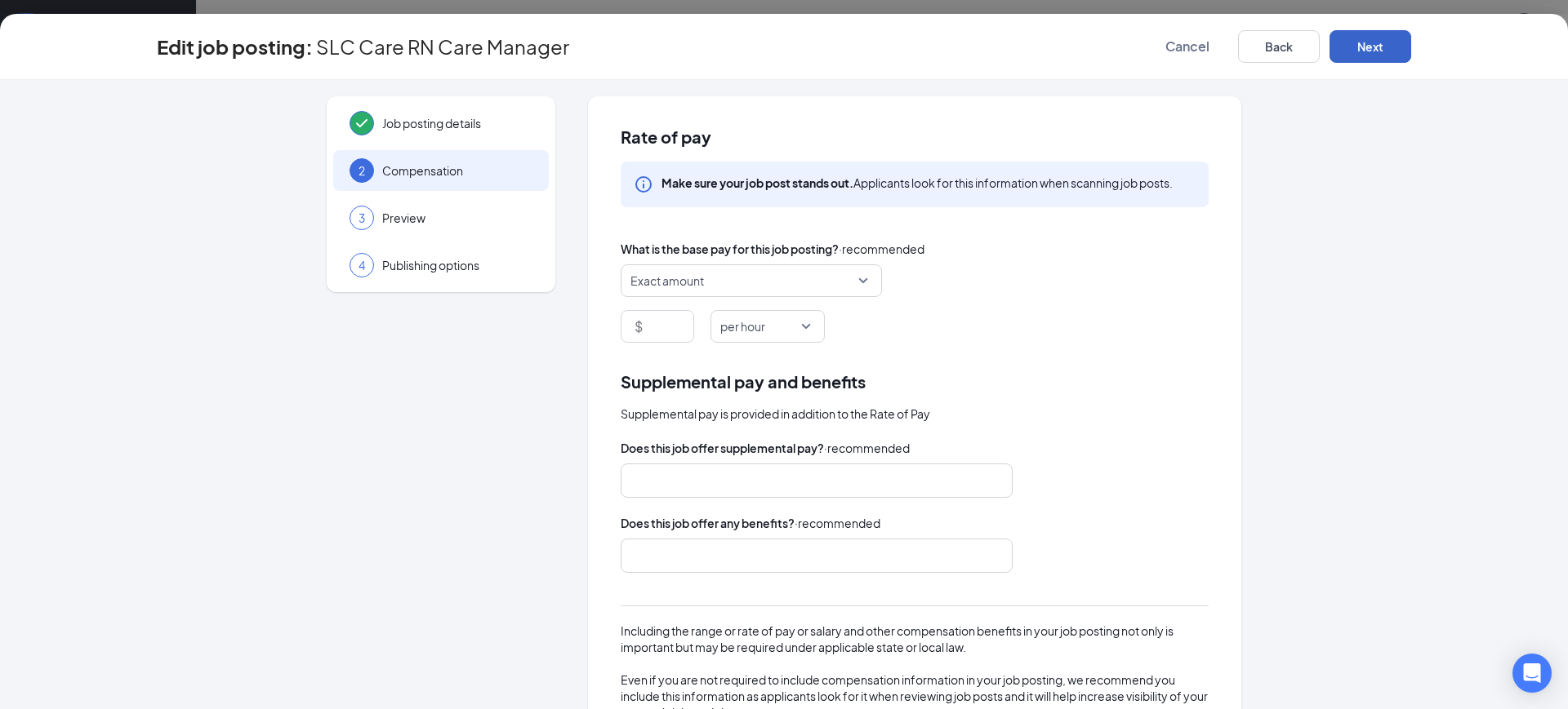
click at [1381, 45] on button "Next" at bounding box center [1371, 46] width 82 height 33
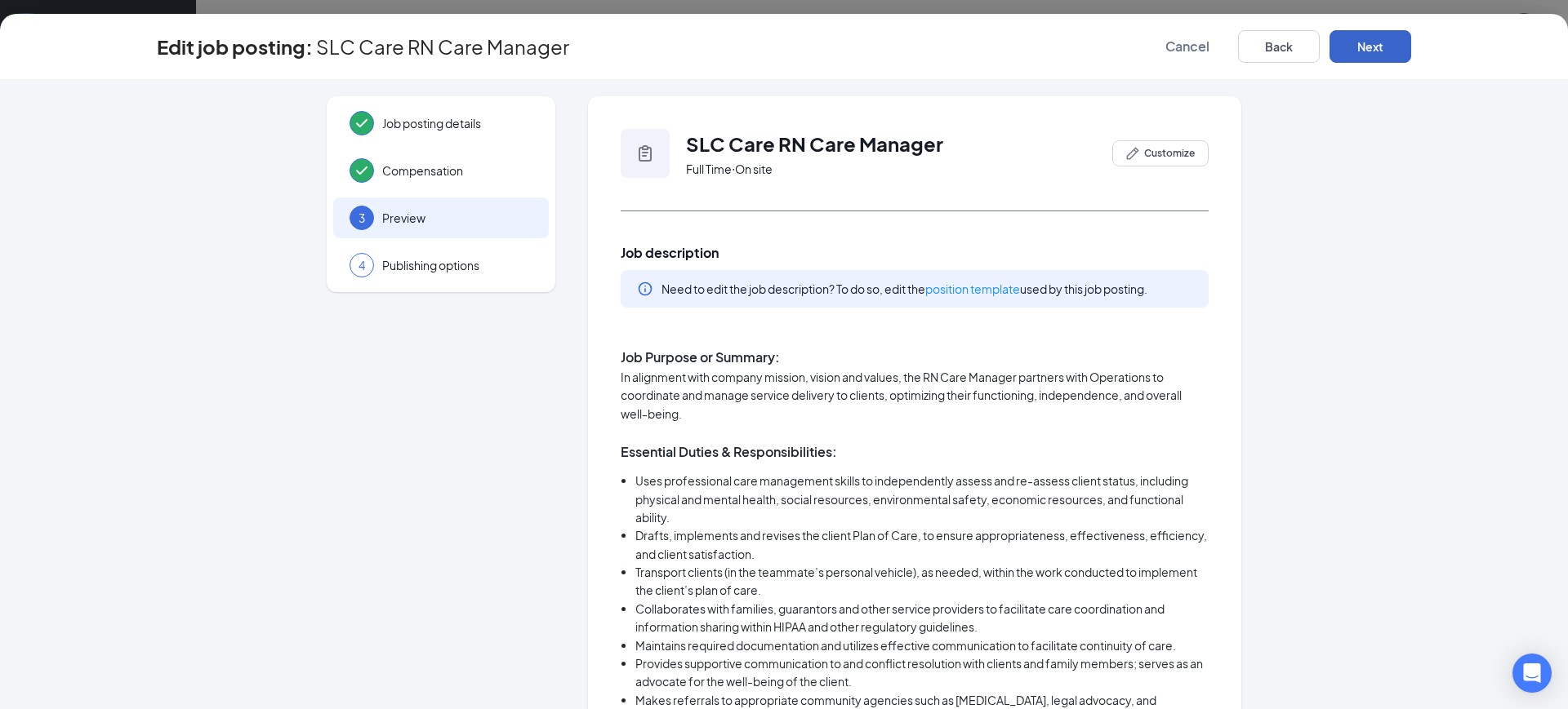
click at [1381, 45] on button "Next" at bounding box center [1371, 46] width 82 height 33
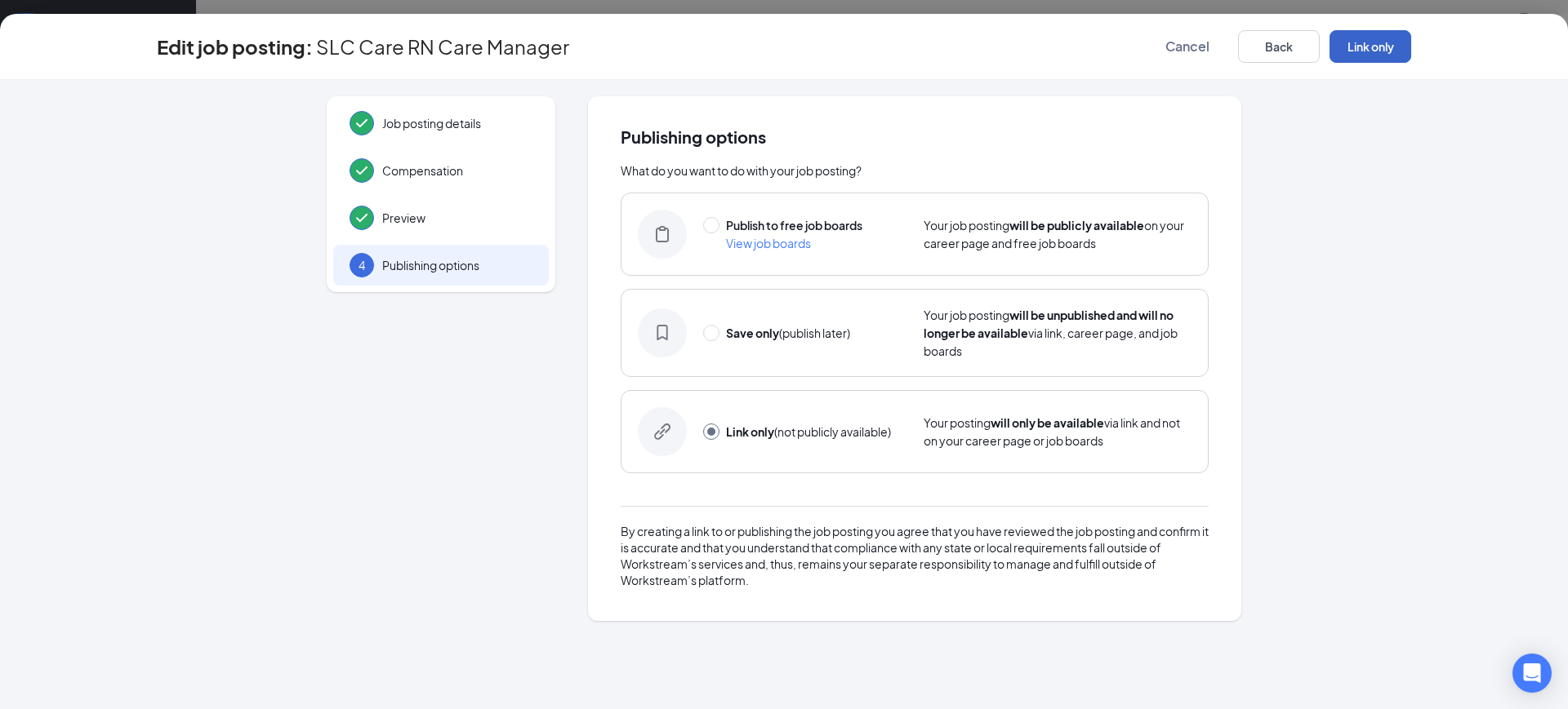
click at [1381, 45] on button "Link only" at bounding box center [1371, 46] width 82 height 33
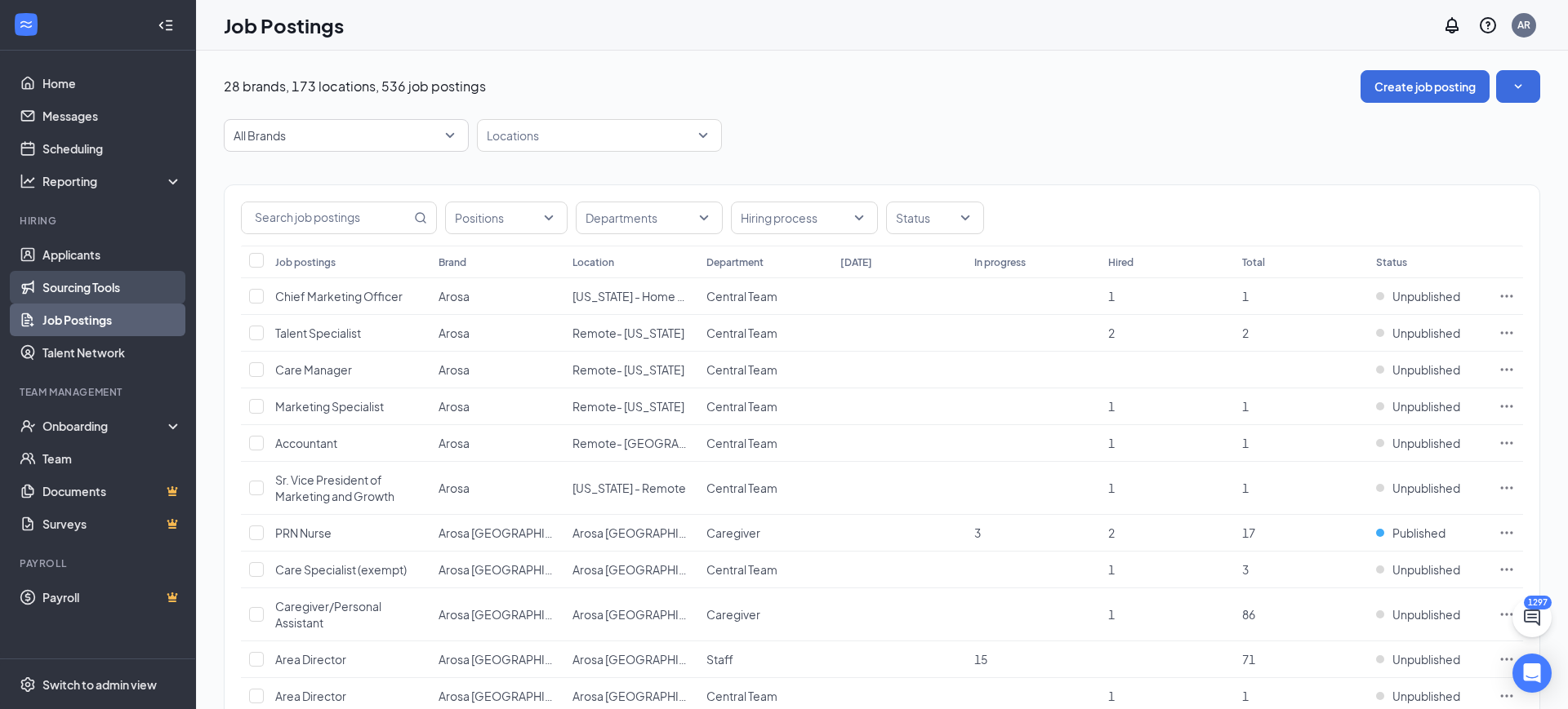
click at [59, 275] on link "Sourcing Tools" at bounding box center [112, 287] width 139 height 33
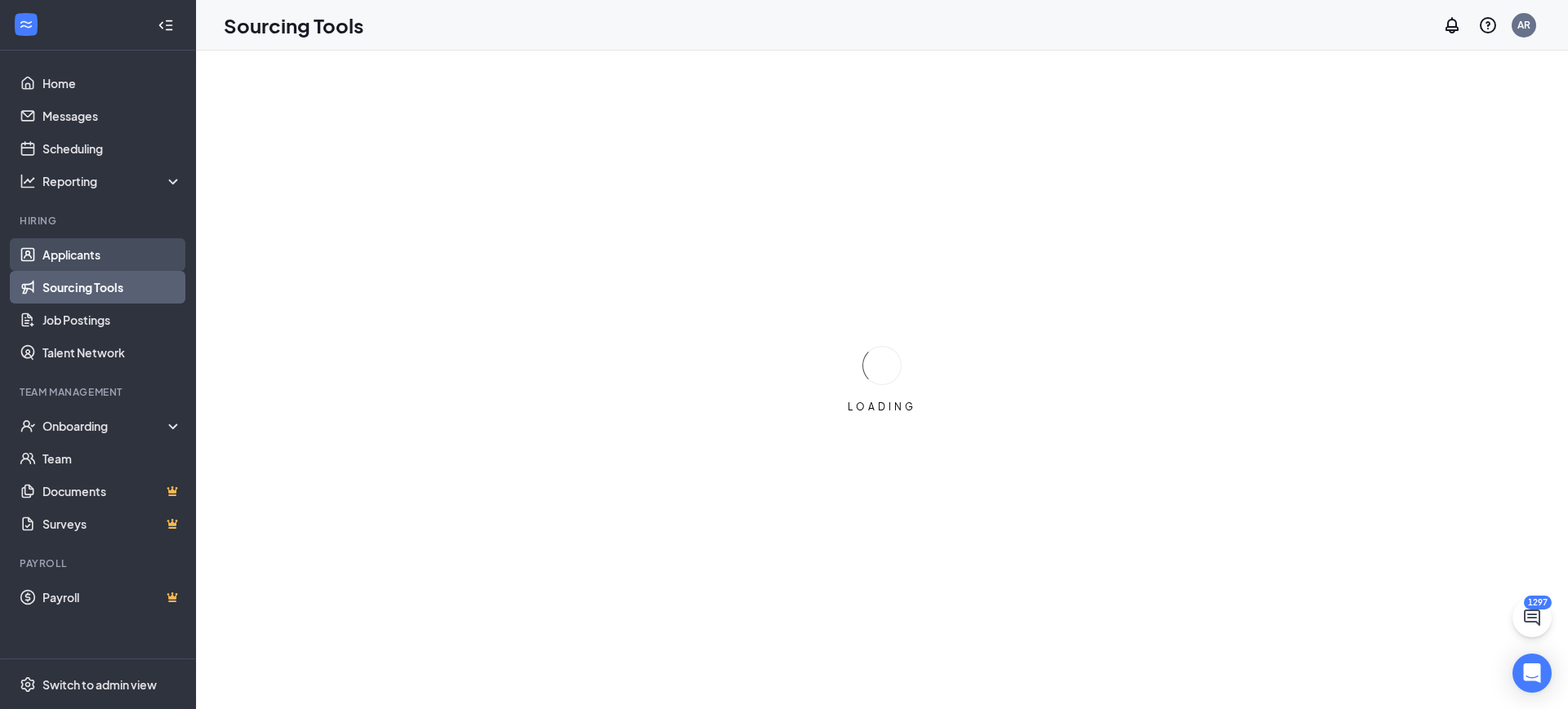
click at [60, 257] on link "Applicants" at bounding box center [112, 254] width 139 height 33
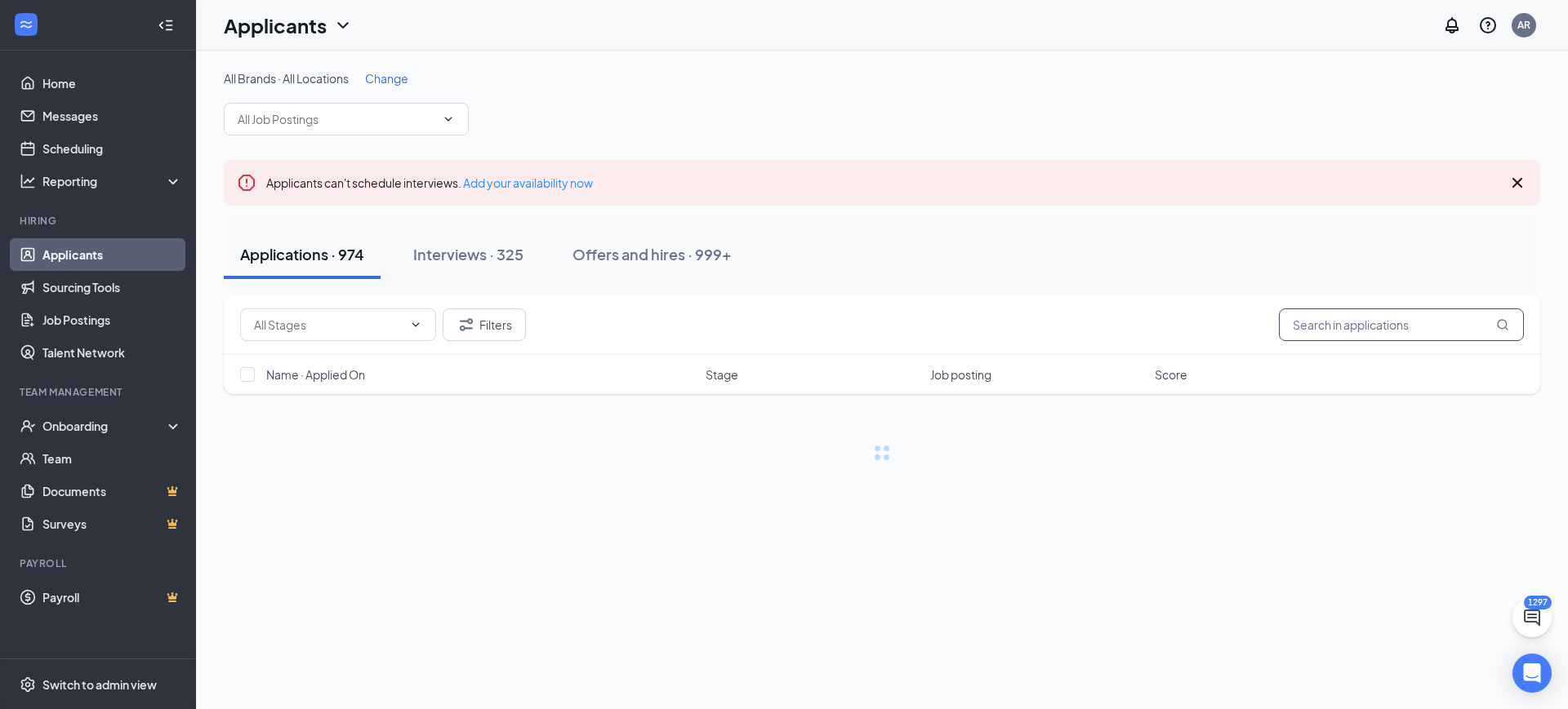
click at [1362, 328] on input "text" at bounding box center [1401, 325] width 245 height 33
type input "chris"
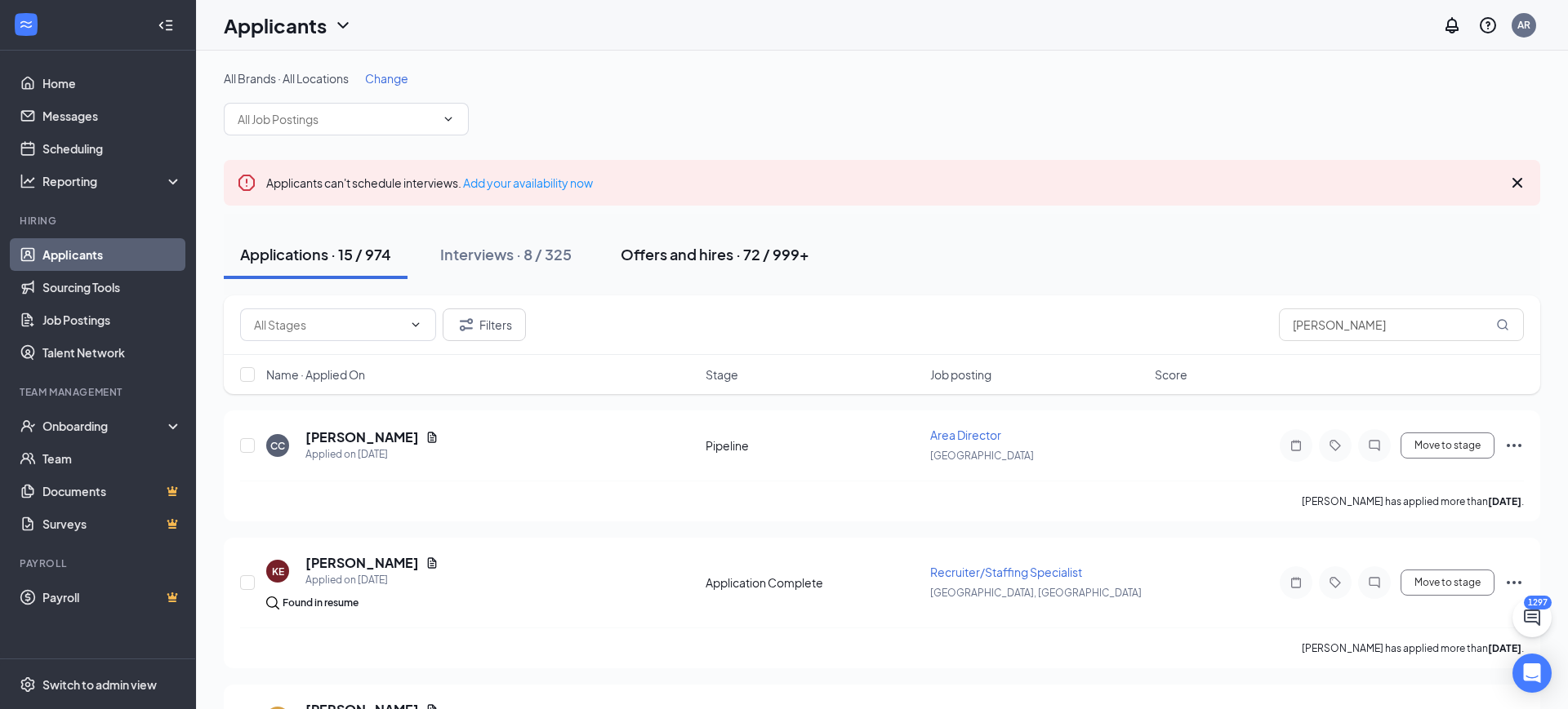
click at [662, 266] on button "Offers and hires · 72 / 999+" at bounding box center [715, 254] width 221 height 49
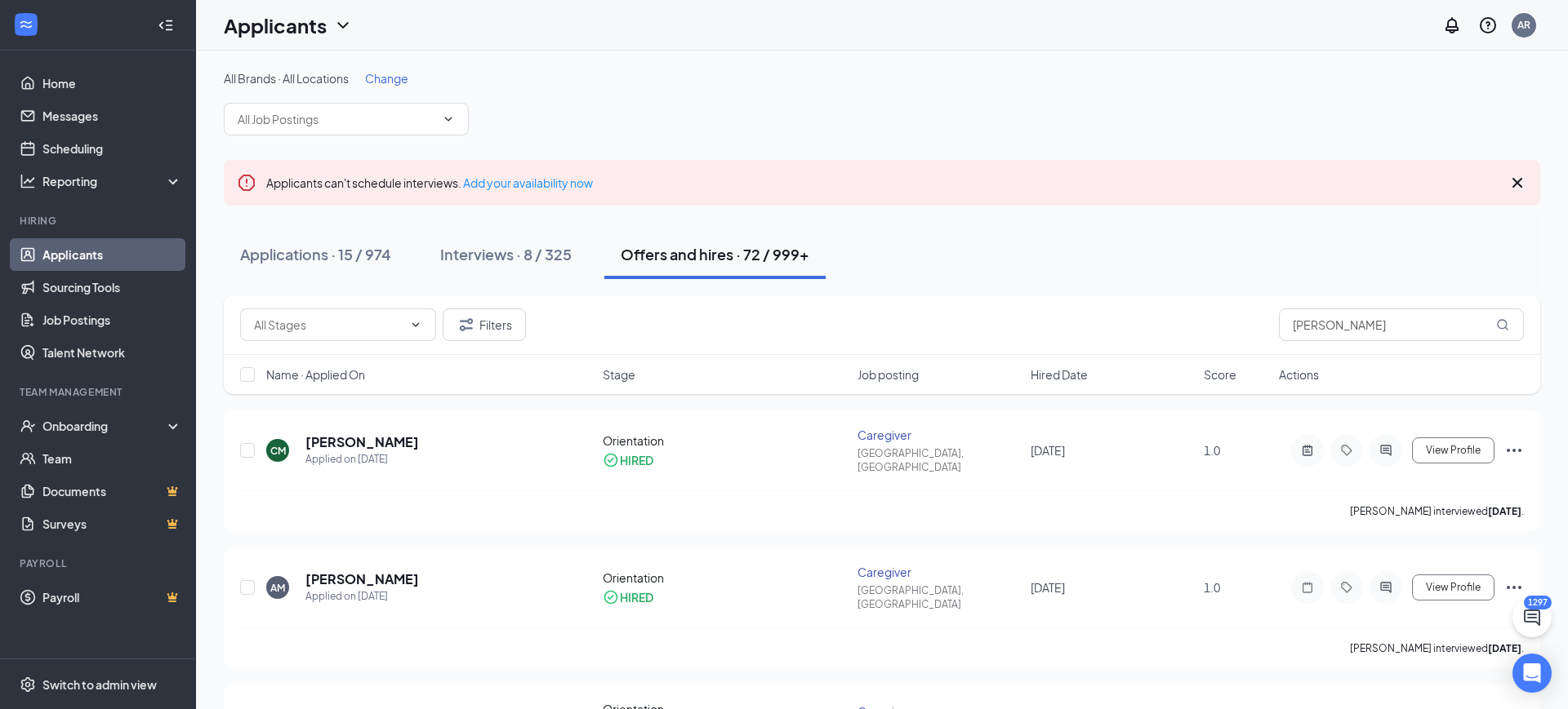
click at [311, 222] on div "Applications · 15 / 974 Interviews · 8 / 325 Offers and hires · 72 / 999+" at bounding box center [882, 255] width 1316 height 82
click at [309, 245] on div "Applications · 15 / 974" at bounding box center [315, 254] width 151 height 21
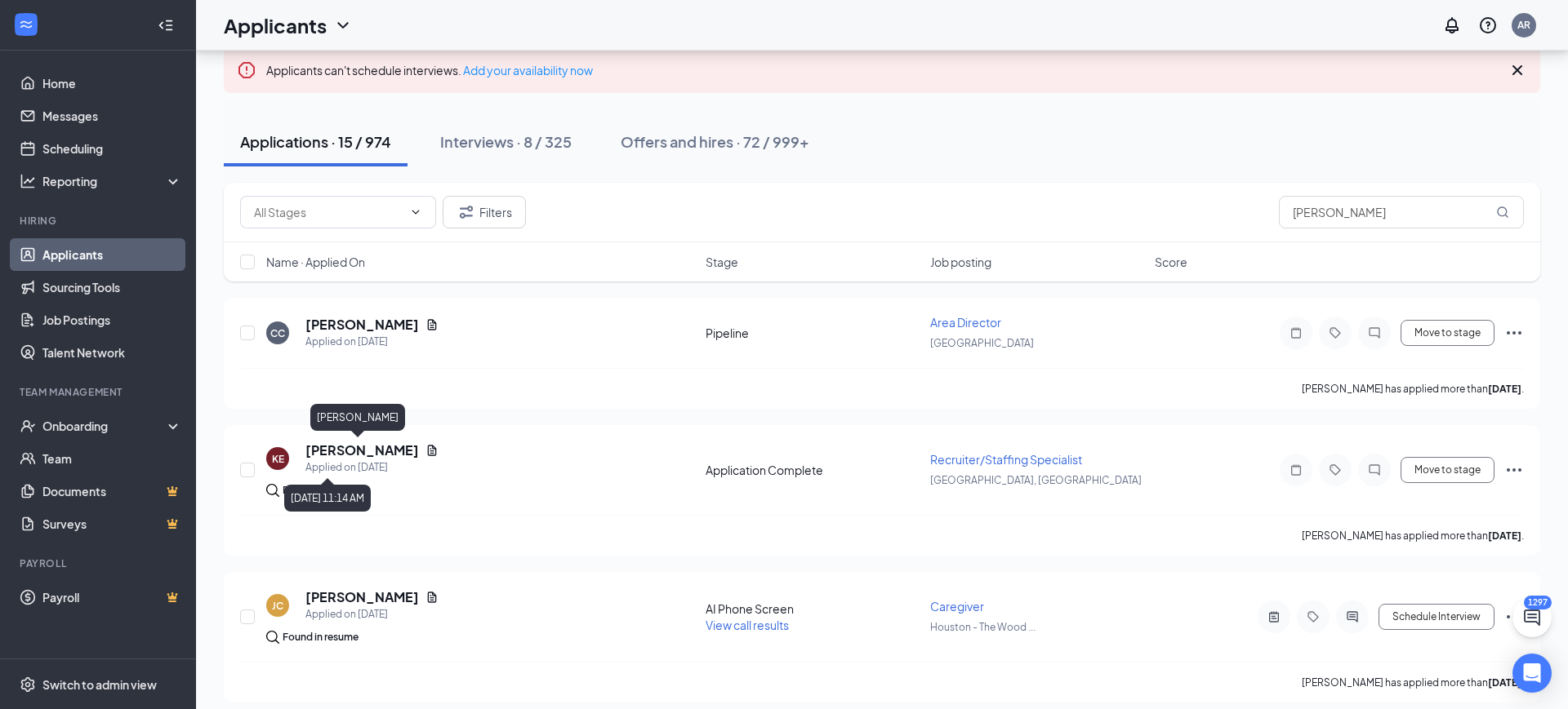
scroll to position [138, 0]
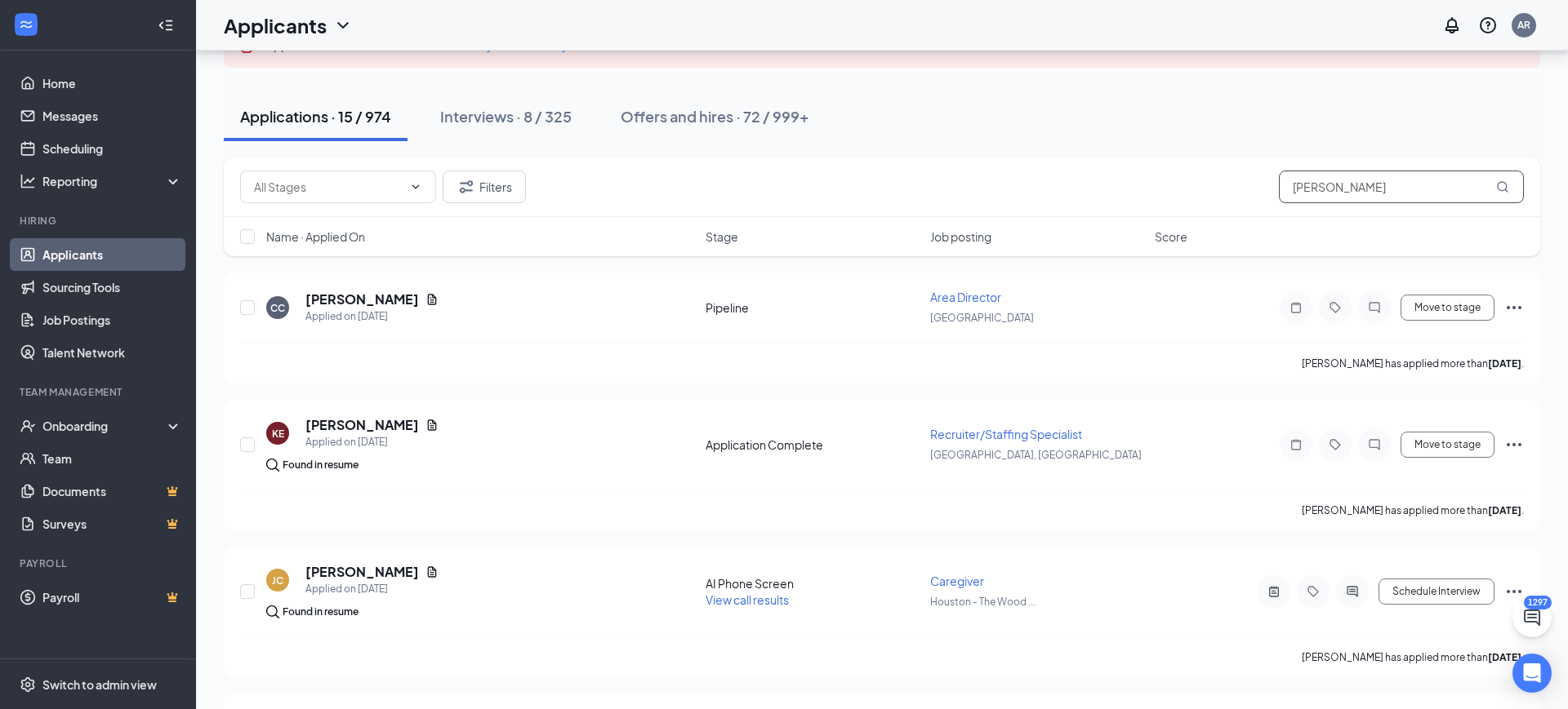
drag, startPoint x: 1362, startPoint y: 202, endPoint x: 944, endPoint y: 190, distance: 418.2
click at [944, 190] on div "Filters chris" at bounding box center [882, 186] width 1284 height 33
paste input "hennessey"
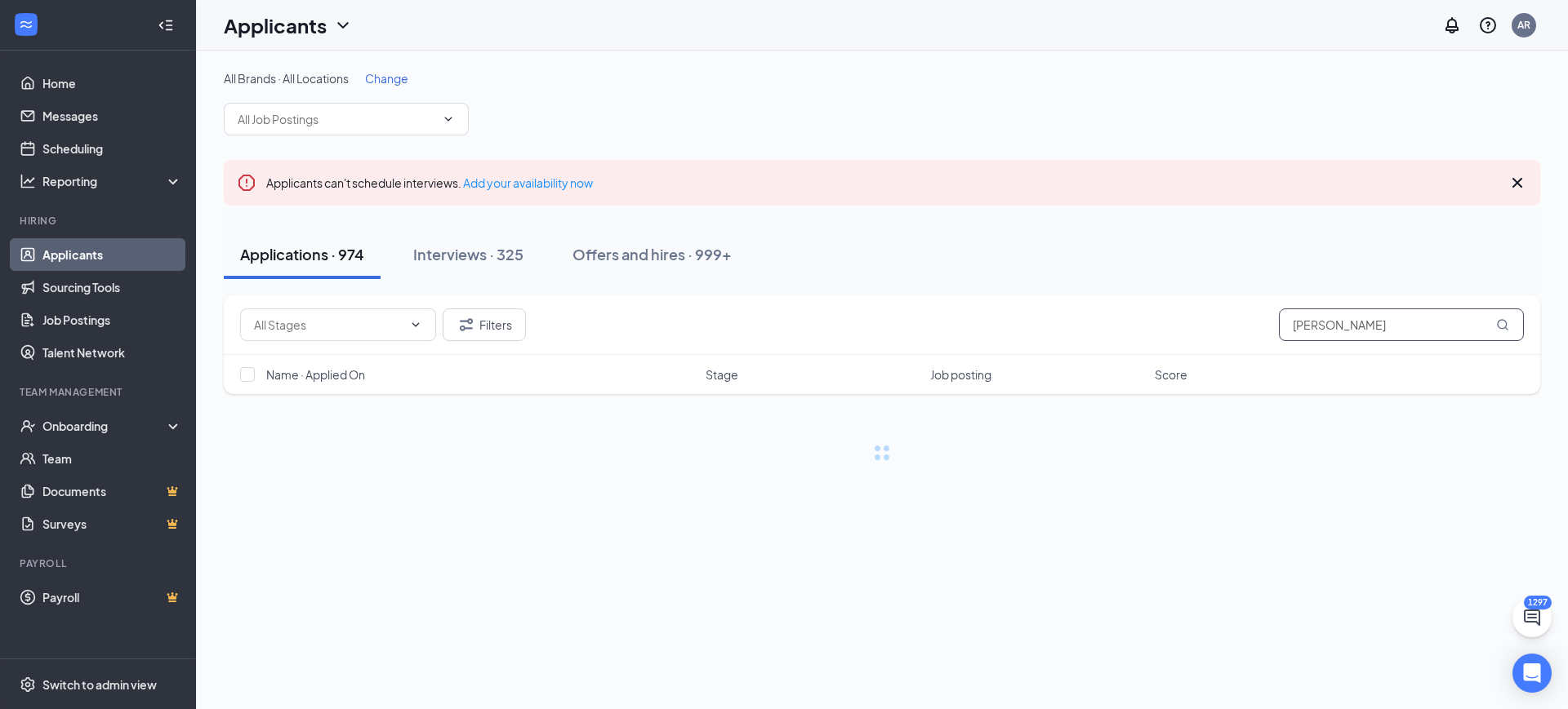
type input "hennessey"
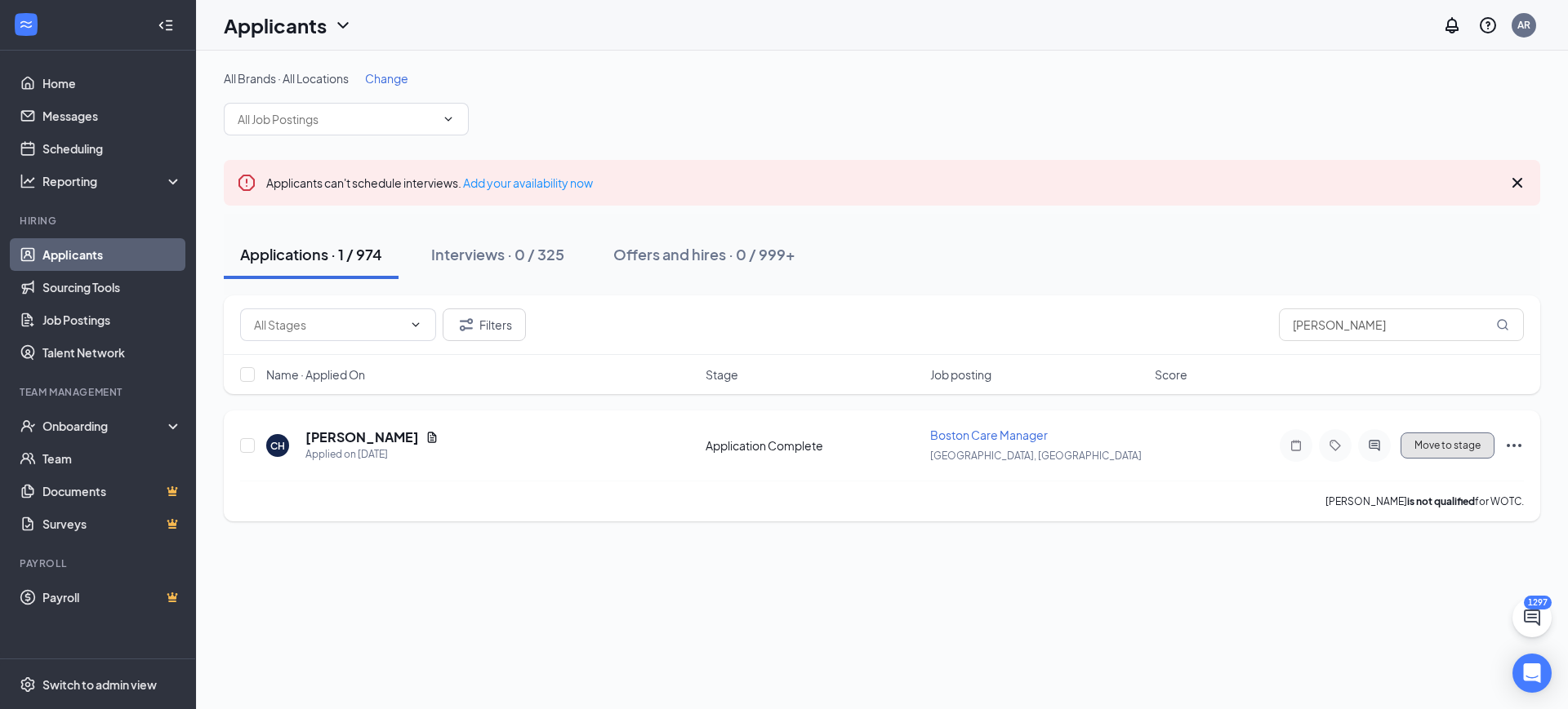
click at [1428, 449] on button "Move to stage" at bounding box center [1447, 445] width 94 height 26
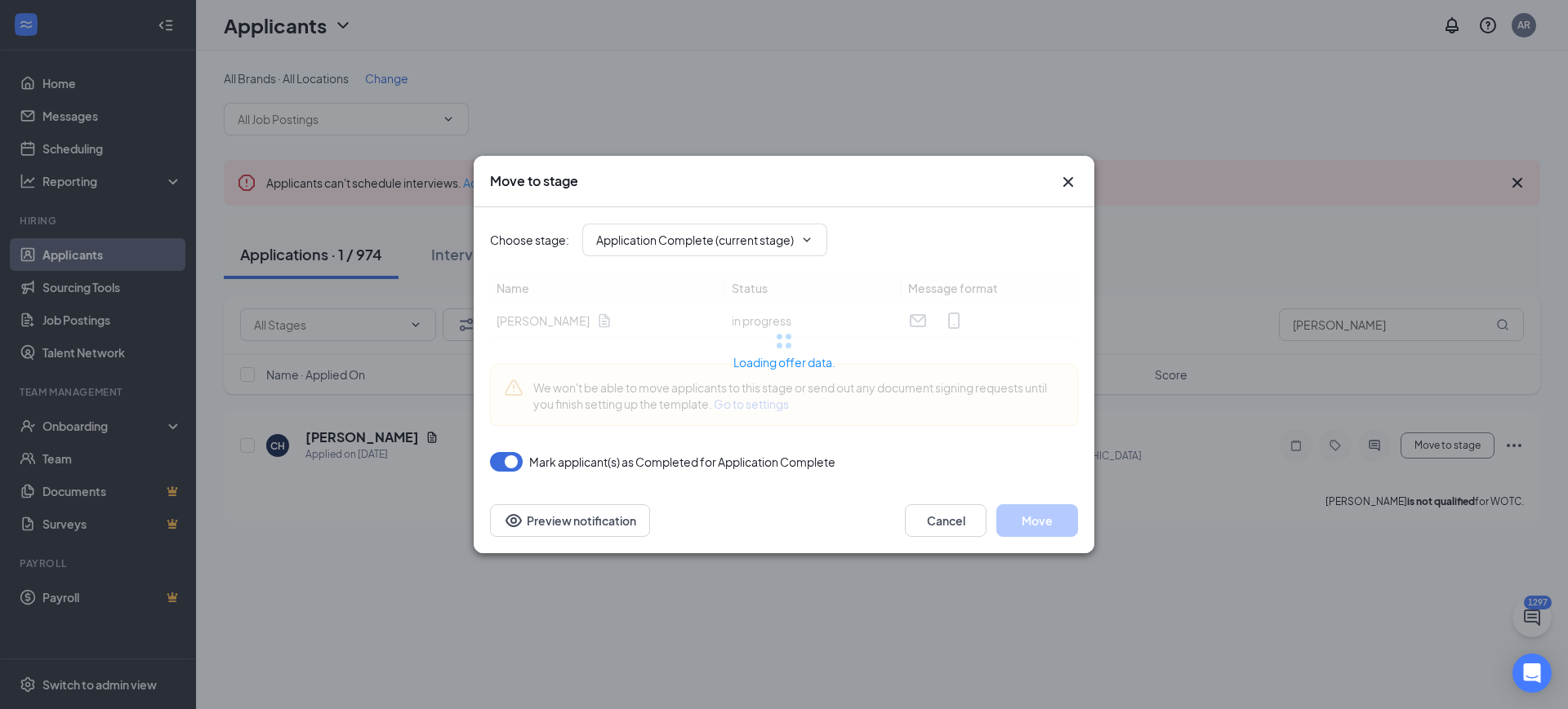
type input "Offer Letter (next stage)"
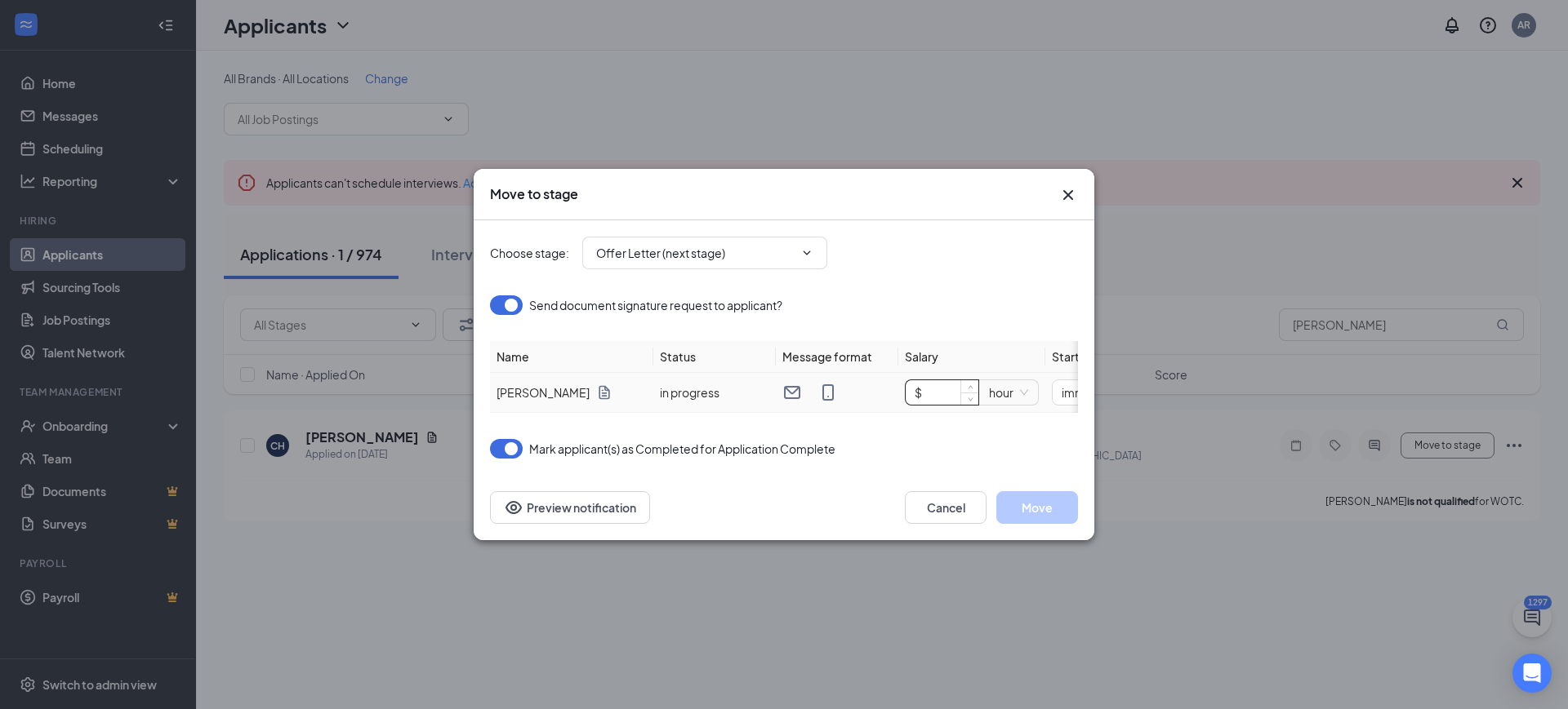
click at [941, 383] on input "$" at bounding box center [942, 392] width 72 height 24
type input "$ 90,000"
drag, startPoint x: 884, startPoint y: 387, endPoint x: 825, endPoint y: 397, distance: 59.8
click at [825, 397] on div at bounding box center [837, 392] width 110 height 20
click at [1078, 392] on div "Choose stage : Offer Letter (next stage) Send document signature request to app…" at bounding box center [784, 348] width 621 height 255
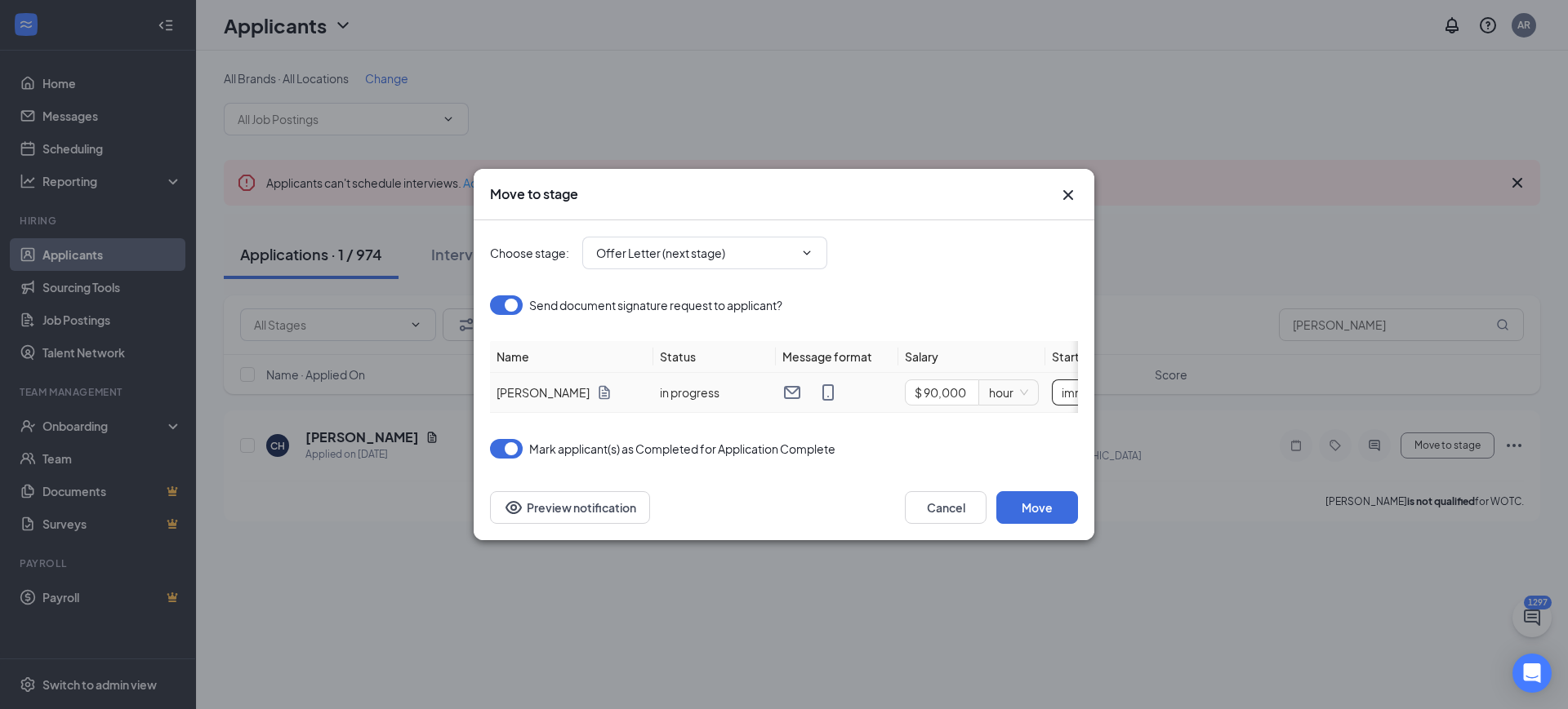
click at [1073, 392] on span "immediately" at bounding box center [1109, 392] width 95 height 24
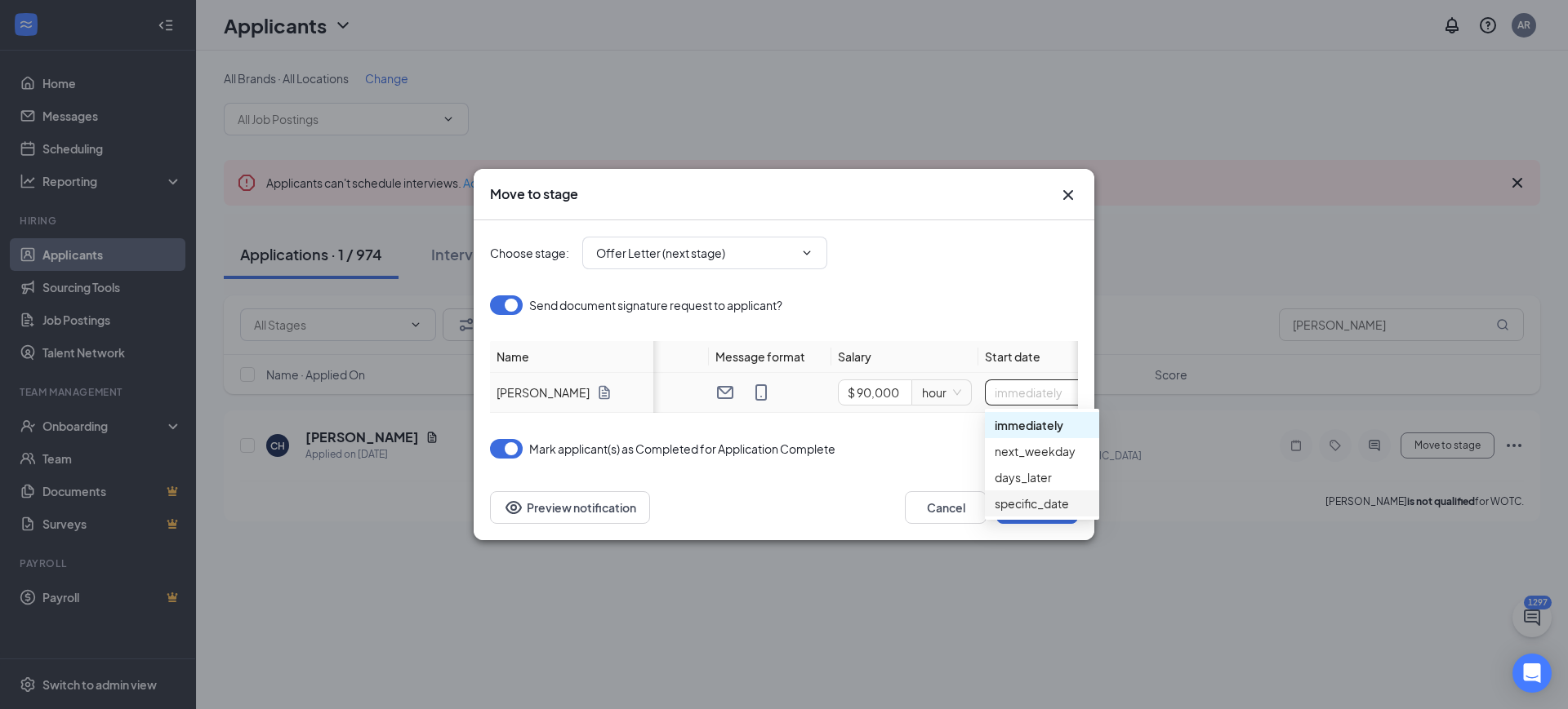
click at [1018, 497] on div "specific_date" at bounding box center [1042, 504] width 95 height 18
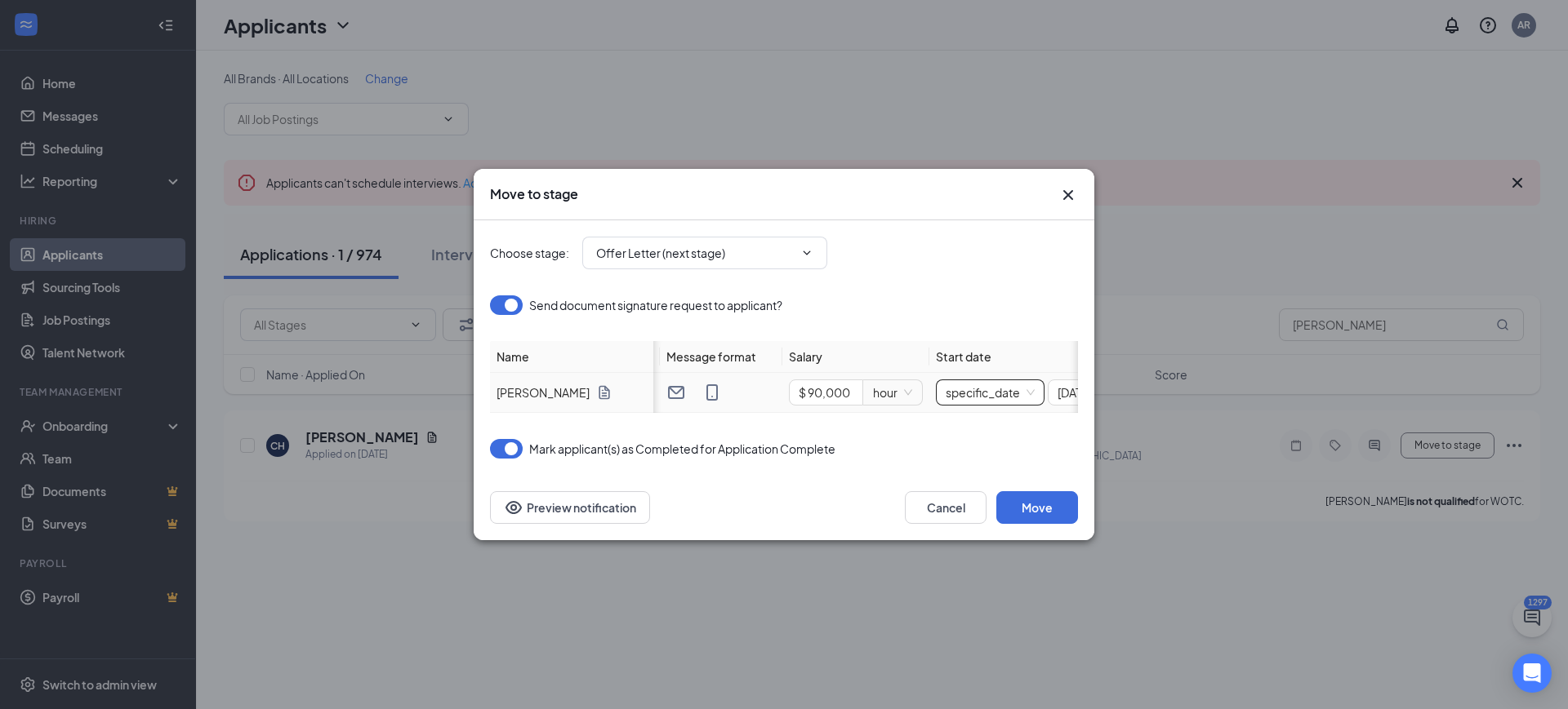
scroll to position [0, 212]
click at [1056, 390] on div at bounding box center [1011, 392] width 101 height 18
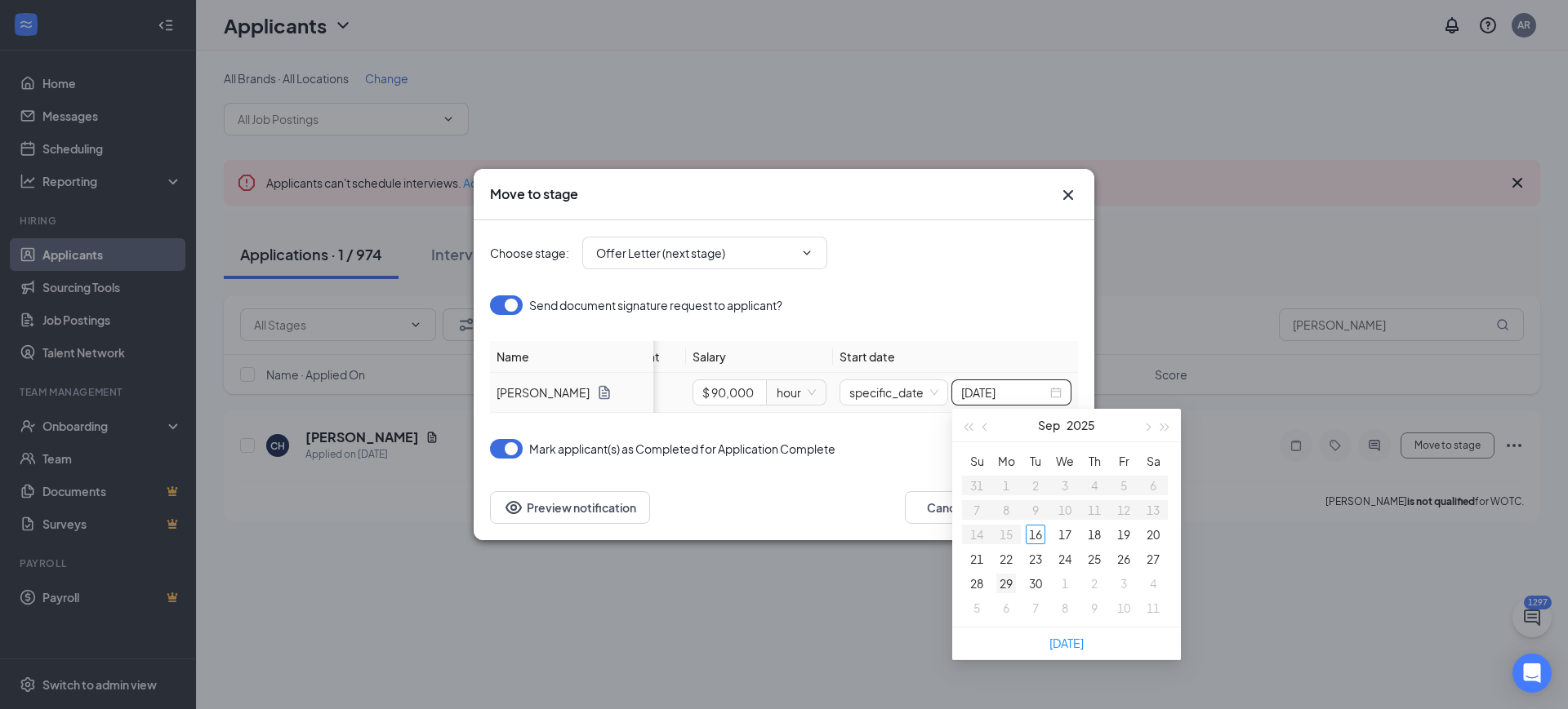
type input "Sep 29, 2025"
click at [1003, 573] on div "29" at bounding box center [1006, 583] width 20 height 20
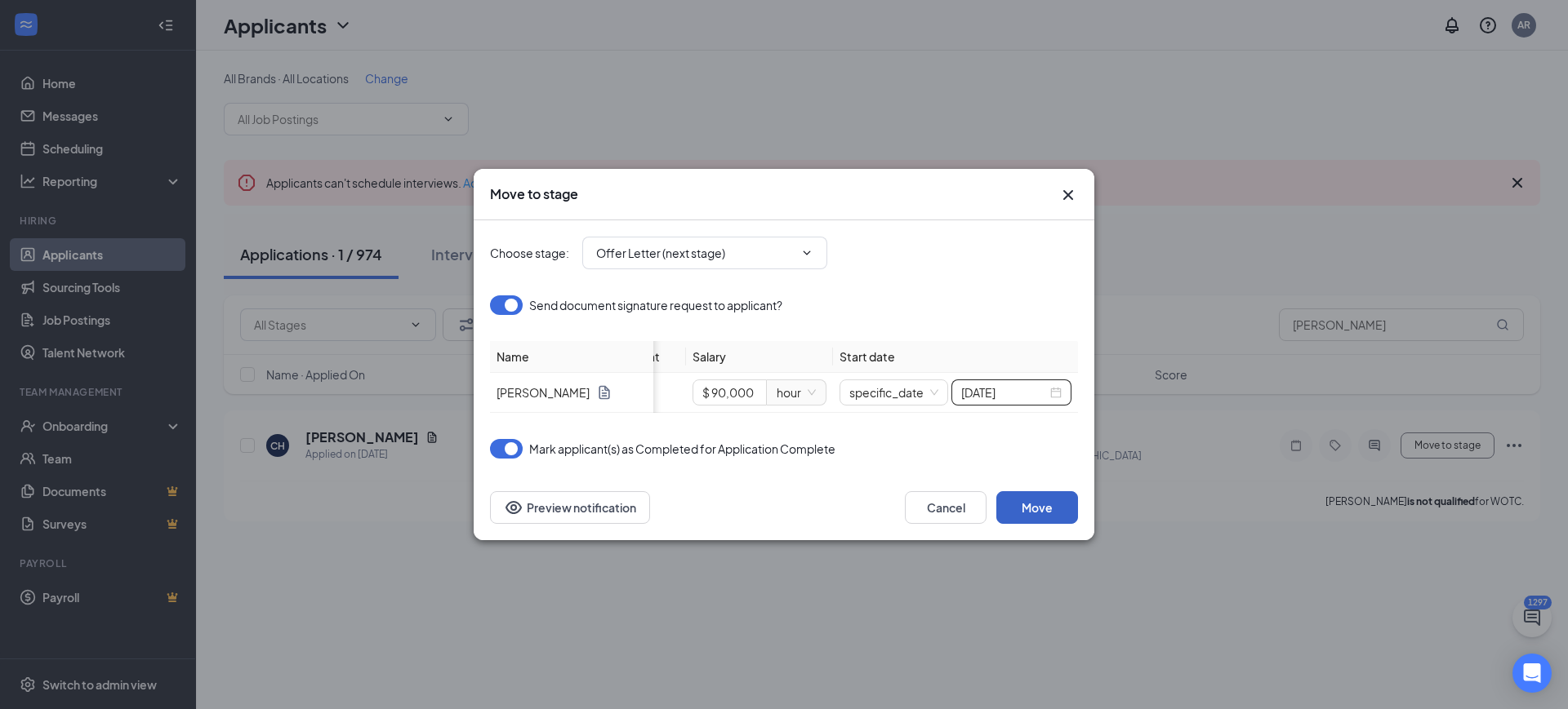
click at [1038, 512] on button "Move" at bounding box center [1037, 507] width 82 height 33
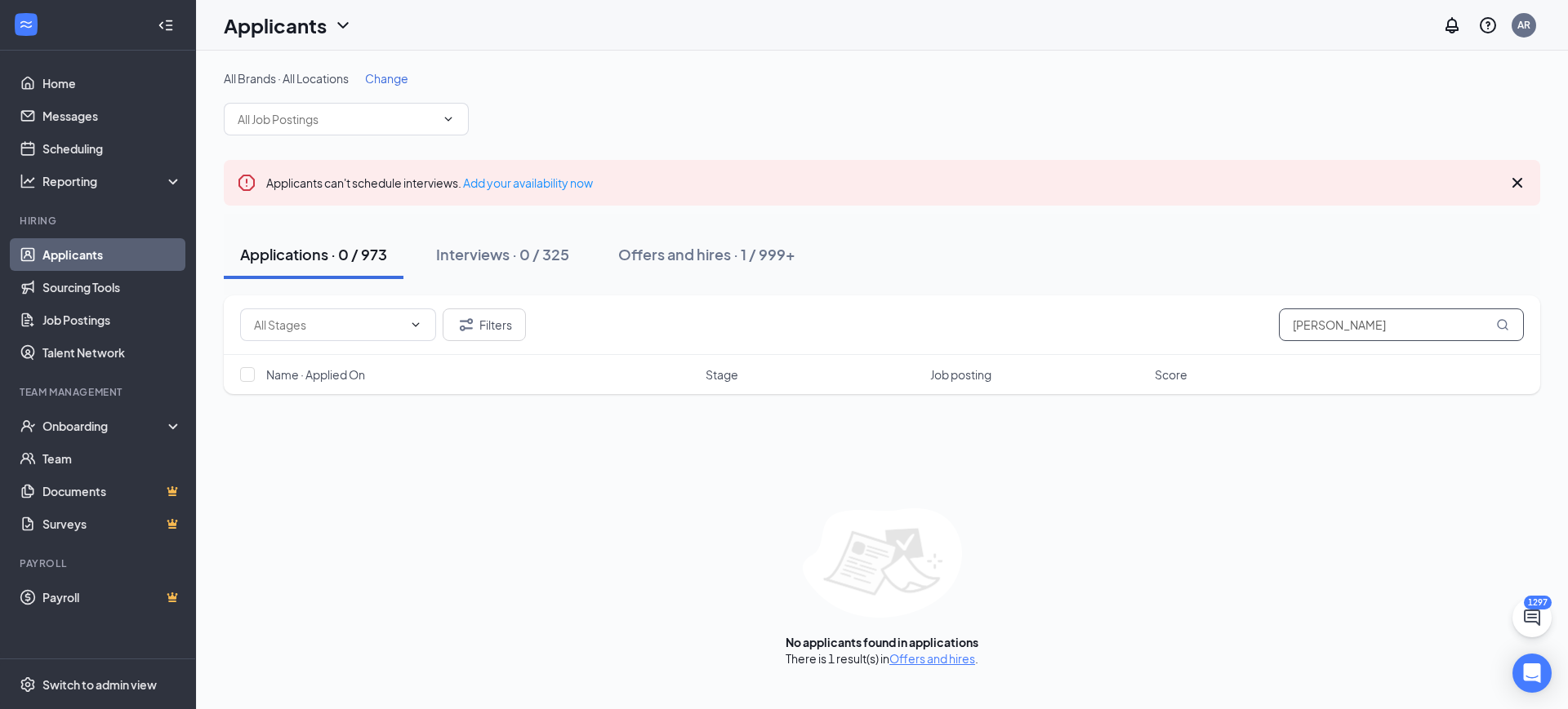
drag, startPoint x: 1420, startPoint y: 330, endPoint x: 1029, endPoint y: 362, distance: 392.3
click at [1044, 365] on div "Filters hennessey Name · Applied On Stage Job posting Score" at bounding box center [882, 344] width 1316 height 99
type input "li"
click at [732, 240] on button "Offers and hires · 1 / 999+" at bounding box center [706, 254] width 210 height 49
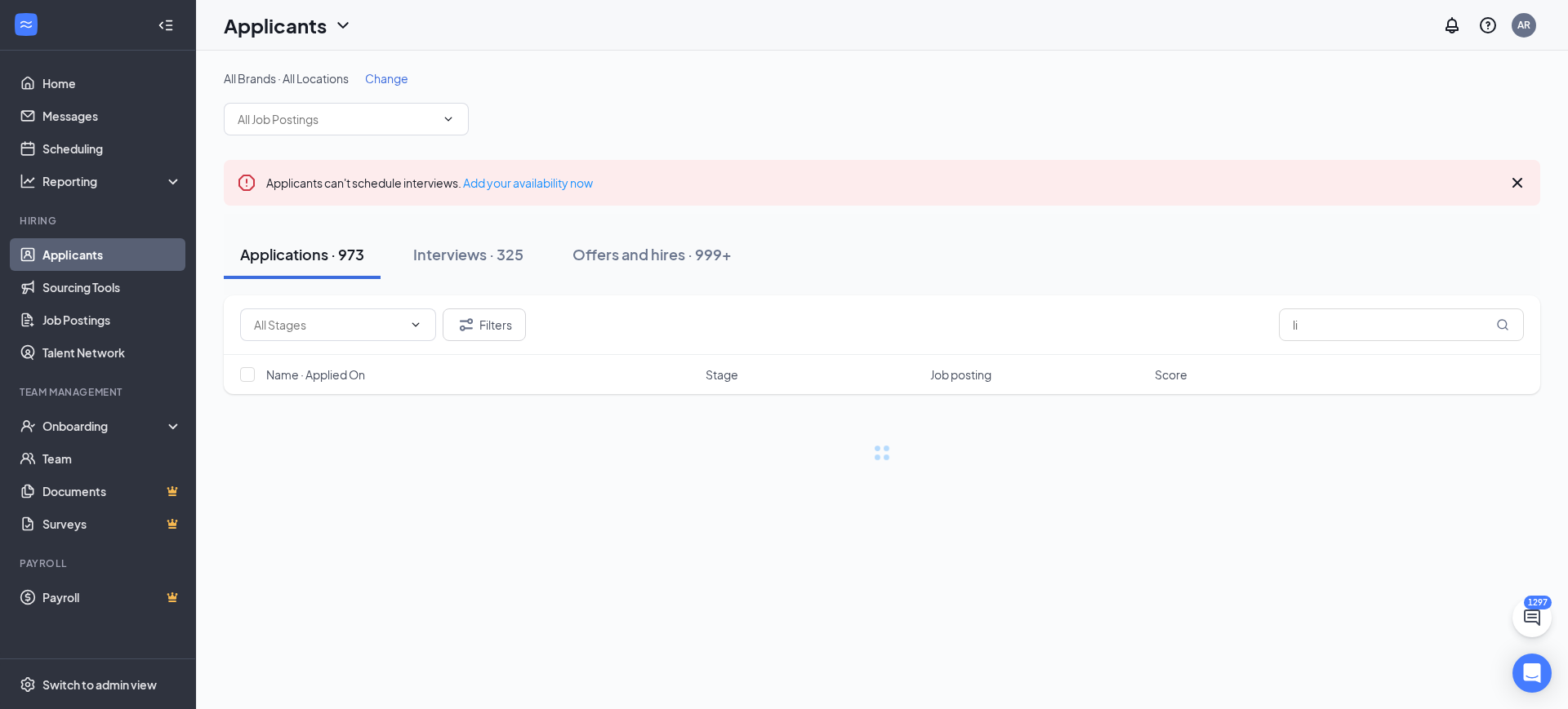
click at [1336, 344] on div "Filters li" at bounding box center [882, 325] width 1316 height 60
click at [1333, 337] on input "lis" at bounding box center [1401, 325] width 245 height 33
type input "lissa"
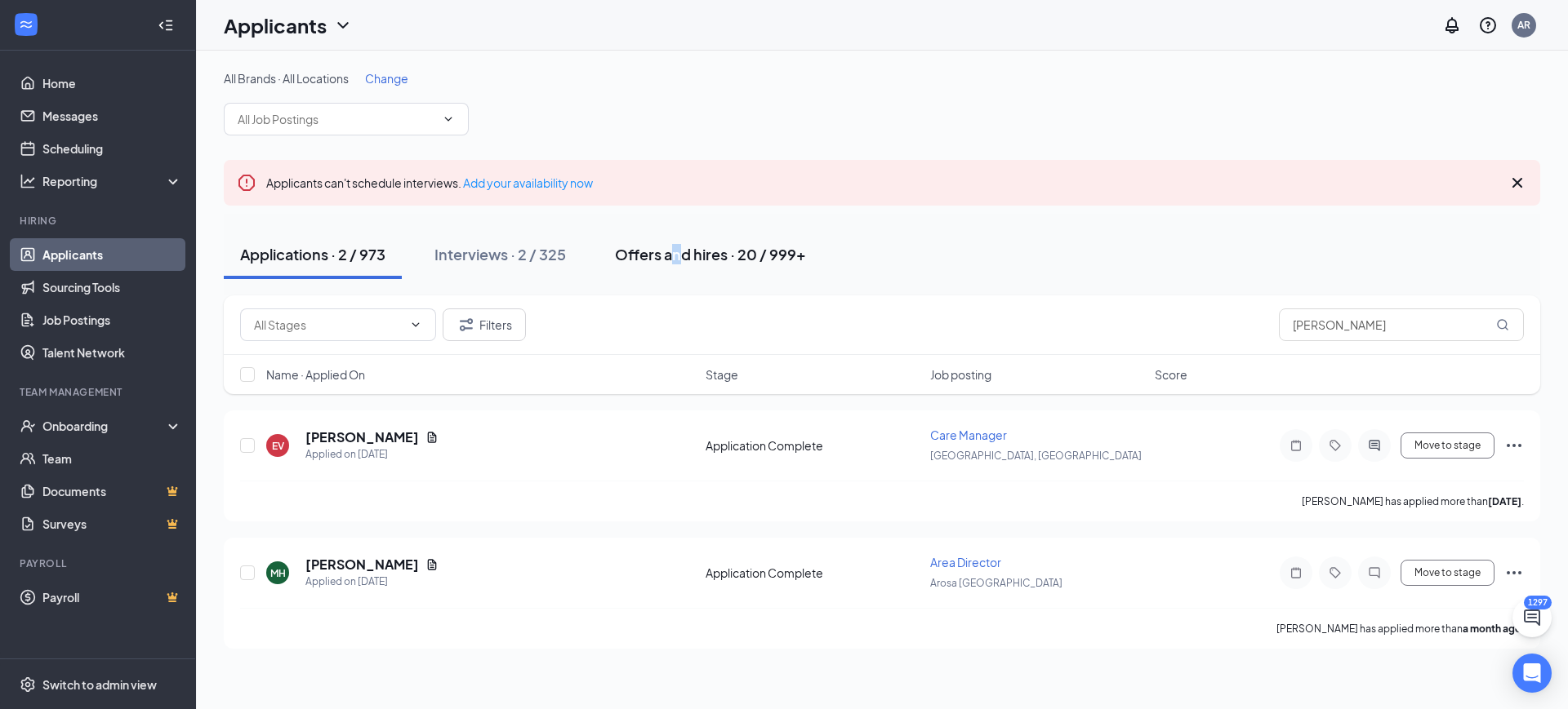
click at [678, 232] on div "Applications · 2 / 973 Interviews · 2 / 325 Offers and hires · 20 / 999+" at bounding box center [882, 255] width 1316 height 82
click at [687, 246] on div "Offers and hires · 20 / 999+" at bounding box center [710, 254] width 191 height 21
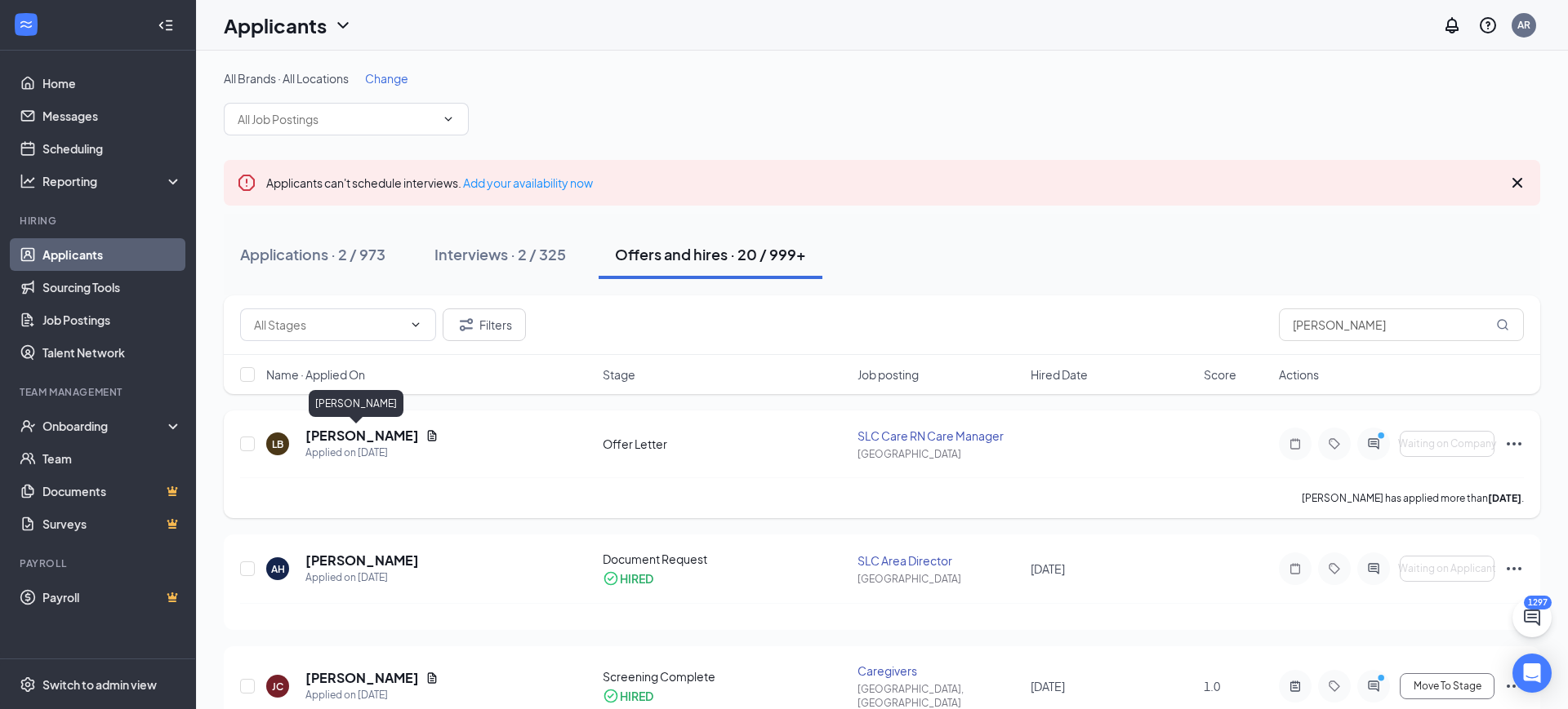
click at [338, 429] on h5 "Lissa Brock" at bounding box center [361, 436] width 113 height 18
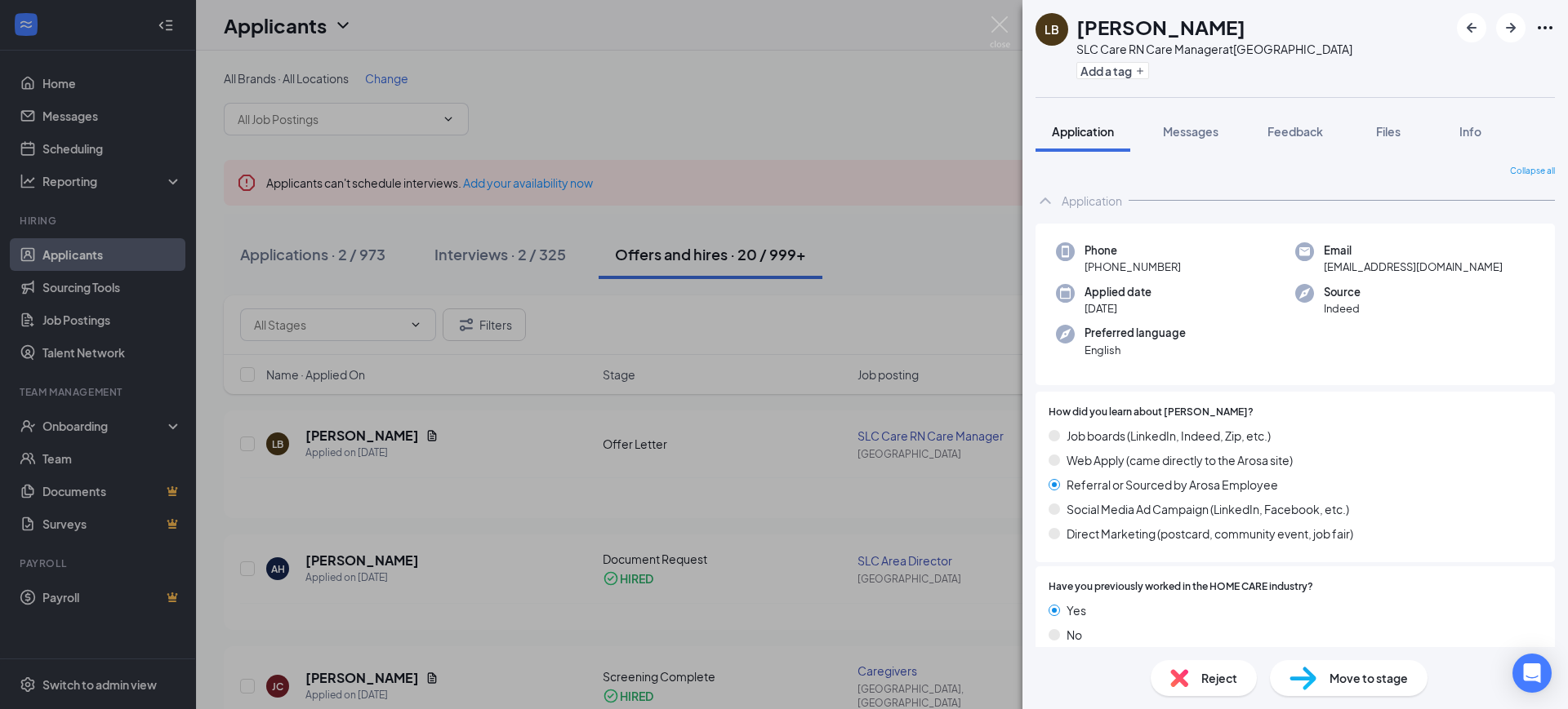
click at [1557, 27] on div "LB Lissa Brock SLC Care RN Care Manager at Salt Lake City Add a tag" at bounding box center [1295, 48] width 545 height 97
click at [1539, 22] on icon "Ellipses" at bounding box center [1545, 28] width 20 height 20
click at [1457, 57] on link "View full application" at bounding box center [1457, 65] width 177 height 16
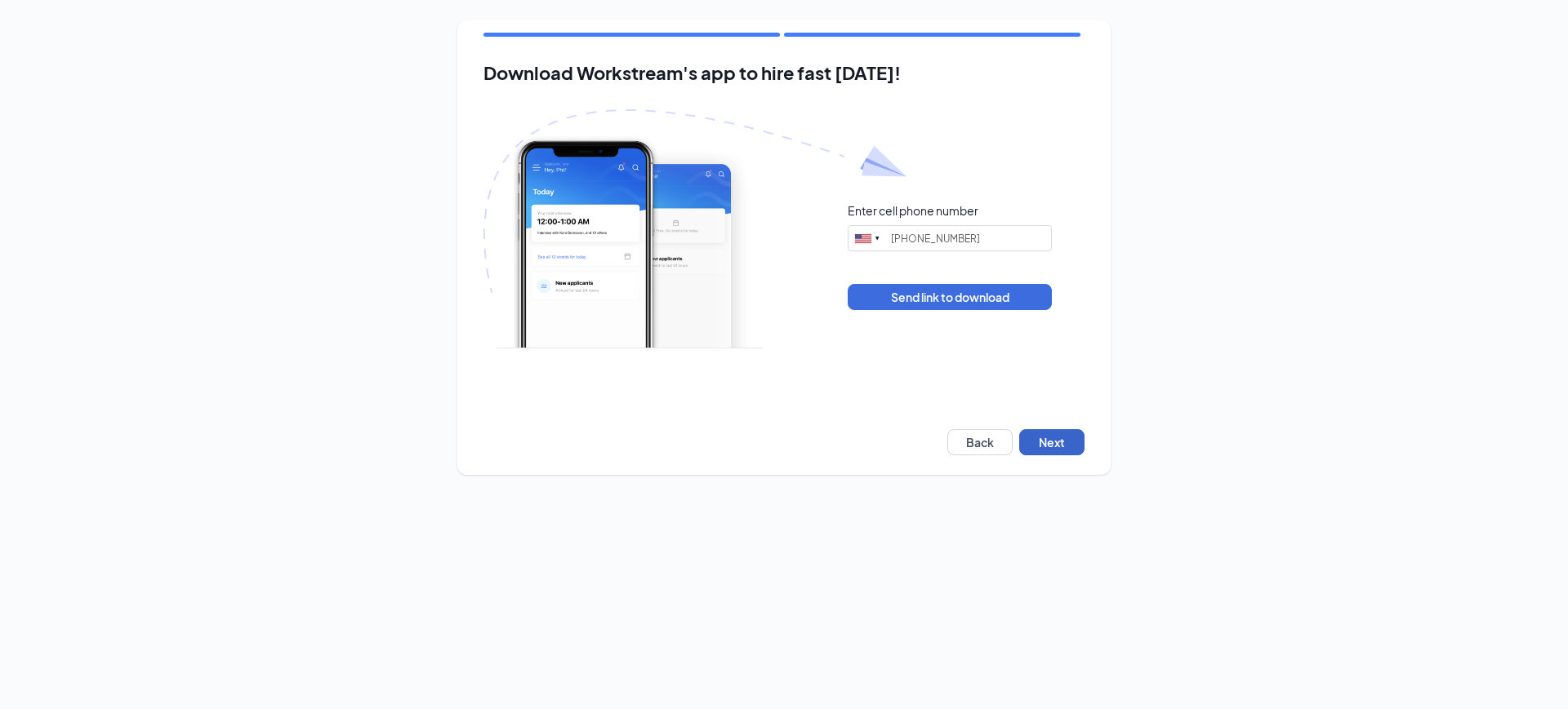
click at [1064, 448] on button "Next" at bounding box center [1051, 441] width 65 height 26
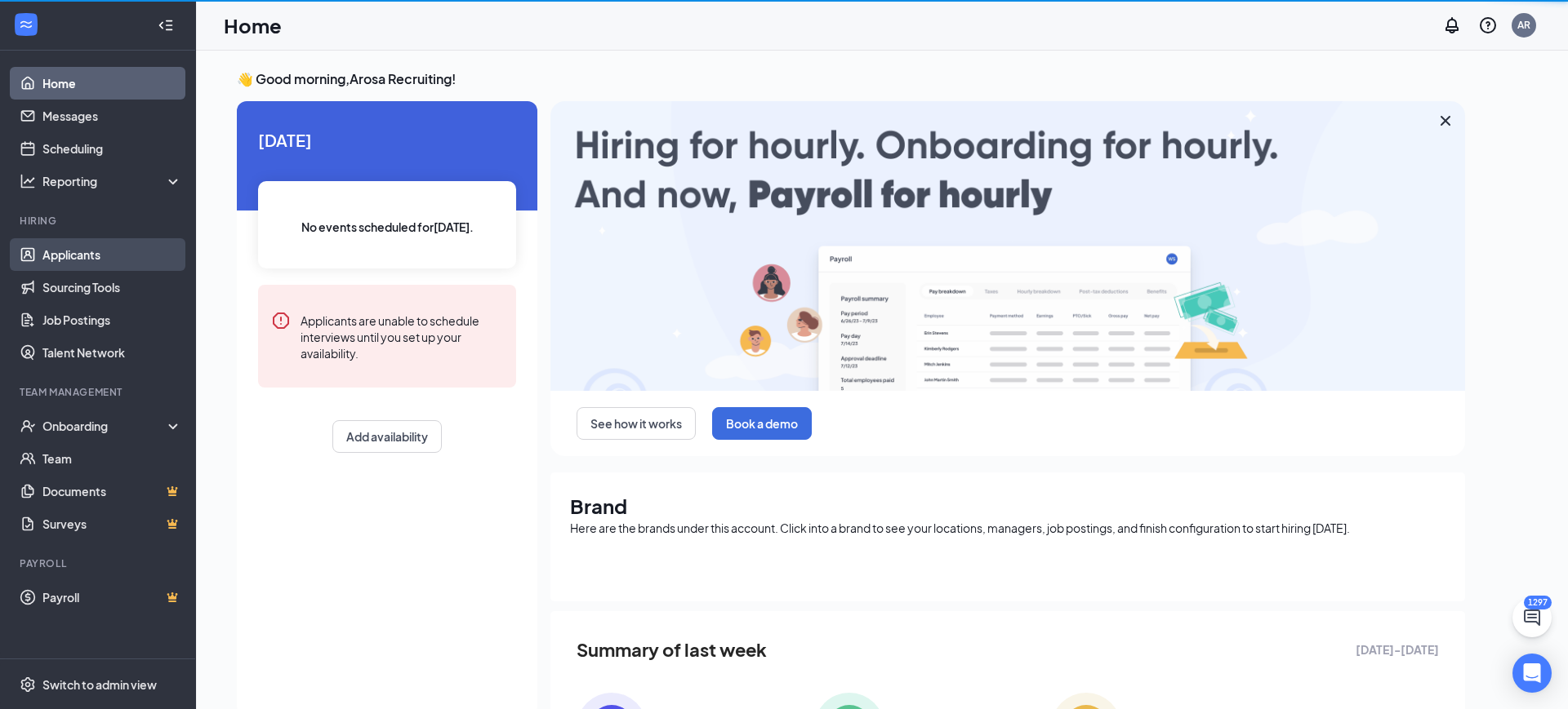
click at [102, 246] on link "Applicants" at bounding box center [112, 254] width 139 height 33
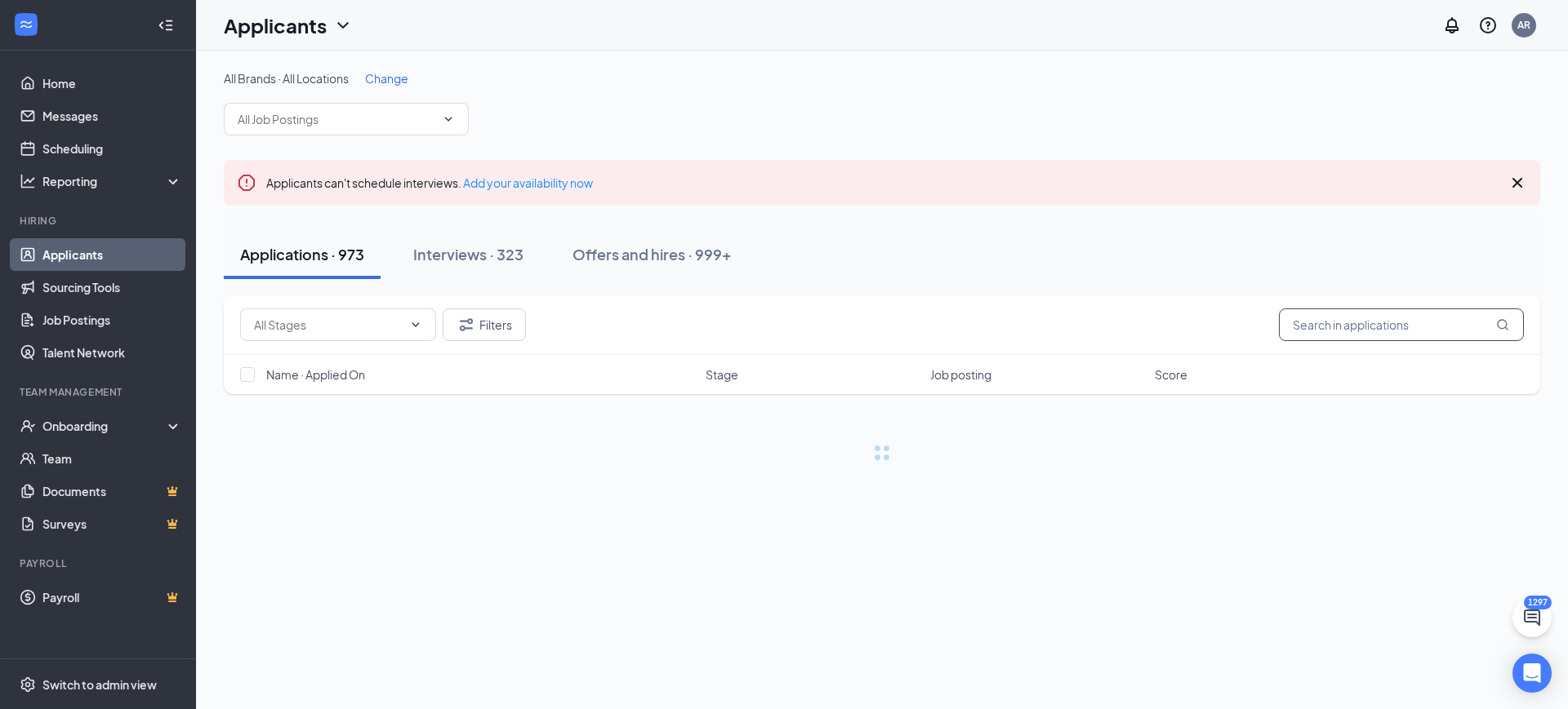
drag, startPoint x: 1386, startPoint y: 331, endPoint x: 1377, endPoint y: 327, distance: 9.8
click at [1383, 329] on input "text" at bounding box center [1401, 325] width 245 height 33
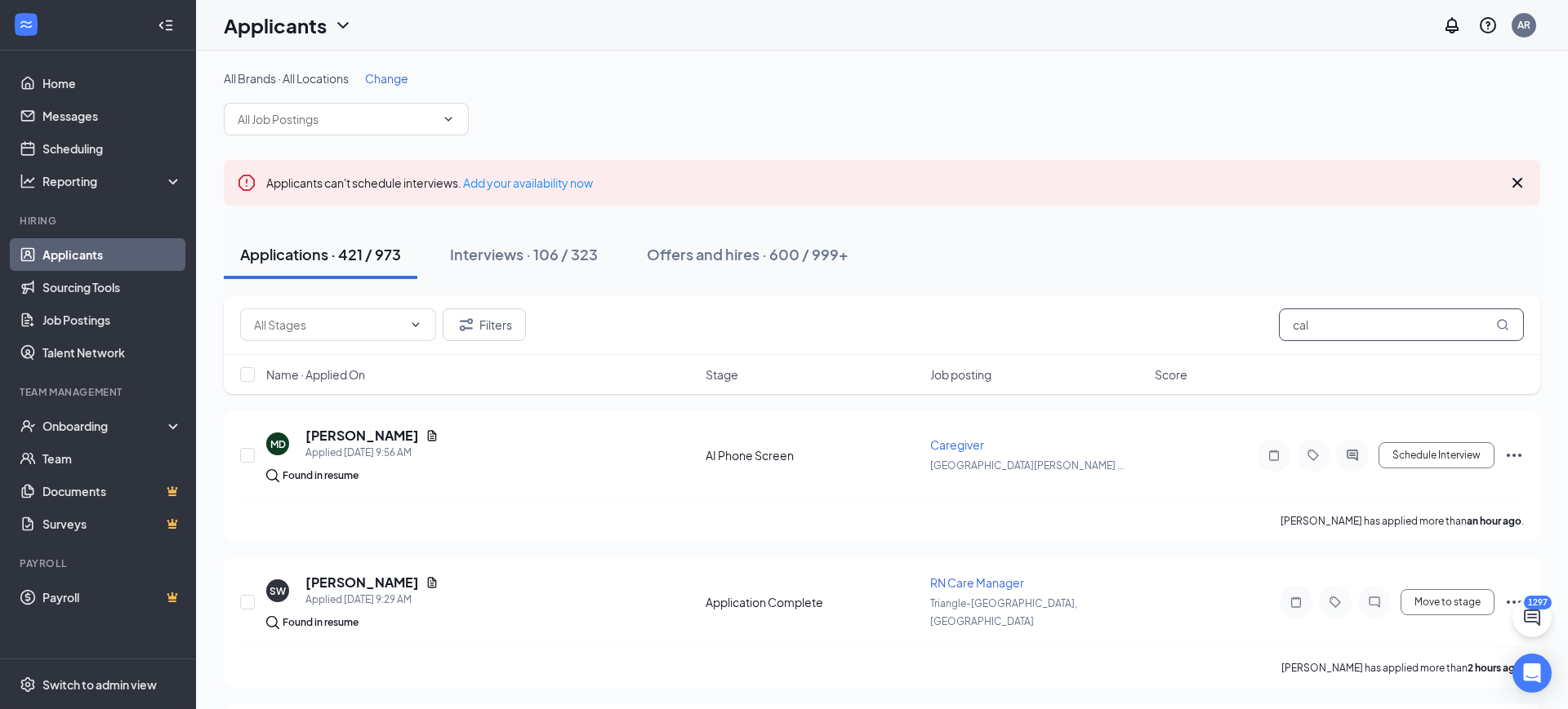
drag, startPoint x: 1320, startPoint y: 339, endPoint x: 1149, endPoint y: 345, distance: 171.1
click at [1157, 348] on div "Filters cal" at bounding box center [882, 325] width 1316 height 60
paste input "[PERSON_NAME]"
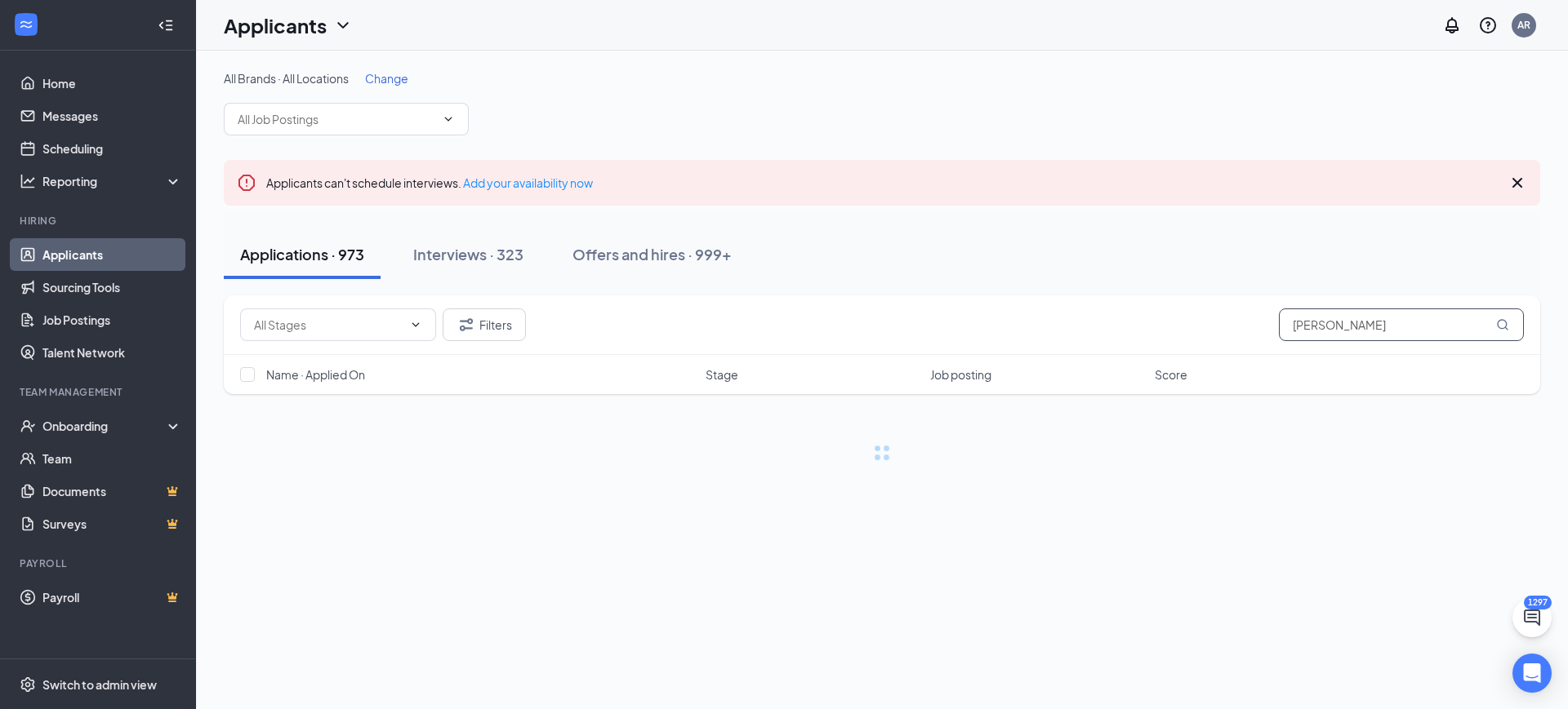
type input "[PERSON_NAME]"
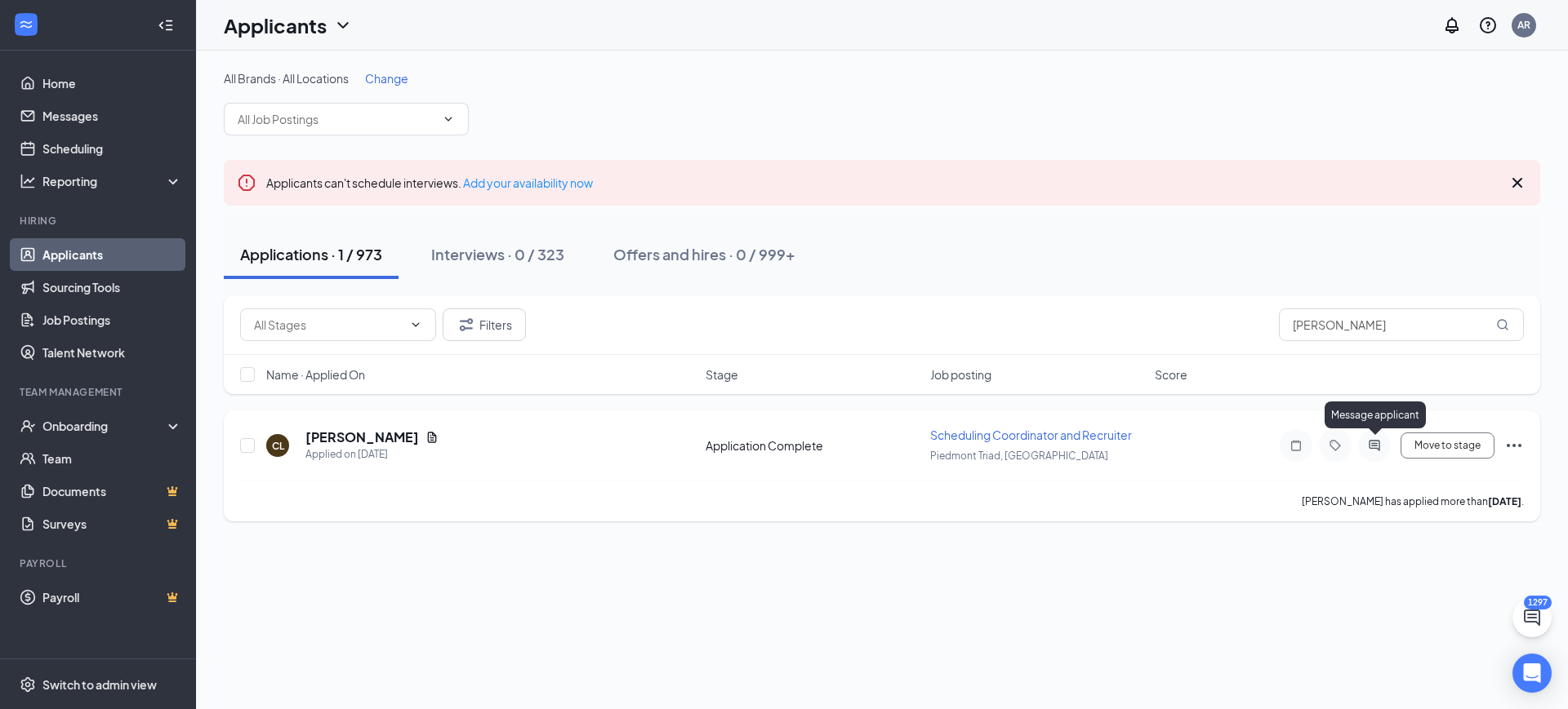
click at [1380, 445] on icon "ActiveChat" at bounding box center [1374, 445] width 11 height 11
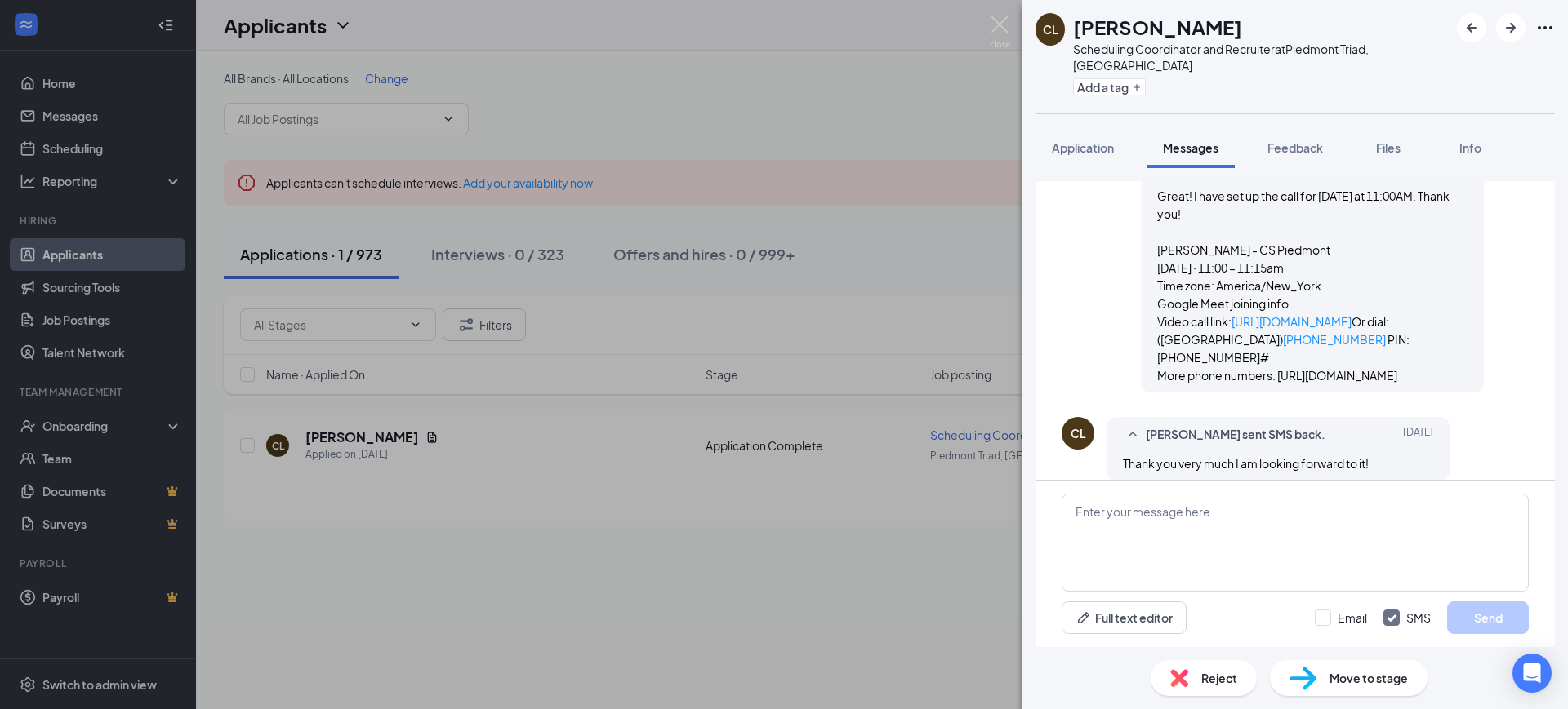
scroll to position [405, 0]
click at [1157, 528] on textarea at bounding box center [1295, 543] width 467 height 98
type textarea "Good morning! Is now still a good time to meet? Thank you!"
click at [1514, 611] on button "Send" at bounding box center [1489, 617] width 82 height 33
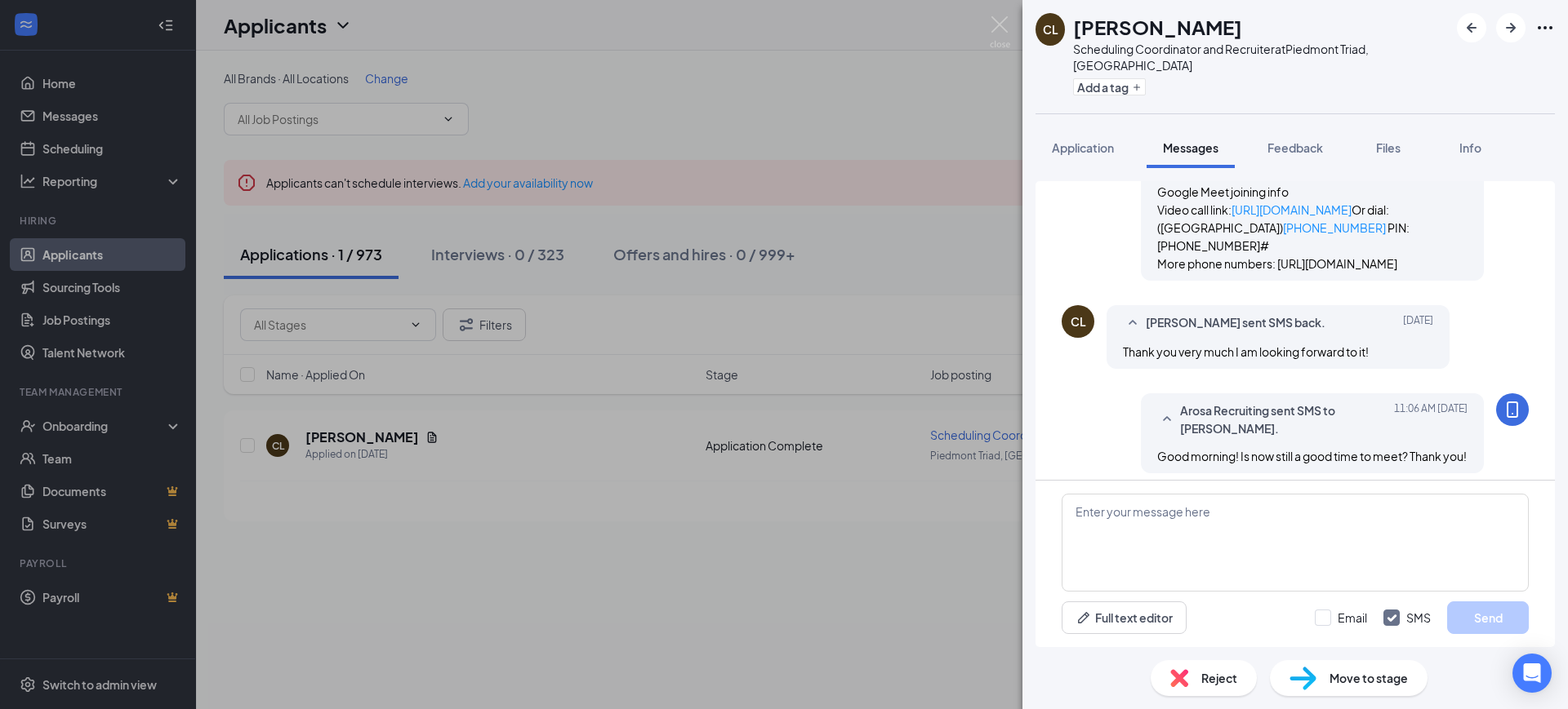
scroll to position [527, 0]
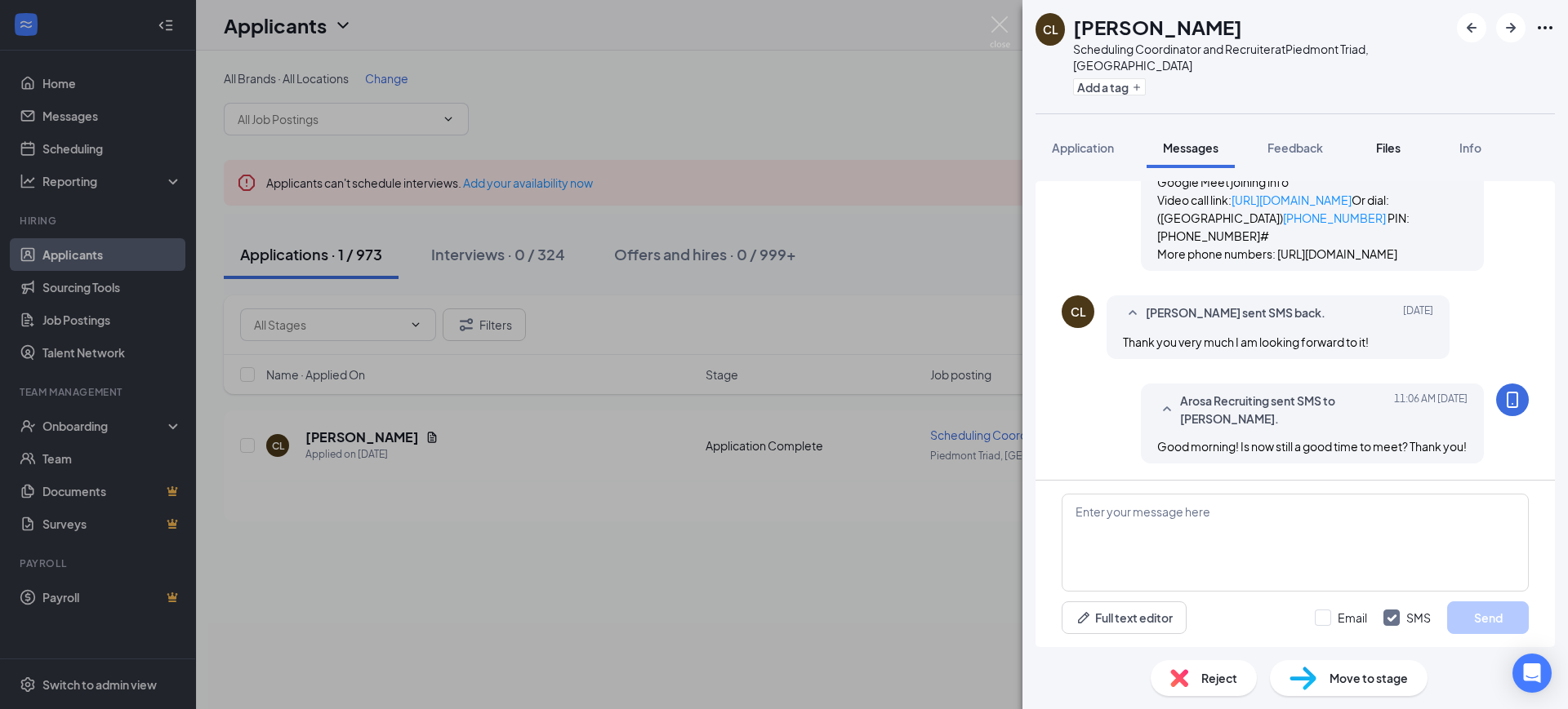
click at [1390, 140] on span "Files" at bounding box center [1388, 147] width 24 height 14
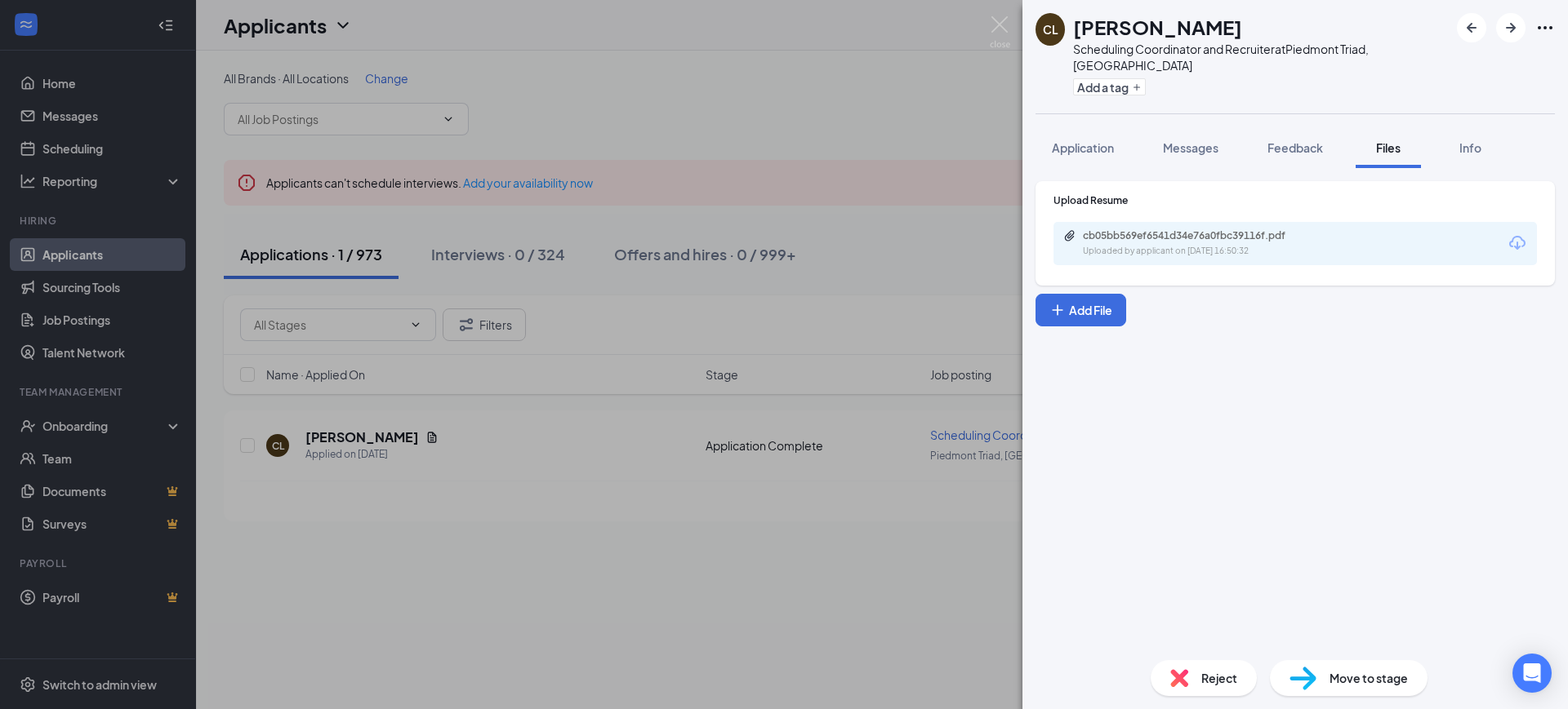
click at [1225, 222] on div "cb05bb569ef6541d34e76a0fbc39116f.pdf Uploaded by applicant on [DATE] 16:50:32" at bounding box center [1296, 243] width 484 height 44
click at [1222, 229] on div "cb05bb569ef6541d34e76a0fbc39116f.pdf" at bounding box center [1197, 235] width 228 height 13
click at [1095, 128] on button "Application" at bounding box center [1083, 148] width 95 height 41
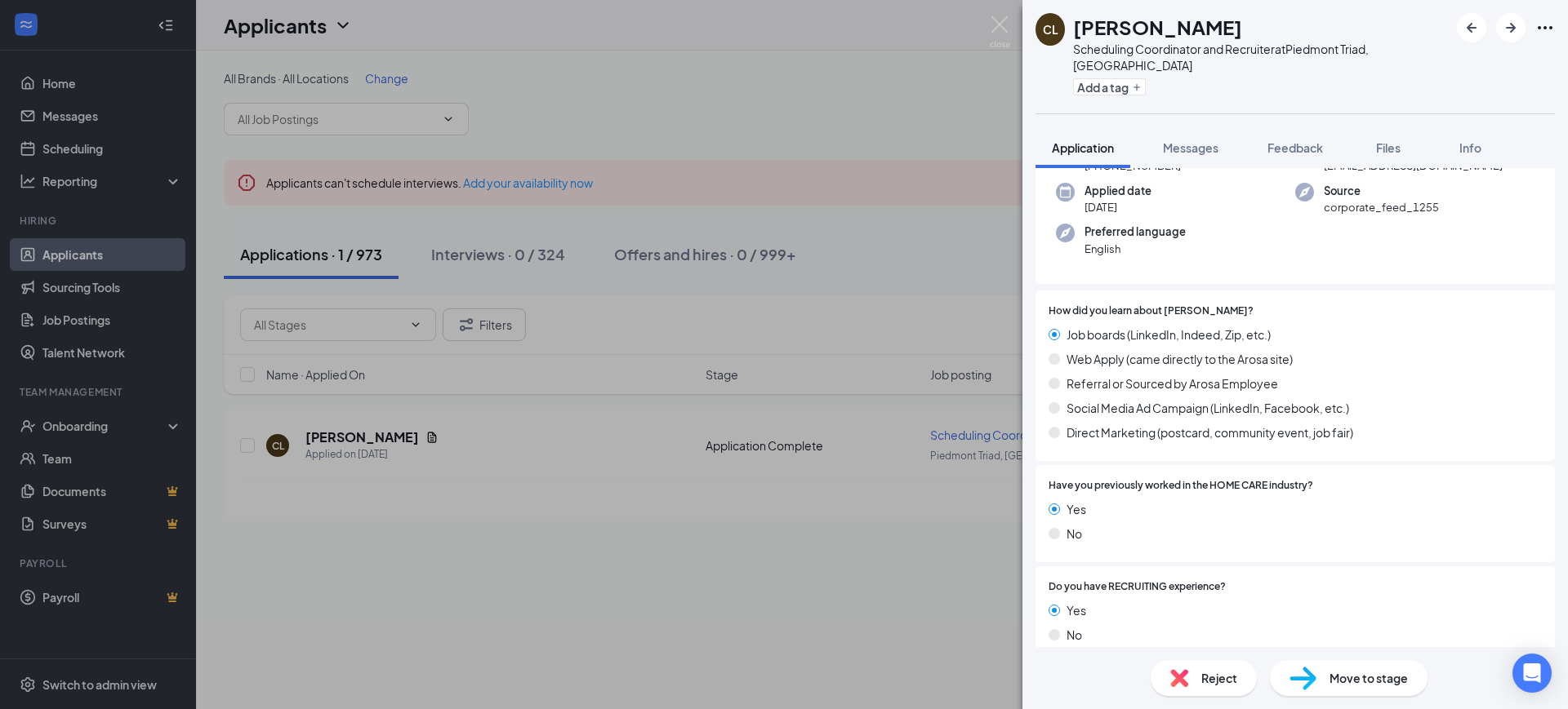
scroll to position [289, 0]
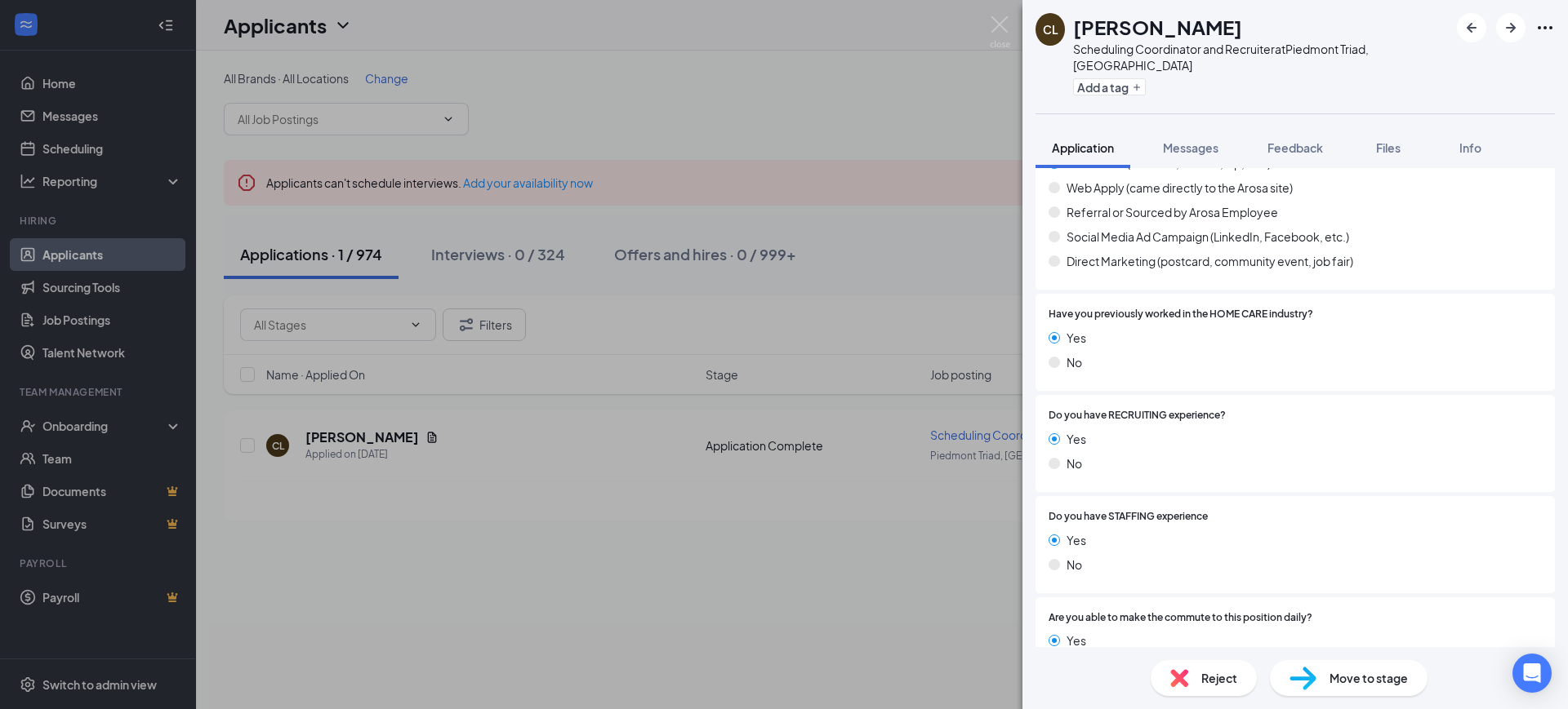
click at [647, 107] on div "CL [PERSON_NAME] Scheduling Coordinator and Recruiter at [GEOGRAPHIC_DATA], [GE…" at bounding box center [784, 354] width 1568 height 709
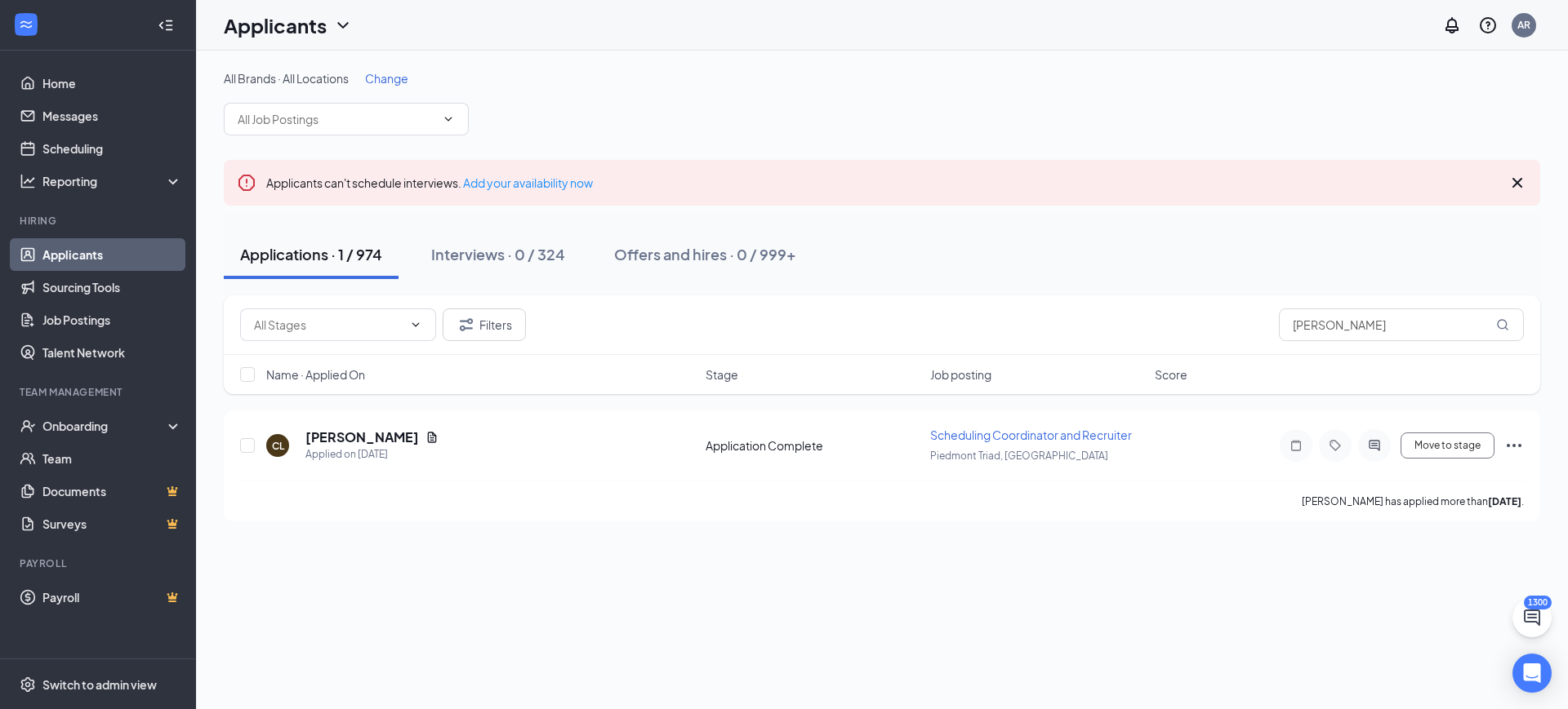
click at [1398, 153] on div "All Brands · All Locations Change Applicants can't schedule interviews. Add you…" at bounding box center [882, 296] width 1316 height 451
drag, startPoint x: 1397, startPoint y: 332, endPoint x: 1056, endPoint y: 307, distance: 341.9
click at [1067, 293] on div "All Brands · All Locations Change Applicants can't schedule interviews. Add you…" at bounding box center [882, 296] width 1316 height 451
paste input "aporte"
type input "[PERSON_NAME]"
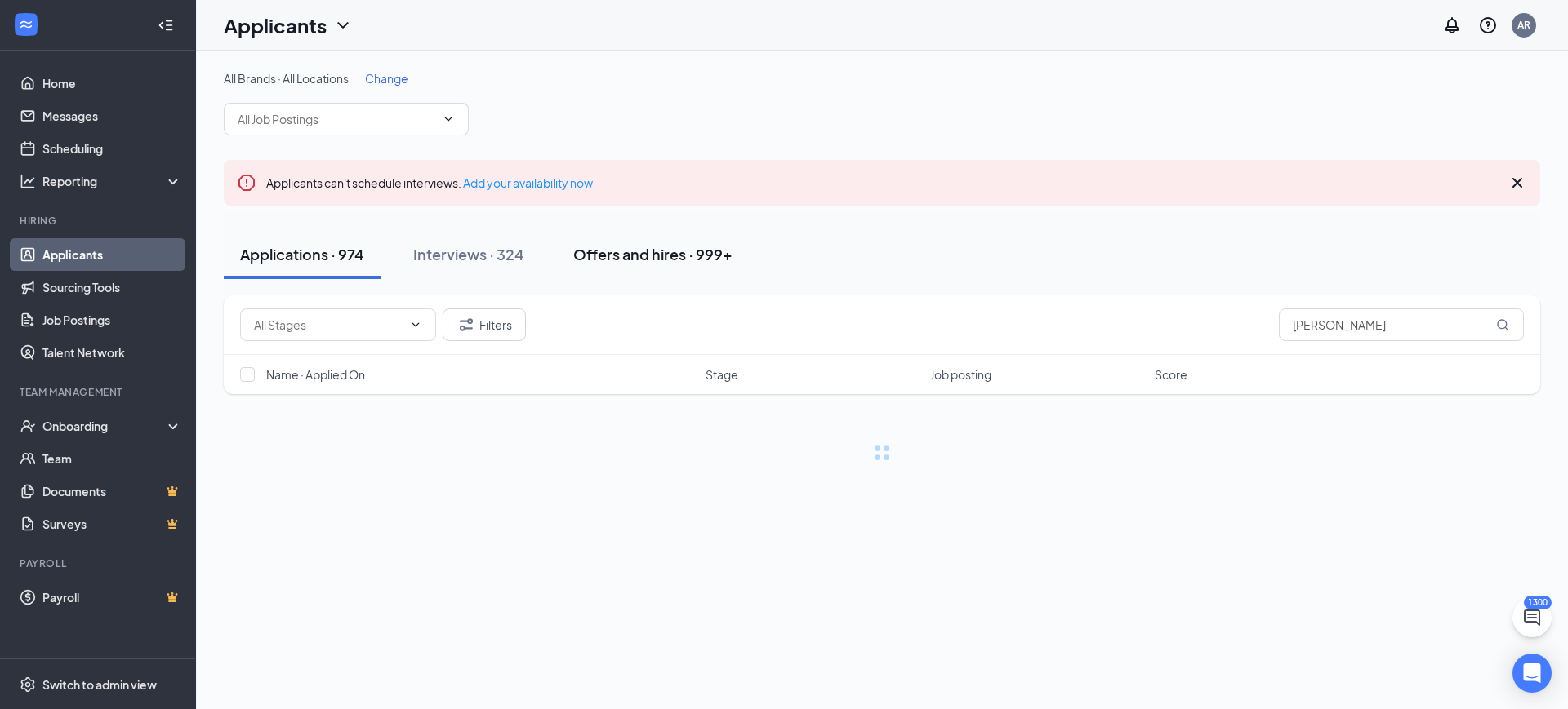
click at [586, 278] on div "Applications · 974 Interviews · 324 Offers and hires · 999+" at bounding box center [882, 255] width 1316 height 82
click at [591, 268] on div "Applications · 0 / 974 Interviews · 0 / 324 Offers and hires · 1 / 999+" at bounding box center [882, 254] width 1316 height 49
click at [603, 257] on button "Offers and hires · 1 / 999+" at bounding box center [707, 254] width 210 height 49
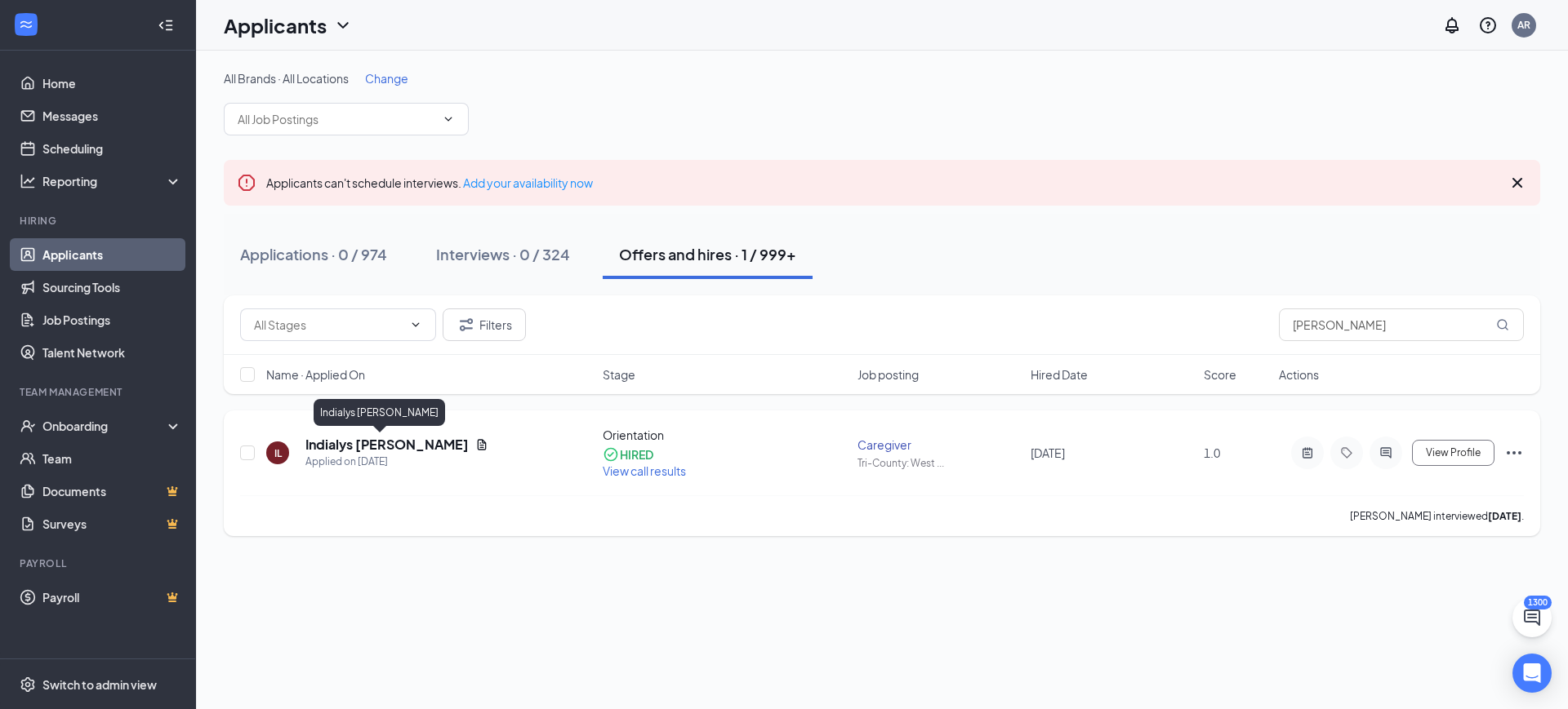
click at [378, 447] on h5 "Indialys [PERSON_NAME]" at bounding box center [386, 445] width 163 height 18
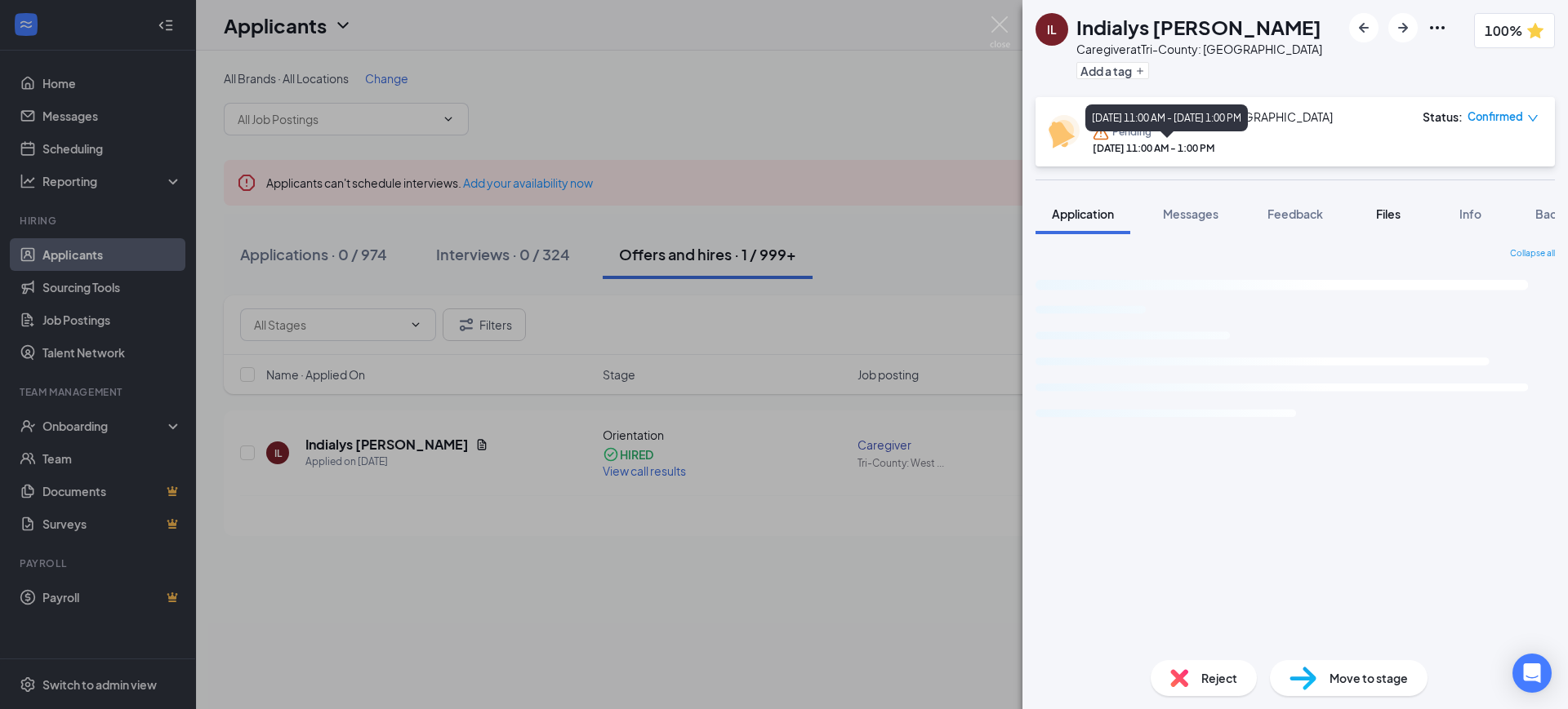
click at [1385, 216] on span "Files" at bounding box center [1388, 214] width 24 height 14
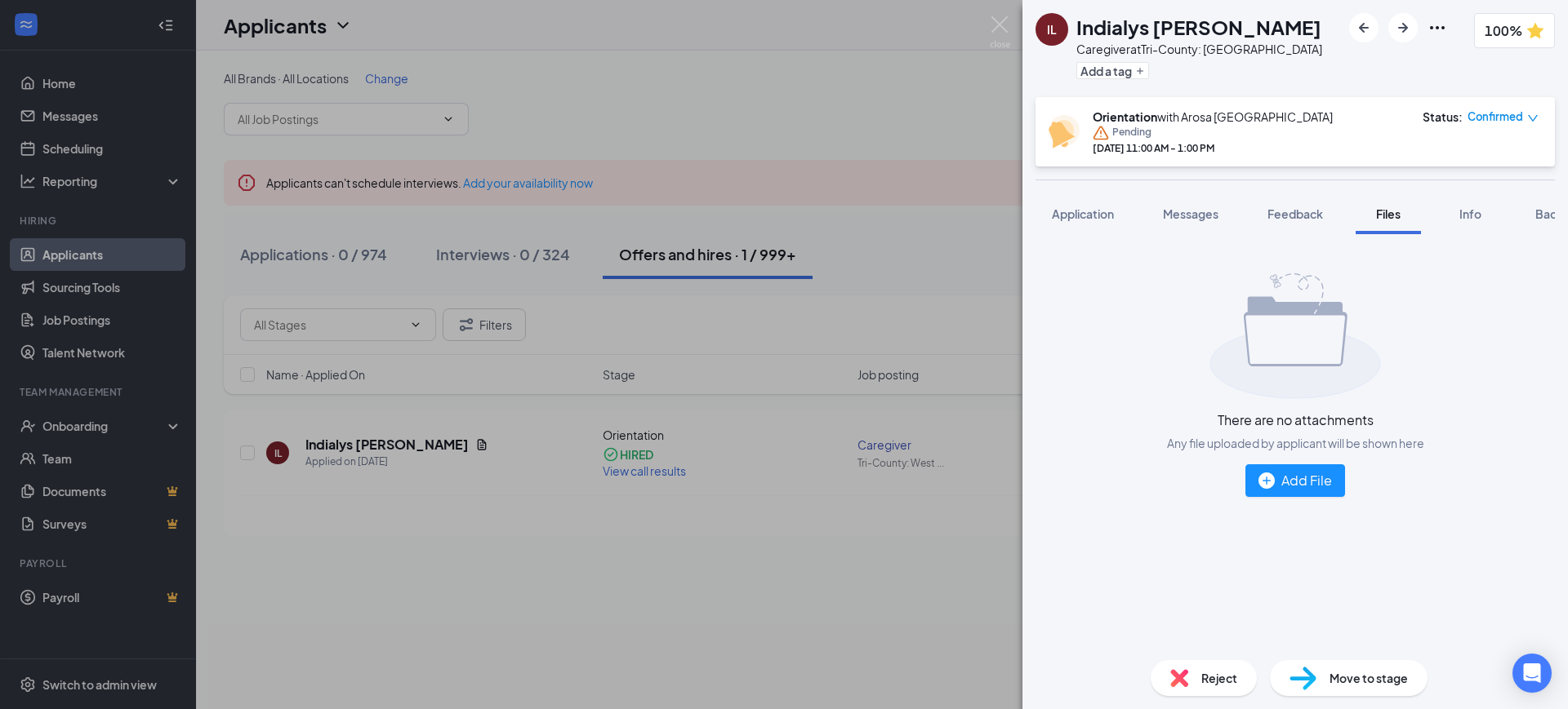
click at [1394, 215] on span "Files" at bounding box center [1388, 214] width 24 height 14
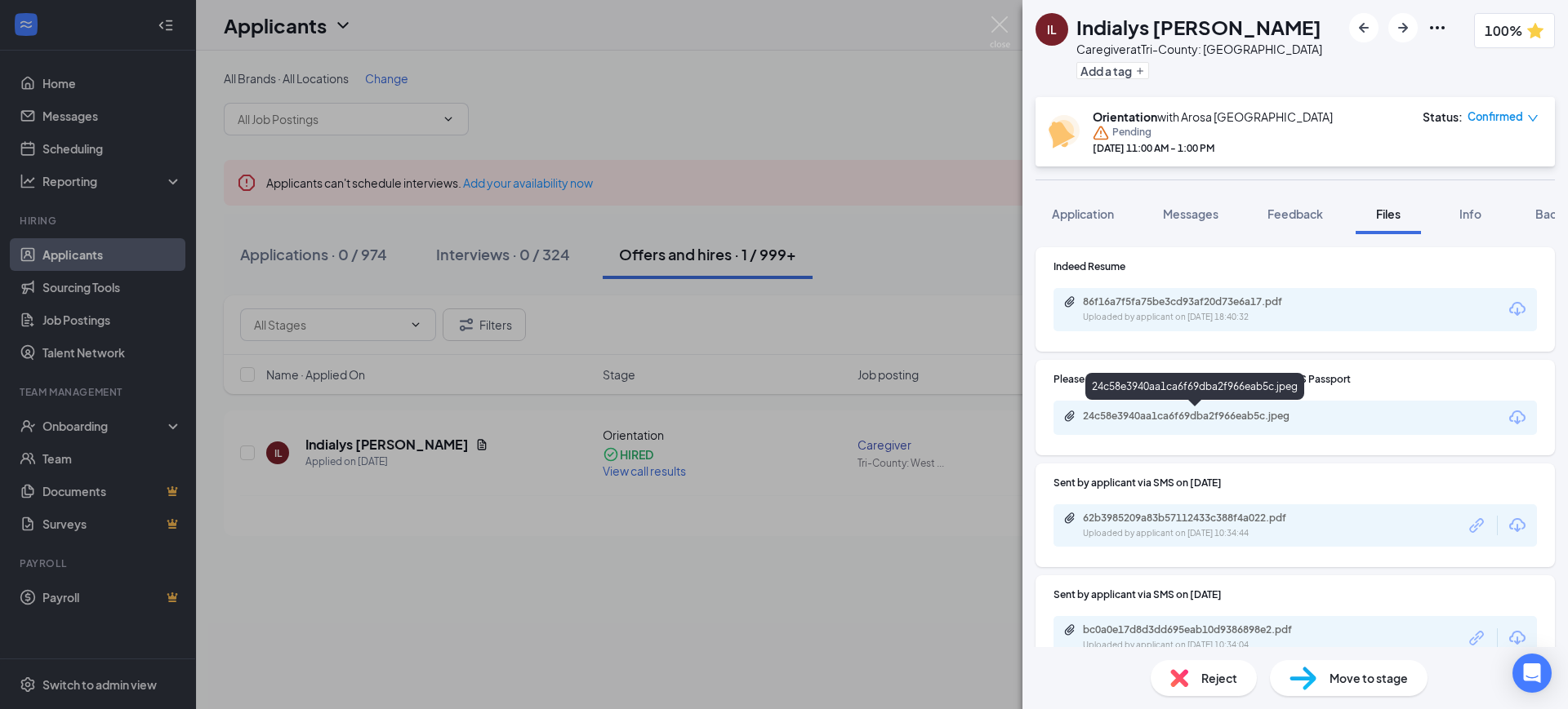
click at [1199, 416] on div "24c58e3940aa1ca6f69dba2f966eab5c.jpeg" at bounding box center [1197, 416] width 228 height 13
